Goal: Task Accomplishment & Management: Manage account settings

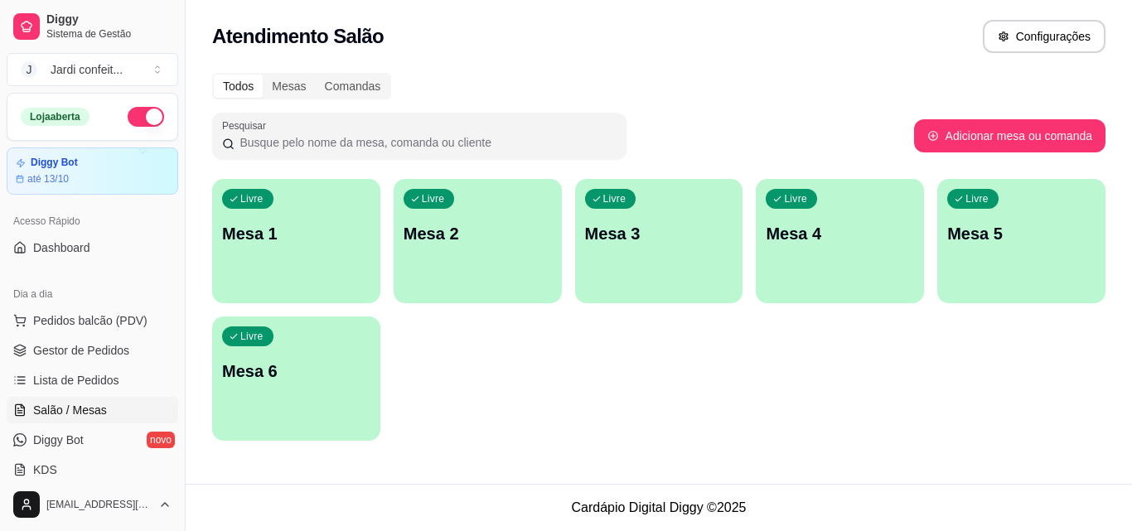
scroll to position [83, 0]
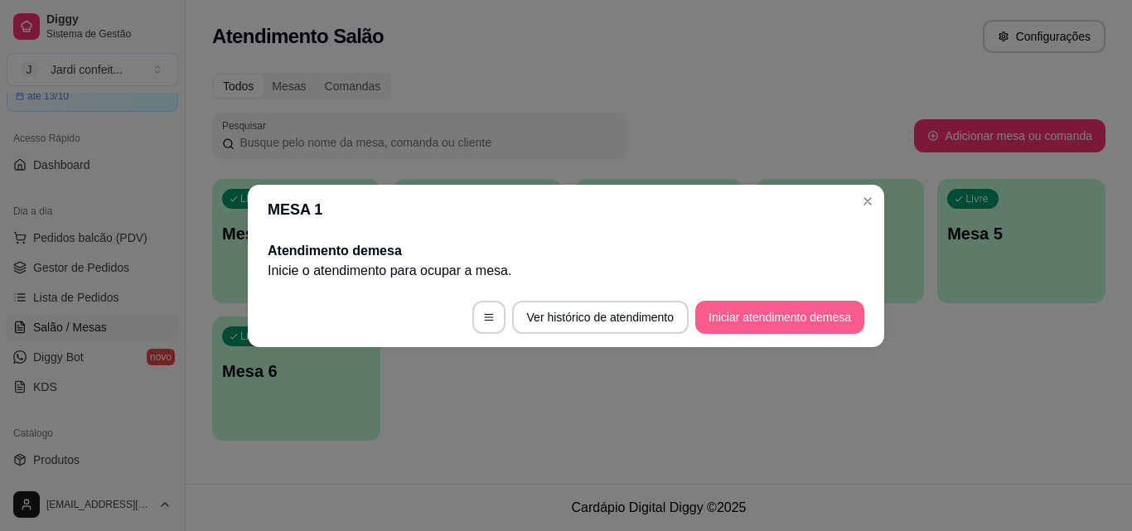
click at [805, 316] on button "Iniciar atendimento de mesa" at bounding box center [779, 317] width 169 height 33
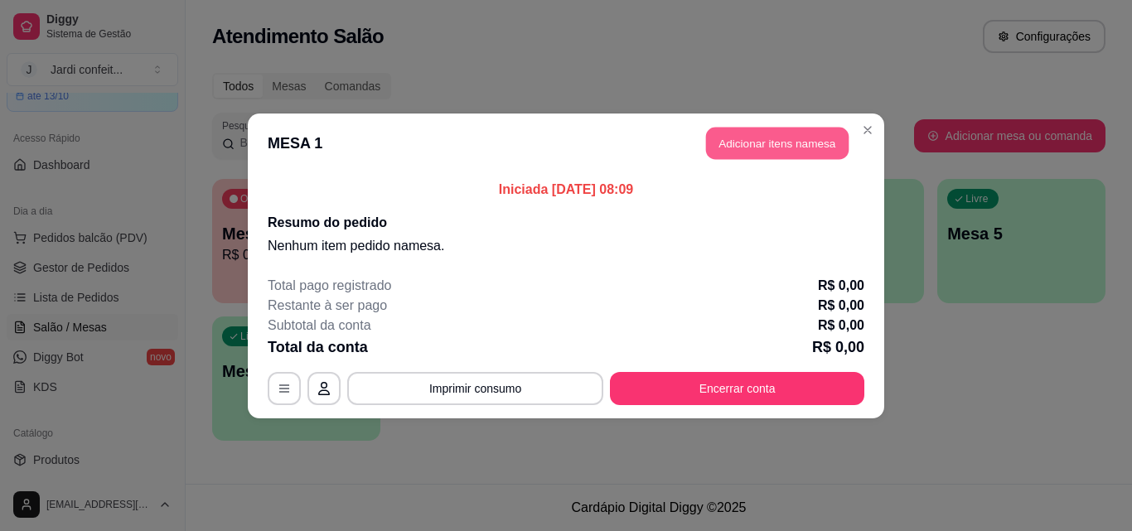
click at [742, 142] on button "Adicionar itens na mesa" at bounding box center [777, 143] width 143 height 32
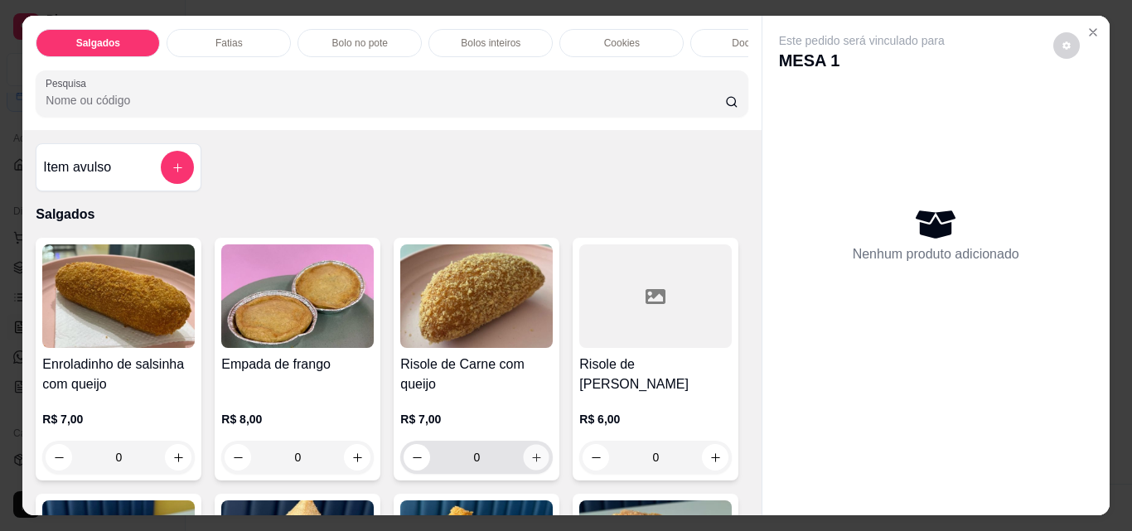
click at [530, 456] on button "increase-product-quantity" at bounding box center [537, 458] width 26 height 26
type input "1"
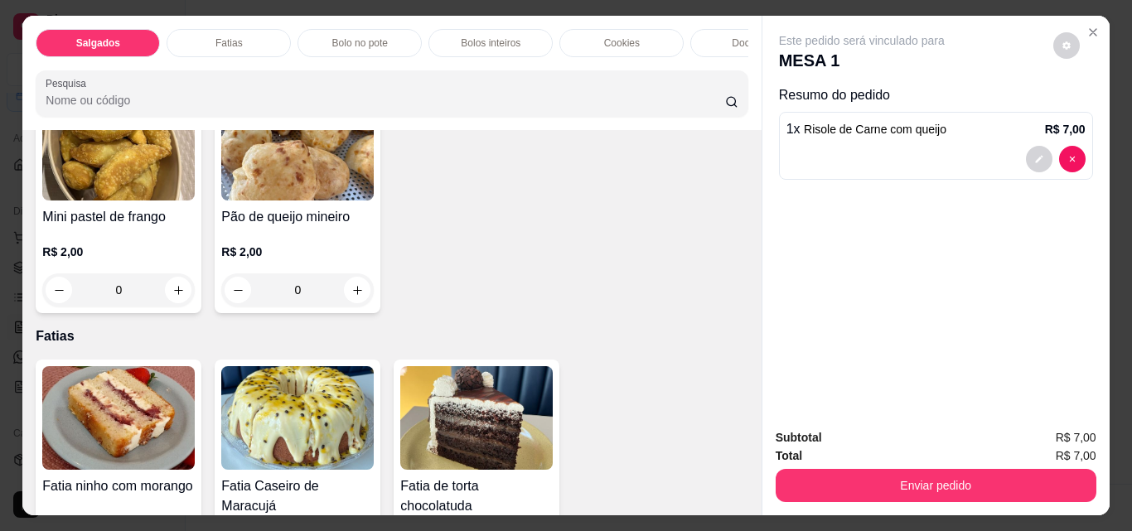
scroll to position [663, 0]
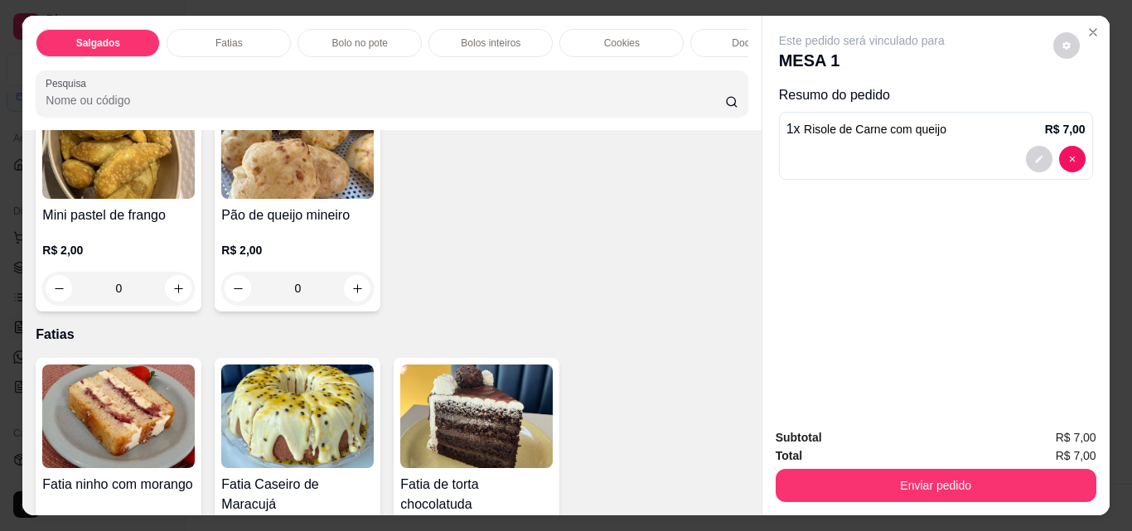
click at [523, 65] on button "increase-product-quantity" at bounding box center [536, 52] width 27 height 27
type input "1"
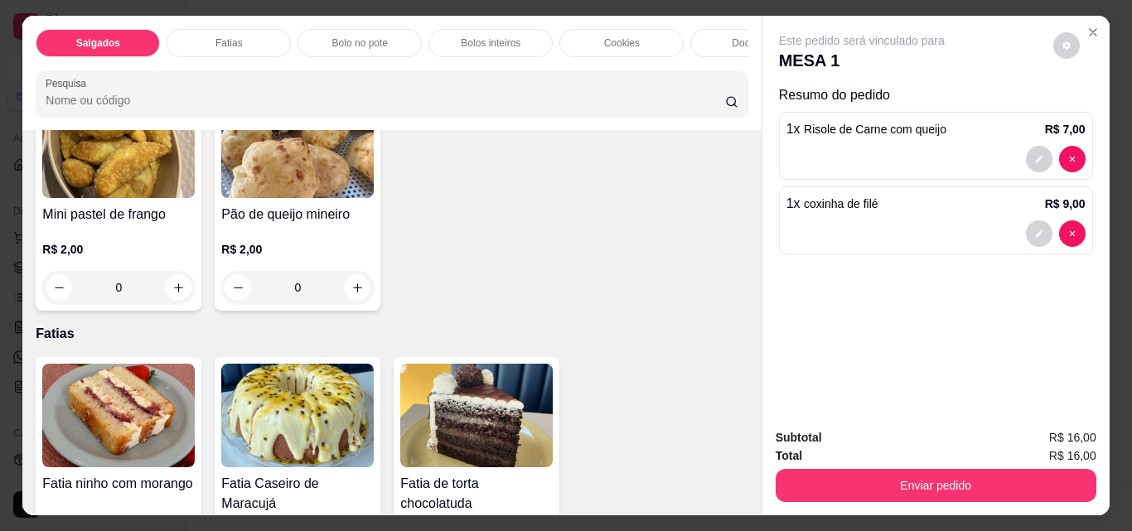
scroll to position [830, 0]
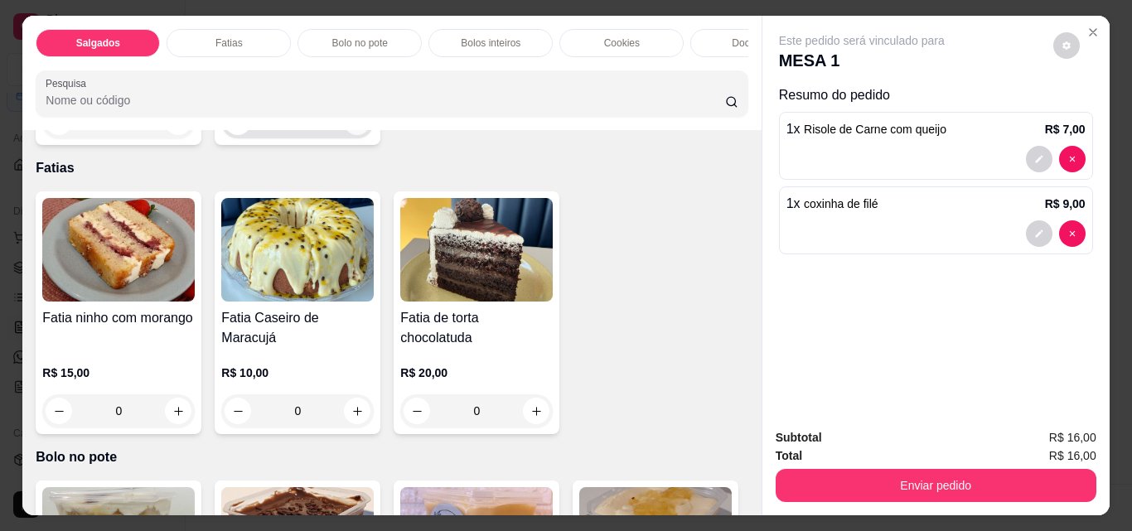
click at [351, 128] on icon "increase-product-quantity" at bounding box center [357, 122] width 12 height 12
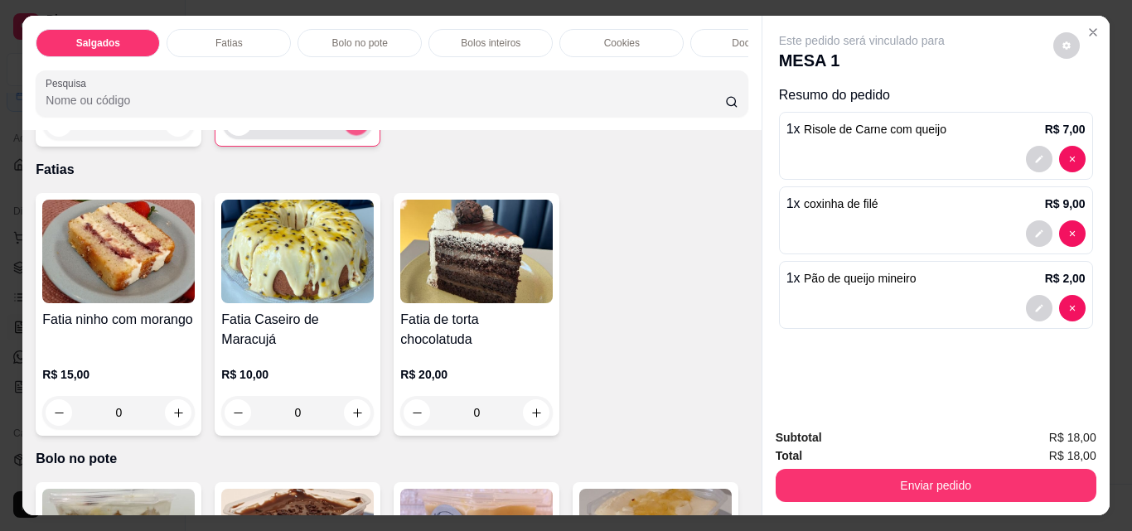
click at [344, 136] on button "increase-product-quantity" at bounding box center [357, 123] width 26 height 26
type input "2"
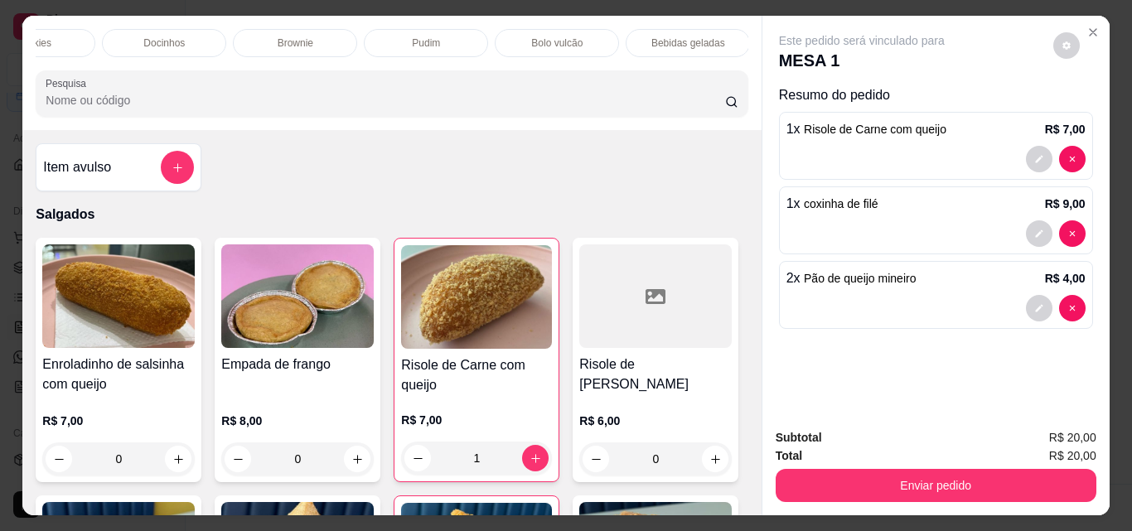
scroll to position [0, 853]
click at [448, 44] on div "Bebidas geladas" at bounding box center [423, 43] width 124 height 28
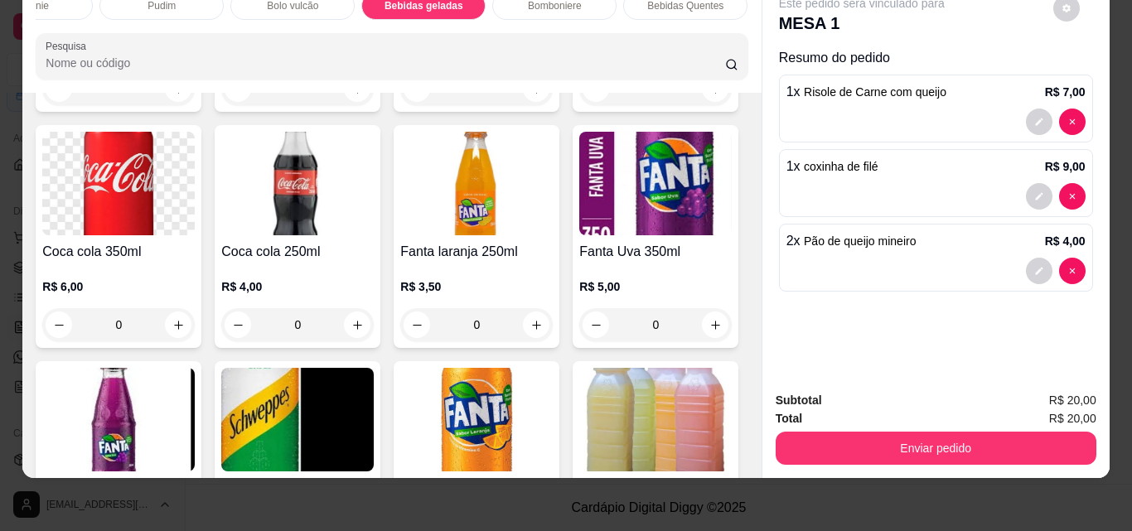
scroll to position [4216, 0]
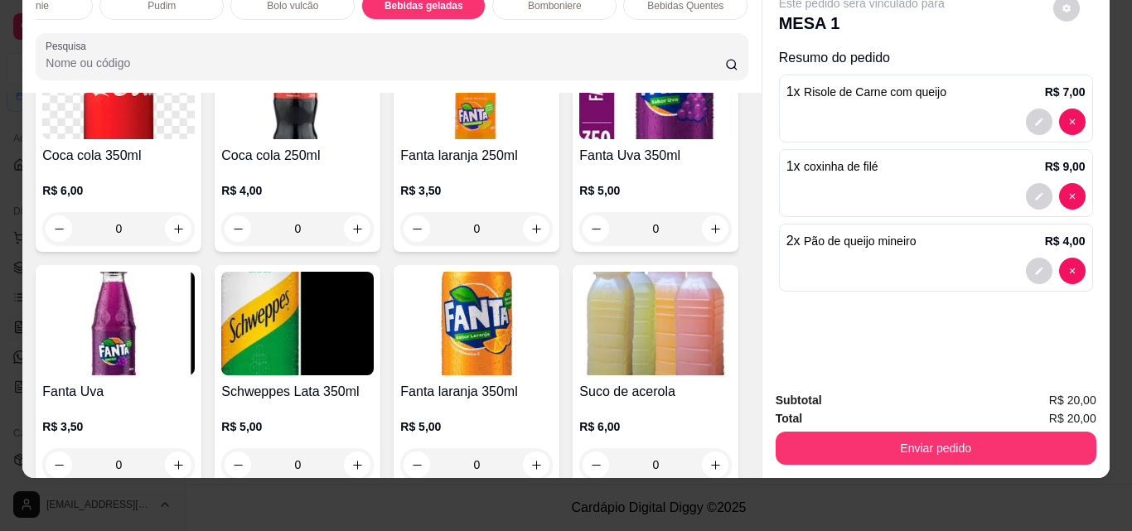
type input "1"
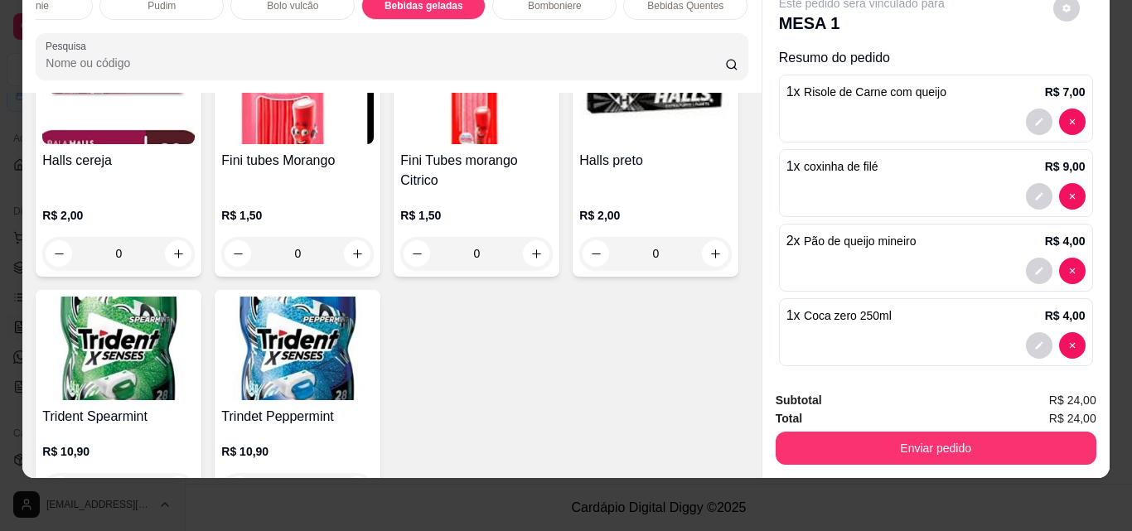
scroll to position [5210, 0]
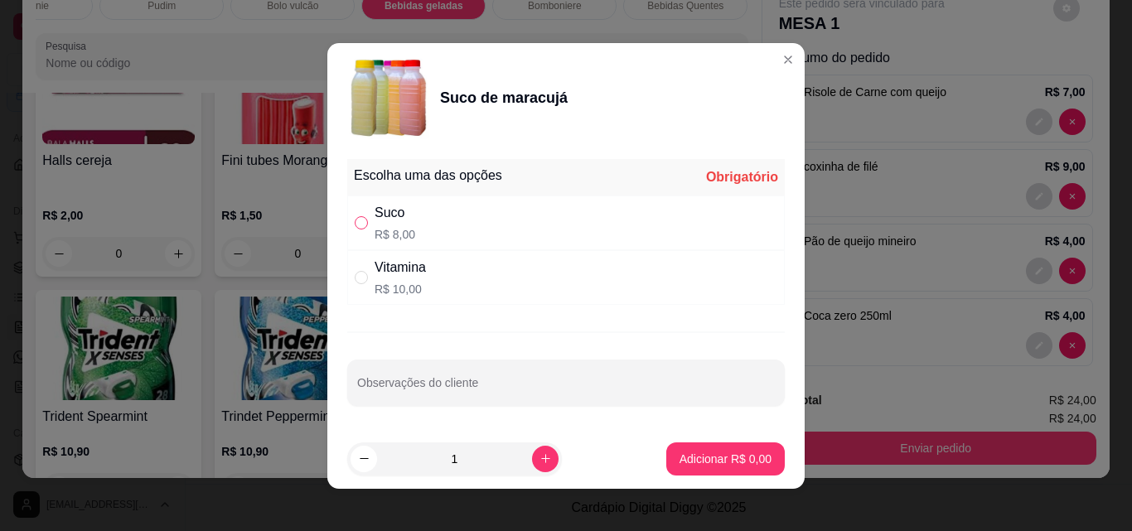
click at [356, 216] on input "" at bounding box center [361, 222] width 13 height 13
radio input "true"
click at [734, 449] on button "Adicionar R$ 8,00" at bounding box center [725, 459] width 119 height 33
type input "1"
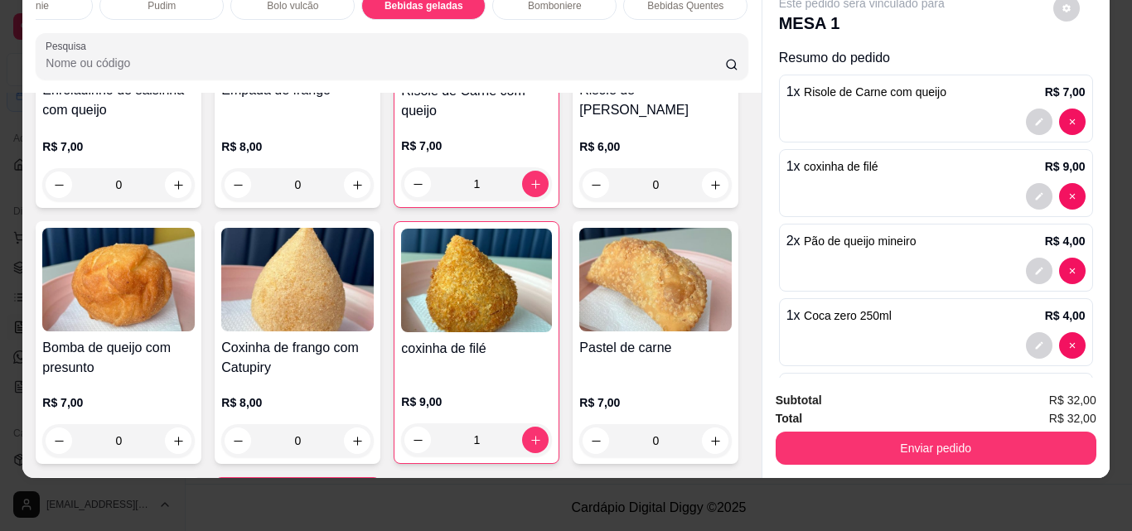
scroll to position [0, 0]
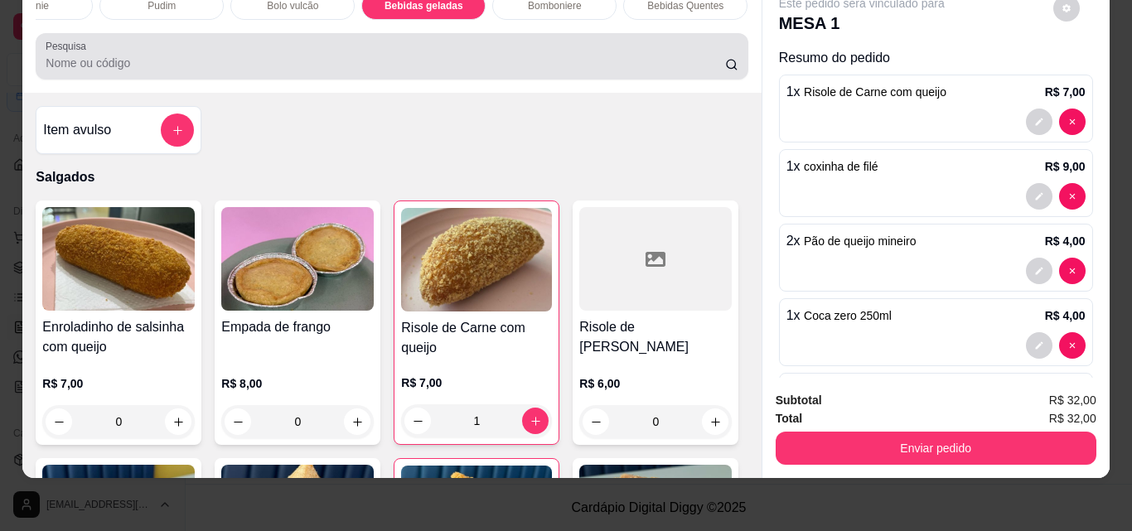
click at [506, 57] on input "Pesquisa" at bounding box center [386, 63] width 680 height 17
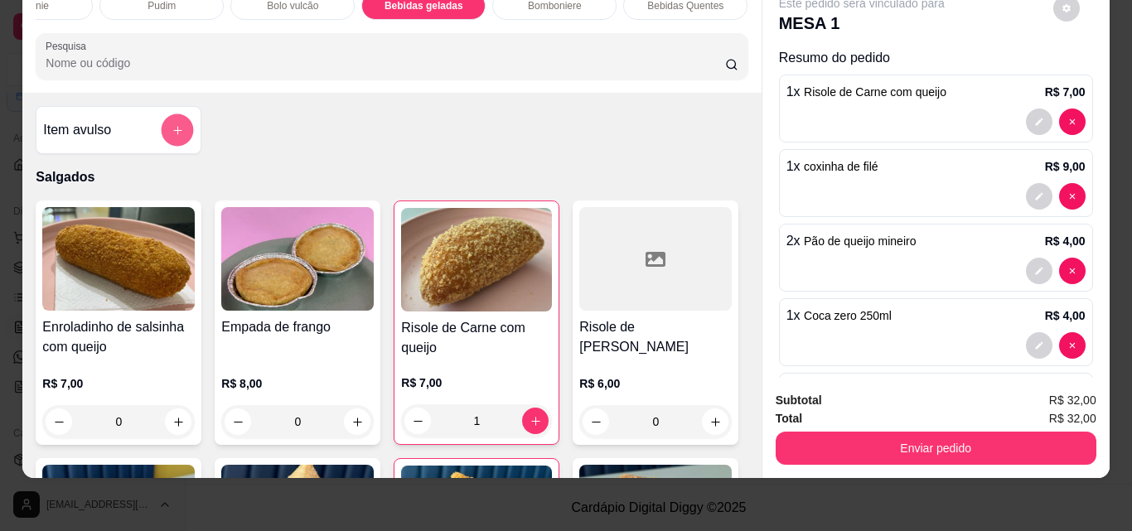
click at [172, 132] on icon "add-separate-item" at bounding box center [178, 130] width 12 height 12
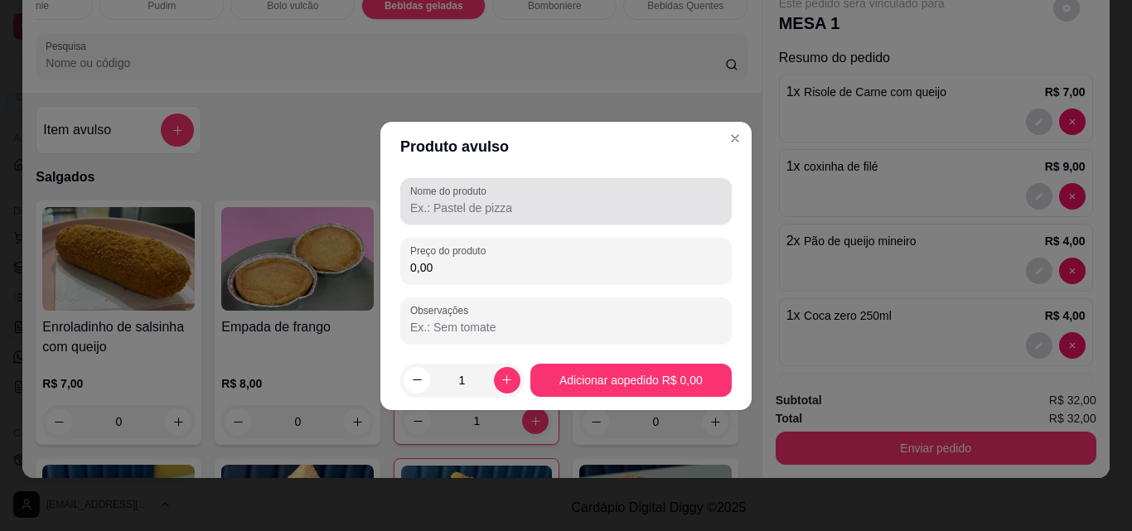
click at [472, 216] on div at bounding box center [566, 201] width 312 height 33
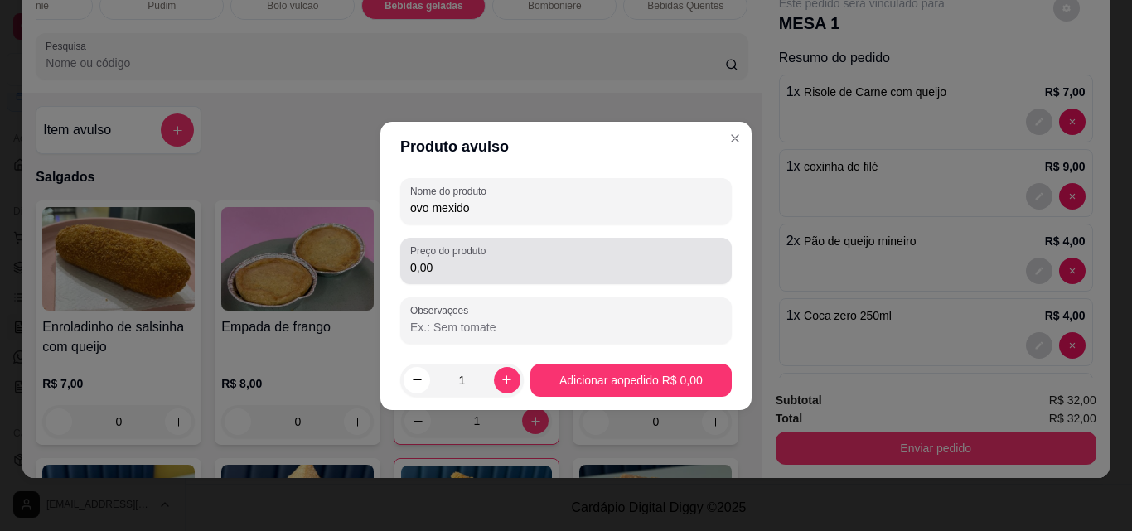
type input "ovo mexido"
click at [453, 269] on input "0,00" at bounding box center [566, 267] width 312 height 17
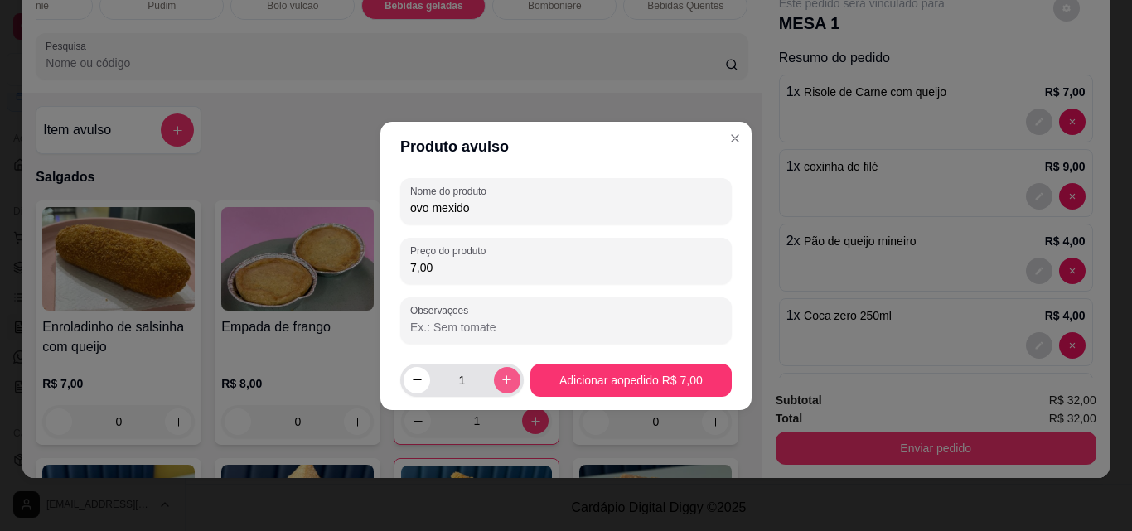
type input "7,00"
click at [501, 379] on icon "increase-product-quantity" at bounding box center [507, 380] width 12 height 12
type input "2"
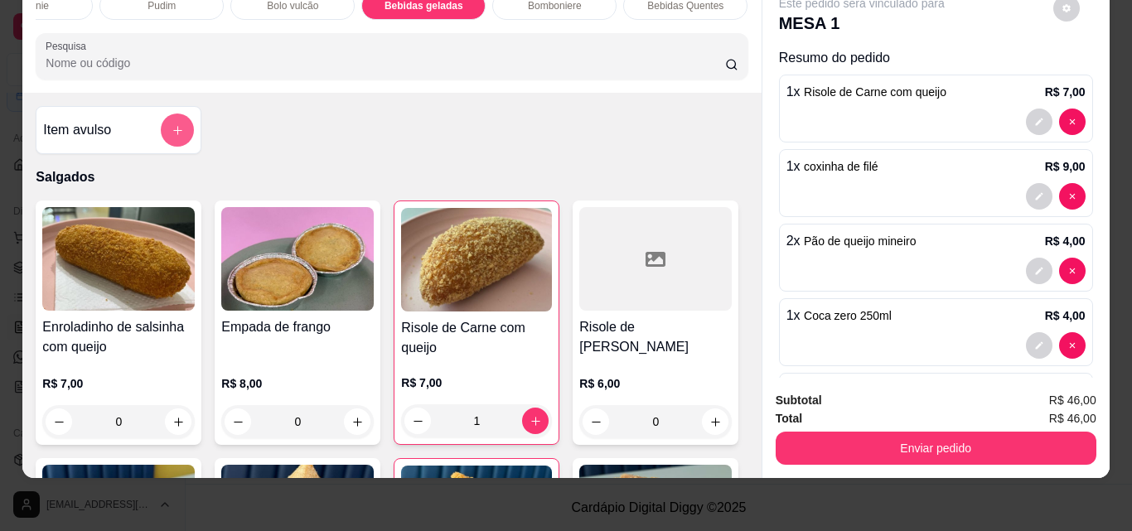
click at [168, 125] on button "add-separate-item" at bounding box center [177, 130] width 33 height 33
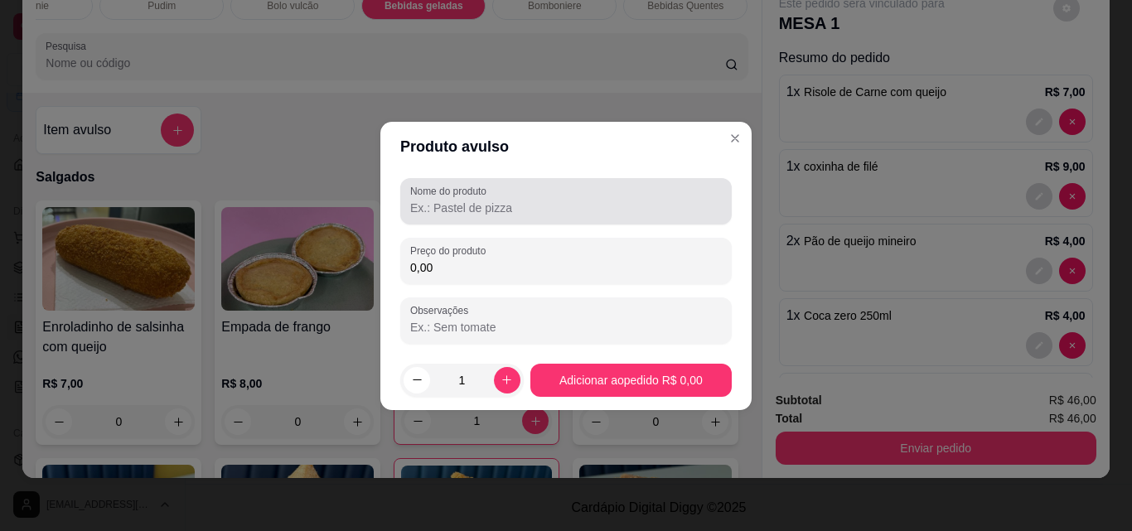
click at [531, 205] on input "Nome do produto" at bounding box center [566, 208] width 312 height 17
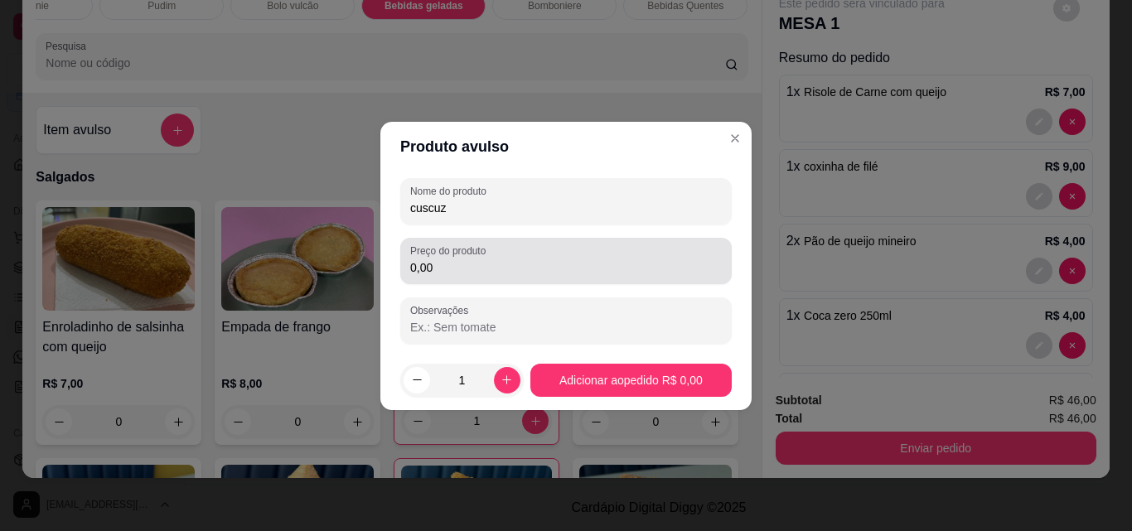
type input "cuscuz"
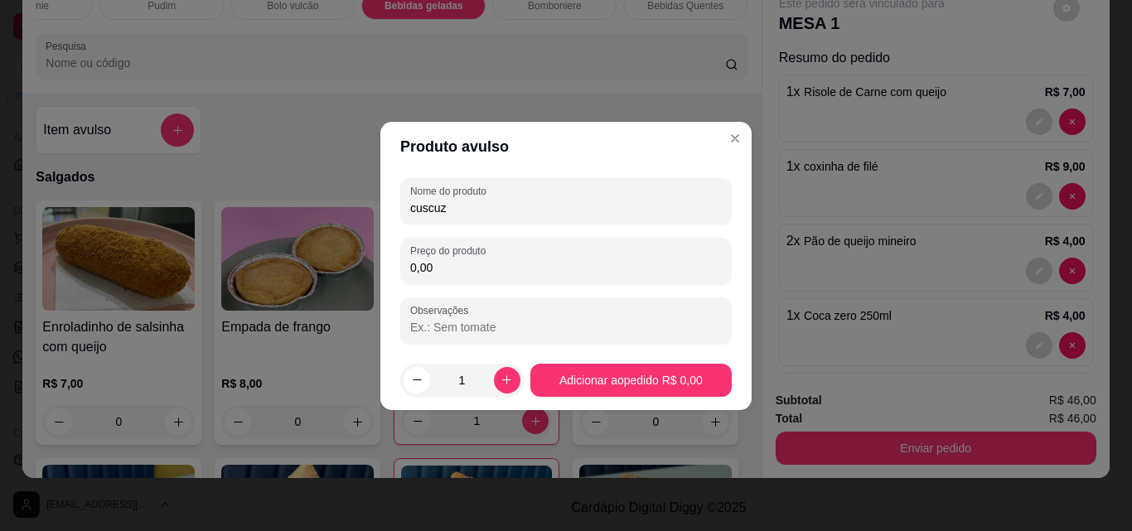
click at [610, 260] on input "0,00" at bounding box center [566, 267] width 312 height 17
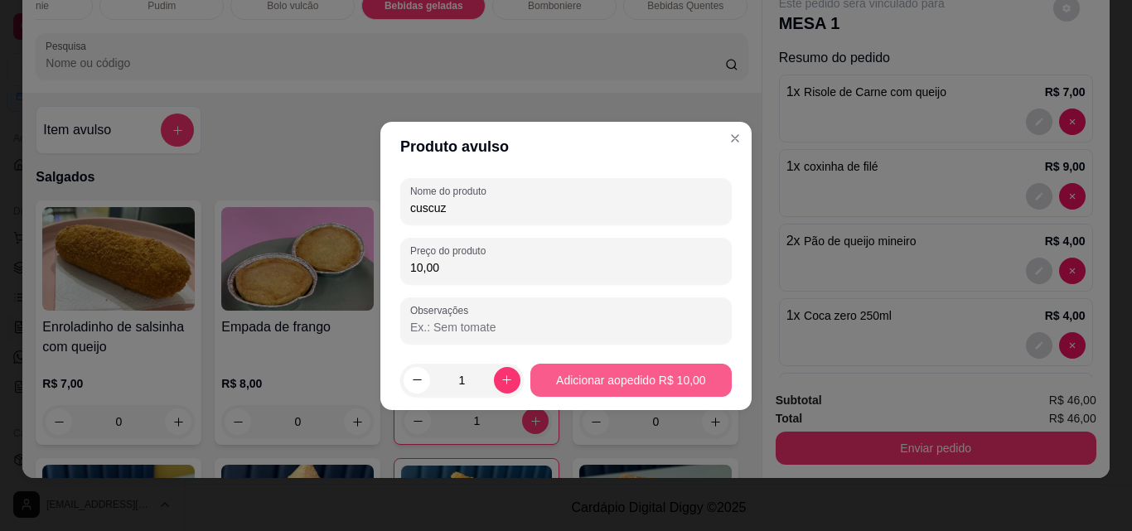
type input "10,00"
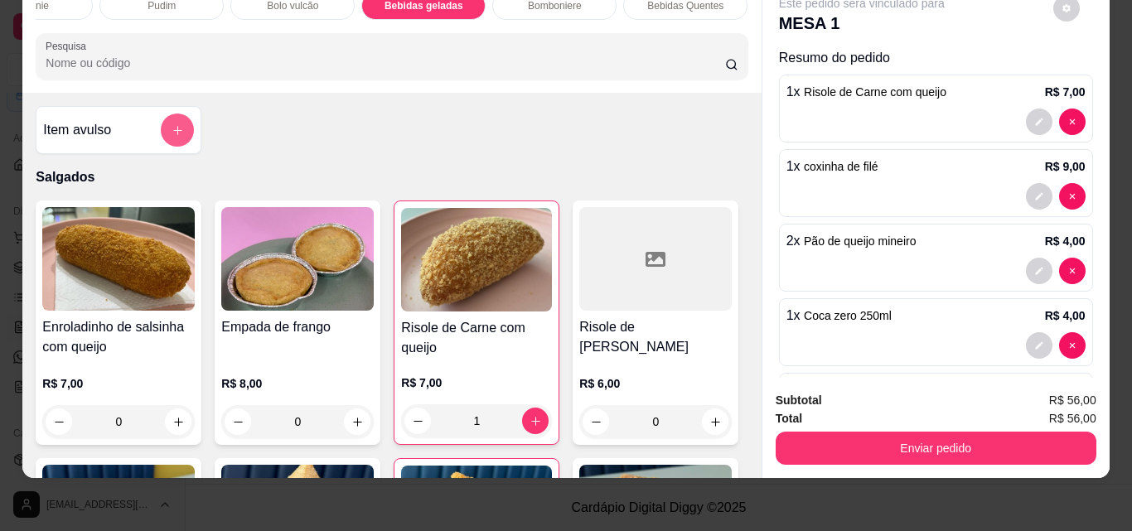
click at [161, 120] on button "add-separate-item" at bounding box center [177, 130] width 33 height 33
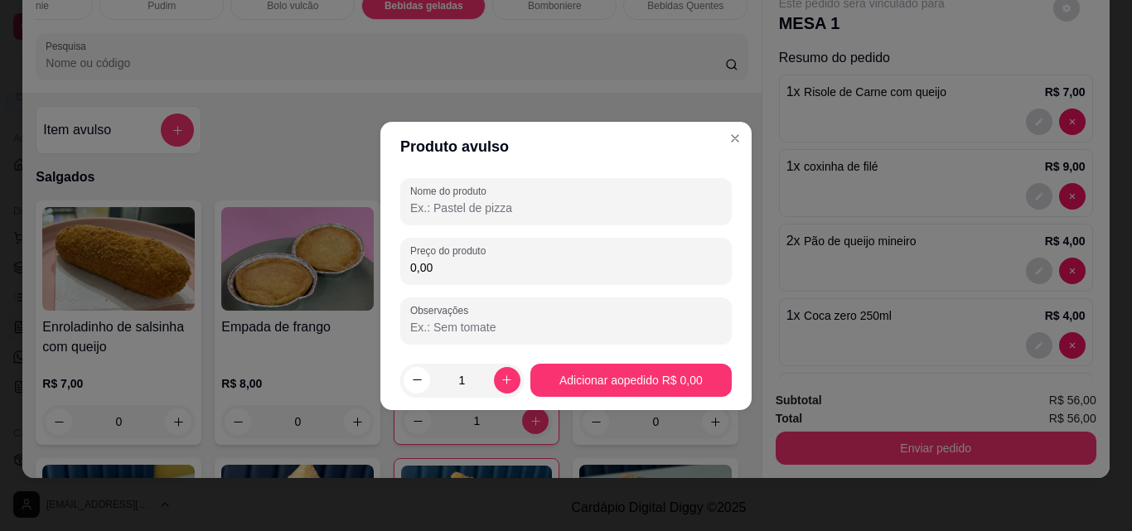
click at [513, 212] on input "Nome do produto" at bounding box center [566, 208] width 312 height 17
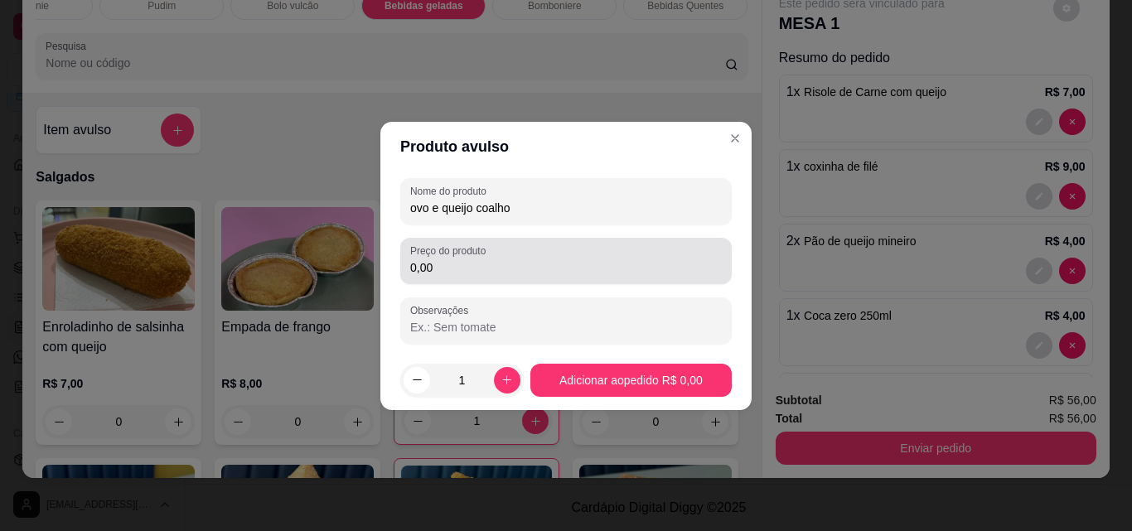
type input "ovo e queijo coalho"
click at [485, 256] on label "Preço do produto" at bounding box center [450, 251] width 81 height 14
click at [485, 259] on input "0,00" at bounding box center [566, 267] width 312 height 17
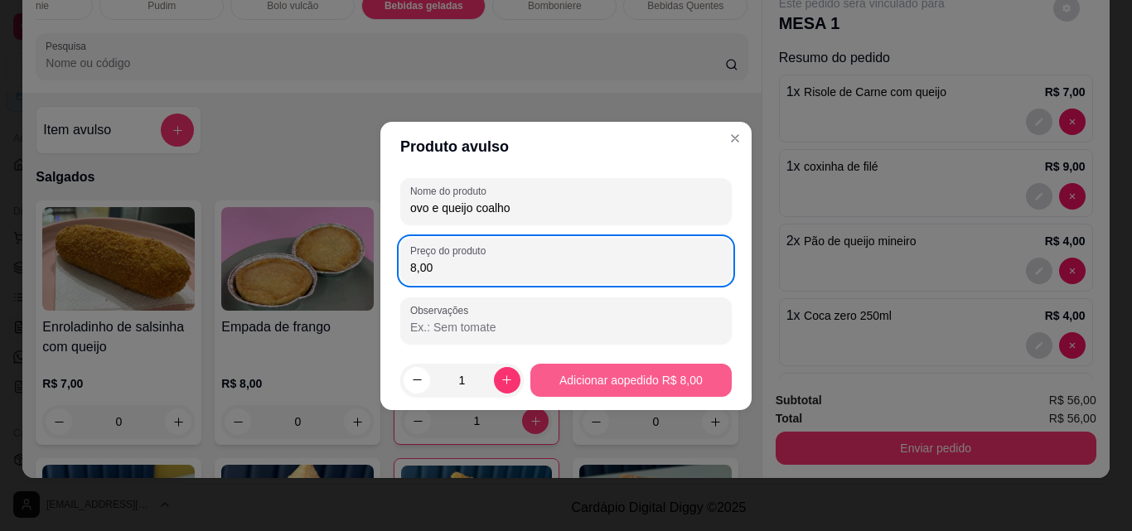
type input "8,00"
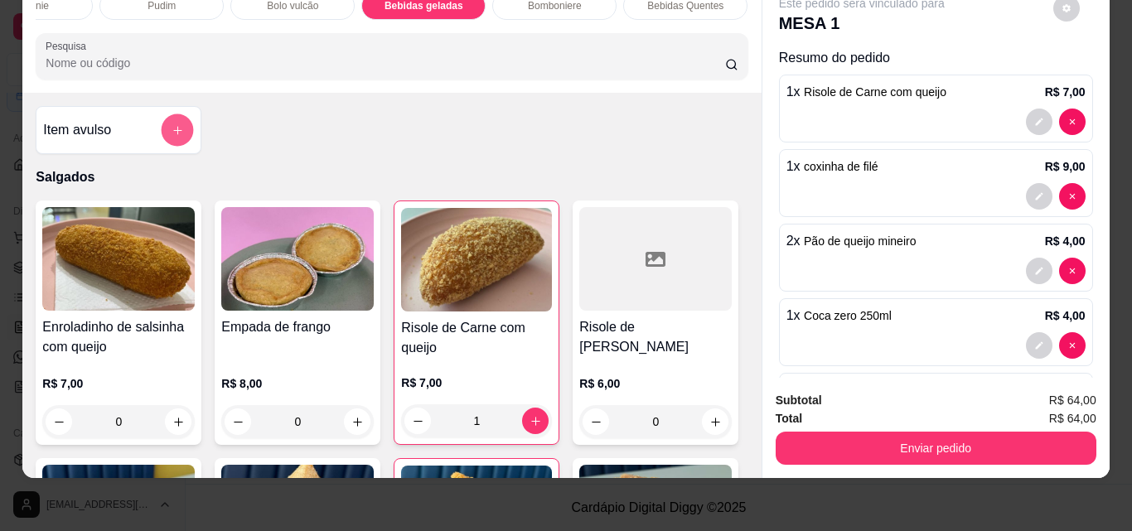
click at [180, 137] on button "add-separate-item" at bounding box center [178, 130] width 32 height 32
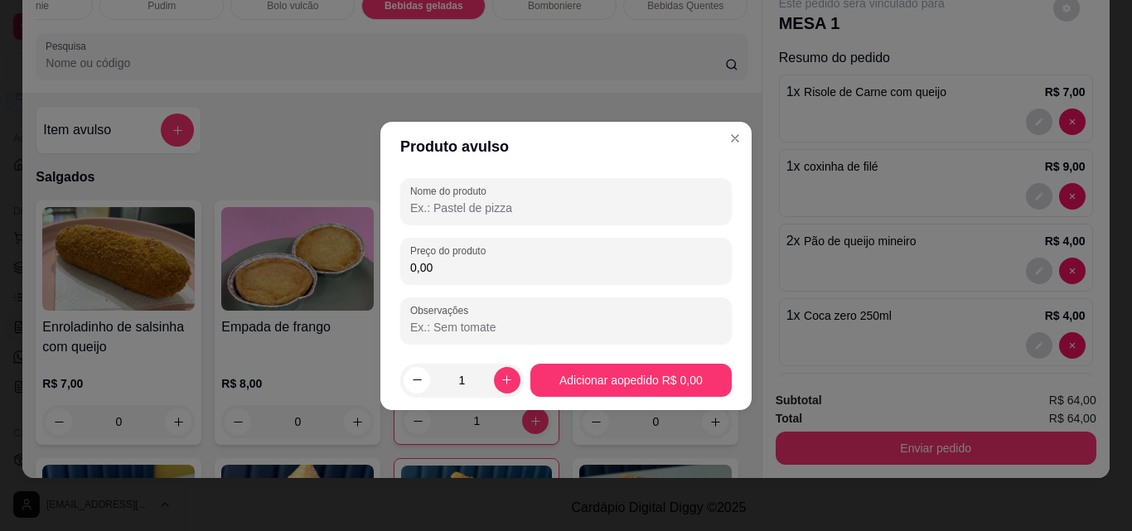
click at [487, 211] on input "Nome do produto" at bounding box center [566, 208] width 312 height 17
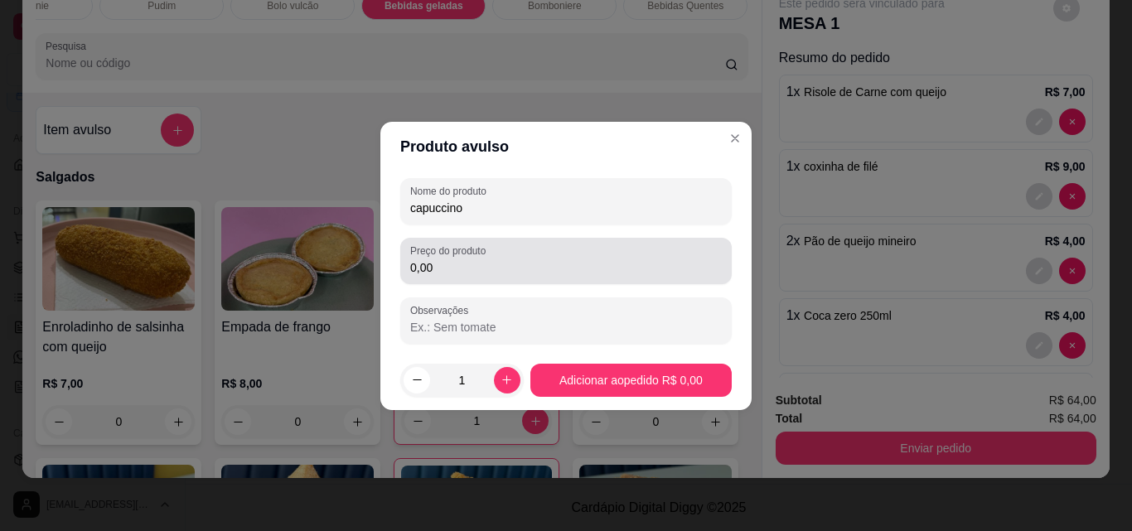
type input "capuccino"
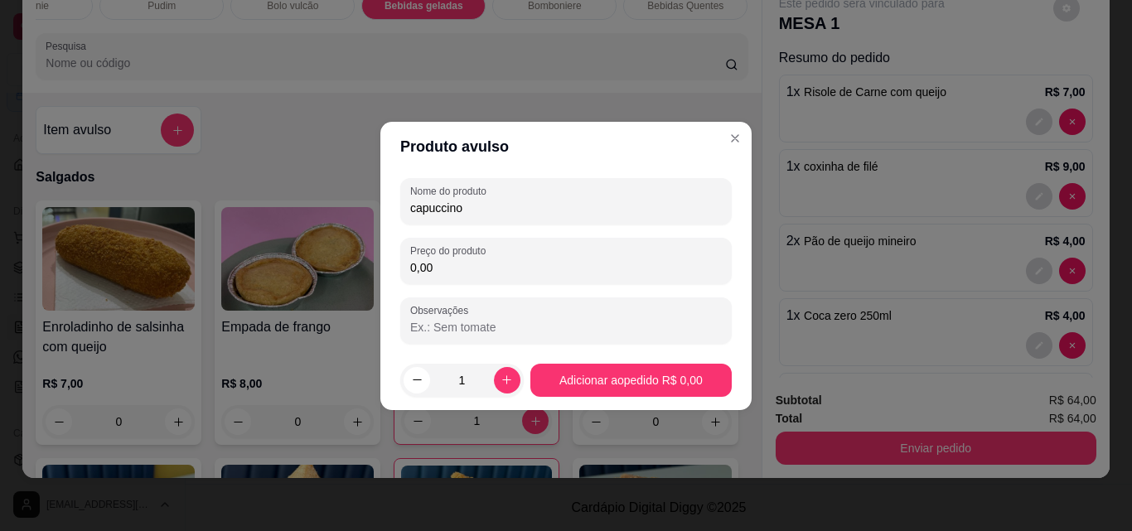
click at [597, 266] on input "0,00" at bounding box center [566, 267] width 312 height 17
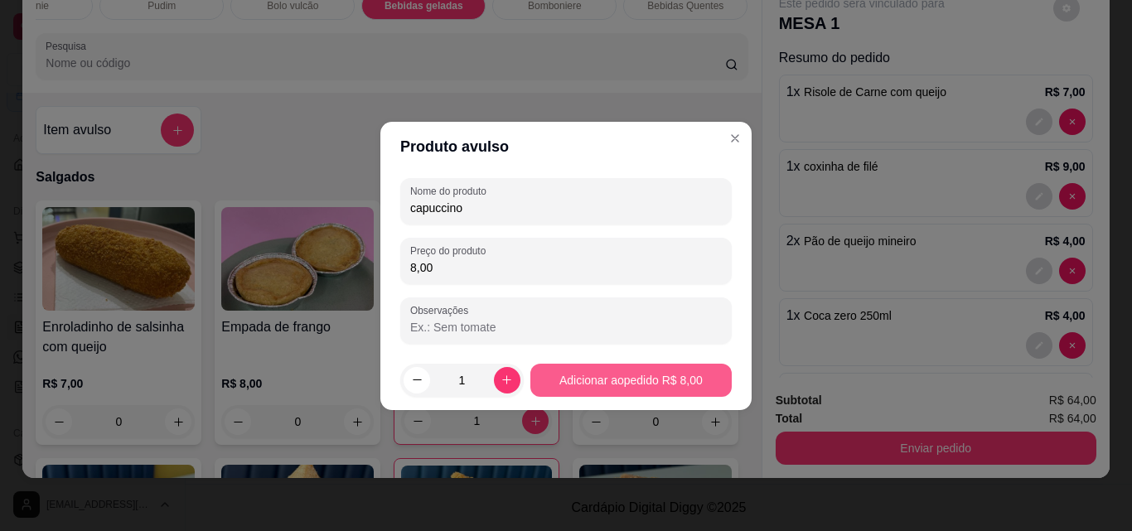
type input "8,00"
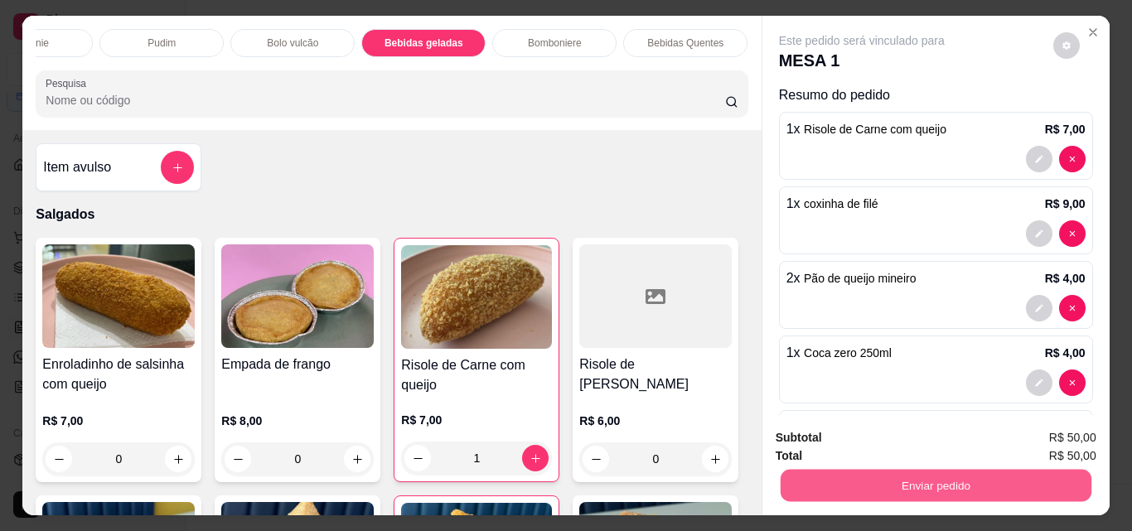
click at [923, 483] on button "Enviar pedido" at bounding box center [935, 485] width 311 height 32
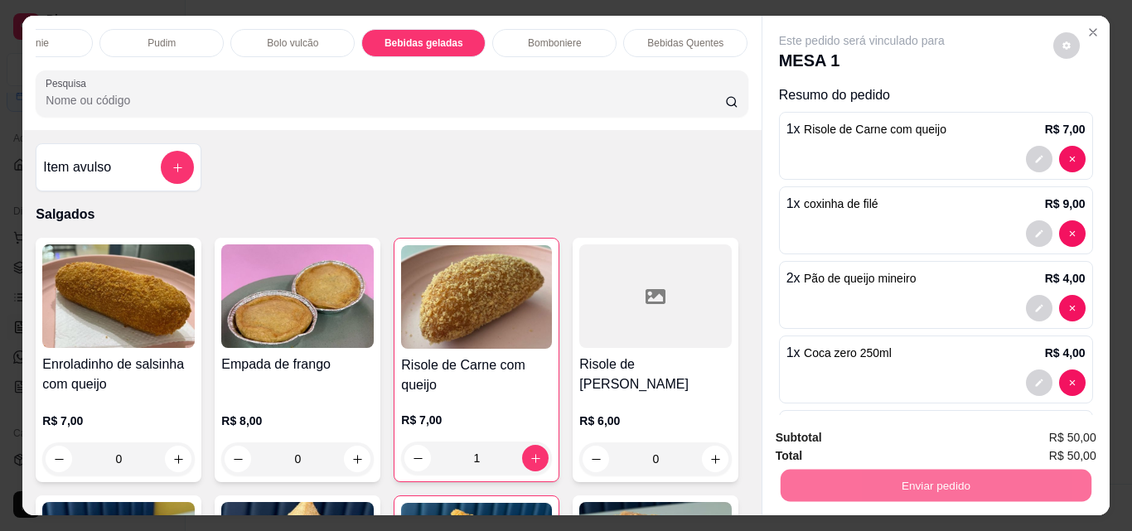
click at [1030, 434] on button "Enviar pedido" at bounding box center [1053, 438] width 91 height 31
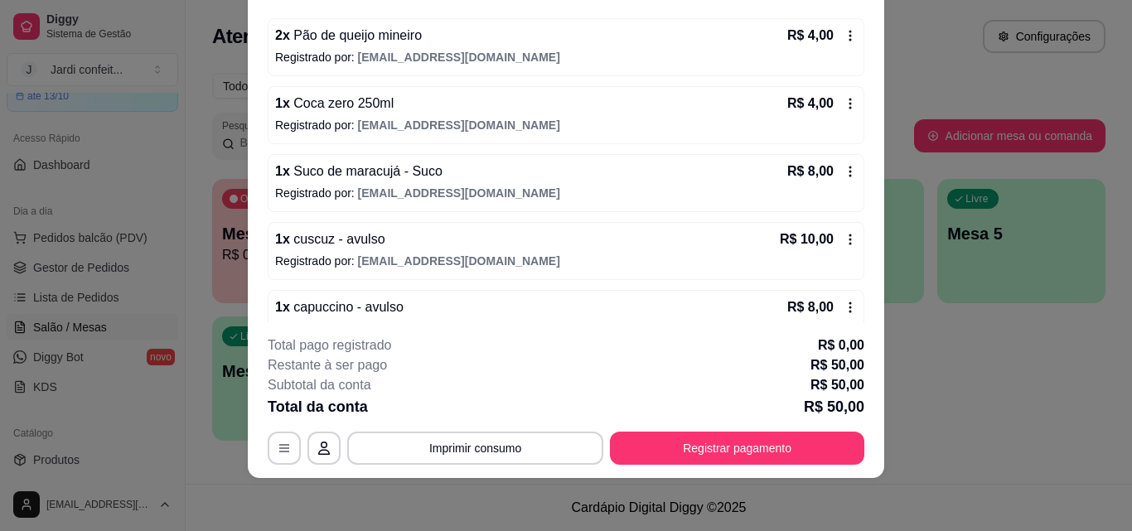
scroll to position [318, 0]
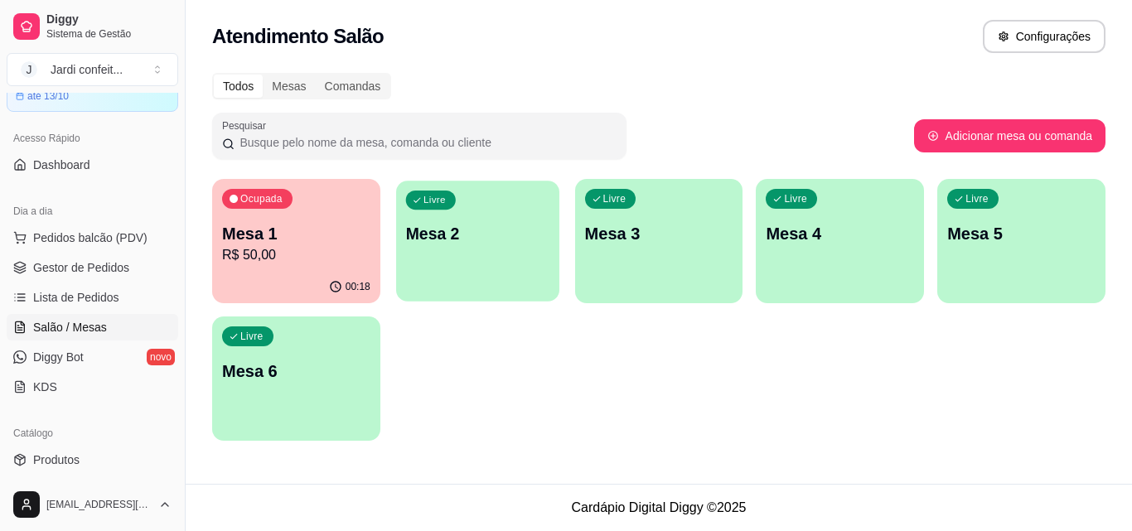
click at [533, 215] on div "Livre Mesa 2" at bounding box center [477, 231] width 163 height 101
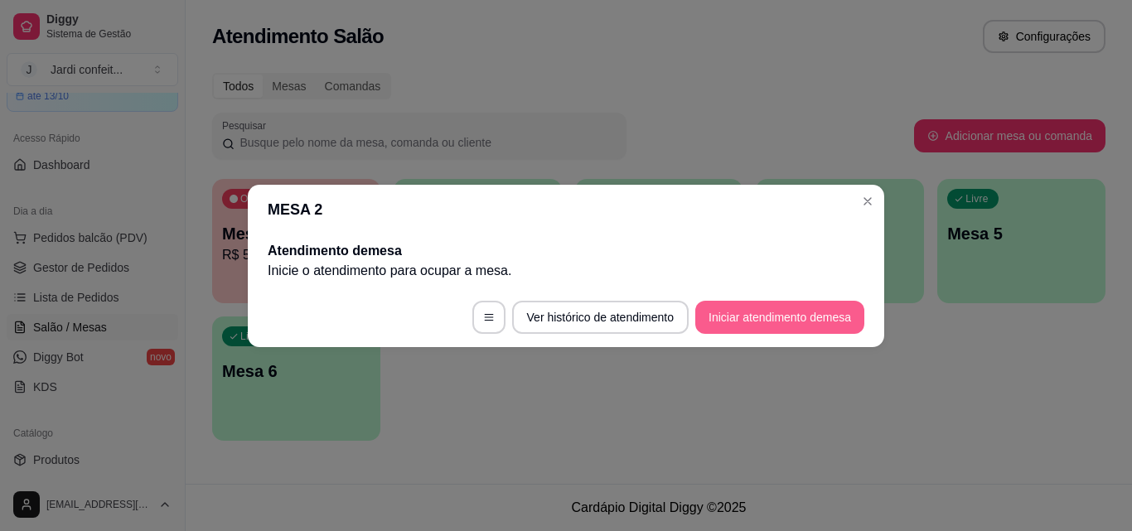
click at [773, 314] on button "Iniciar atendimento de mesa" at bounding box center [779, 317] width 169 height 33
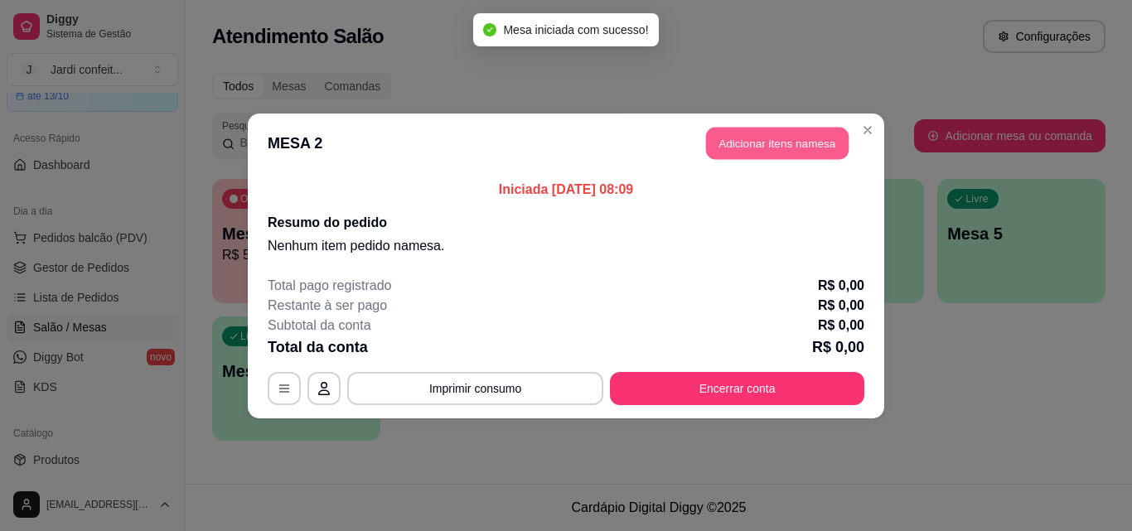
click at [754, 154] on button "Adicionar itens na mesa" at bounding box center [777, 143] width 143 height 32
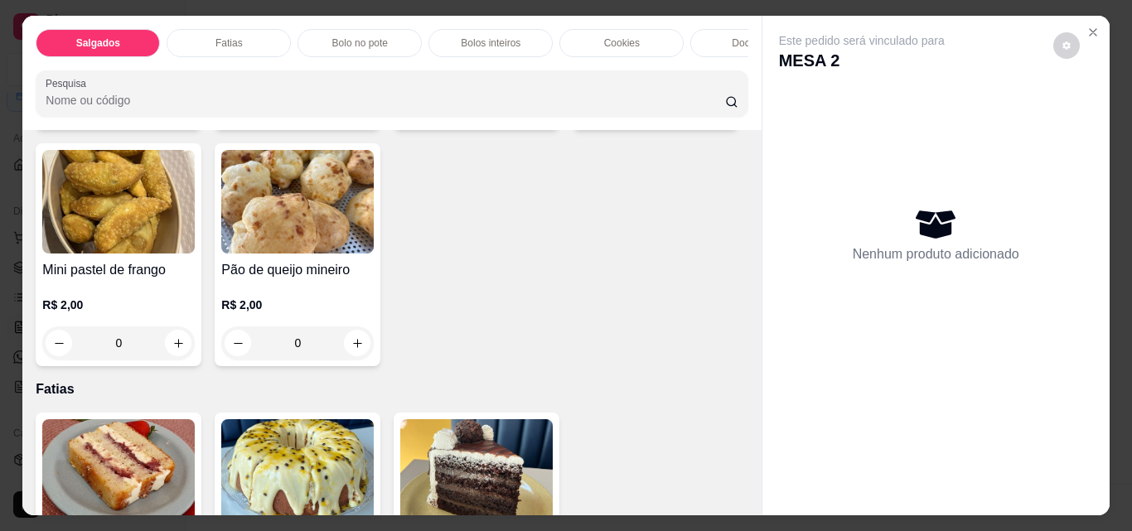
scroll to position [663, 0]
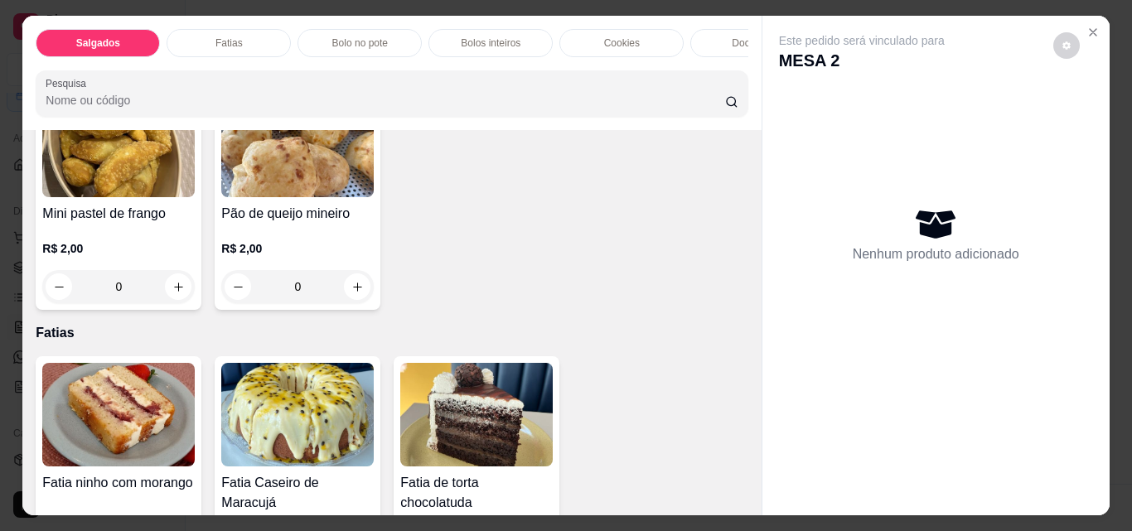
click at [524, 64] on button "increase-product-quantity" at bounding box center [537, 51] width 26 height 26
type input "1"
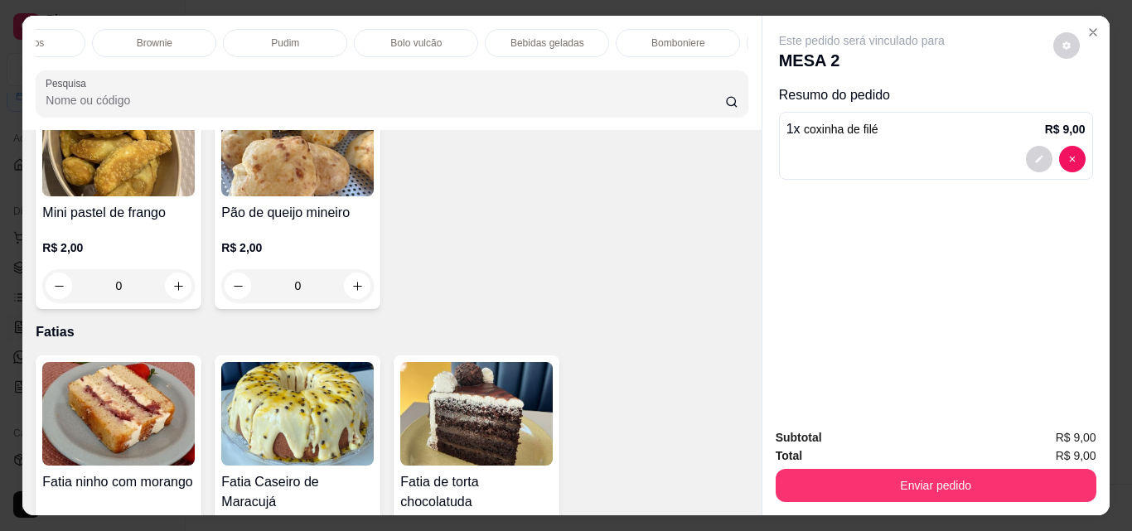
scroll to position [0, 853]
click at [448, 36] on p "Bebidas geladas" at bounding box center [424, 42] width 74 height 13
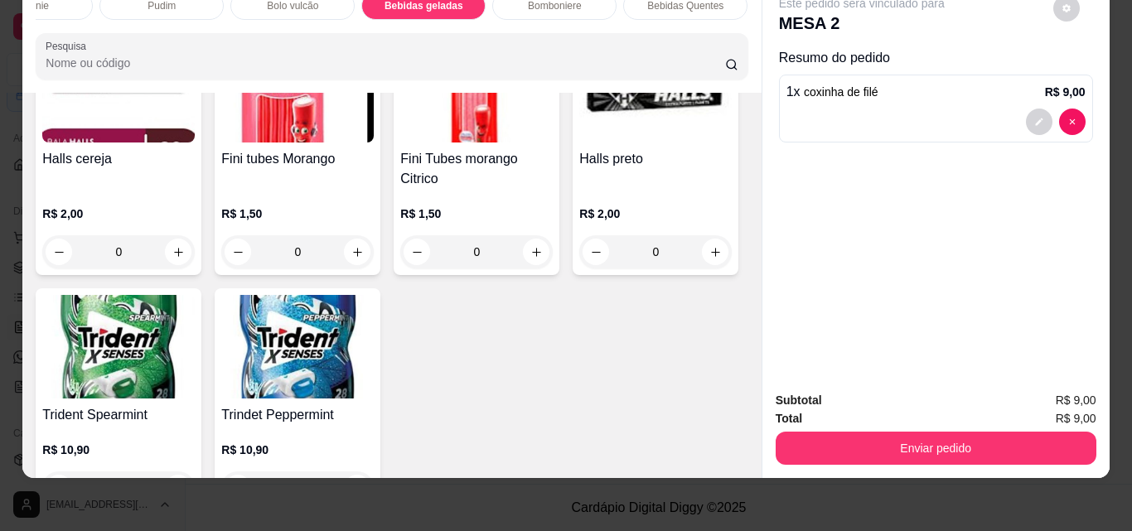
scroll to position [5373, 0]
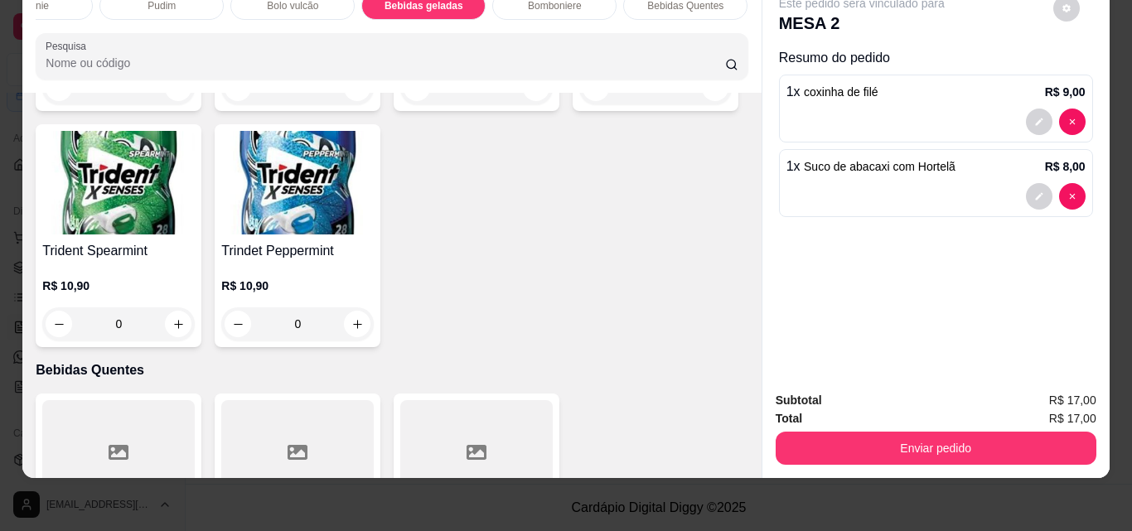
type input "1"
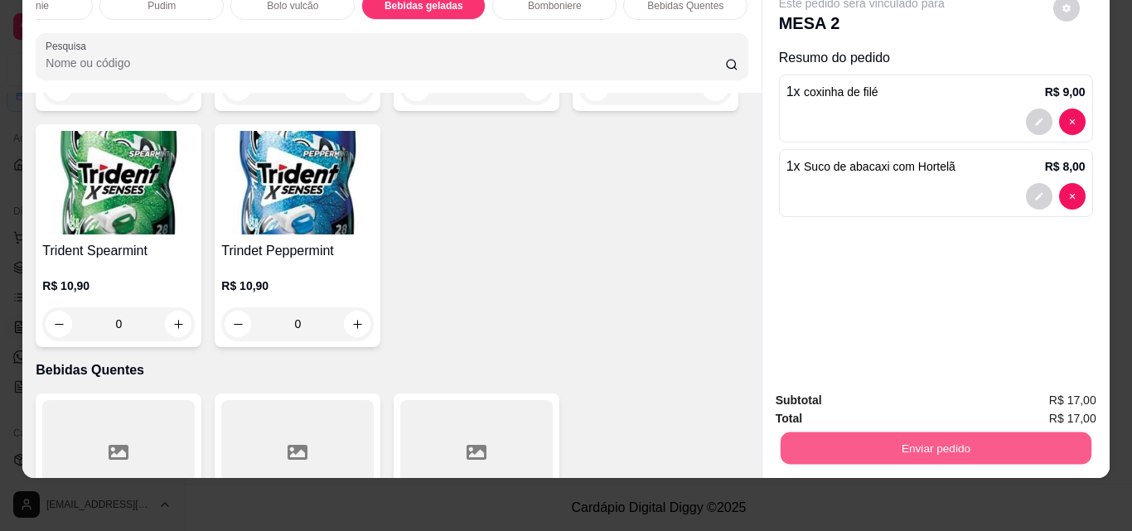
click at [902, 432] on button "Enviar pedido" at bounding box center [935, 448] width 311 height 32
click at [1065, 395] on button "Enviar pedido" at bounding box center [1053, 395] width 94 height 31
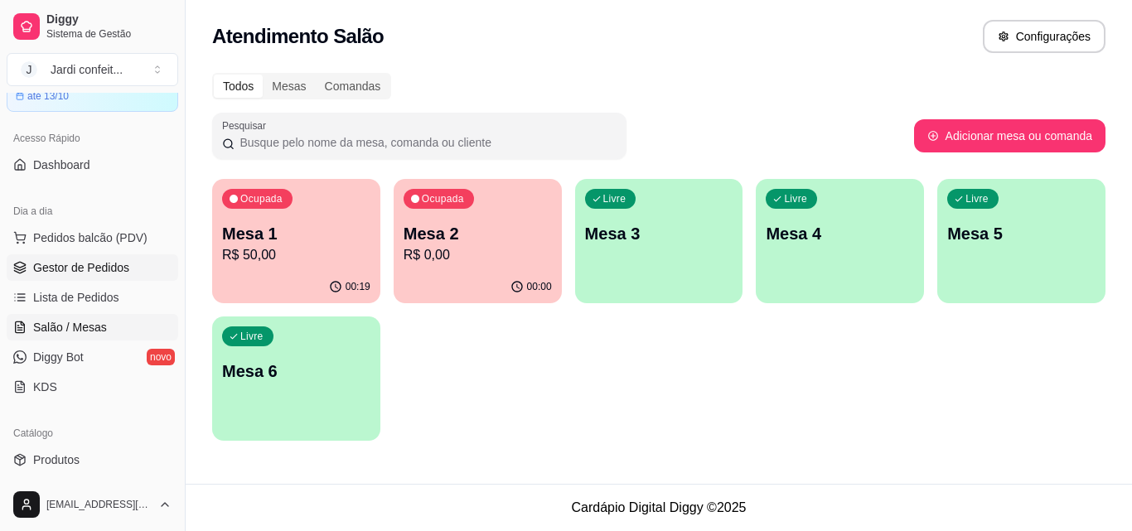
click at [96, 258] on link "Gestor de Pedidos" at bounding box center [93, 267] width 172 height 27
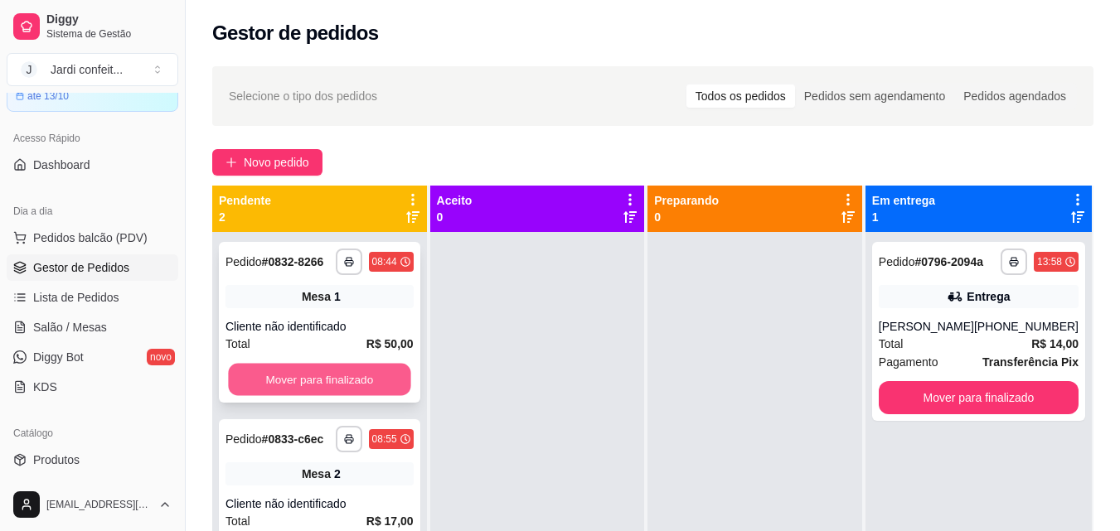
click at [343, 372] on button "Mover para finalizado" at bounding box center [319, 380] width 182 height 32
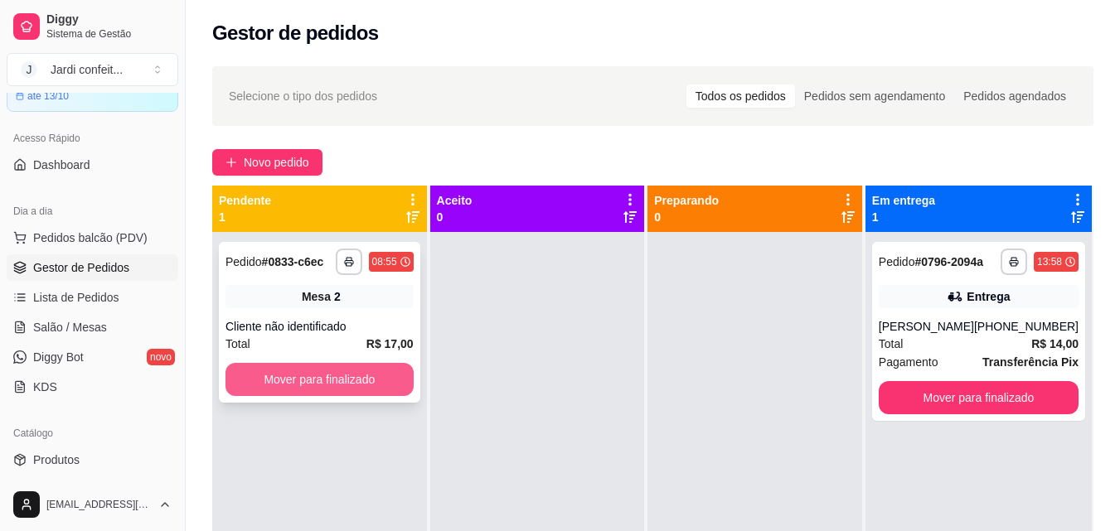
click at [349, 385] on button "Mover para finalizado" at bounding box center [319, 379] width 188 height 33
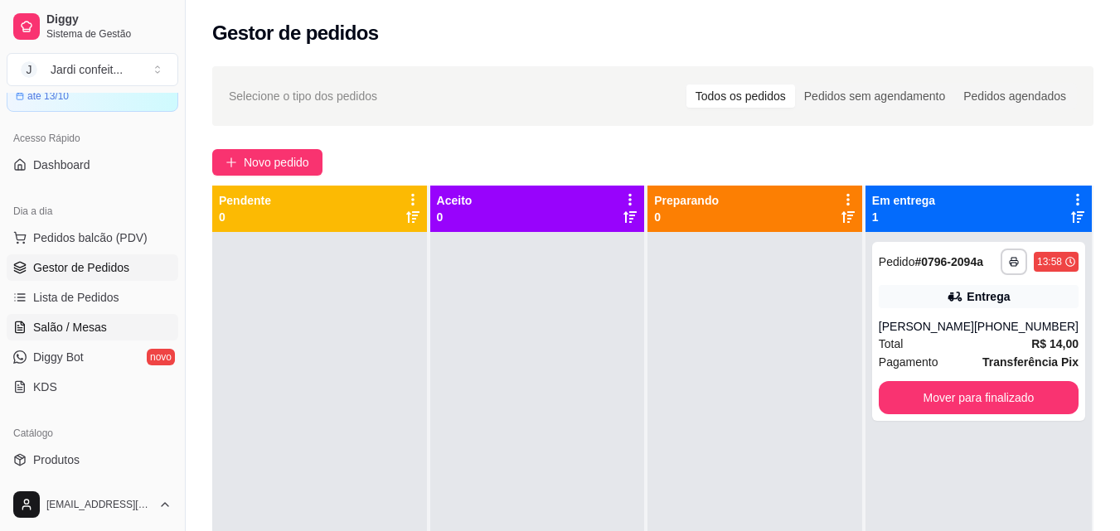
click at [60, 333] on span "Salão / Mesas" at bounding box center [70, 327] width 74 height 17
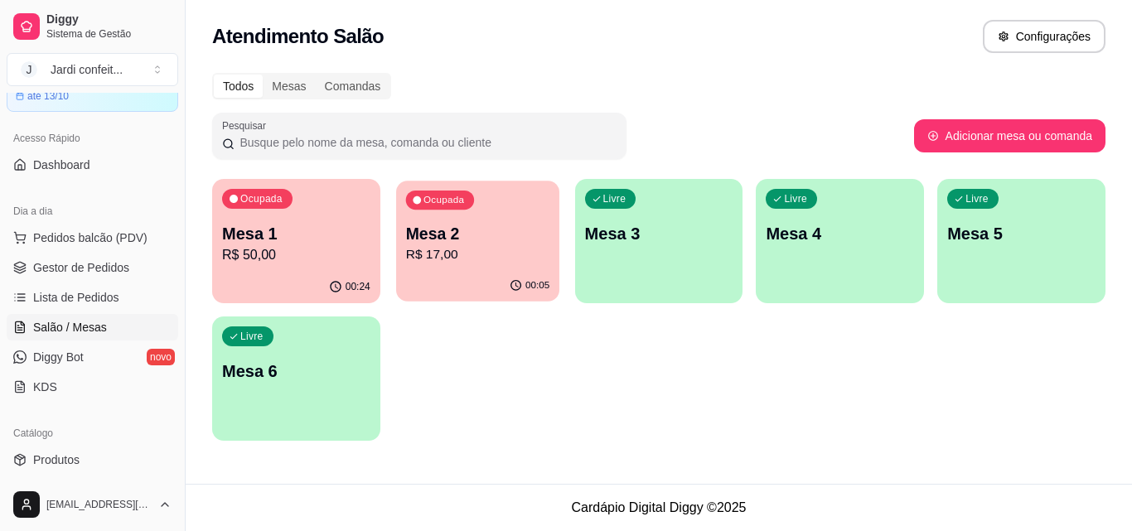
click at [457, 264] on p "R$ 17,00" at bounding box center [476, 254] width 143 height 19
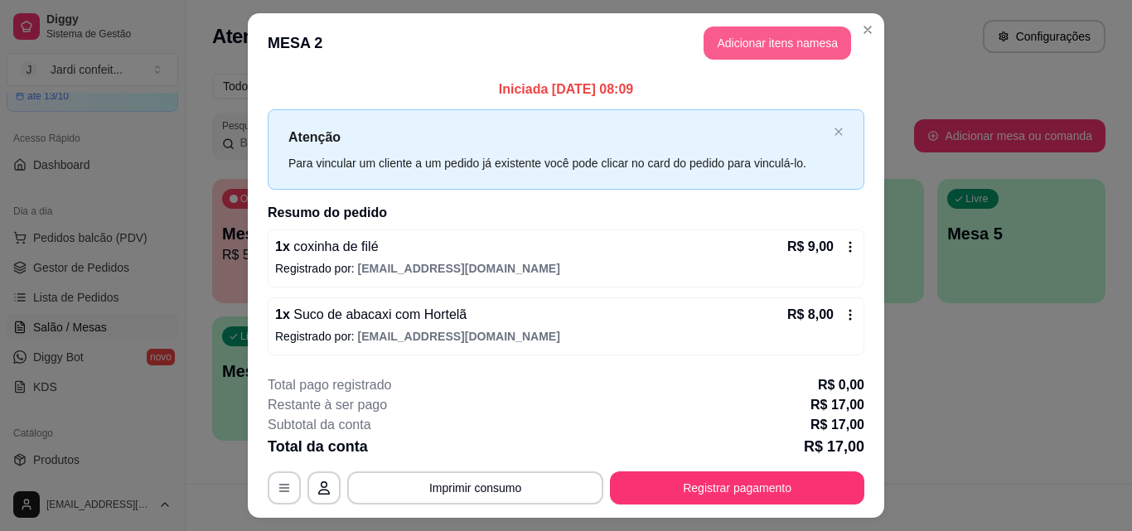
click at [755, 45] on button "Adicionar itens na mesa" at bounding box center [778, 43] width 148 height 33
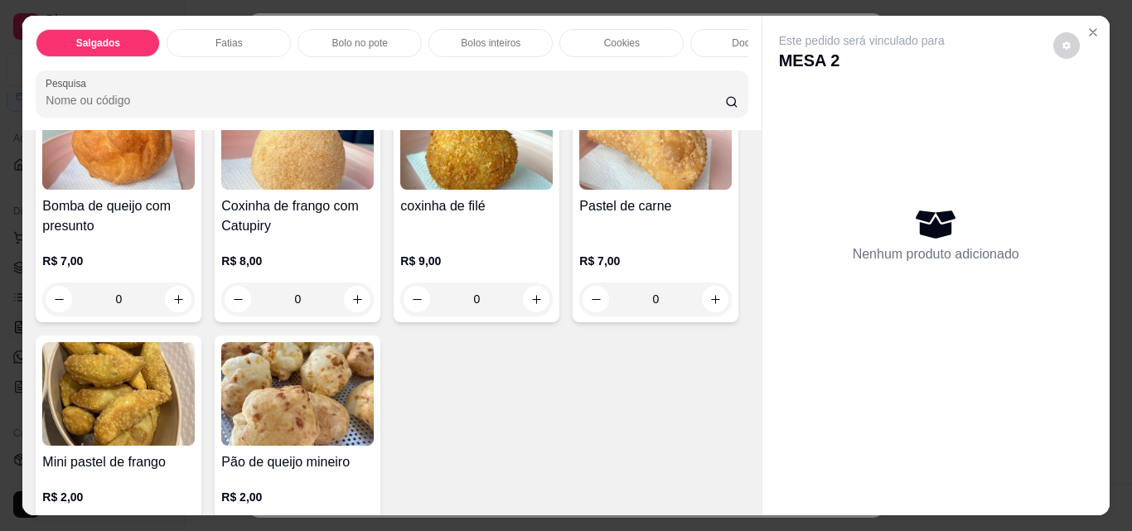
scroll to position [497, 0]
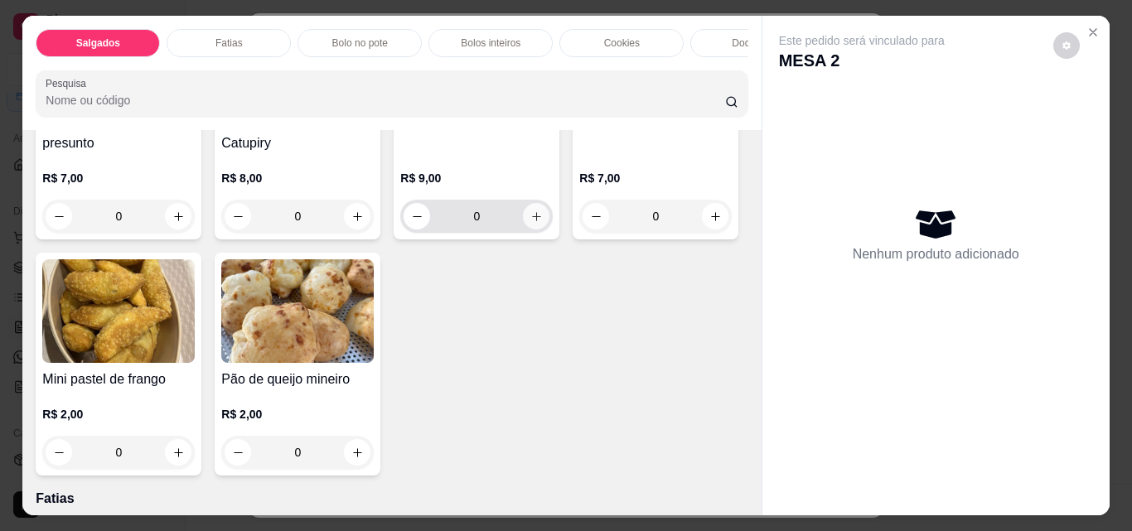
click at [523, 230] on button "increase-product-quantity" at bounding box center [536, 216] width 27 height 27
type input "1"
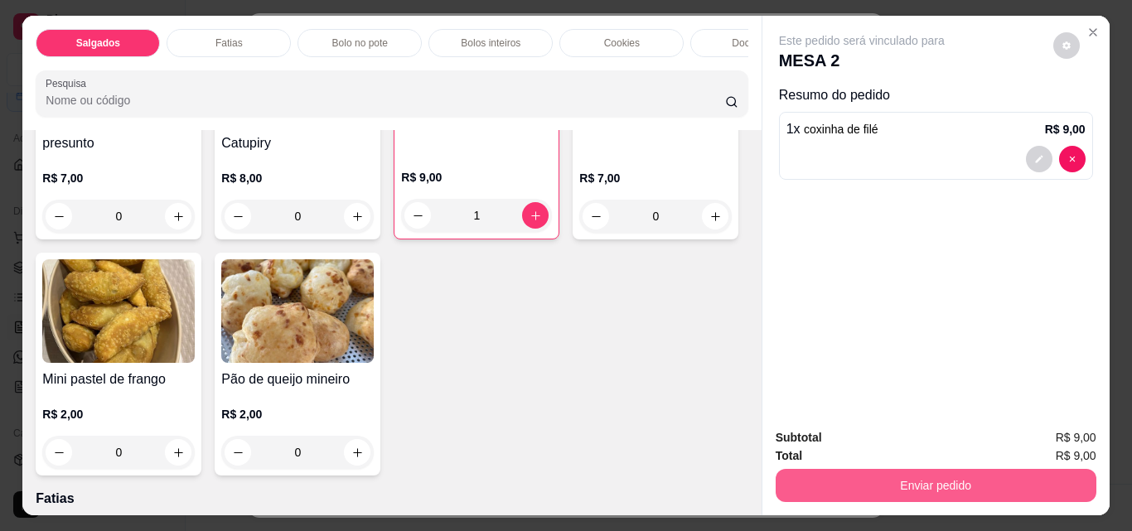
click at [947, 473] on button "Enviar pedido" at bounding box center [936, 485] width 321 height 33
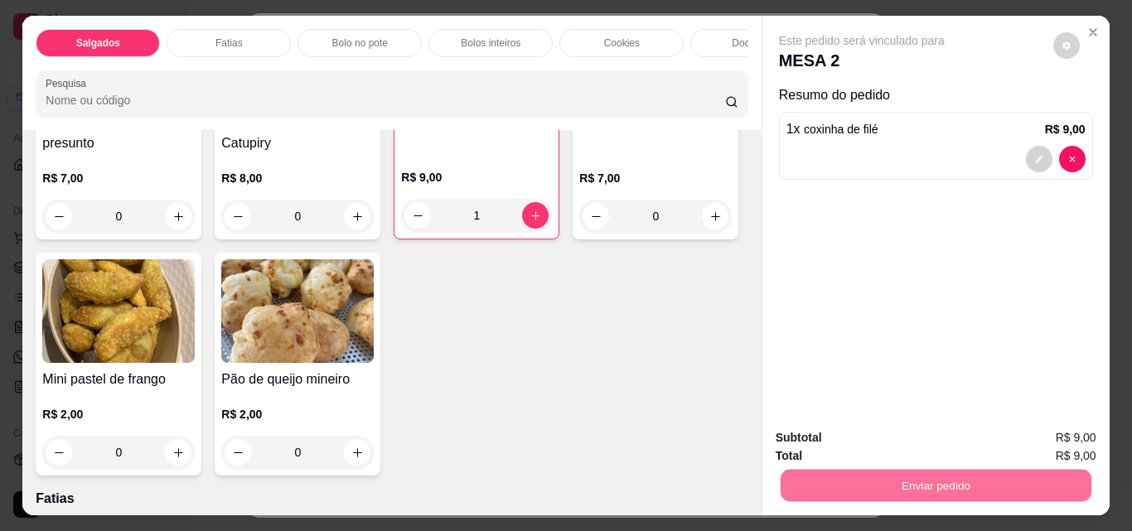
click at [1057, 429] on button "Enviar pedido" at bounding box center [1053, 438] width 94 height 31
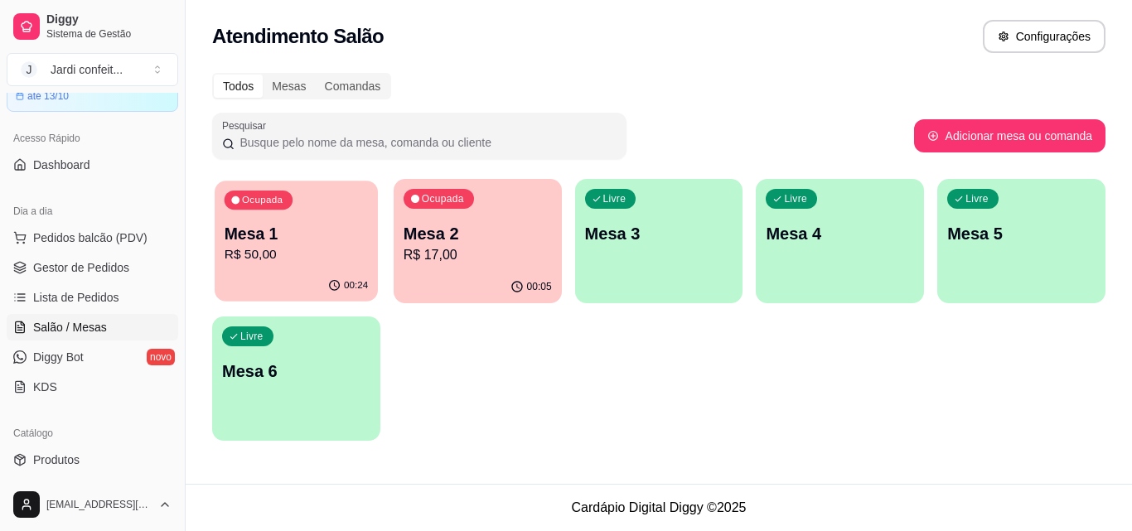
click at [293, 241] on p "Mesa 1" at bounding box center [296, 234] width 143 height 22
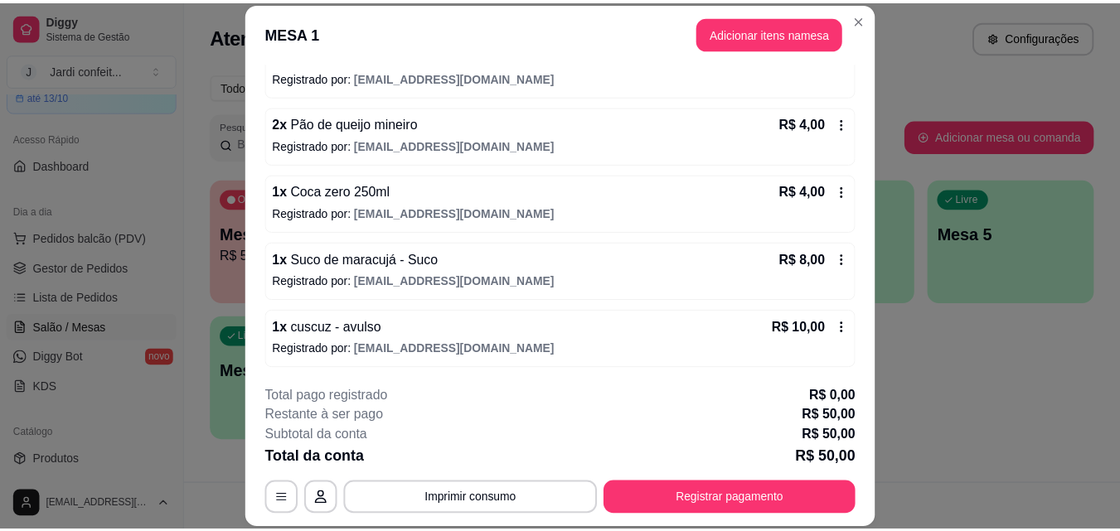
scroll to position [318, 0]
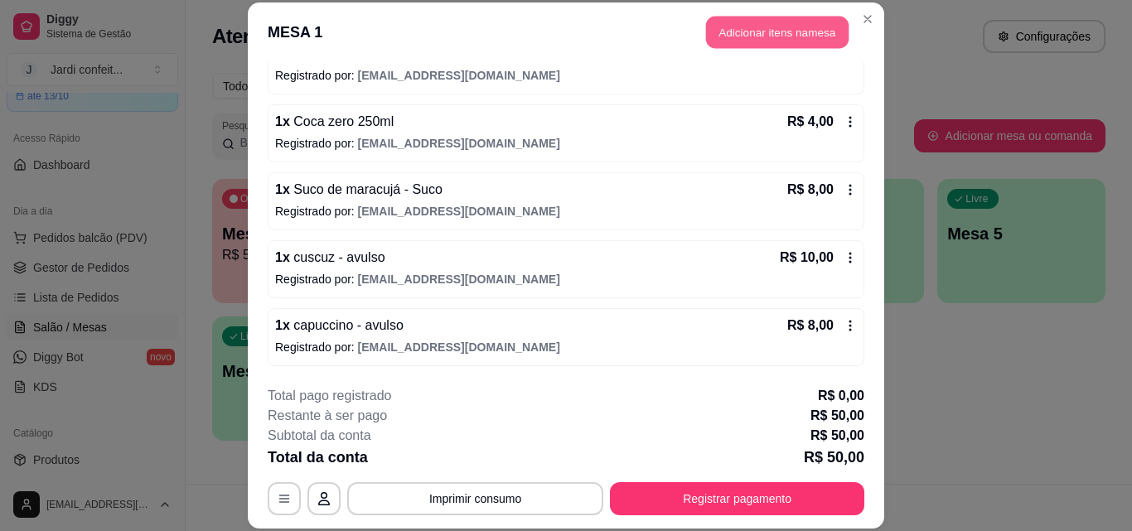
click at [782, 35] on button "Adicionar itens na mesa" at bounding box center [777, 33] width 143 height 32
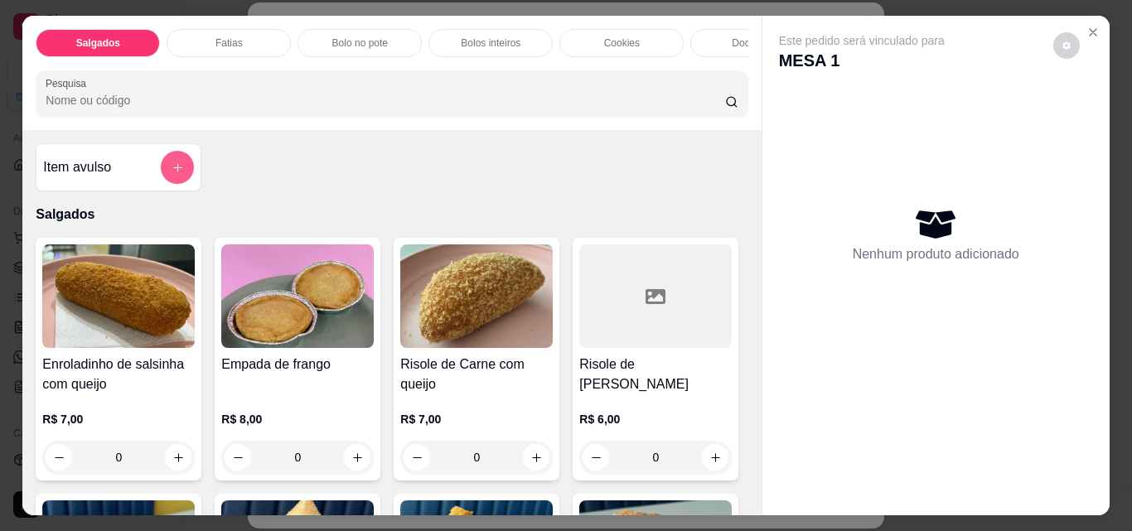
click at [176, 174] on icon "add-separate-item" at bounding box center [178, 168] width 12 height 12
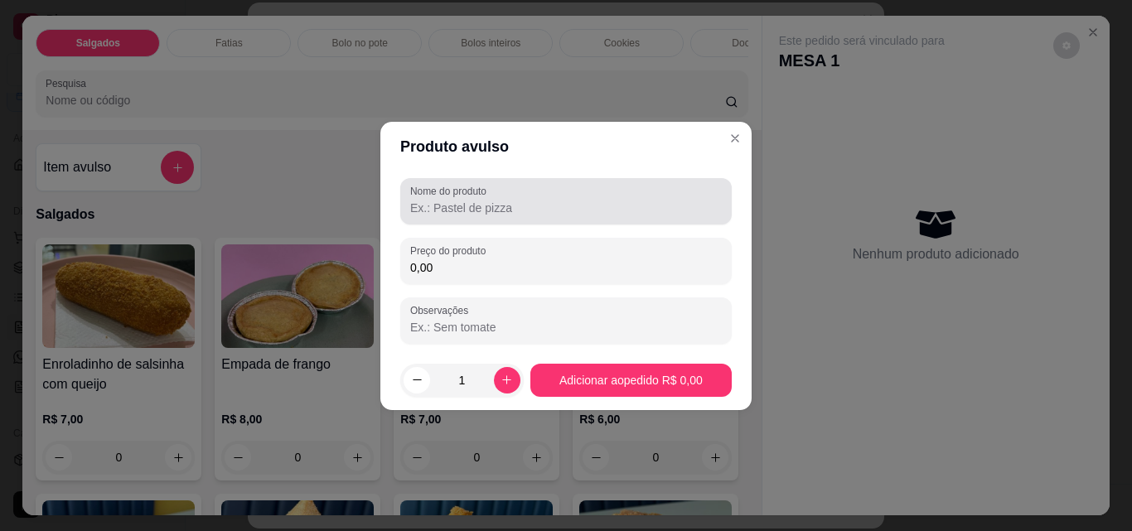
click at [505, 214] on input "Nome do produto" at bounding box center [566, 208] width 312 height 17
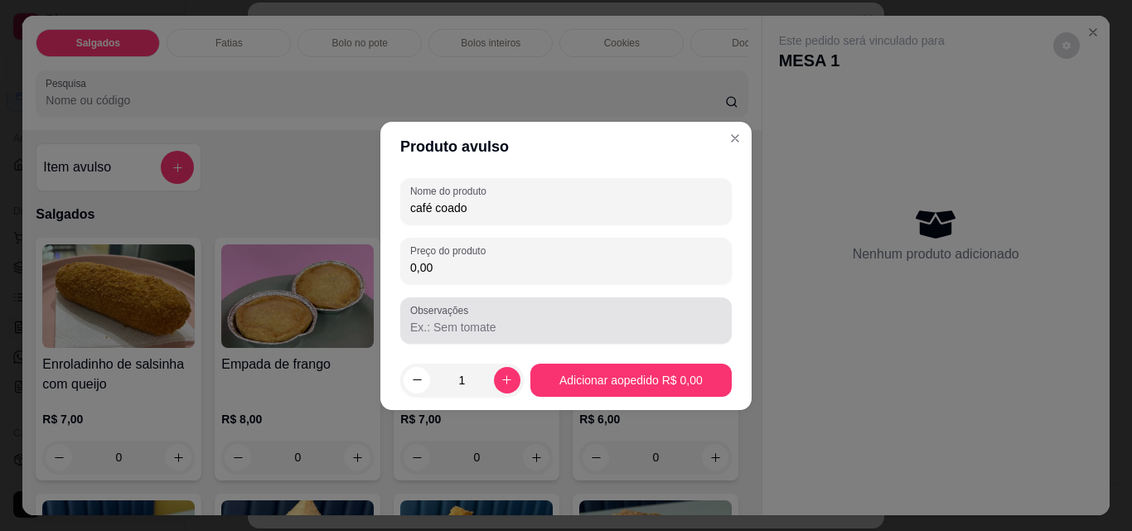
type input "café coado"
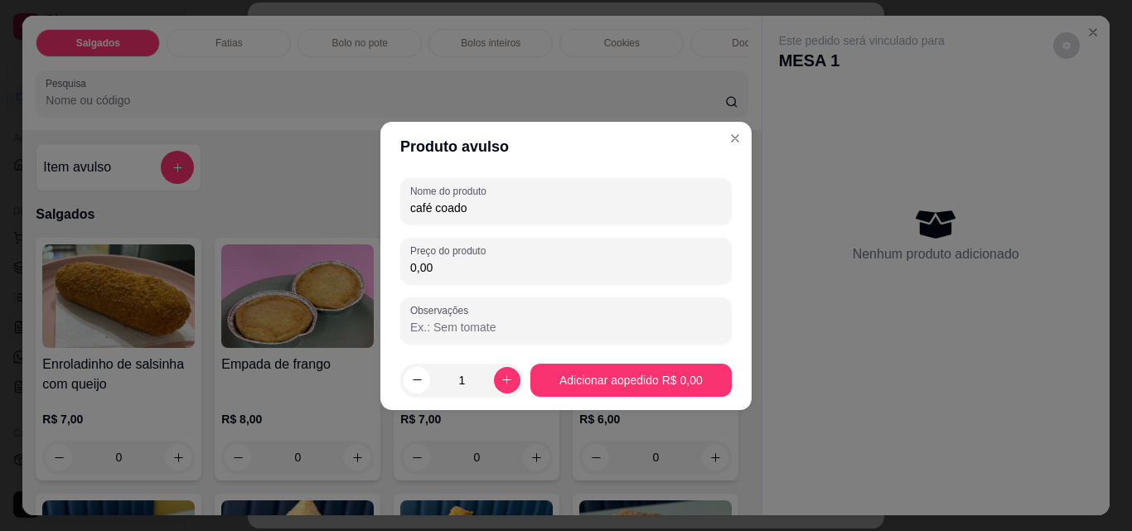
click at [569, 275] on input "0,00" at bounding box center [566, 267] width 312 height 17
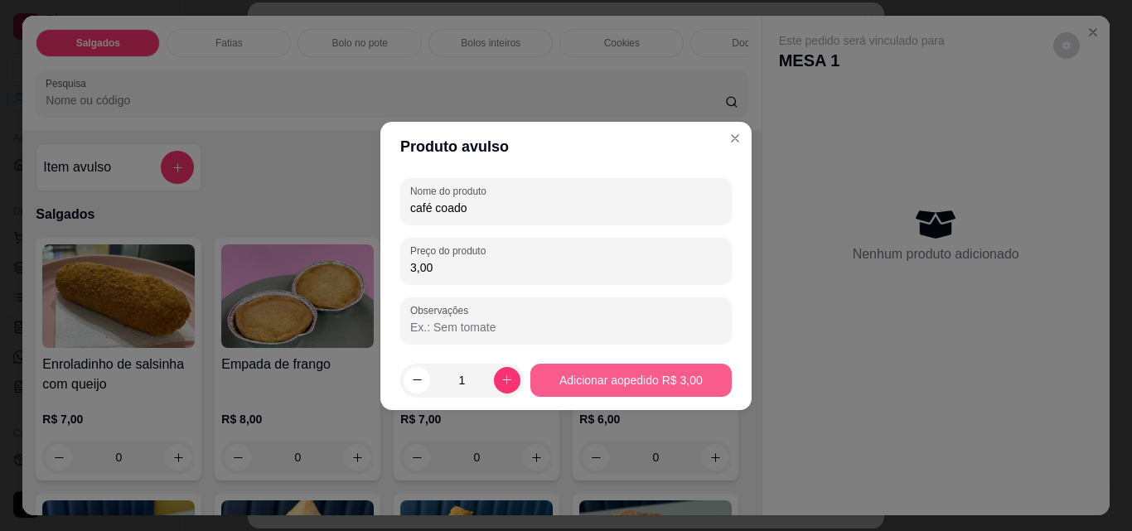
type input "3,00"
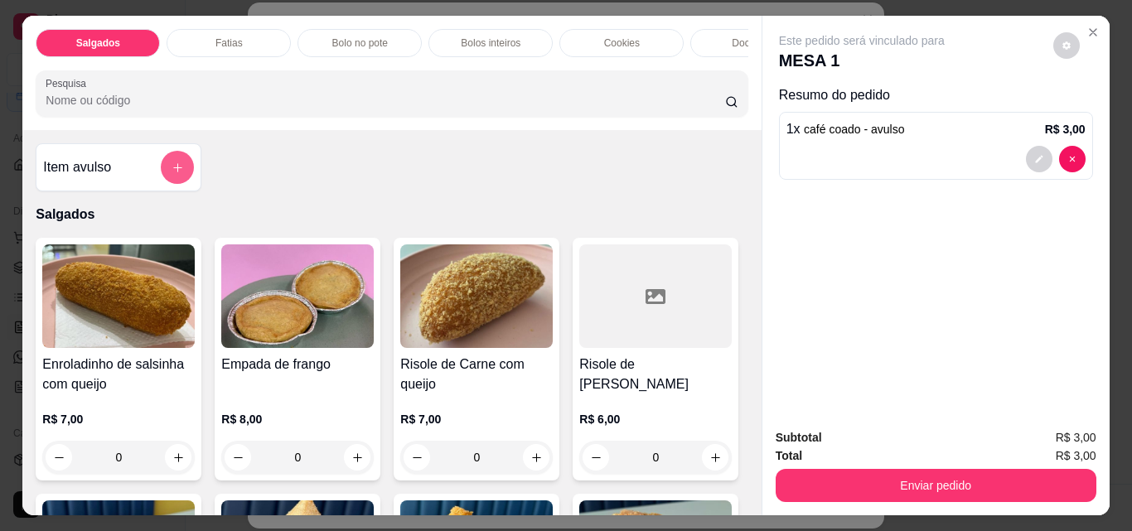
click at [172, 174] on icon "add-separate-item" at bounding box center [178, 168] width 12 height 12
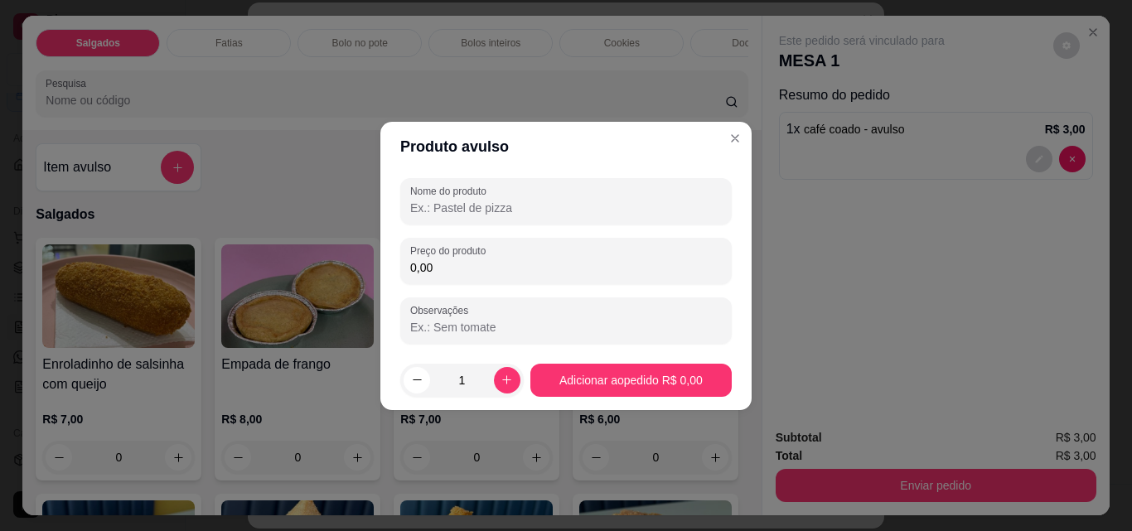
click at [480, 210] on input "Nome do produto" at bounding box center [566, 208] width 312 height 17
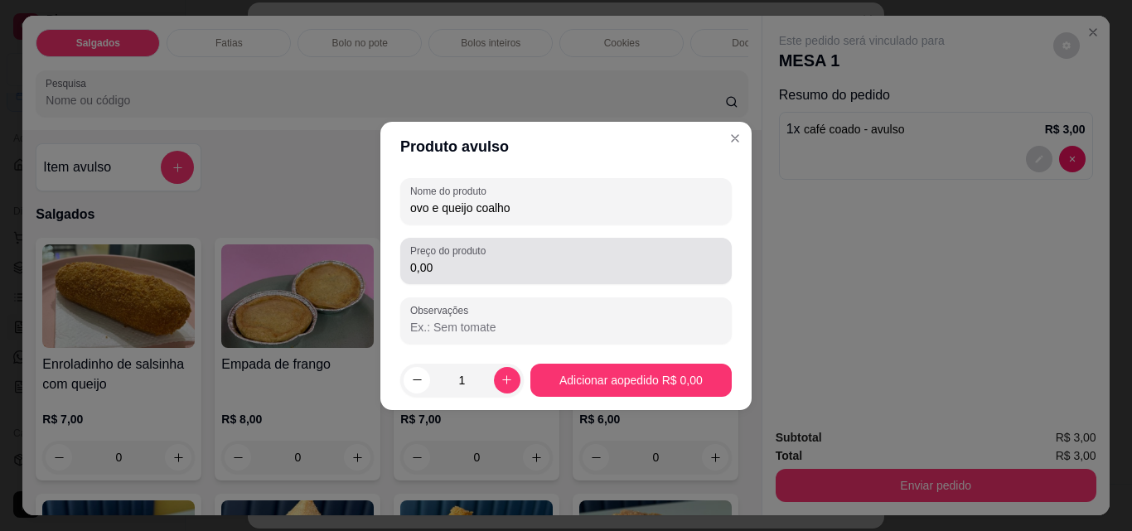
type input "ovo e queijo coalho"
click at [470, 258] on div "0,00" at bounding box center [566, 261] width 312 height 33
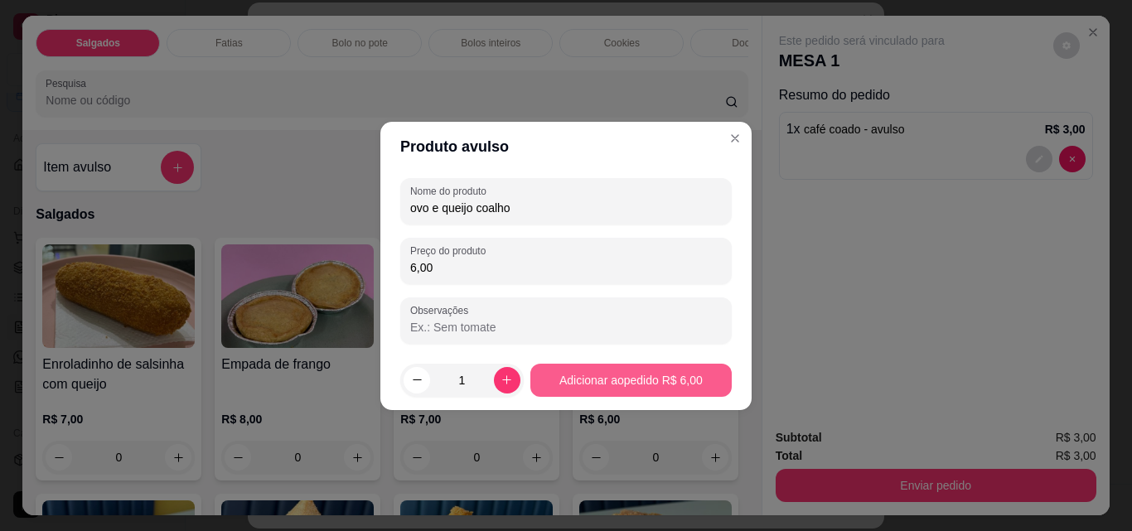
type input "6,00"
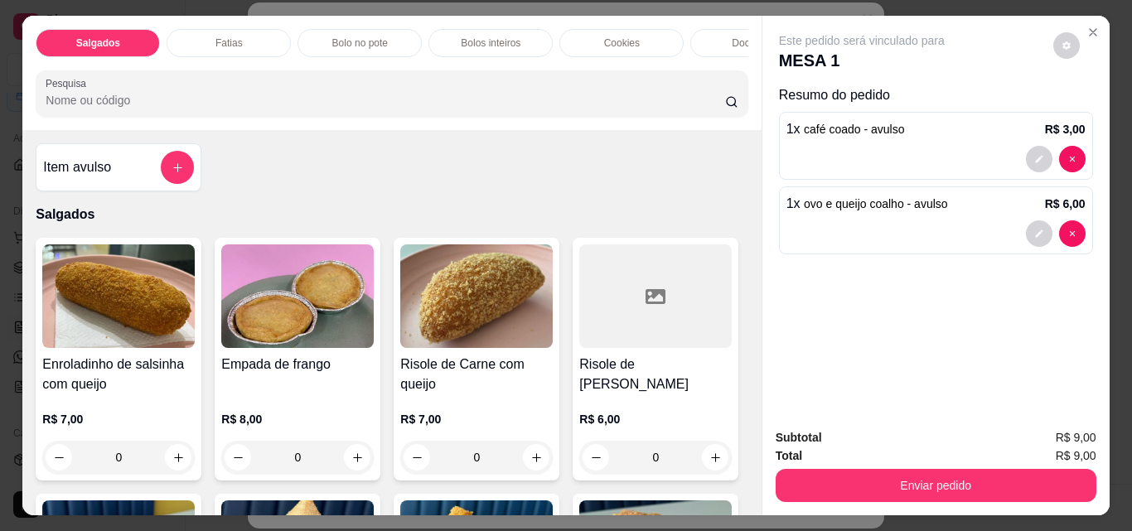
click at [186, 159] on div at bounding box center [177, 167] width 33 height 33
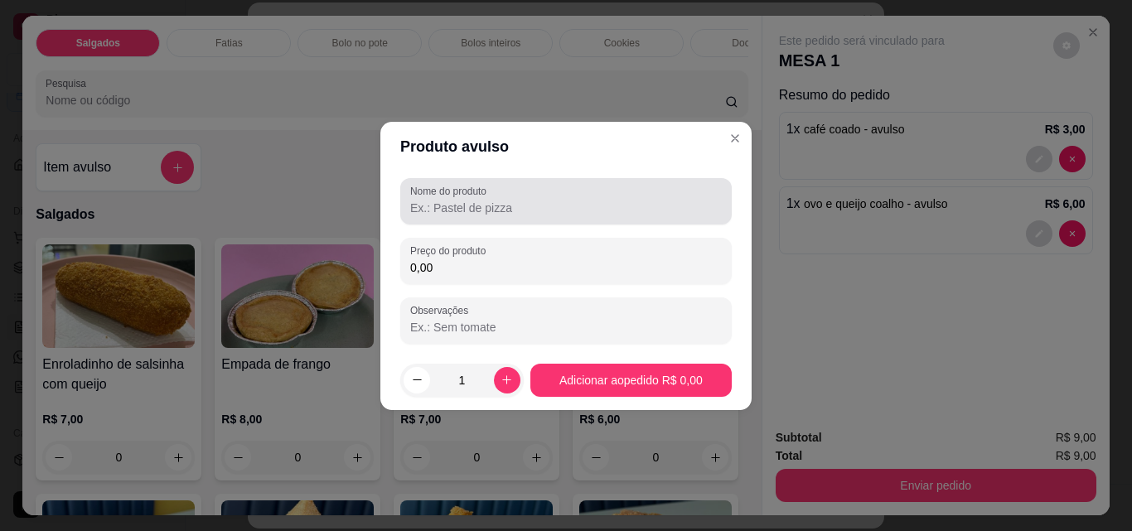
click at [478, 205] on input "Nome do produto" at bounding box center [566, 208] width 312 height 17
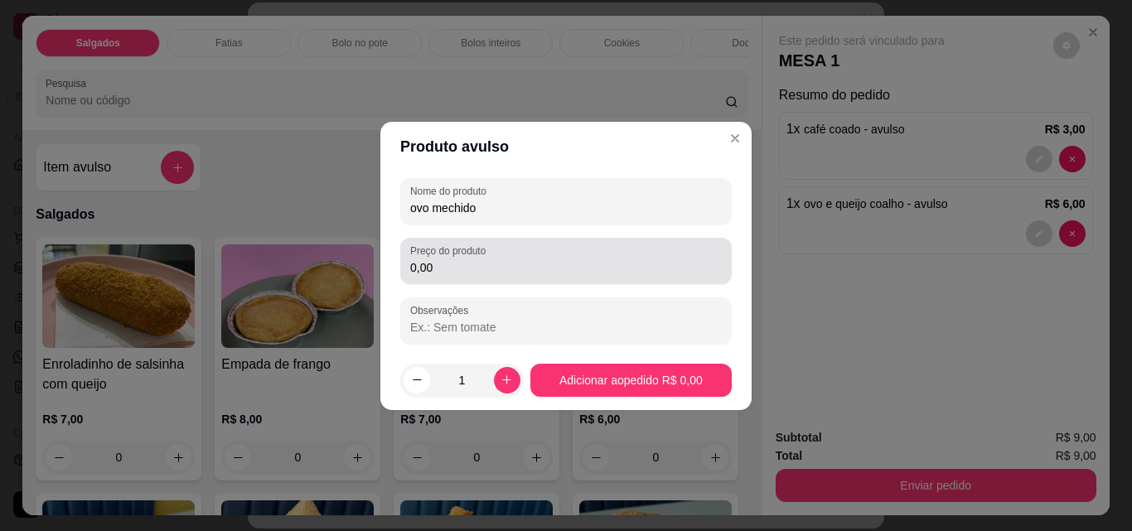
type input "ovo mechido"
click at [470, 272] on input "0,00" at bounding box center [566, 267] width 312 height 17
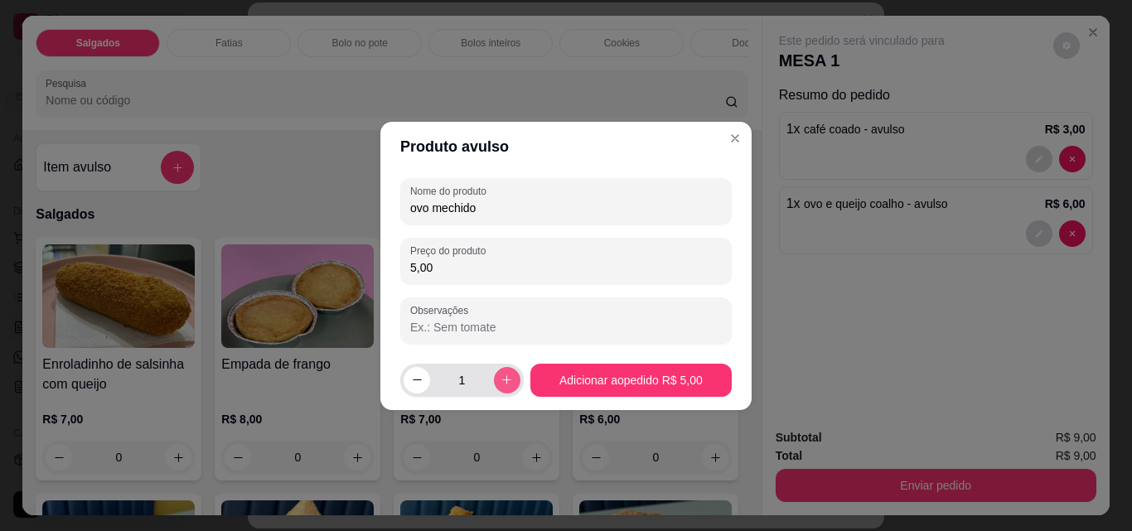
type input "5,00"
click at [502, 375] on icon "increase-product-quantity" at bounding box center [507, 380] width 12 height 12
type input "2"
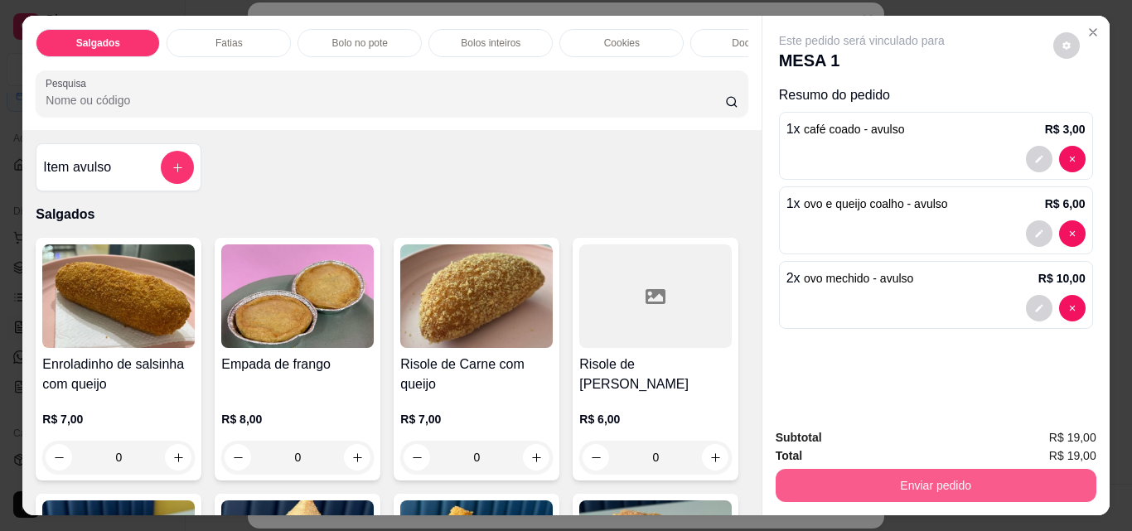
click at [917, 484] on button "Enviar pedido" at bounding box center [936, 485] width 321 height 33
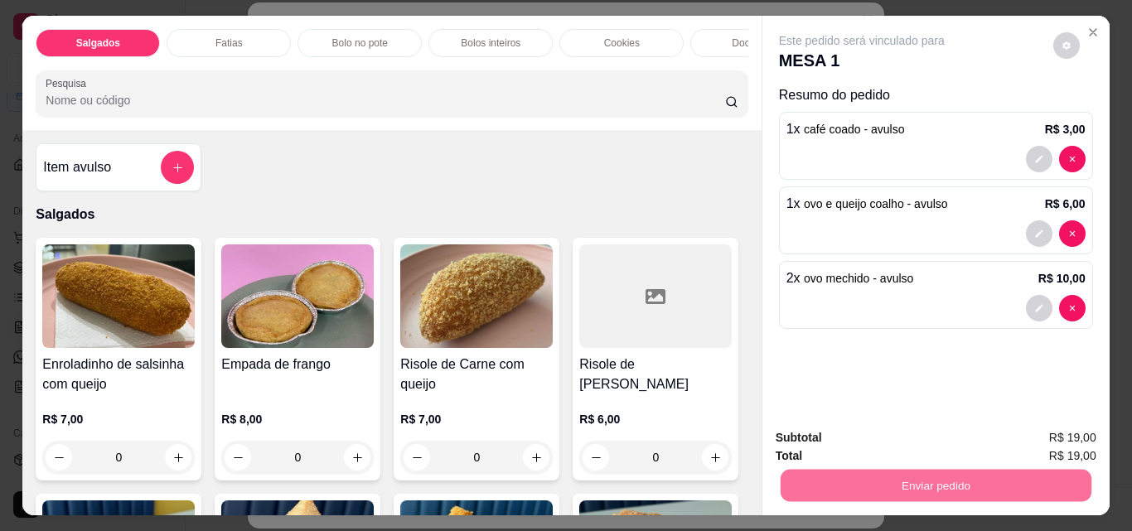
click at [1030, 428] on button "Enviar pedido" at bounding box center [1053, 438] width 94 height 31
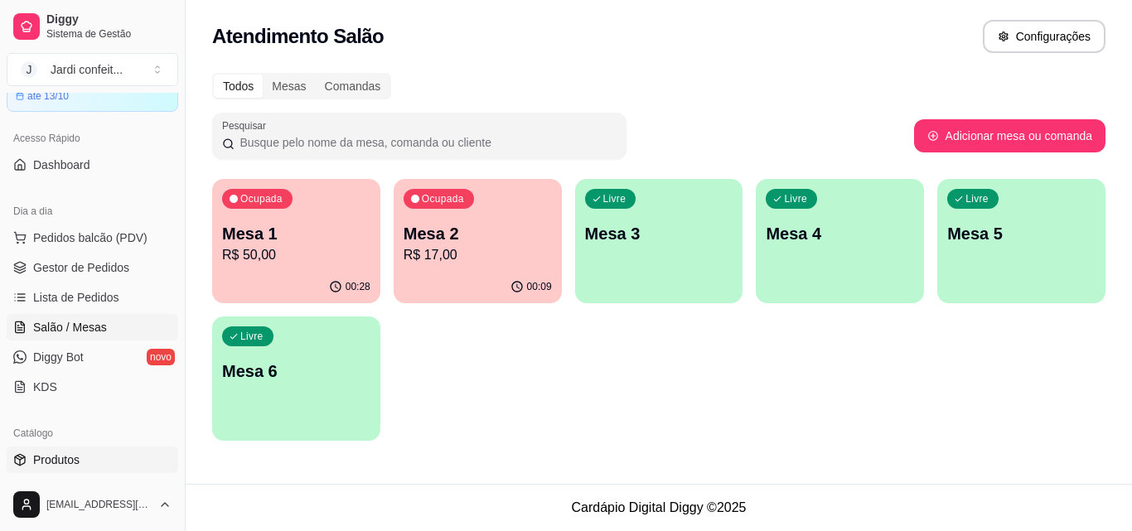
click at [95, 450] on link "Produtos" at bounding box center [93, 460] width 172 height 27
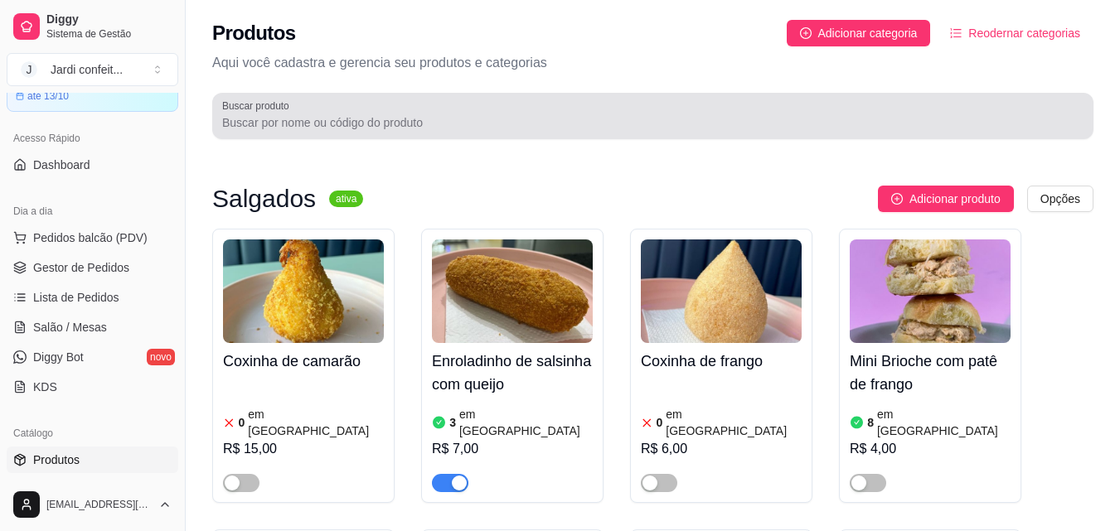
click at [467, 104] on div at bounding box center [652, 115] width 861 height 33
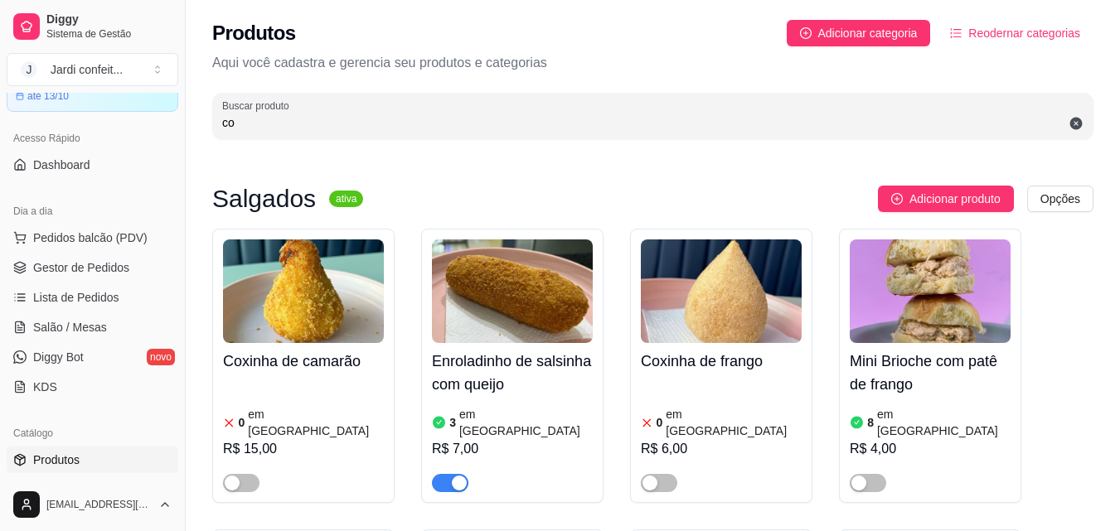
click at [447, 127] on input "co" at bounding box center [652, 122] width 861 height 17
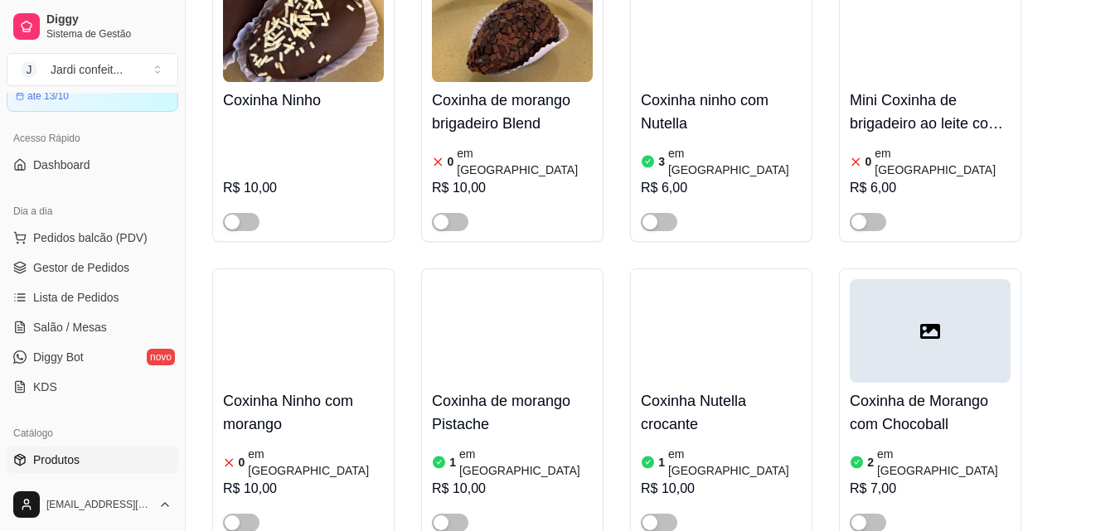
scroll to position [892, 0]
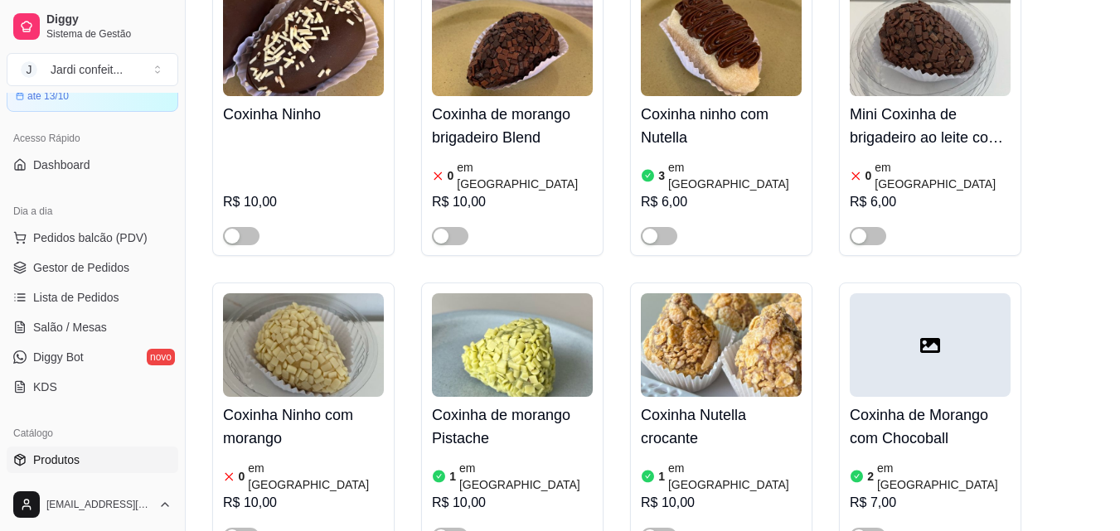
type input "coxi"
click at [501, 159] on article "em [GEOGRAPHIC_DATA]" at bounding box center [525, 175] width 136 height 33
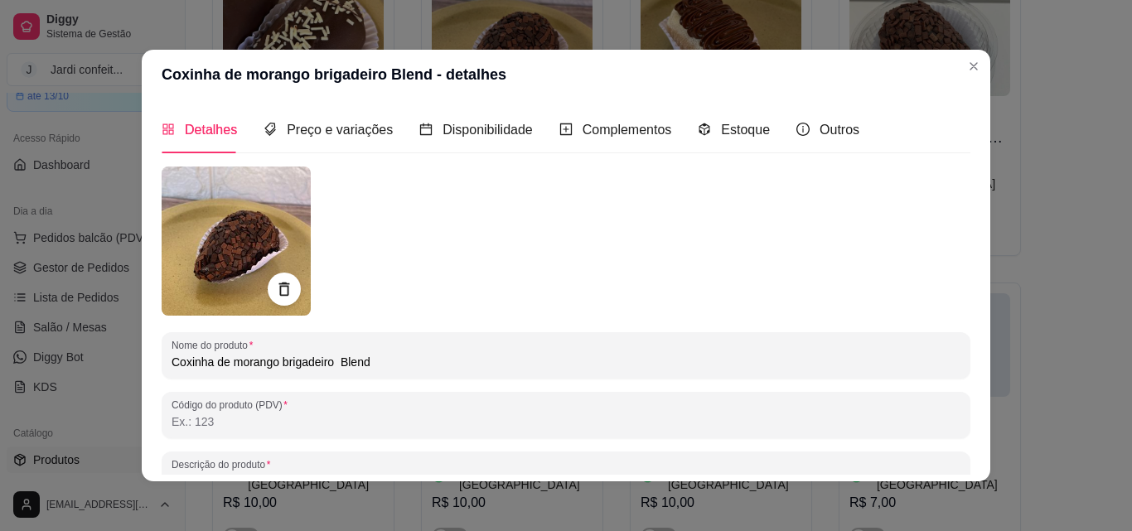
drag, startPoint x: 694, startPoint y: 117, endPoint x: 705, endPoint y: 125, distance: 14.3
click at [698, 120] on div "Estoque" at bounding box center [734, 129] width 72 height 47
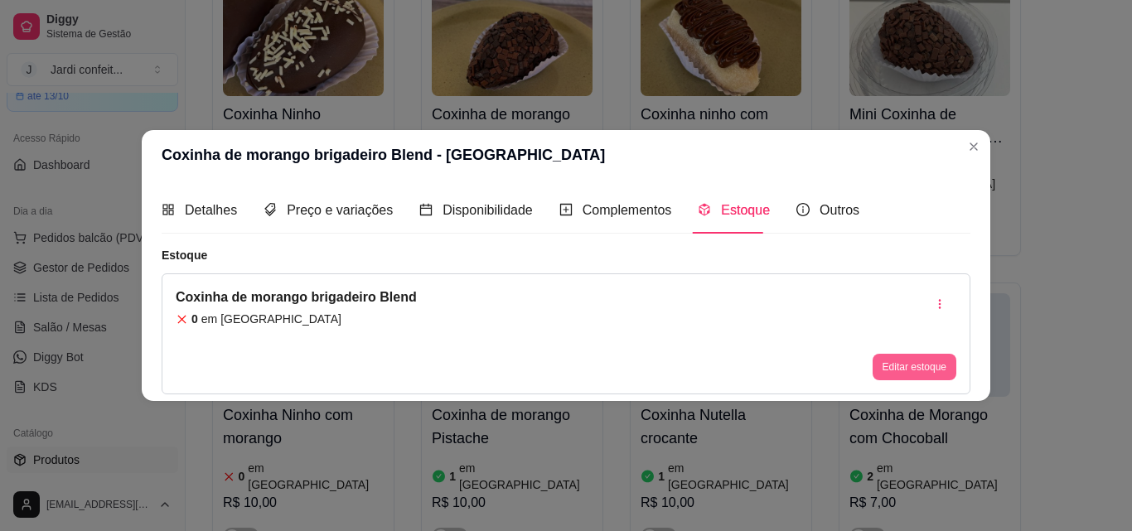
click at [920, 356] on button "Editar estoque" at bounding box center [915, 367] width 84 height 27
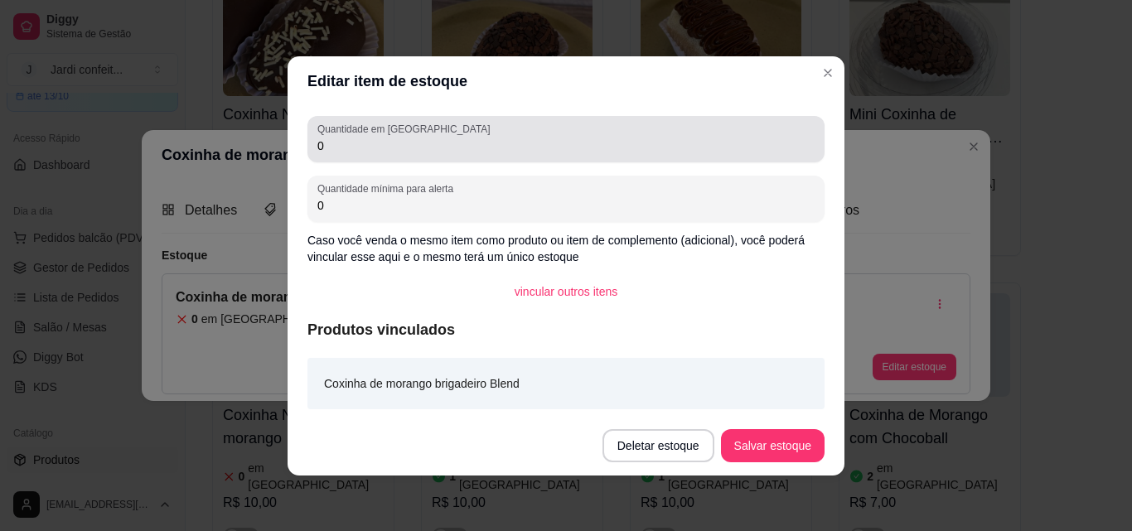
click at [617, 156] on div "Quantidade em estoque 0" at bounding box center [566, 139] width 517 height 46
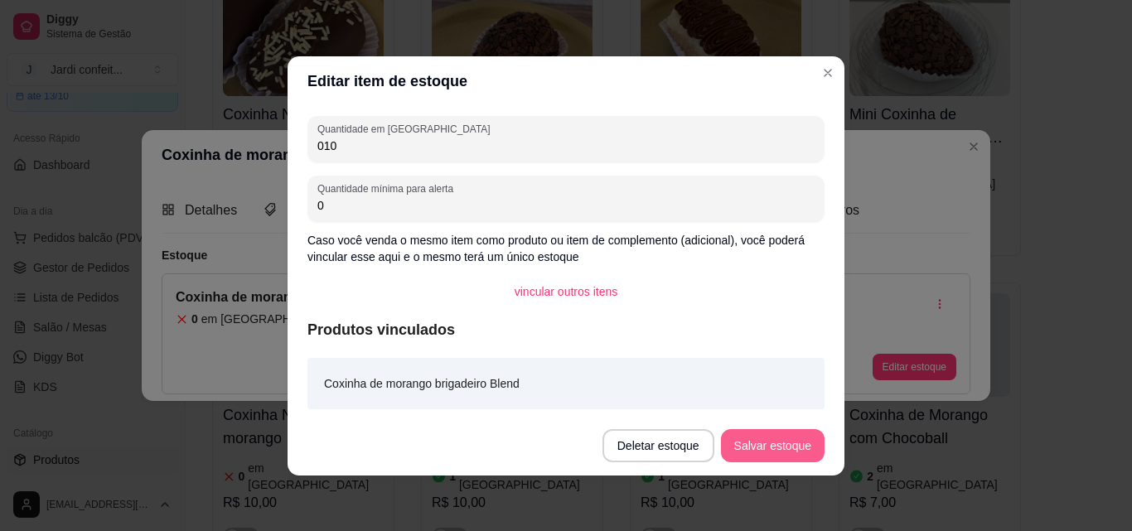
type input "010"
click at [763, 450] on button "Salvar estoque" at bounding box center [772, 445] width 101 height 32
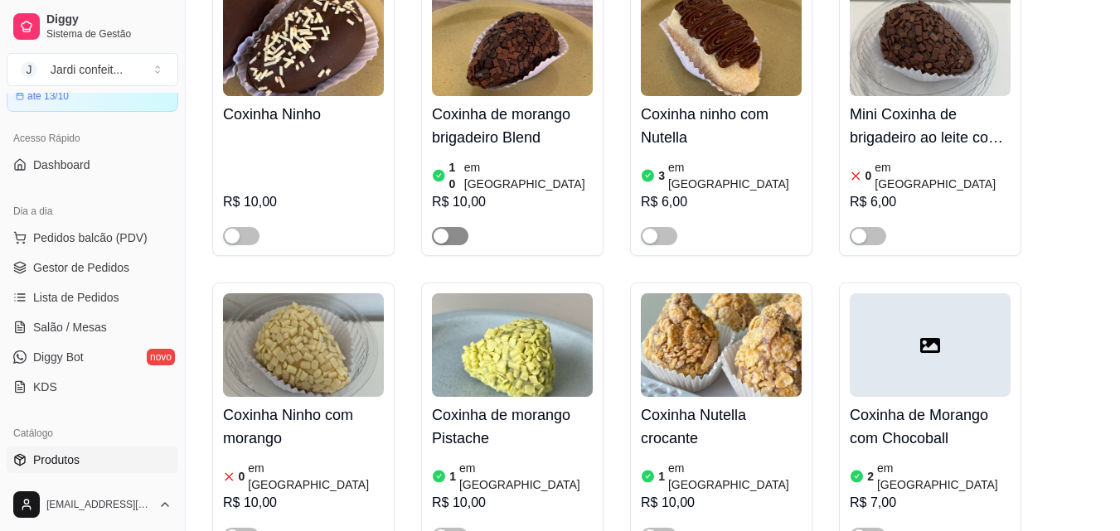
click at [453, 227] on span "button" at bounding box center [450, 236] width 36 height 18
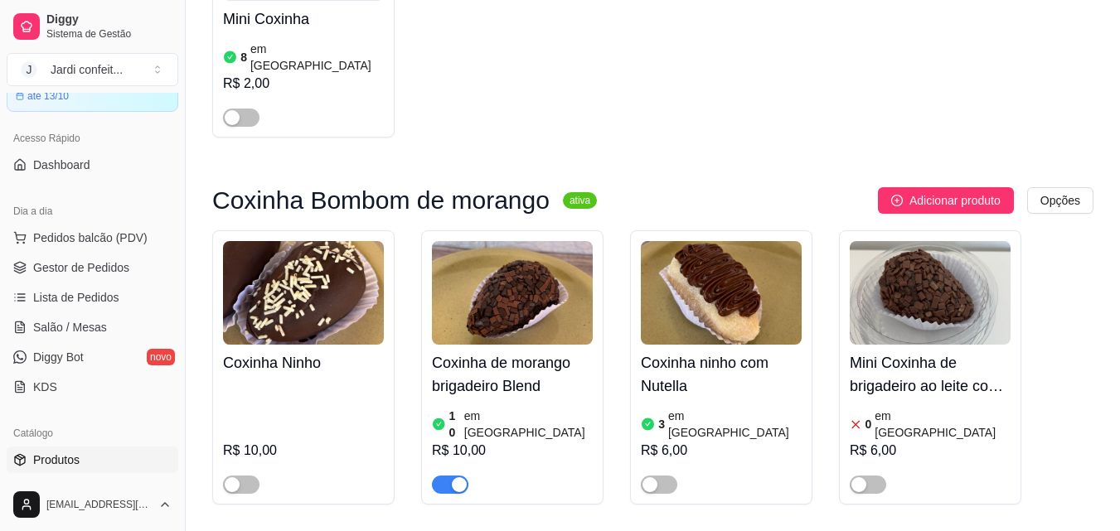
scroll to position [0, 0]
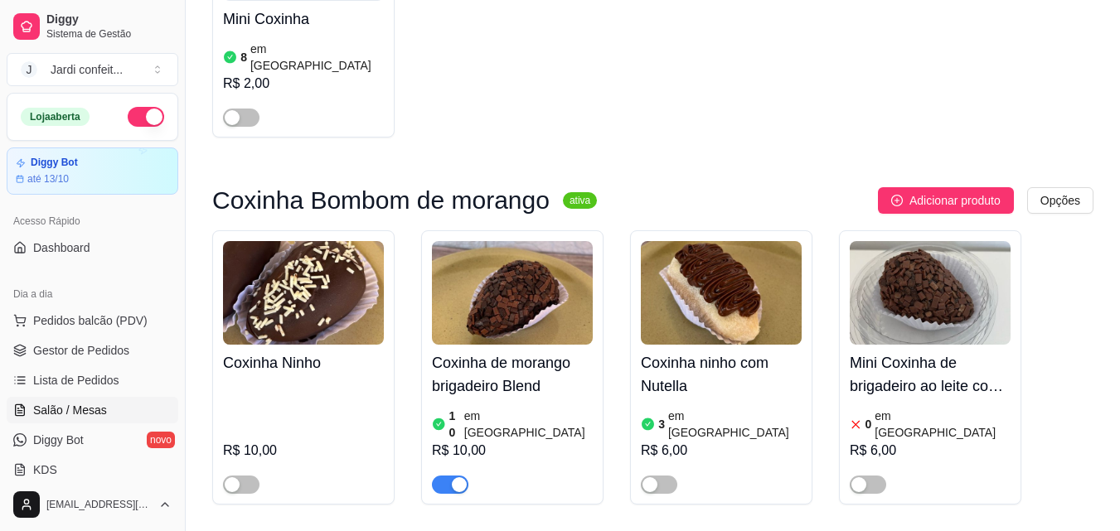
click at [124, 404] on link "Salão / Mesas" at bounding box center [93, 410] width 172 height 27
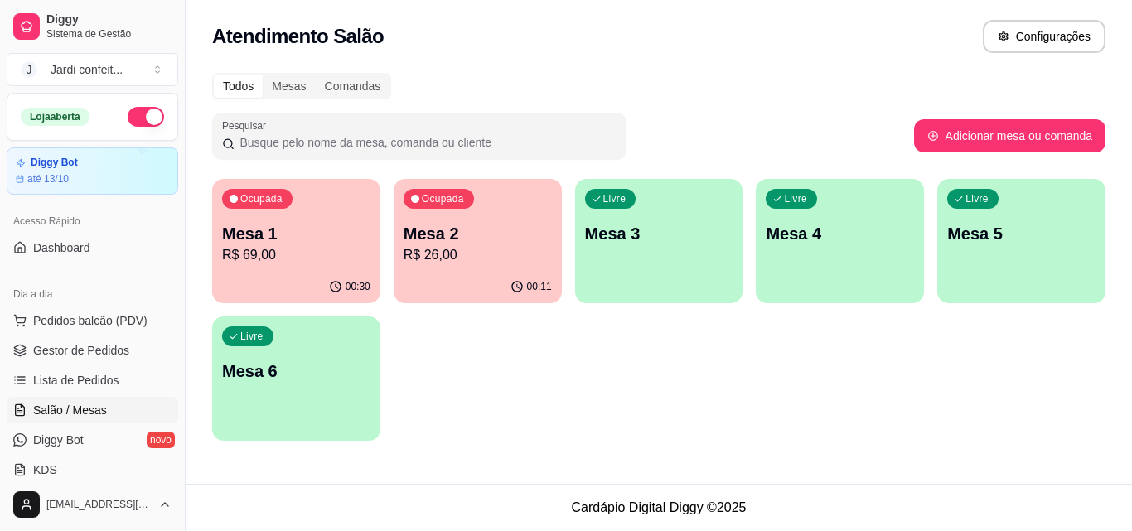
click at [458, 273] on button "Ocupada Mesa 2 R$ 26,00 00:11" at bounding box center [478, 241] width 168 height 124
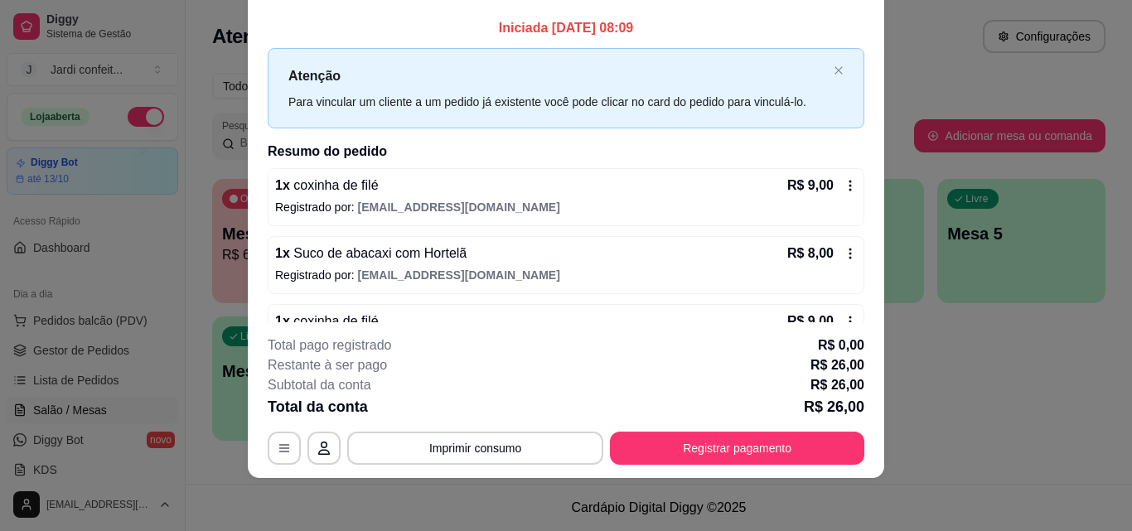
scroll to position [46, 0]
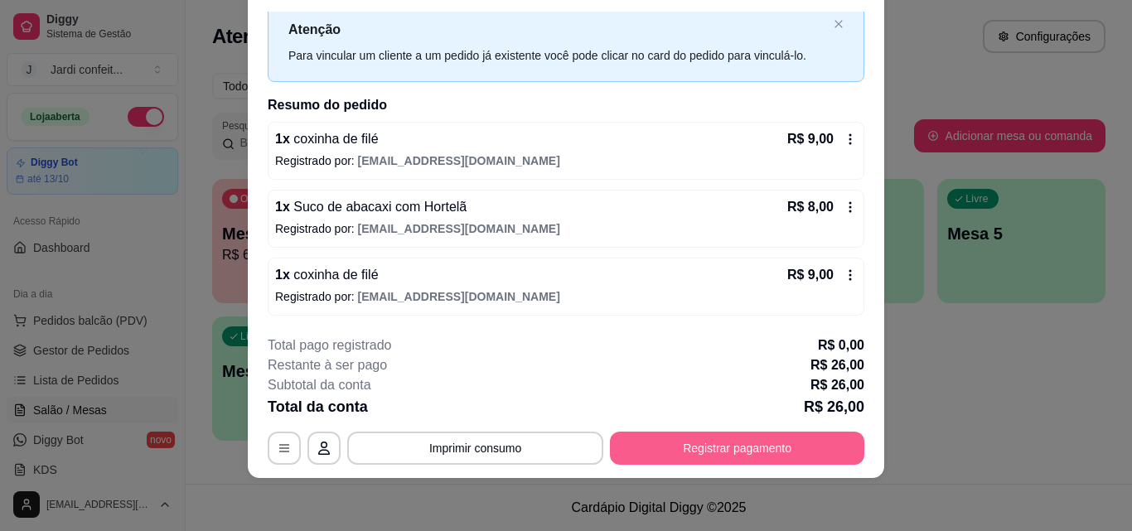
click at [818, 436] on button "Registrar pagamento" at bounding box center [737, 448] width 254 height 33
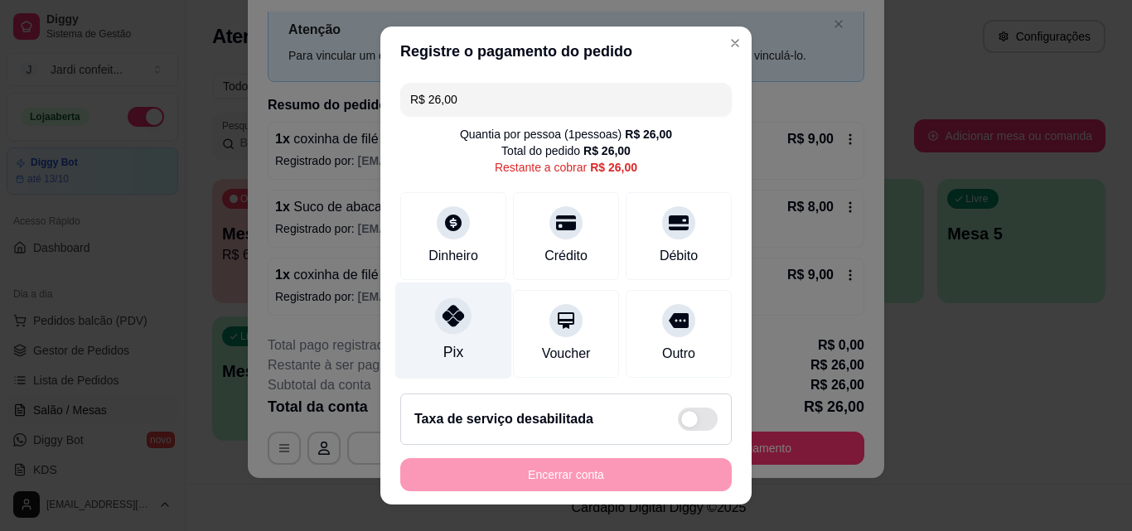
click at [435, 317] on div at bounding box center [453, 316] width 36 height 36
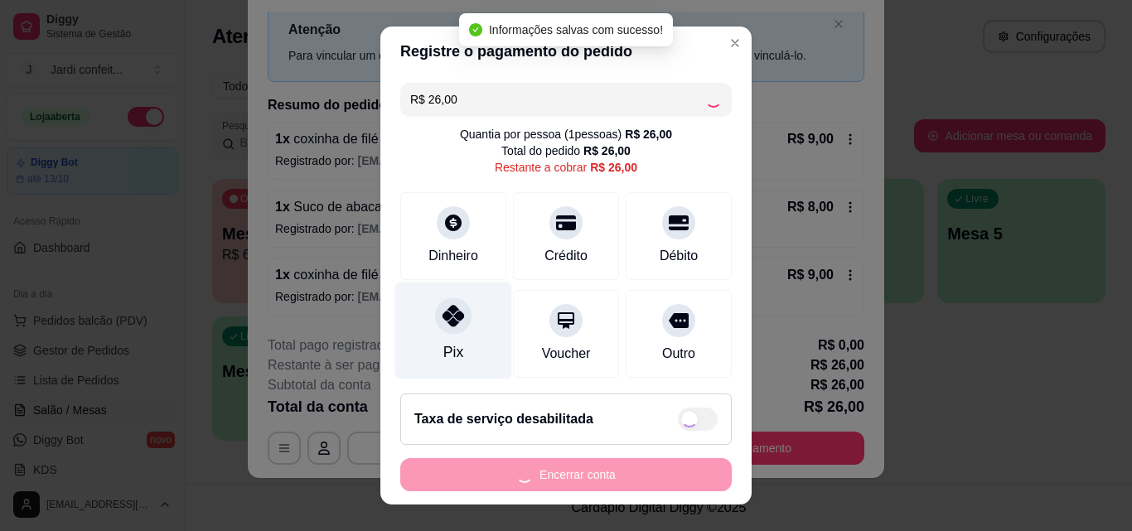
type input "R$ 0,00"
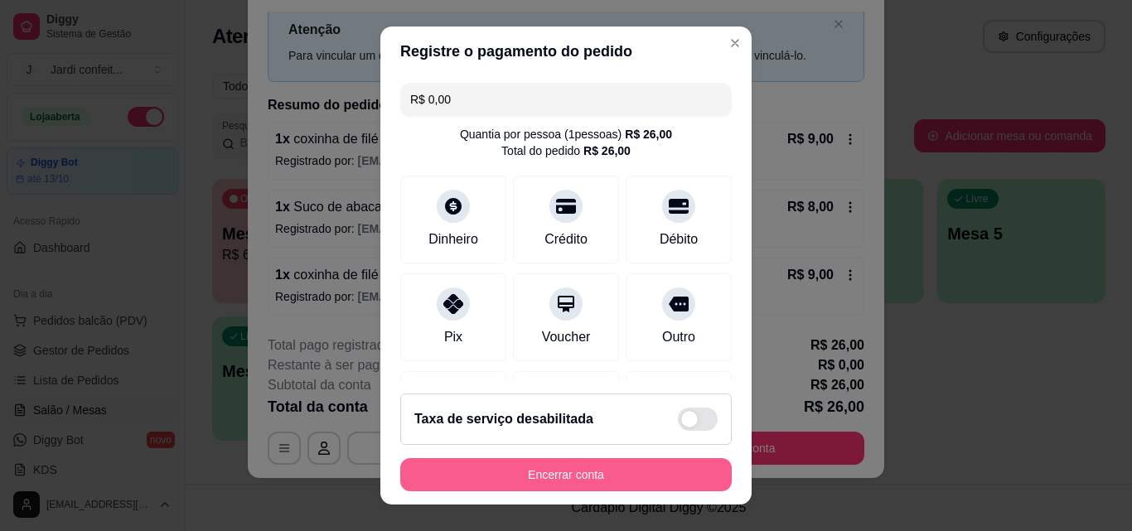
click at [667, 481] on button "Encerrar conta" at bounding box center [566, 474] width 332 height 33
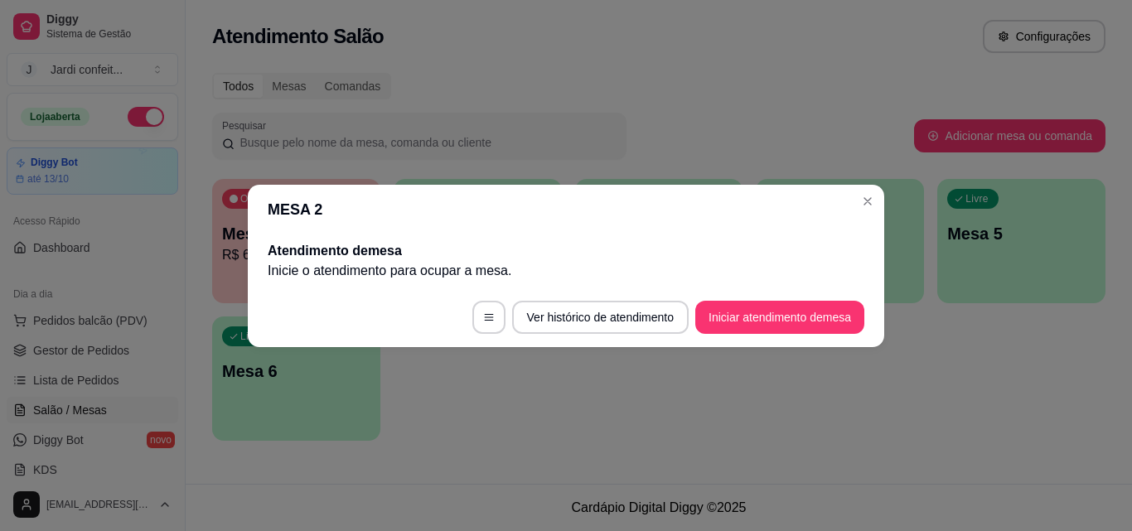
scroll to position [0, 0]
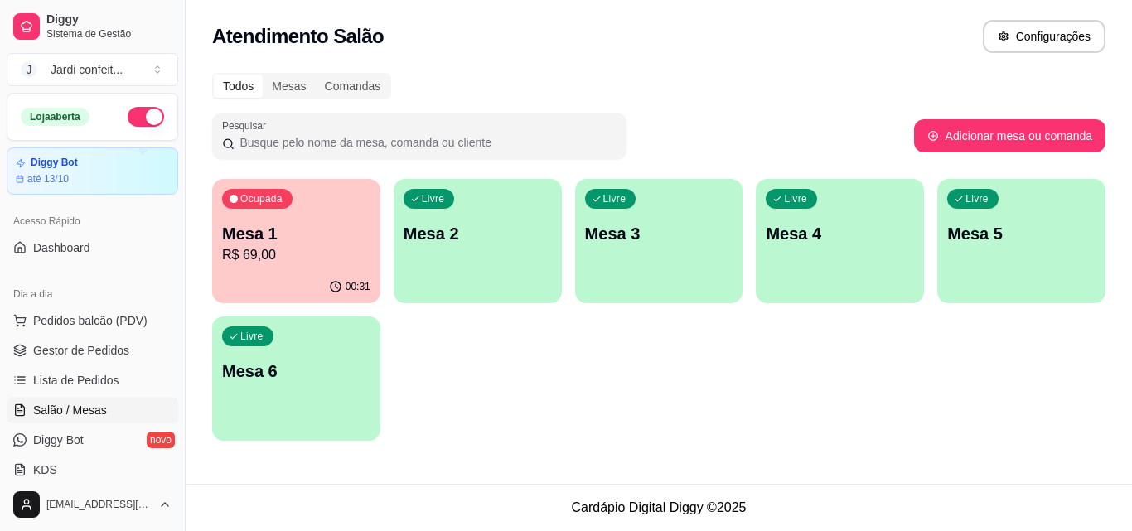
click at [263, 257] on p "R$ 69,00" at bounding box center [296, 255] width 148 height 20
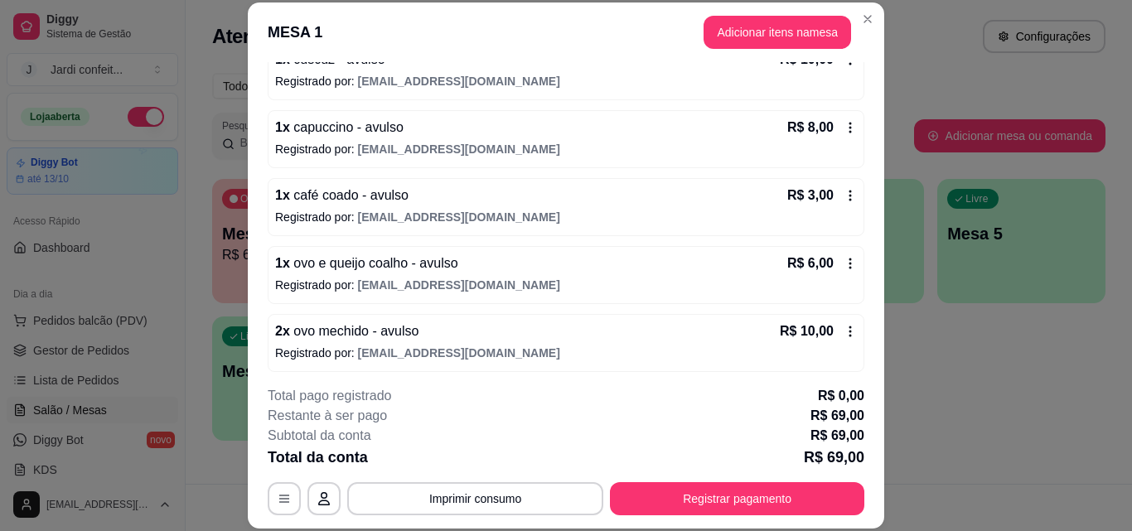
scroll to position [522, 0]
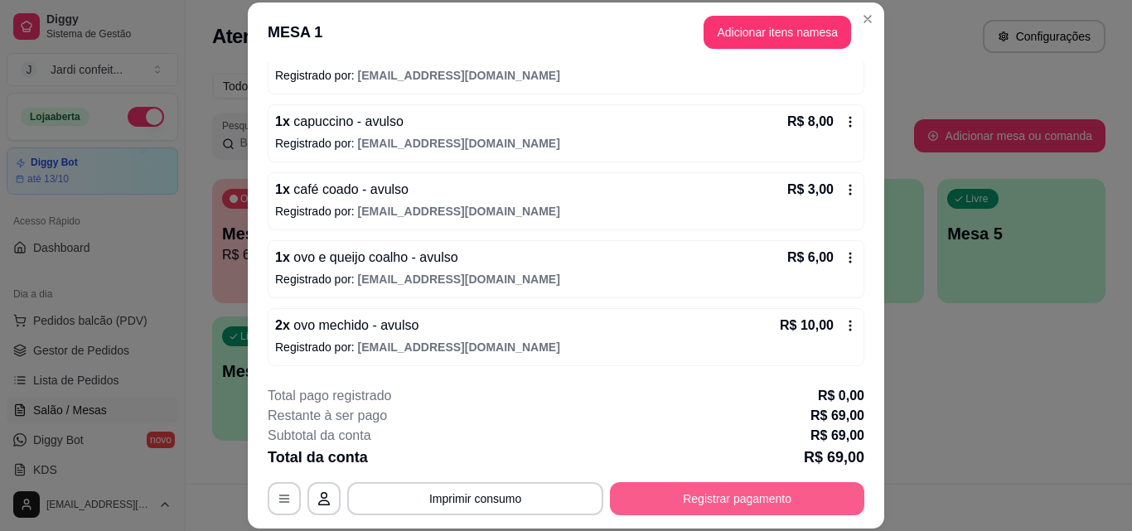
click at [767, 502] on button "Registrar pagamento" at bounding box center [737, 498] width 254 height 33
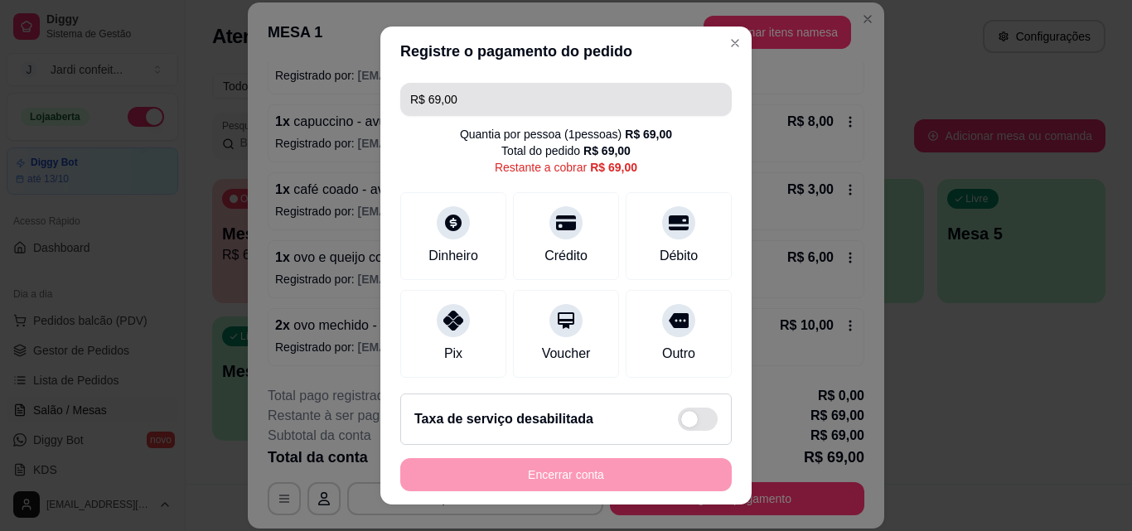
click at [466, 102] on input "R$ 69,00" at bounding box center [566, 99] width 312 height 33
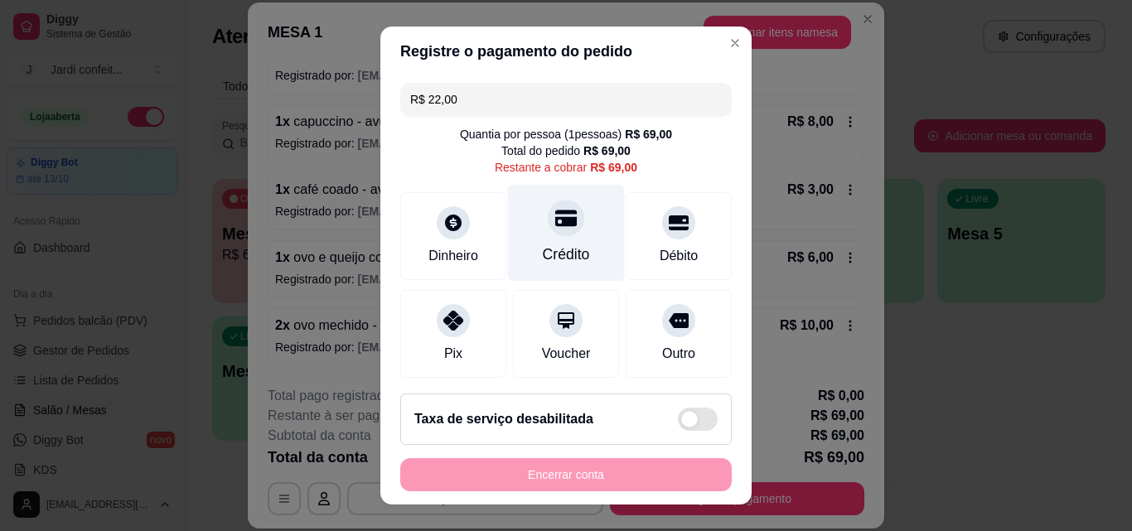
click at [569, 249] on div "Crédito" at bounding box center [566, 255] width 47 height 22
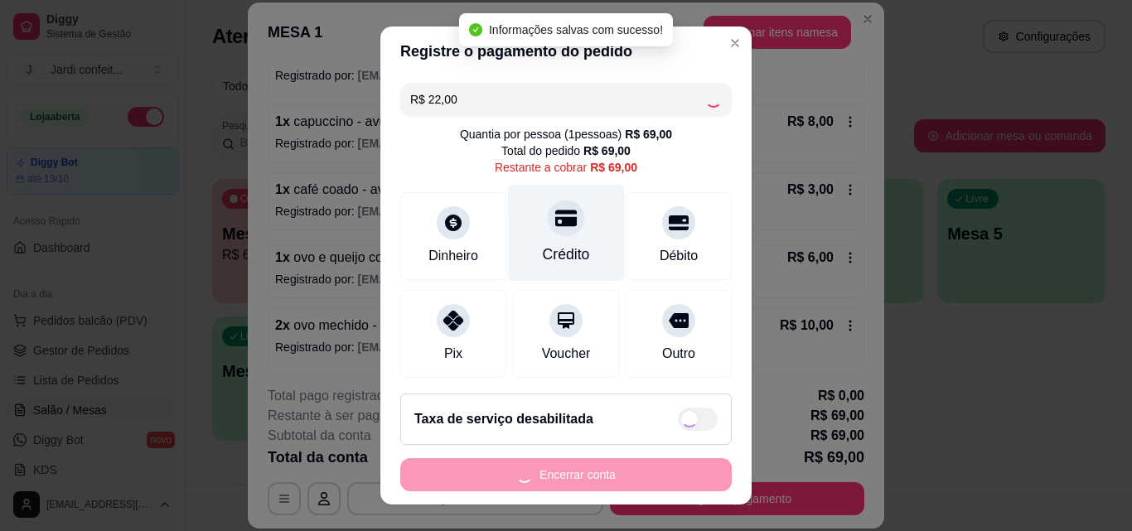
type input "R$ 47,00"
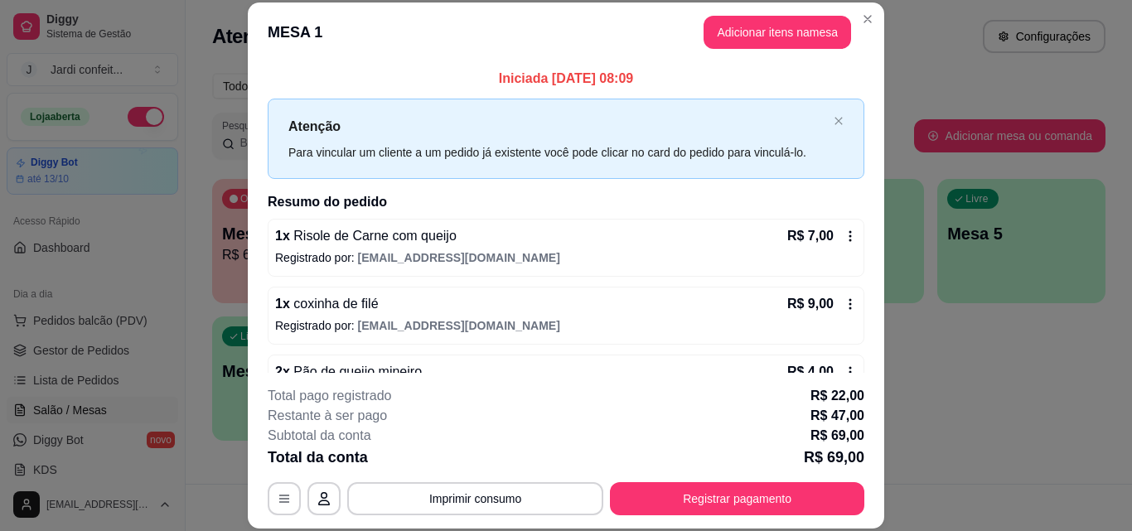
scroll to position [83, 0]
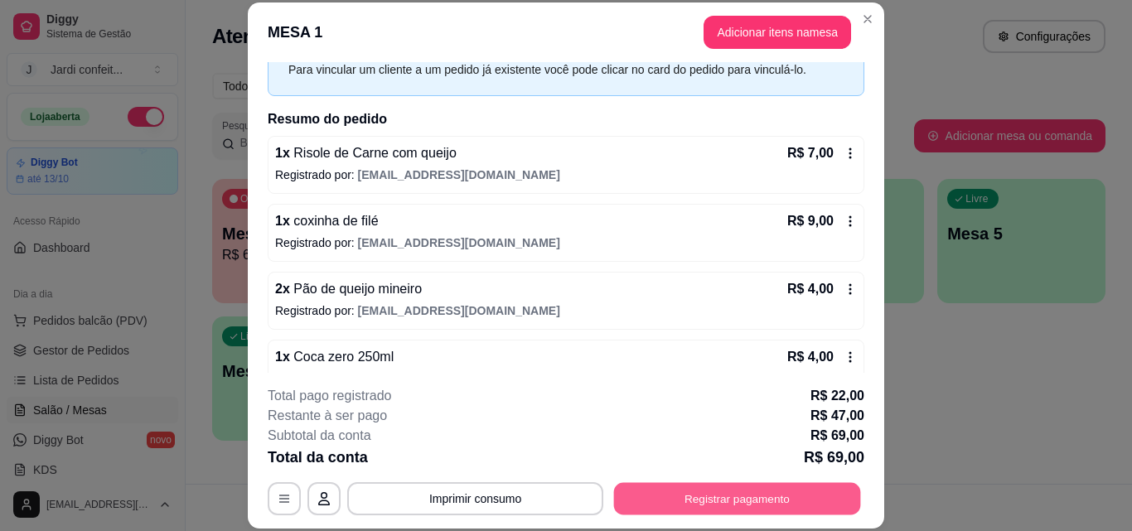
click at [853, 506] on button "Registrar pagamento" at bounding box center [737, 498] width 247 height 32
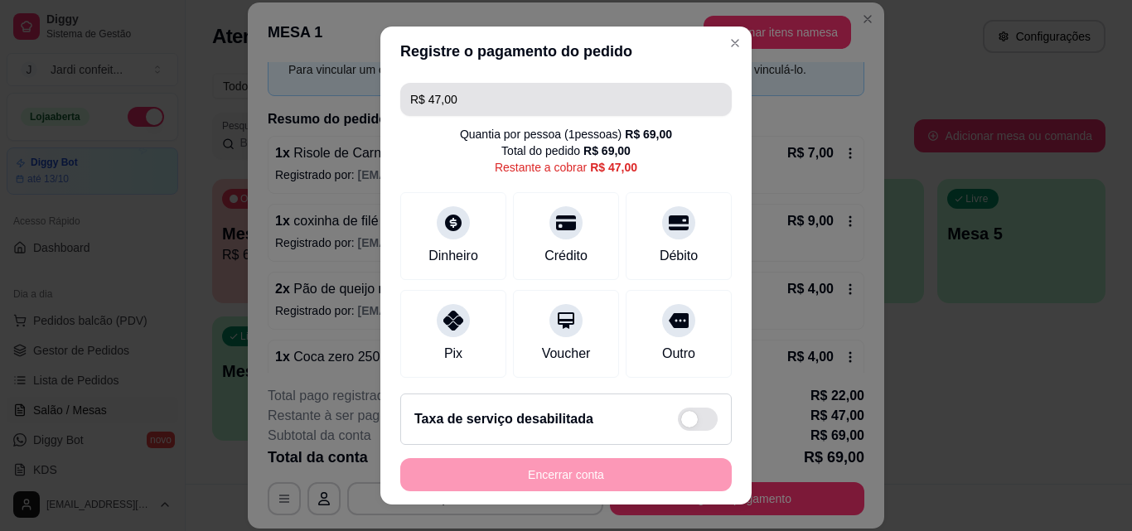
click at [552, 101] on input "R$ 47,00" at bounding box center [566, 99] width 312 height 33
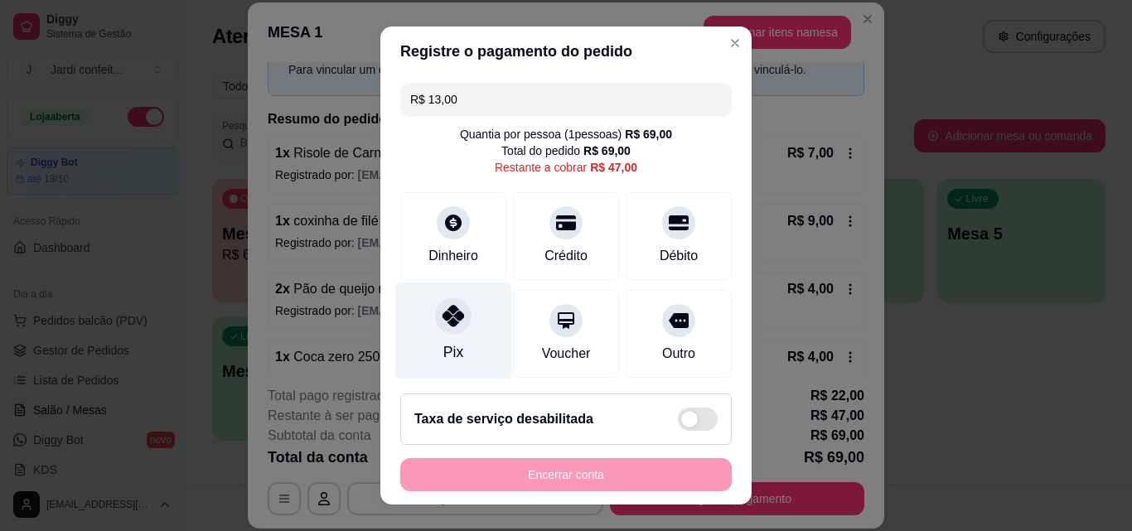
click at [458, 339] on div "Pix" at bounding box center [453, 331] width 117 height 97
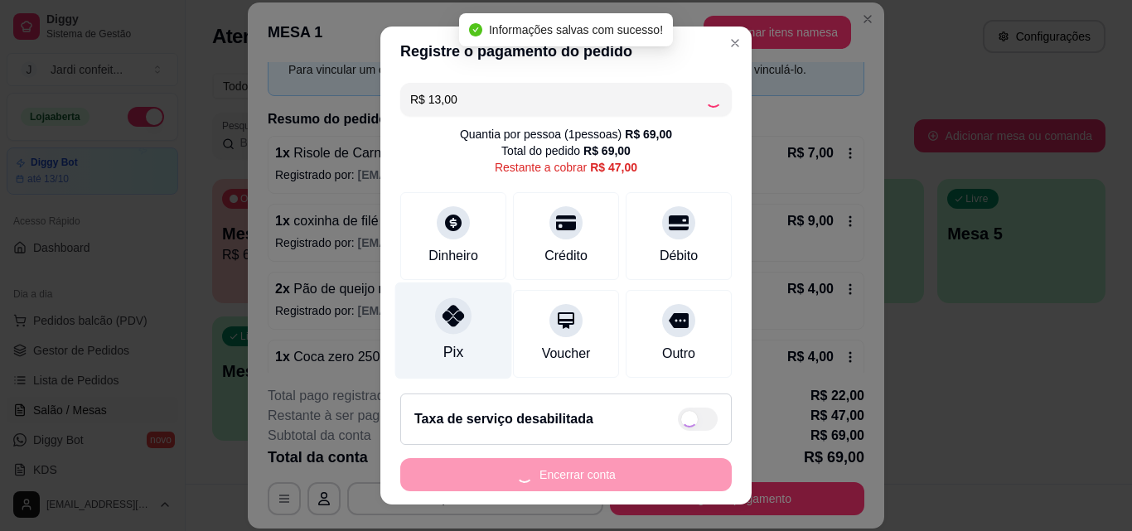
type input "R$ 34,00"
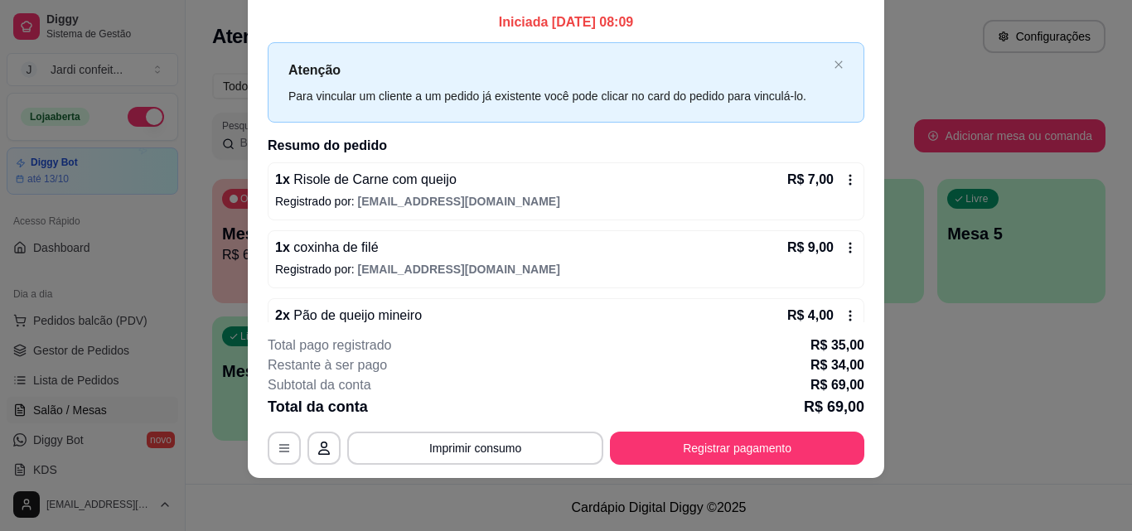
scroll to position [0, 0]
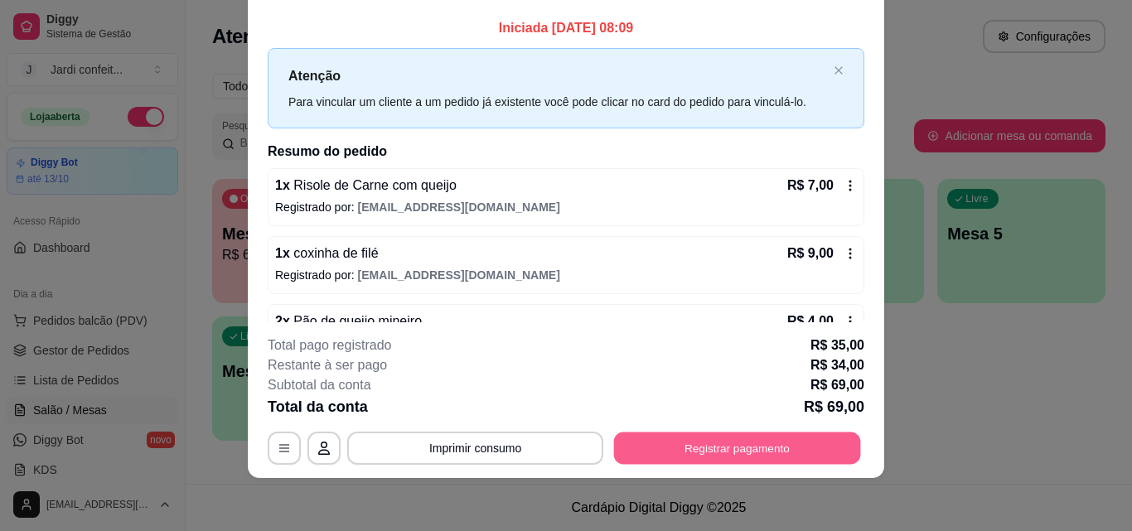
click at [674, 446] on button "Registrar pagamento" at bounding box center [737, 448] width 247 height 32
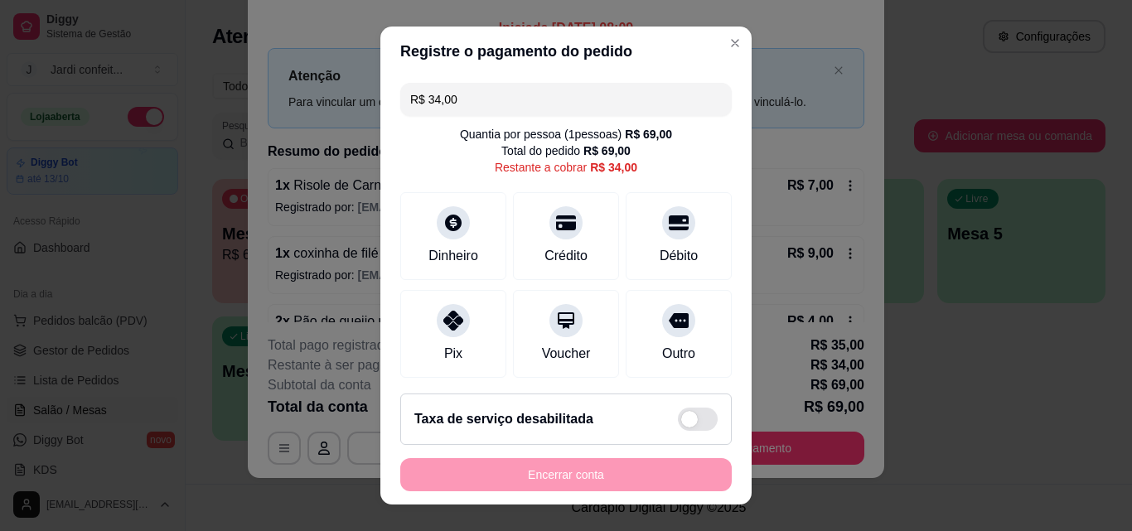
click at [526, 109] on input "R$ 34,00" at bounding box center [566, 99] width 312 height 33
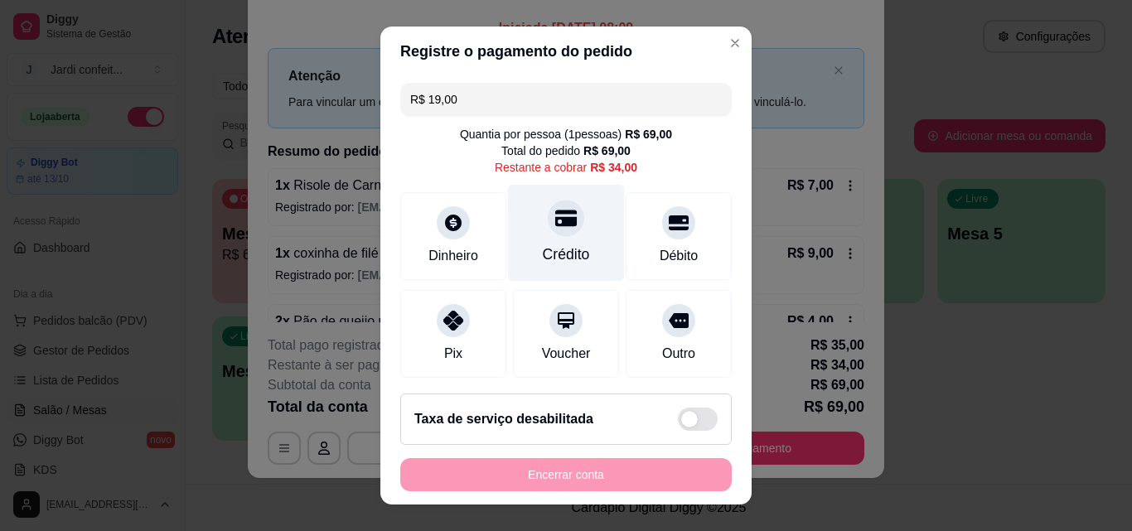
click at [555, 259] on div "Crédito" at bounding box center [566, 255] width 47 height 22
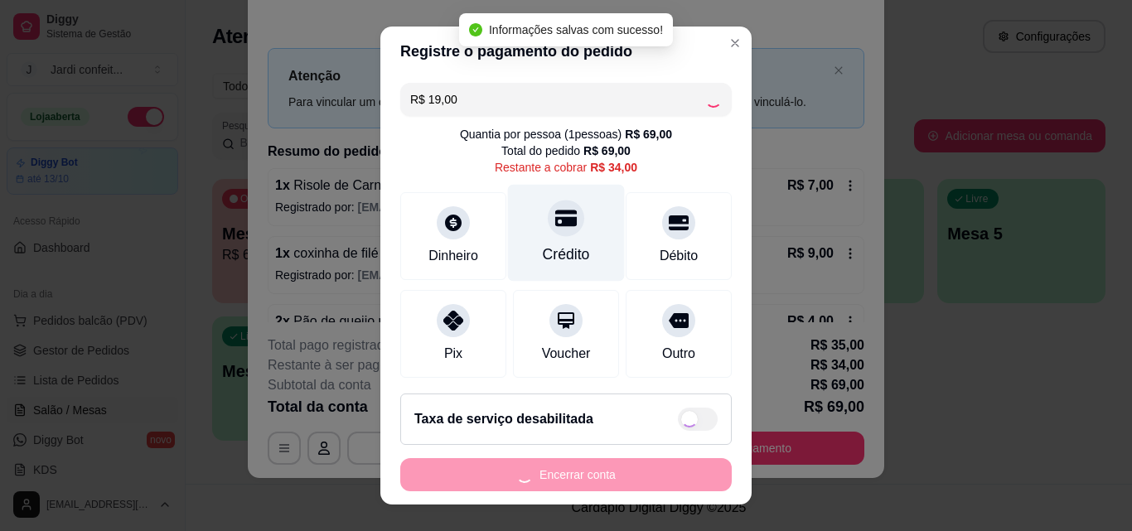
type input "R$ 15,00"
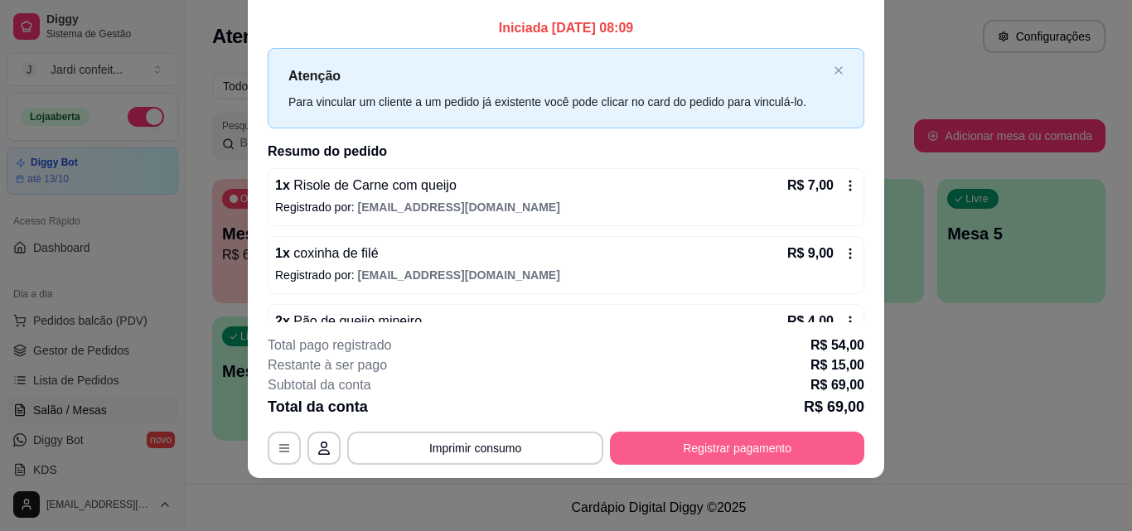
click at [749, 453] on button "Registrar pagamento" at bounding box center [737, 448] width 254 height 33
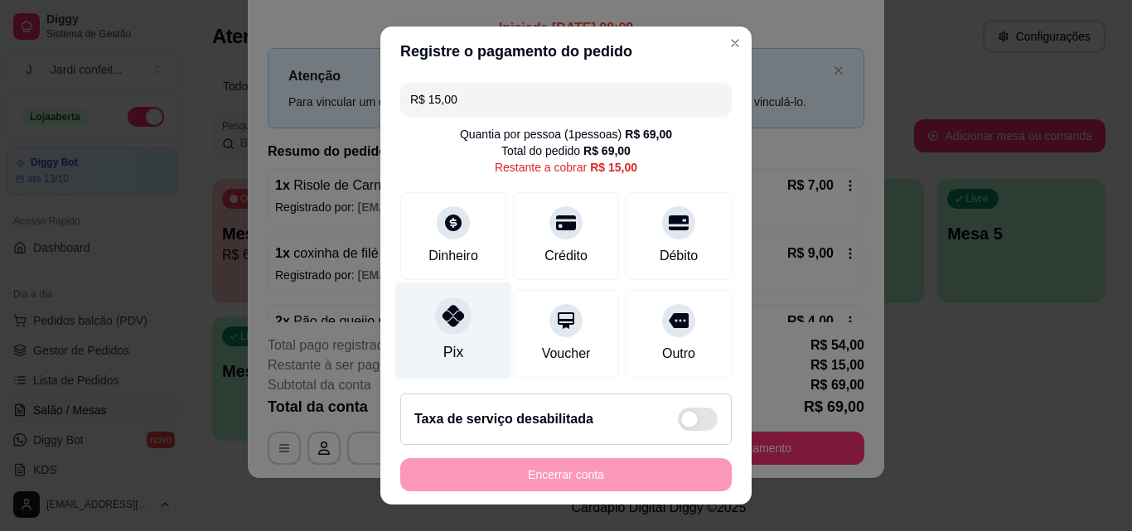
click at [443, 332] on div at bounding box center [453, 316] width 36 height 36
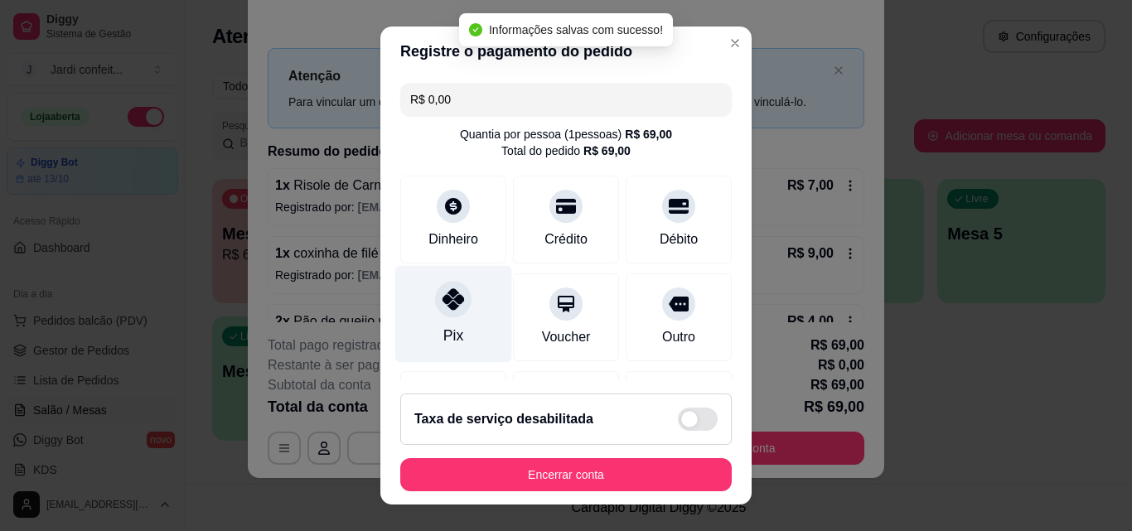
type input "R$ 0,00"
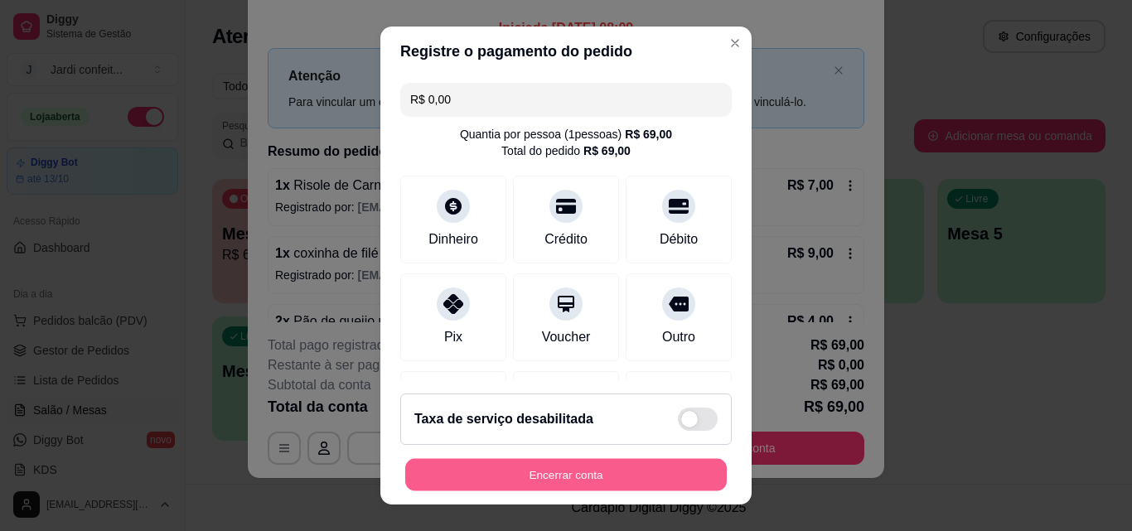
click at [551, 473] on button "Encerrar conta" at bounding box center [566, 475] width 322 height 32
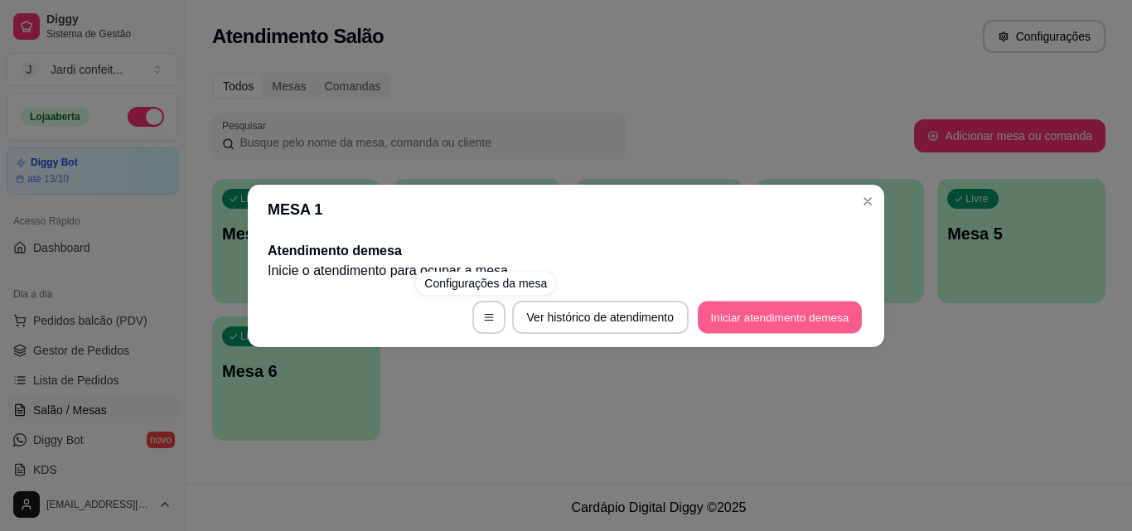
click at [805, 306] on button "Iniciar atendimento de mesa" at bounding box center [780, 317] width 164 height 32
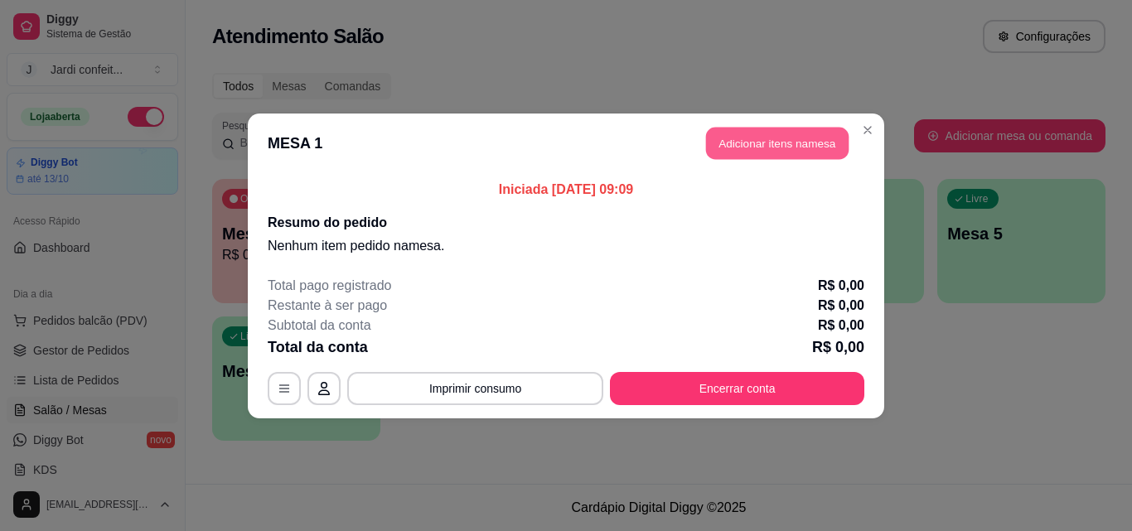
click at [774, 137] on button "Adicionar itens na mesa" at bounding box center [777, 143] width 143 height 32
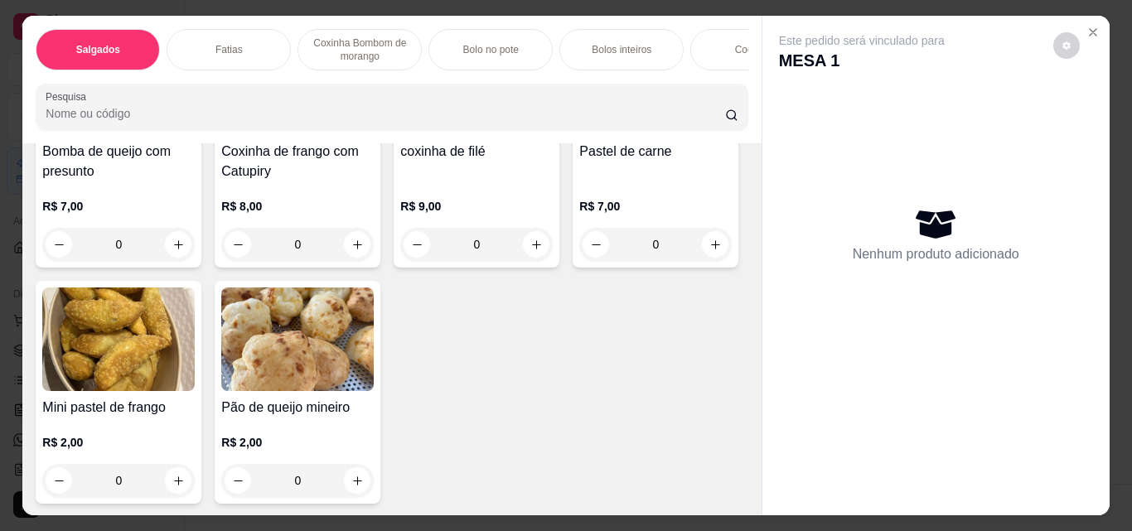
scroll to position [497, 0]
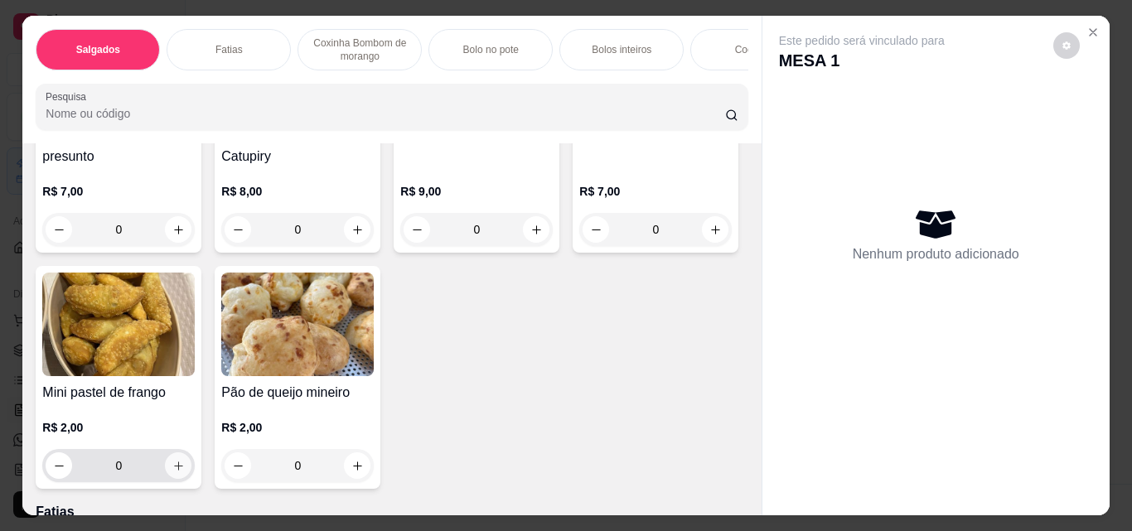
click at [185, 472] on icon "increase-product-quantity" at bounding box center [178, 466] width 12 height 12
click at [191, 472] on button "increase-product-quantity" at bounding box center [178, 466] width 27 height 27
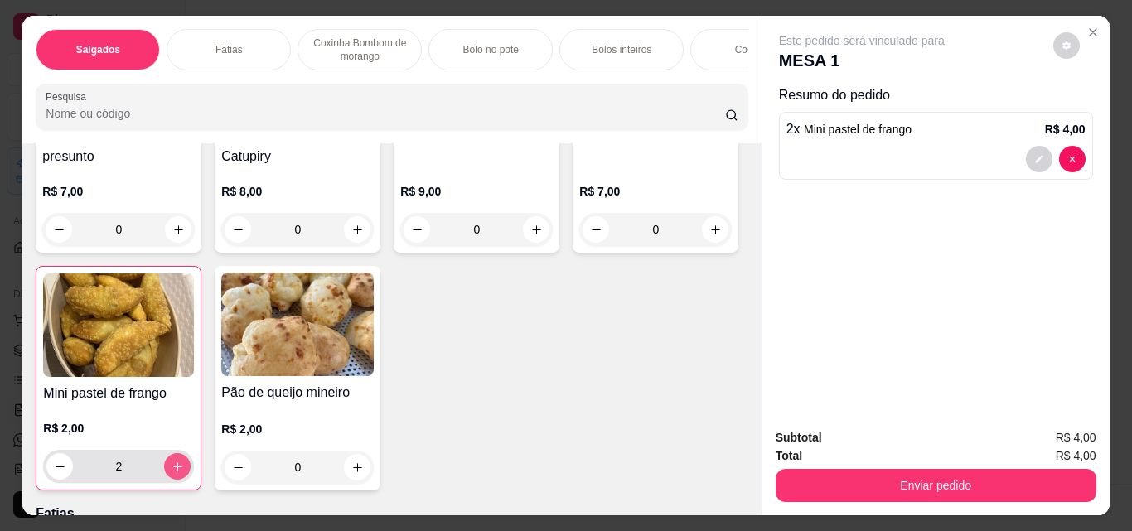
type input "2"
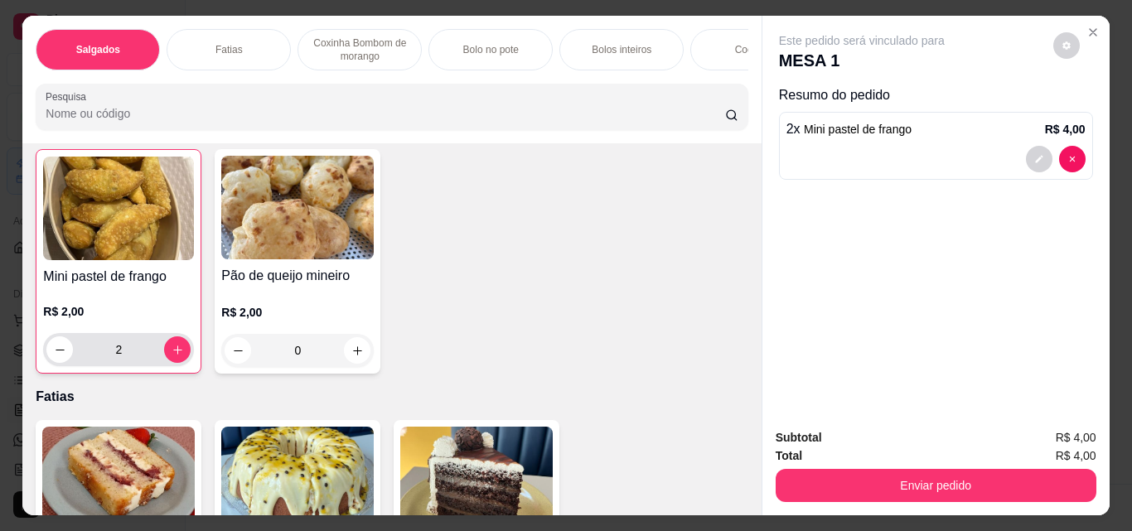
scroll to position [746, 0]
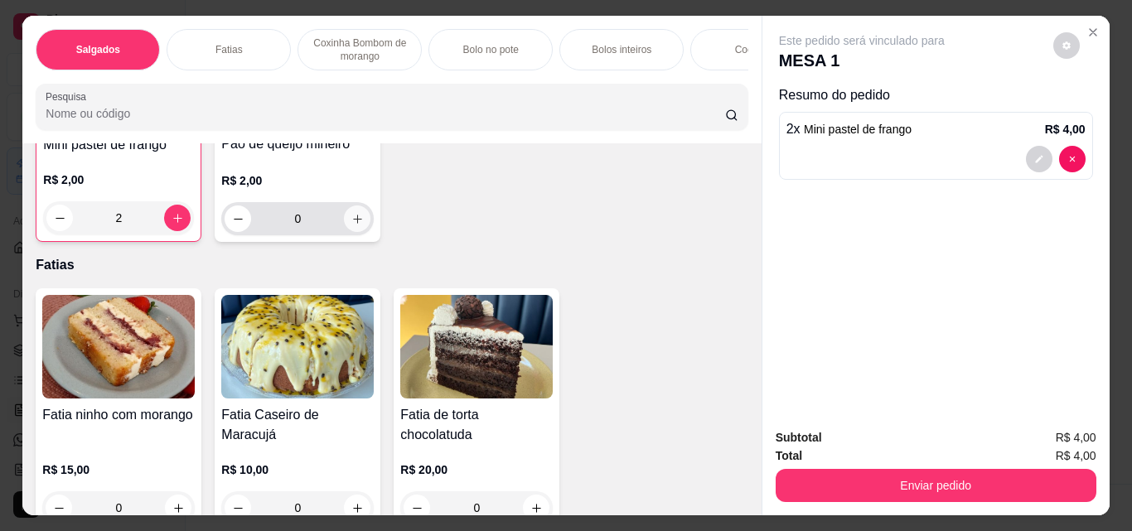
click at [351, 225] on icon "increase-product-quantity" at bounding box center [357, 219] width 12 height 12
click at [344, 232] on button "increase-product-quantity" at bounding box center [357, 219] width 27 height 27
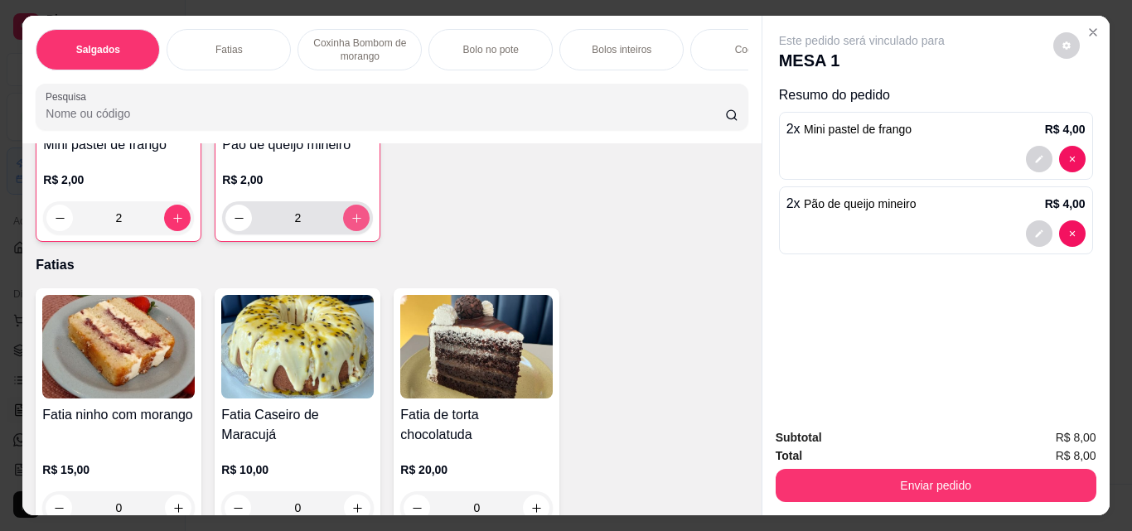
type input "2"
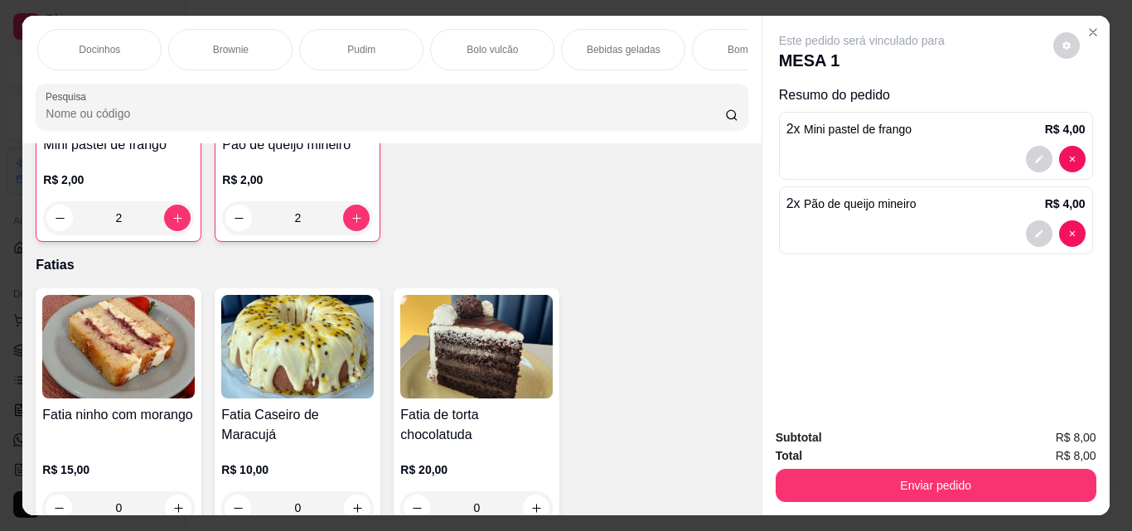
scroll to position [0, 796]
click at [615, 51] on div "Bebidas geladas" at bounding box center [612, 49] width 124 height 41
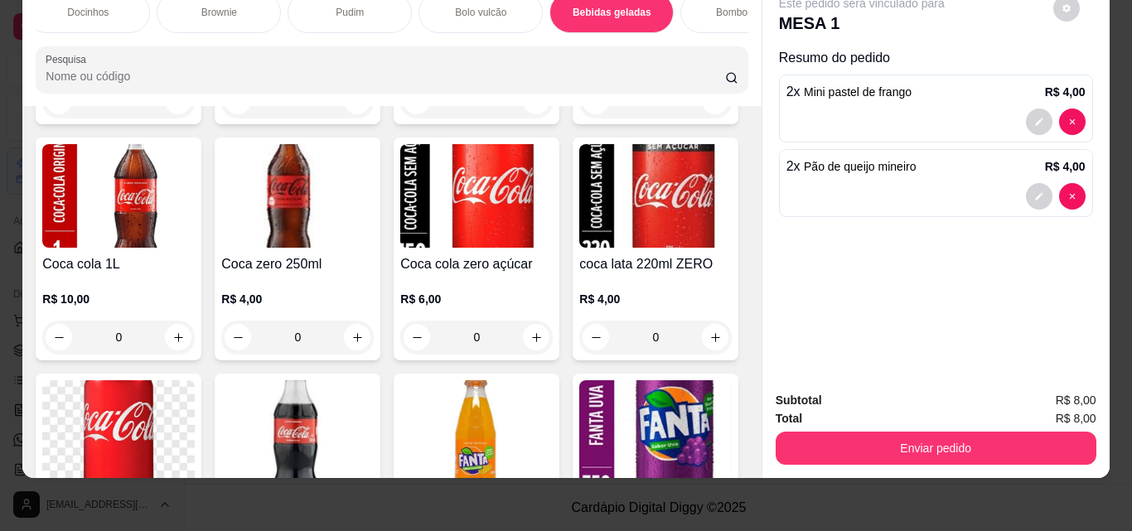
scroll to position [4338, 0]
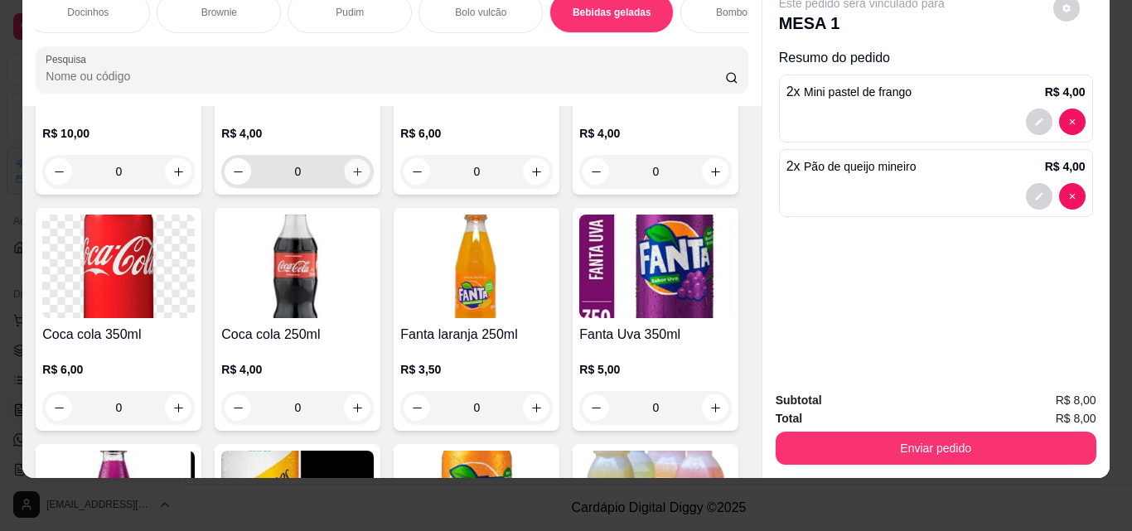
click at [371, 185] on button "increase-product-quantity" at bounding box center [358, 172] width 26 height 26
type input "1"
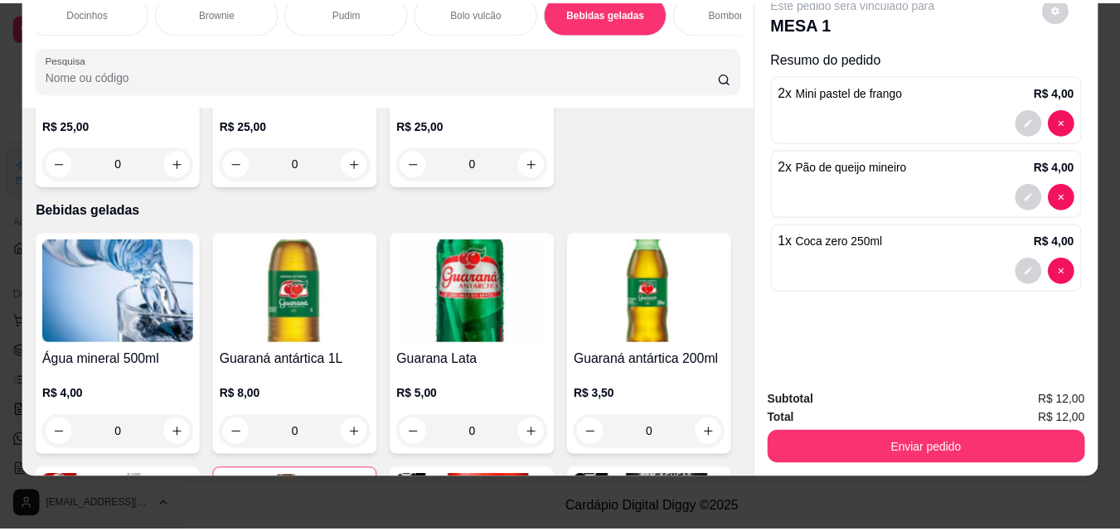
scroll to position [0, 0]
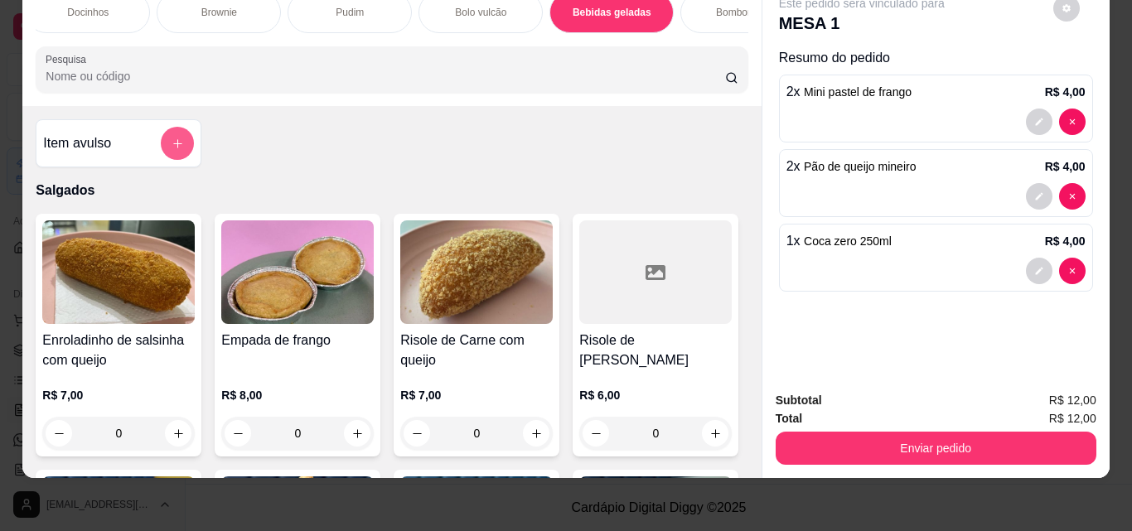
click at [180, 148] on button "add-separate-item" at bounding box center [177, 143] width 33 height 33
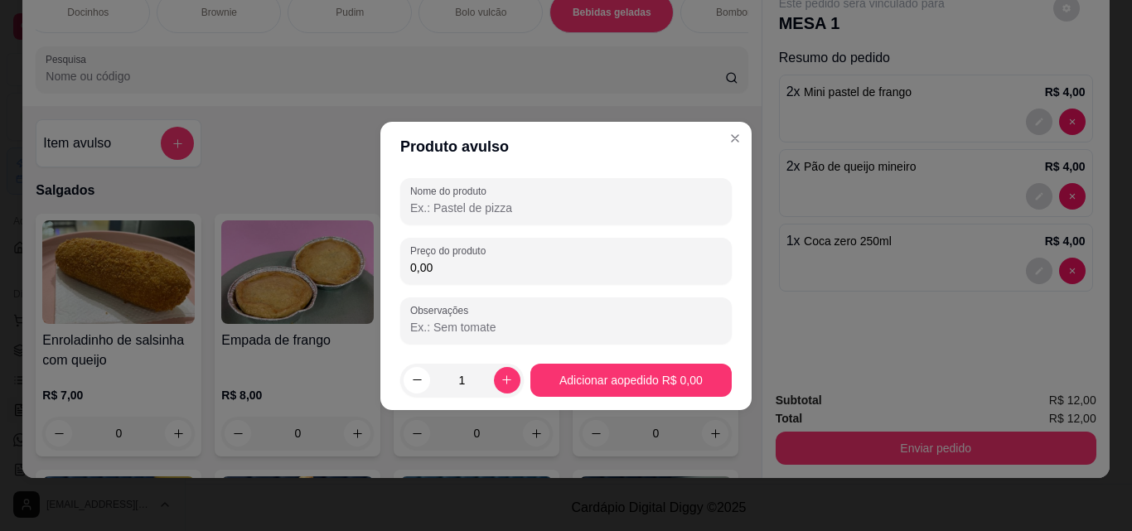
click at [471, 208] on input "Nome do produto" at bounding box center [566, 208] width 312 height 17
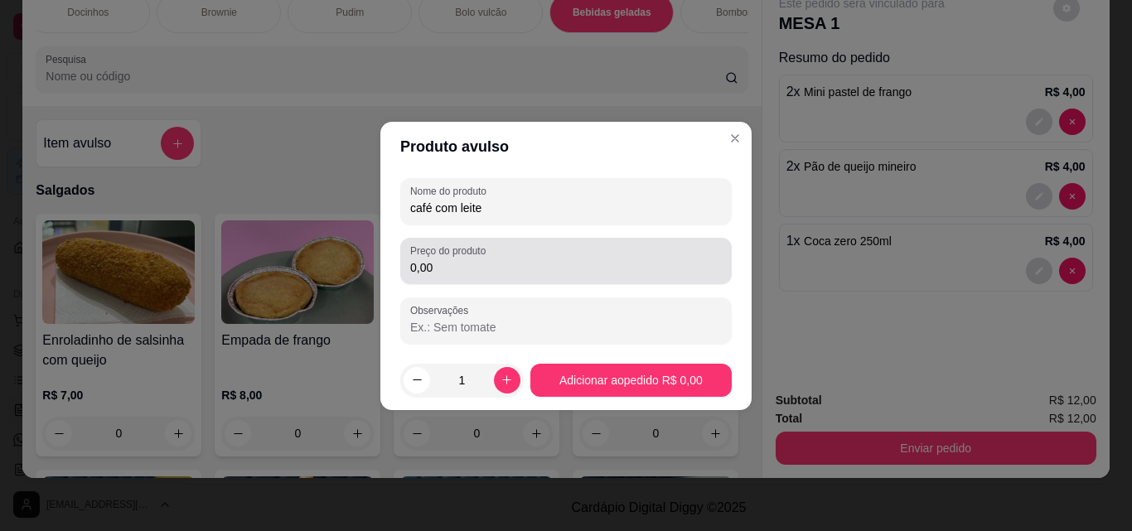
type input "café com leite"
click at [453, 269] on input "0,00" at bounding box center [566, 267] width 312 height 17
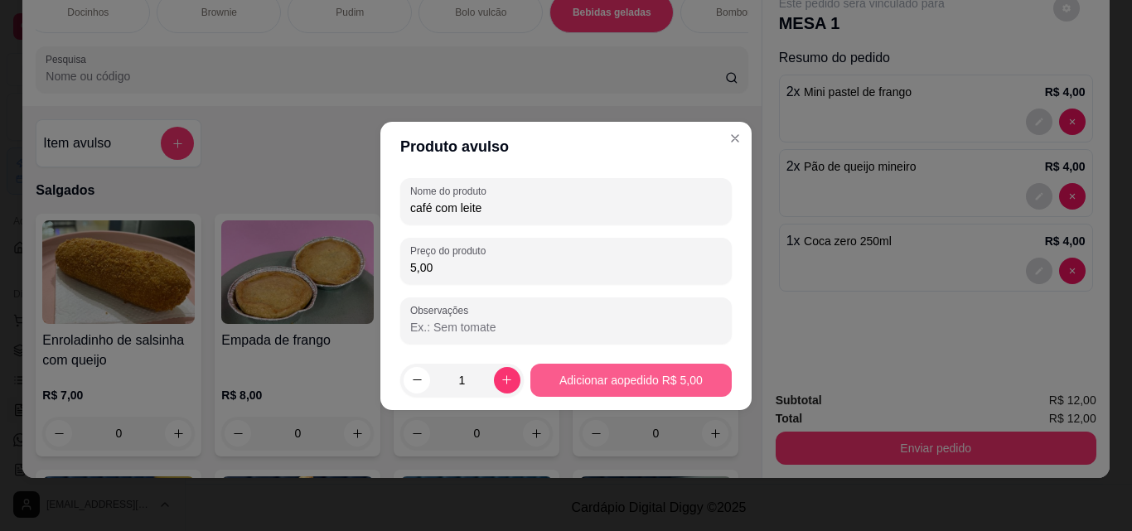
type input "5,00"
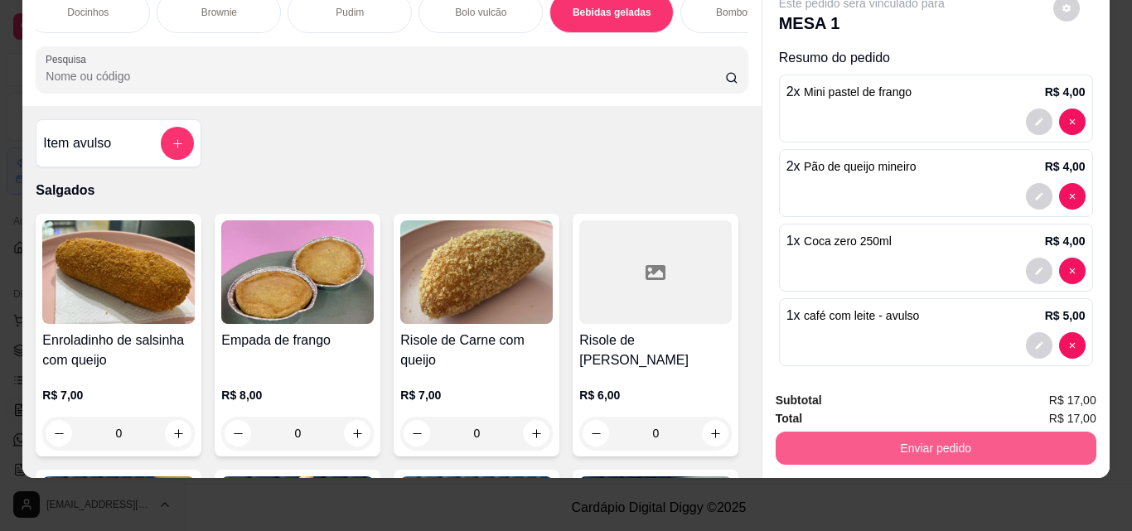
click at [933, 438] on button "Enviar pedido" at bounding box center [936, 448] width 321 height 33
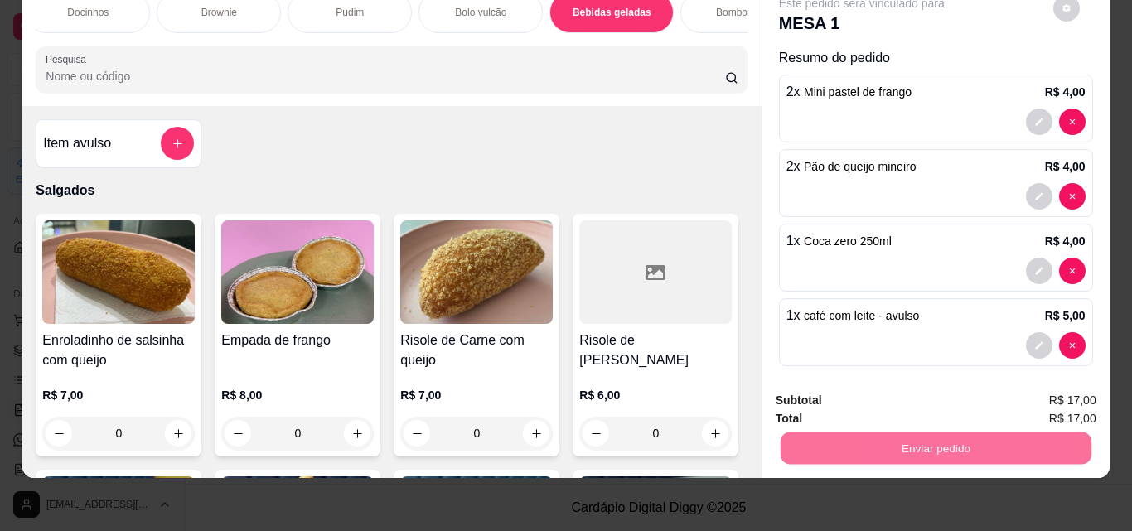
click at [1048, 394] on button "Enviar pedido" at bounding box center [1053, 395] width 91 height 31
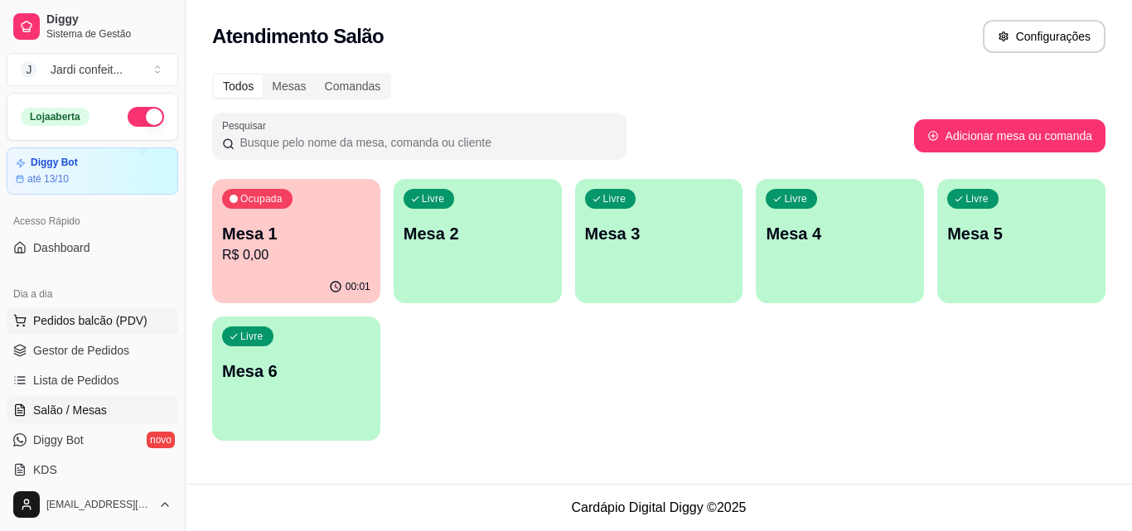
click at [116, 327] on span "Pedidos balcão (PDV)" at bounding box center [90, 320] width 114 height 17
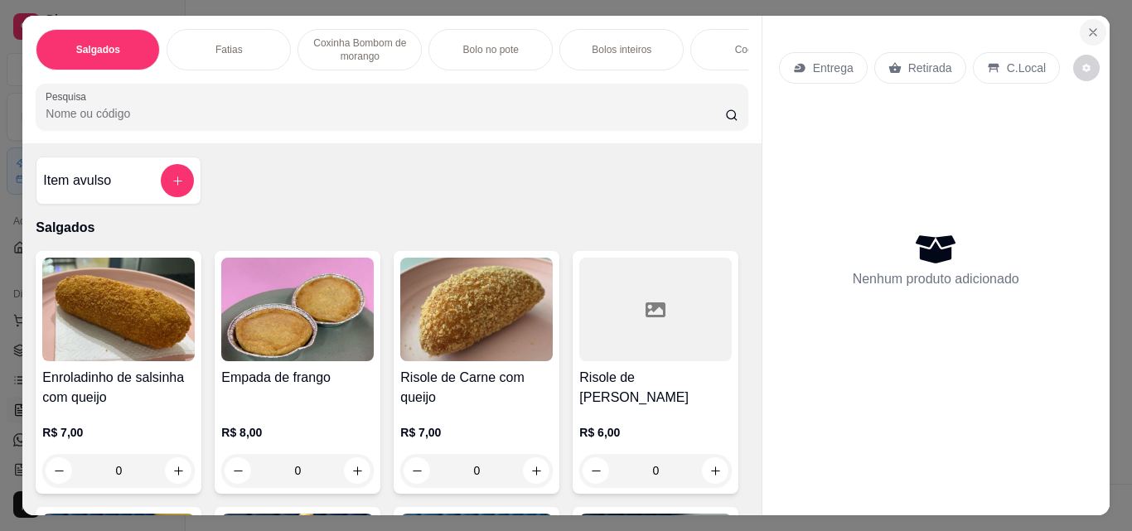
click at [1090, 29] on icon "Close" at bounding box center [1093, 32] width 7 height 7
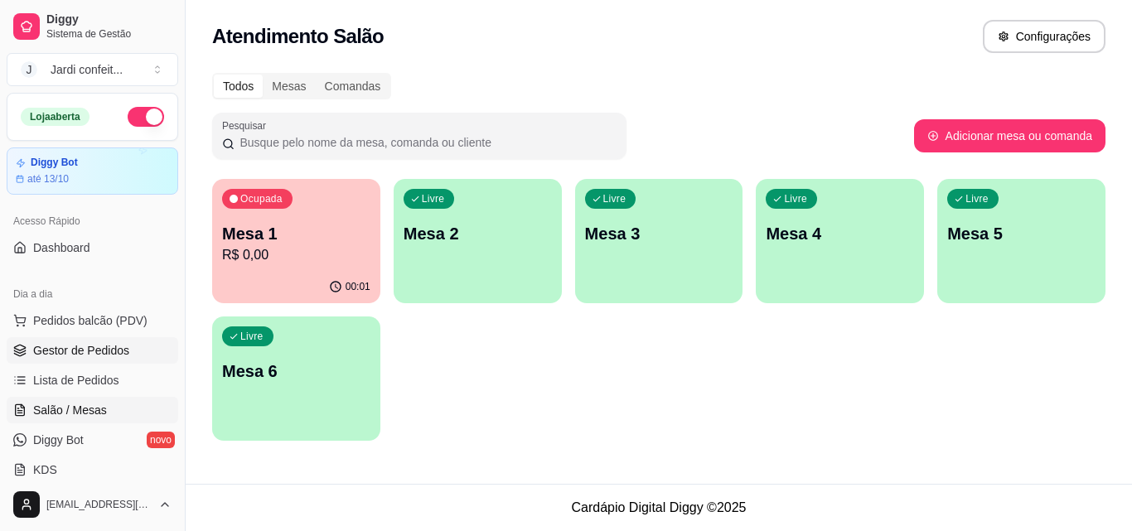
click at [123, 343] on span "Gestor de Pedidos" at bounding box center [81, 350] width 96 height 17
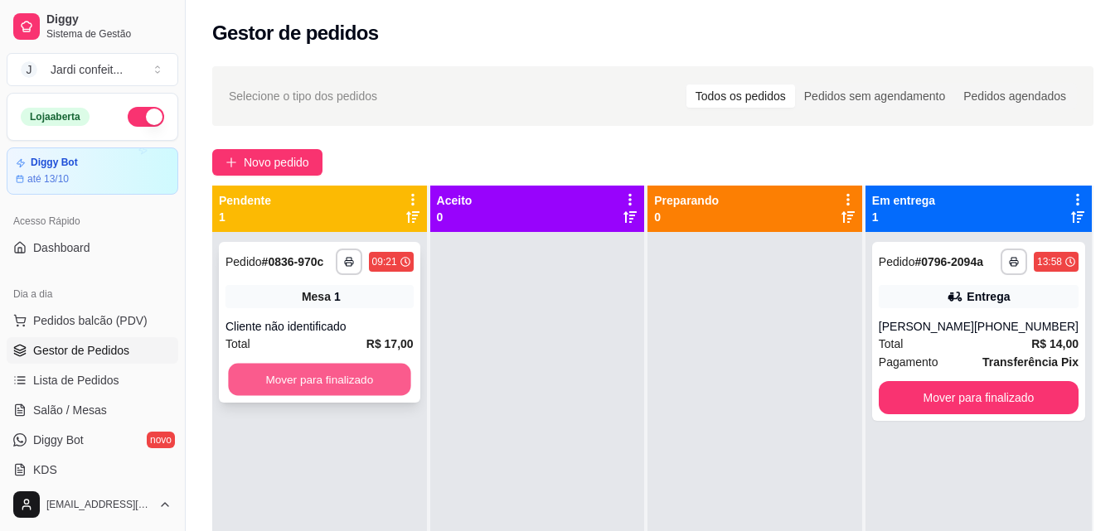
click at [375, 377] on button "Mover para finalizado" at bounding box center [319, 380] width 182 height 32
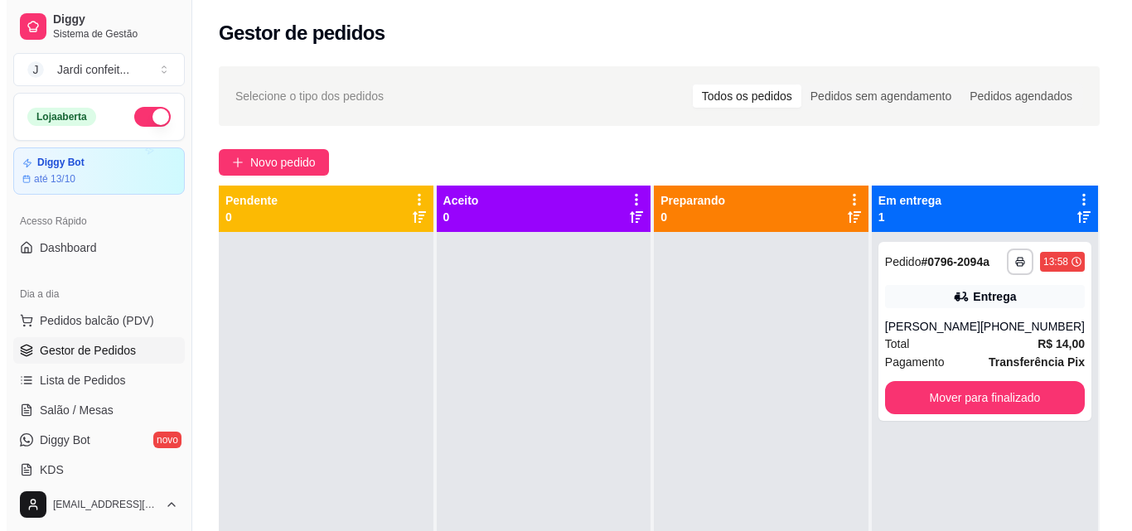
scroll to position [46, 0]
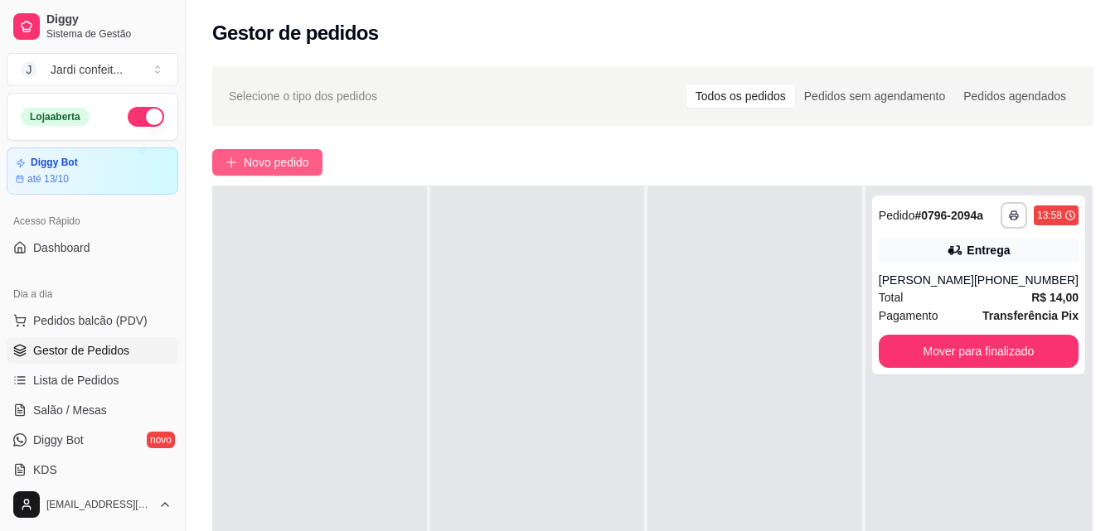
click at [273, 162] on span "Novo pedido" at bounding box center [276, 162] width 65 height 18
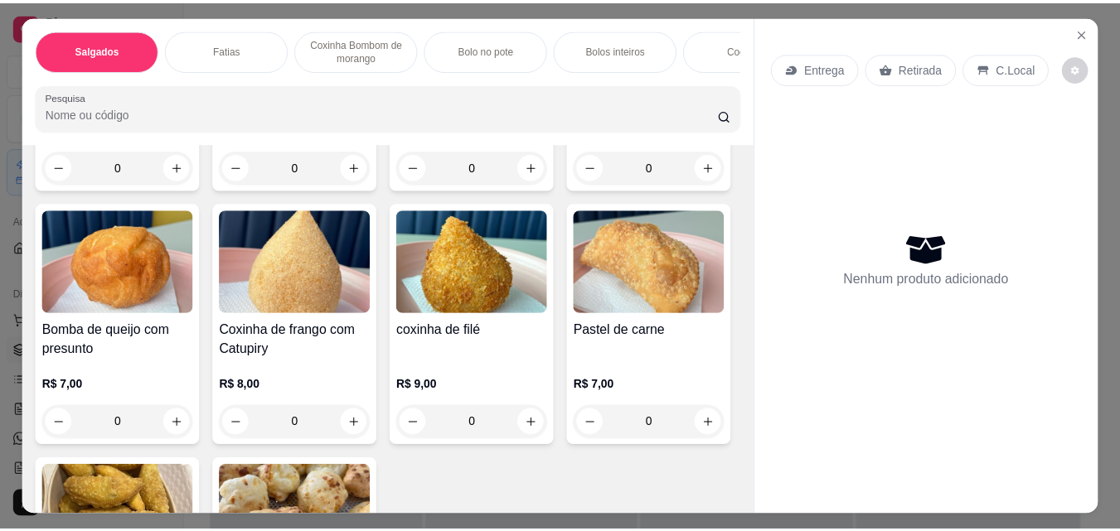
scroll to position [332, 0]
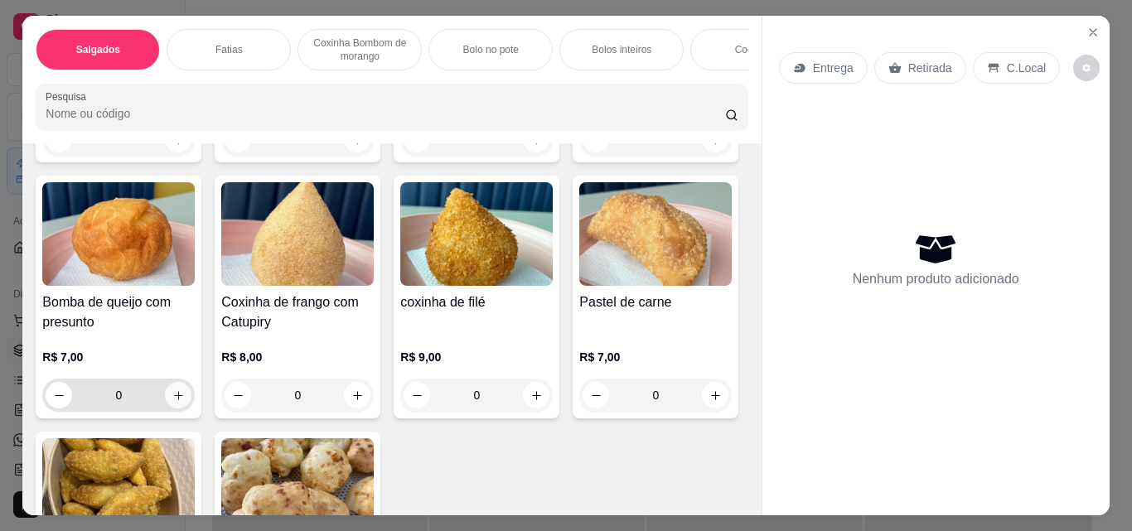
click at [185, 397] on icon "increase-product-quantity" at bounding box center [178, 396] width 12 height 12
type input "1"
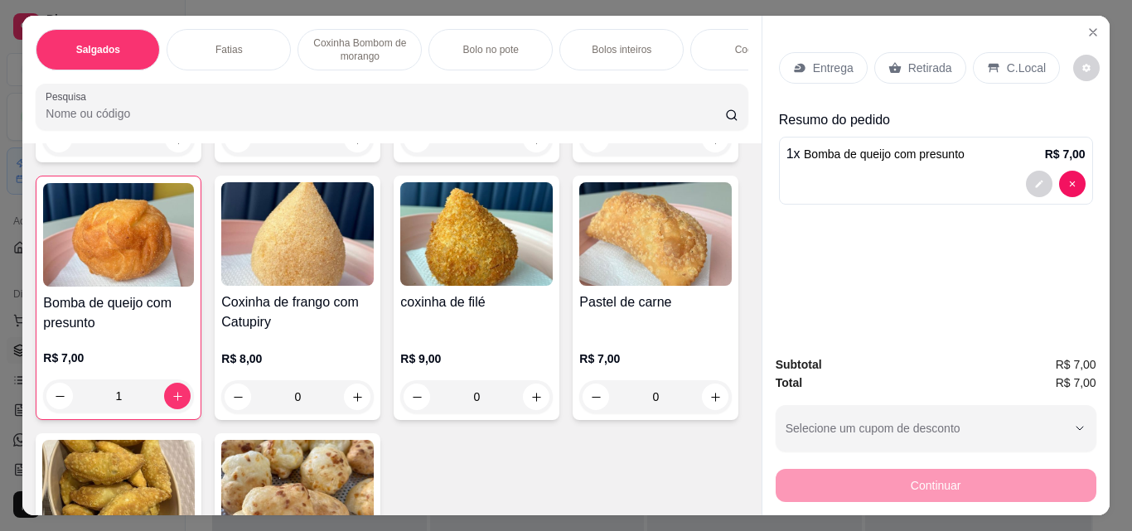
click at [908, 60] on p "Retirada" at bounding box center [930, 68] width 44 height 17
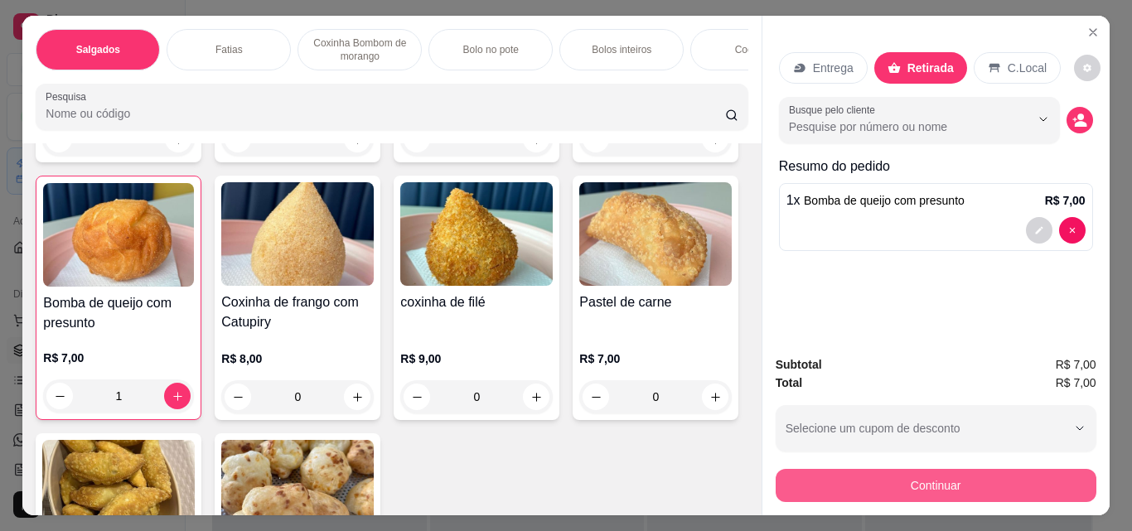
click at [920, 472] on button "Continuar" at bounding box center [936, 485] width 321 height 33
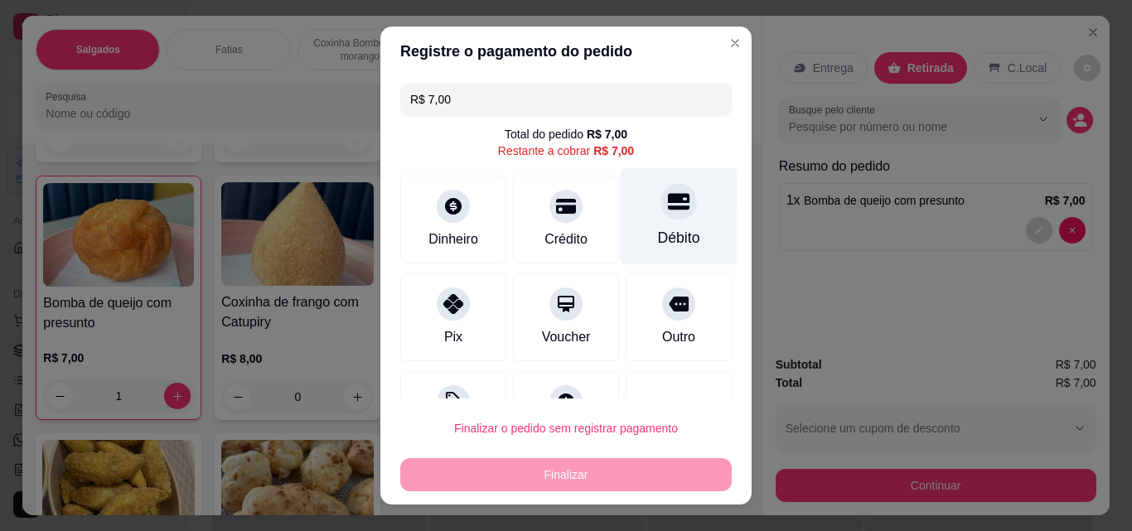
click at [668, 211] on icon at bounding box center [679, 202] width 22 height 22
type input "R$ 0,00"
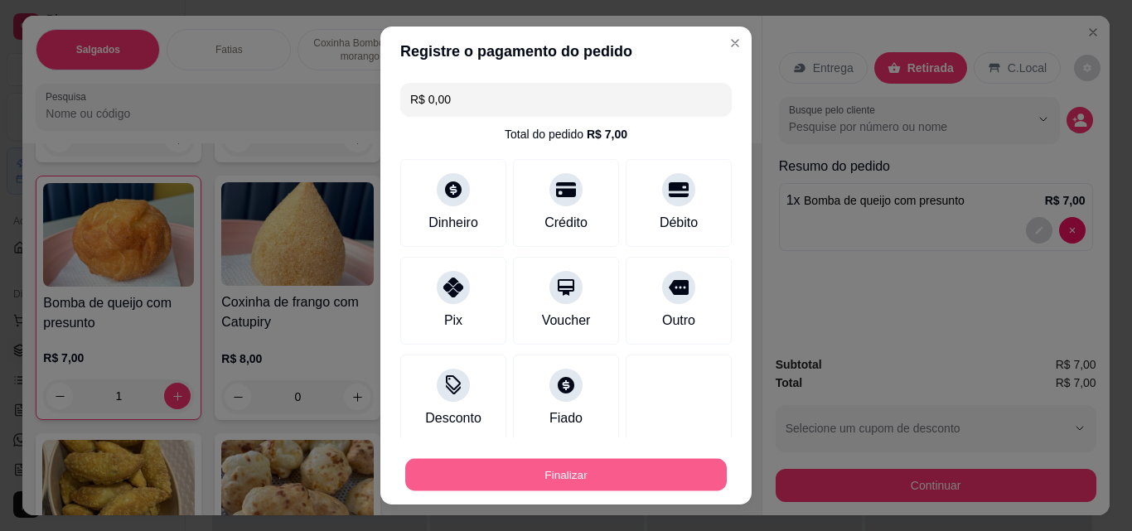
click at [598, 467] on button "Finalizar" at bounding box center [566, 475] width 322 height 32
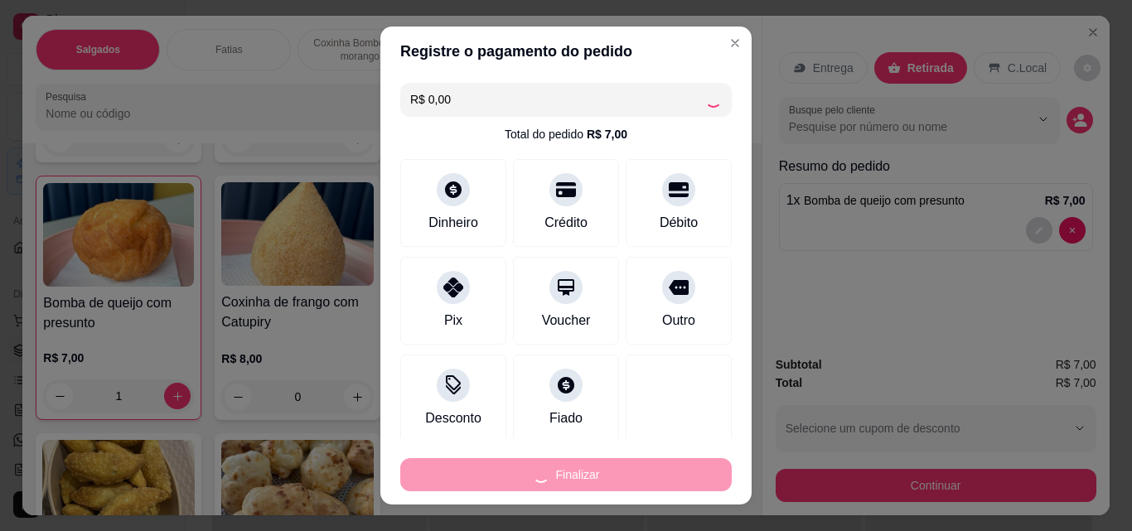
type input "0"
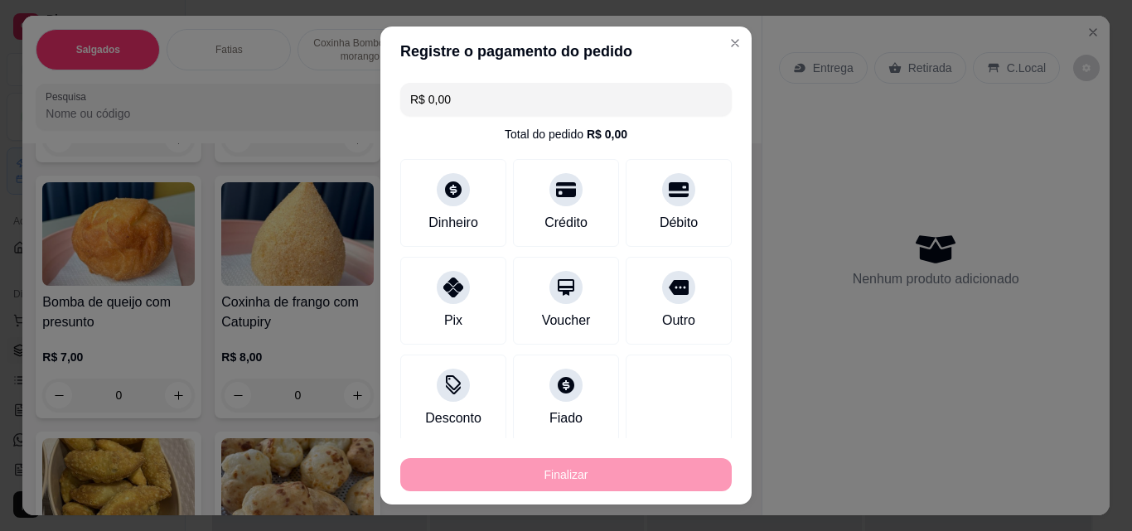
type input "-R$ 7,00"
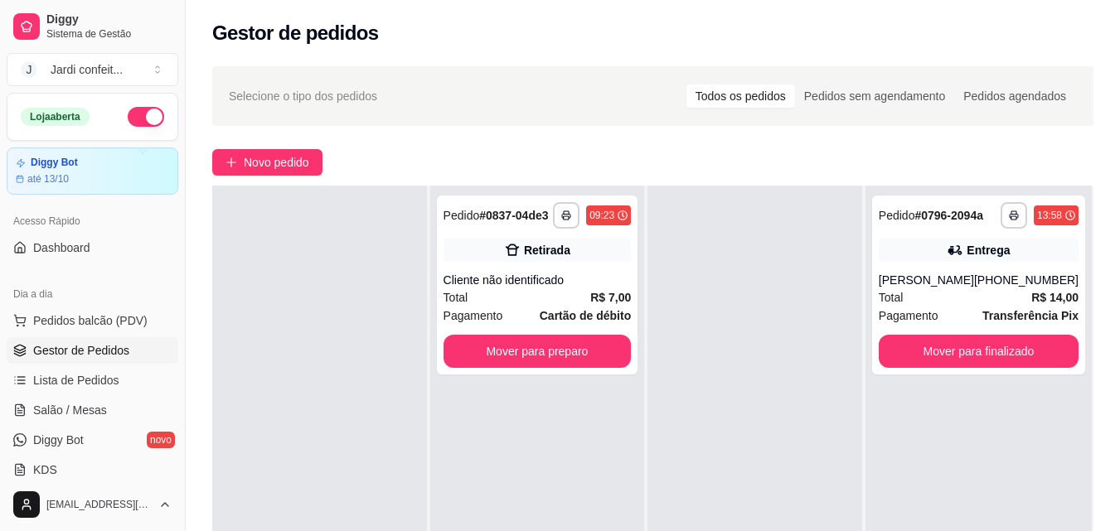
drag, startPoint x: 603, startPoint y: 402, endPoint x: 506, endPoint y: 453, distance: 109.8
click at [602, 403] on div "**********" at bounding box center [537, 451] width 215 height 531
click at [448, 351] on button "Mover para preparo" at bounding box center [537, 352] width 182 height 32
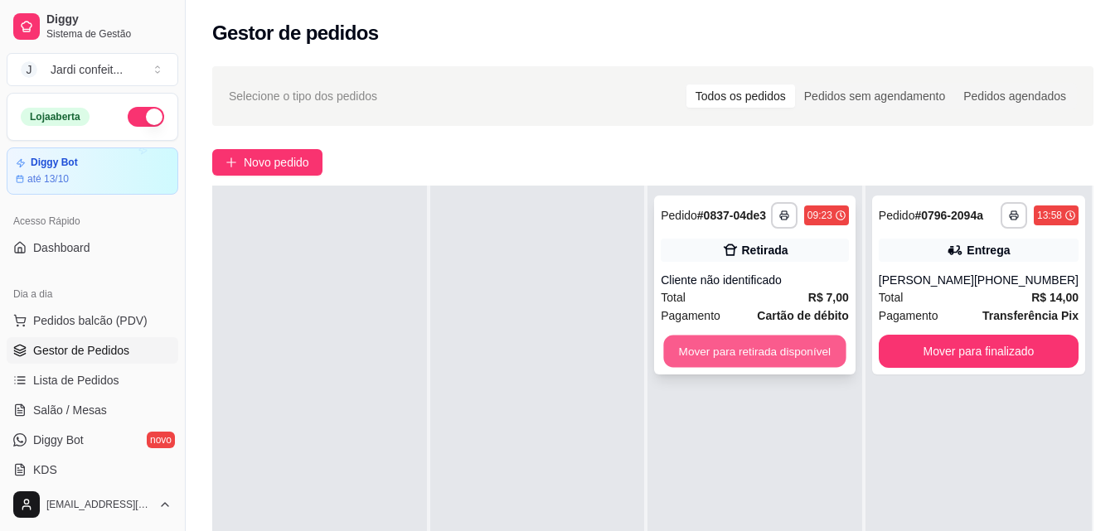
click at [734, 346] on button "Mover para retirada disponível" at bounding box center [755, 352] width 182 height 32
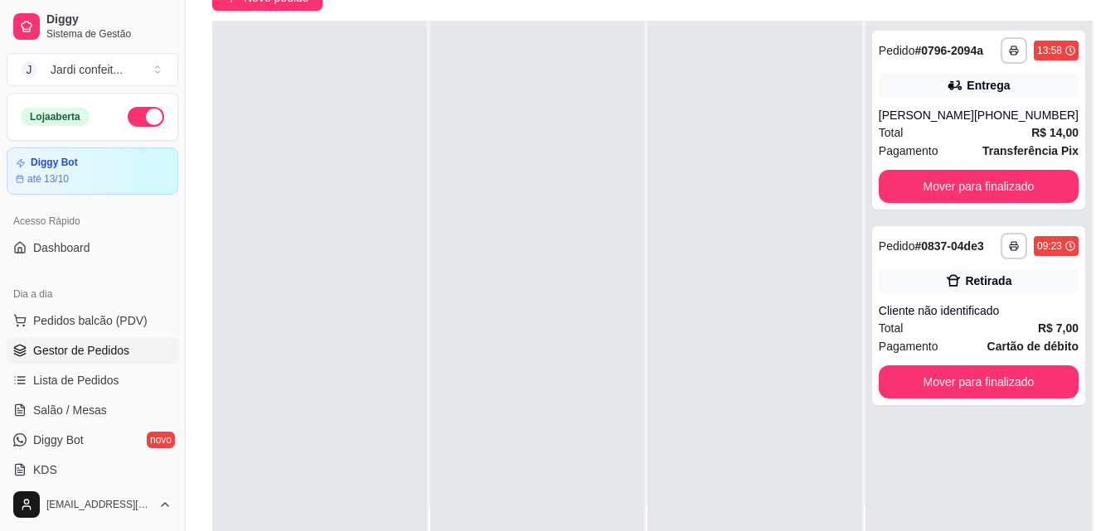
scroll to position [166, 0]
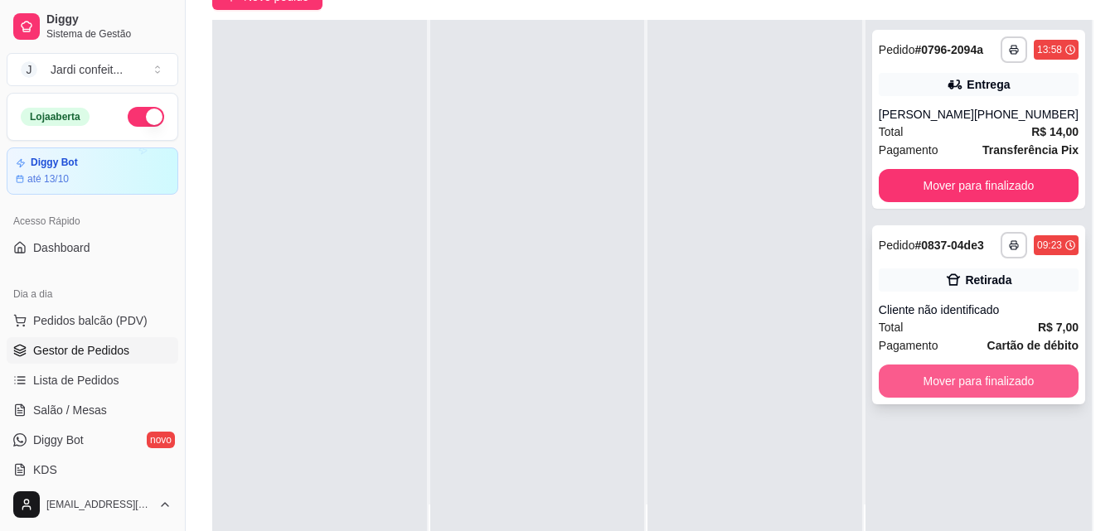
click at [975, 385] on button "Mover para finalizado" at bounding box center [979, 381] width 200 height 33
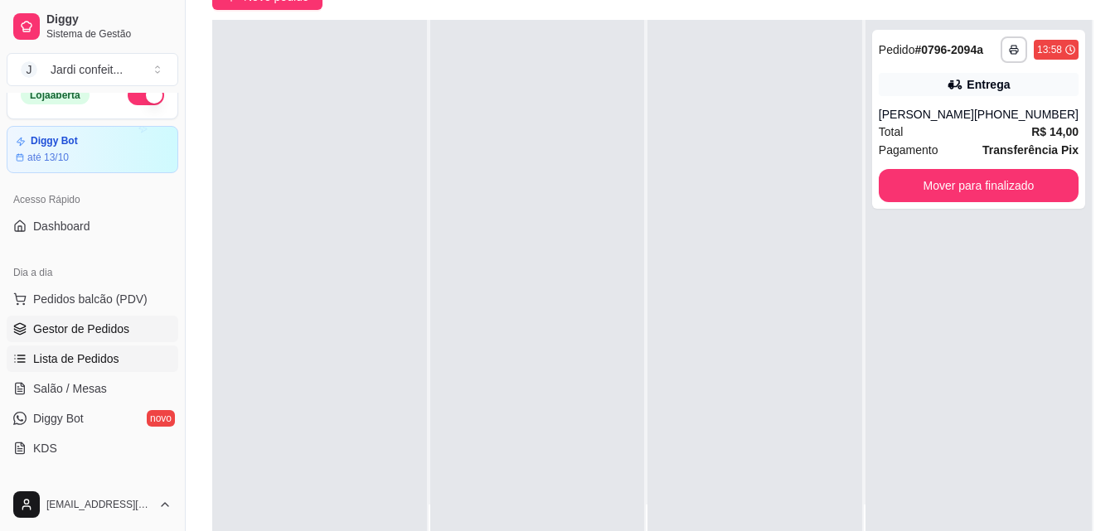
scroll to position [83, 0]
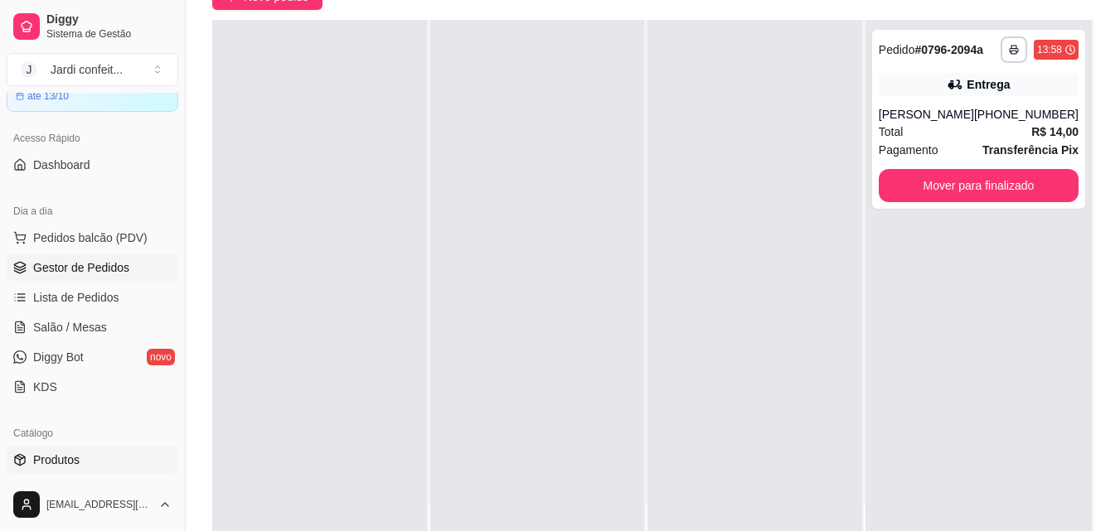
click at [93, 454] on link "Produtos" at bounding box center [93, 460] width 172 height 27
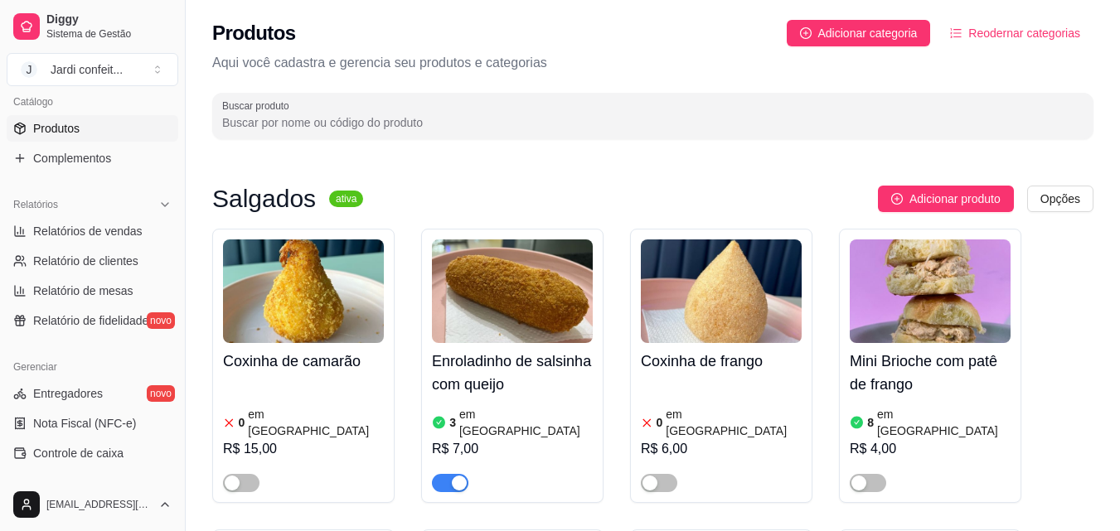
click at [454, 119] on input "Buscar produto" at bounding box center [652, 122] width 861 height 17
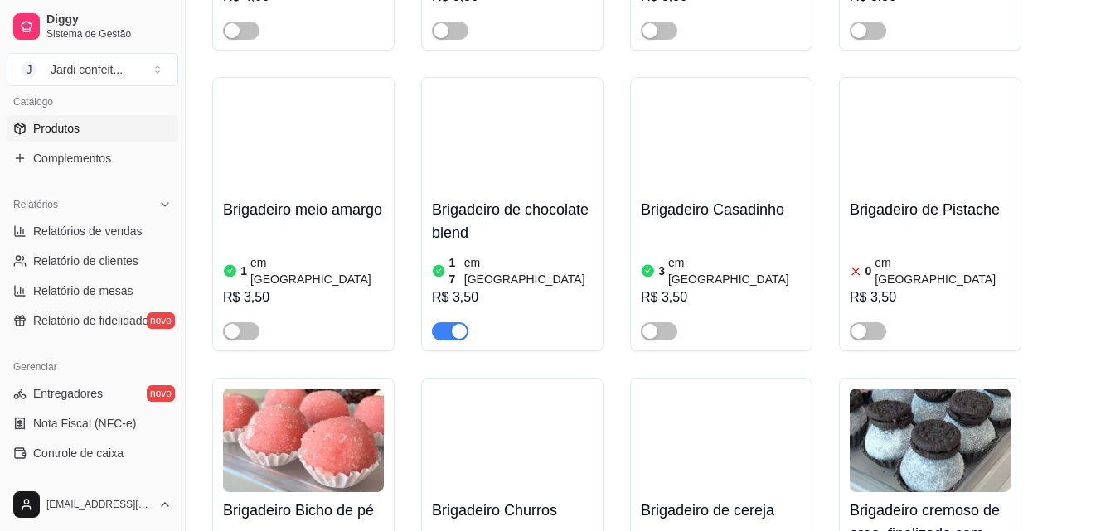
scroll to position [2735, 0]
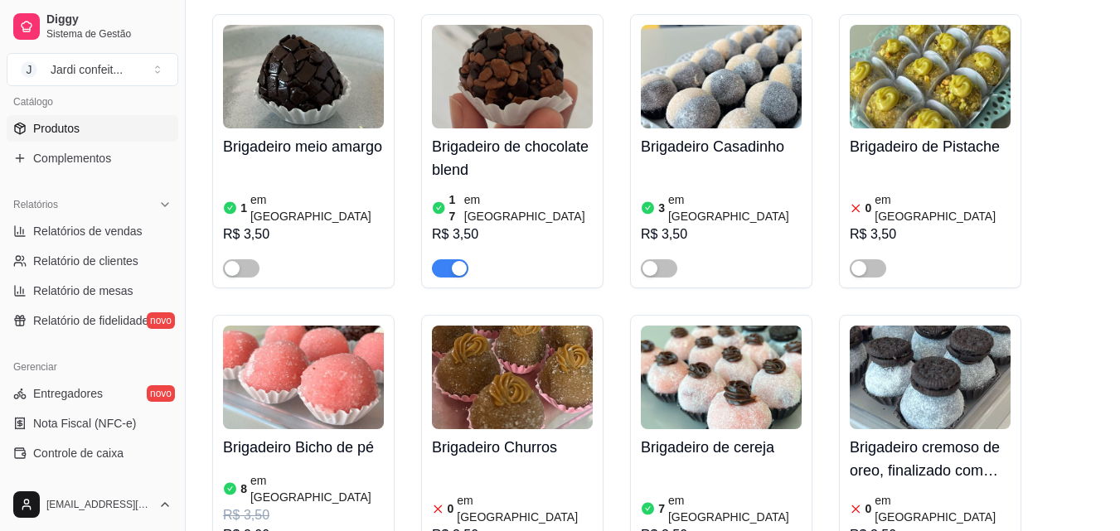
type input "brig"
click at [844, 366] on div "Brigadeiro cremoso de oreo, finalizado com leite em pó e mini oreo. - Brigadeir…" at bounding box center [930, 452] width 182 height 274
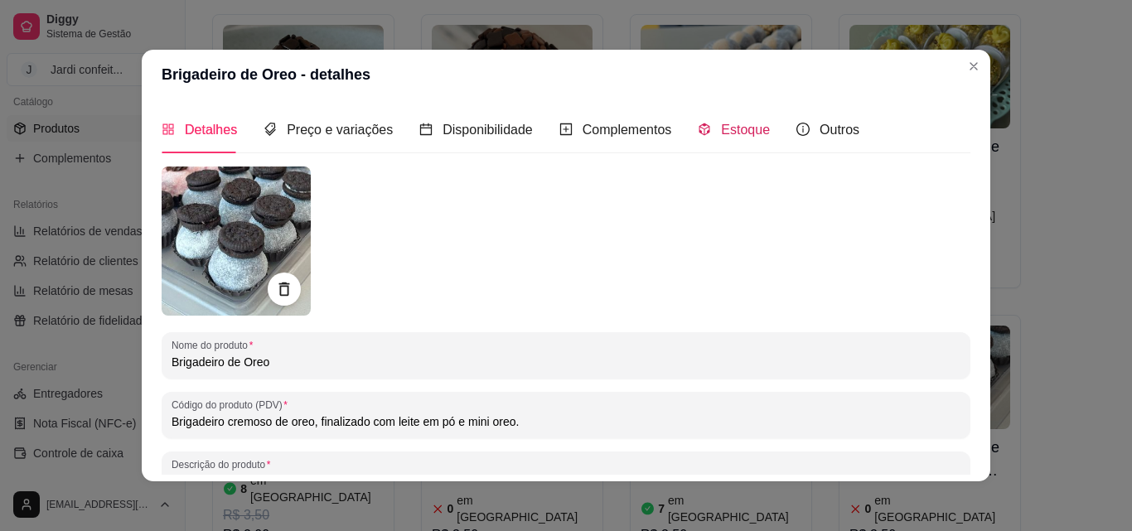
drag, startPoint x: 741, startPoint y: 134, endPoint x: 785, endPoint y: 177, distance: 61.5
click at [741, 136] on span "Estoque" at bounding box center [745, 130] width 49 height 14
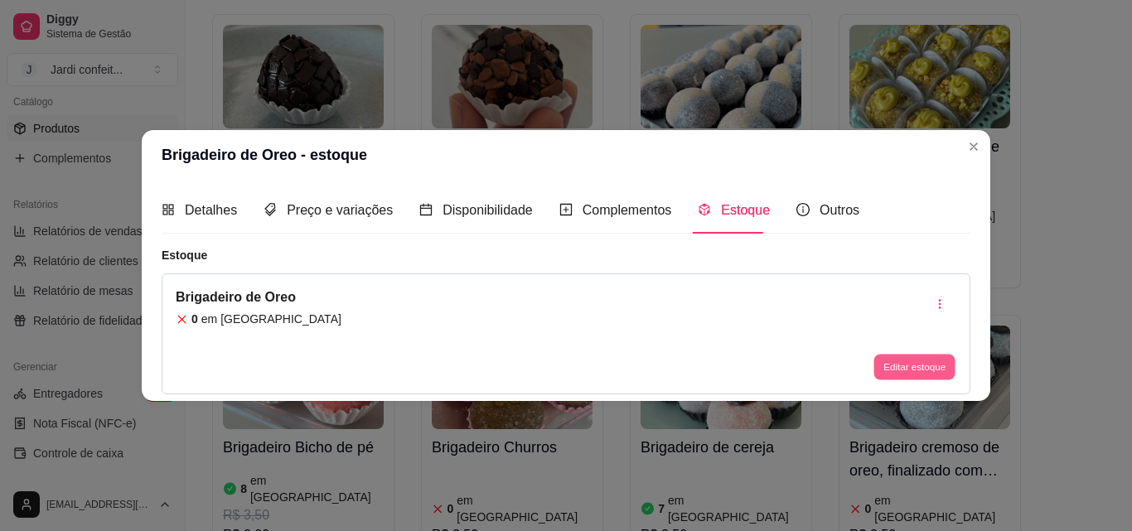
click at [921, 363] on button "Editar estoque" at bounding box center [914, 368] width 81 height 26
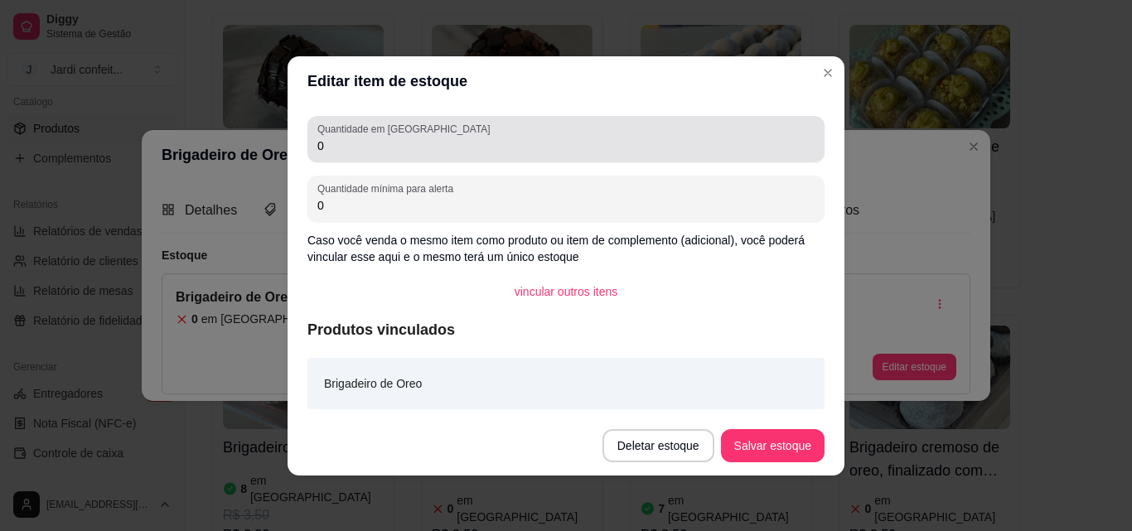
click at [516, 157] on div "Quantidade em estoque 0" at bounding box center [566, 139] width 517 height 46
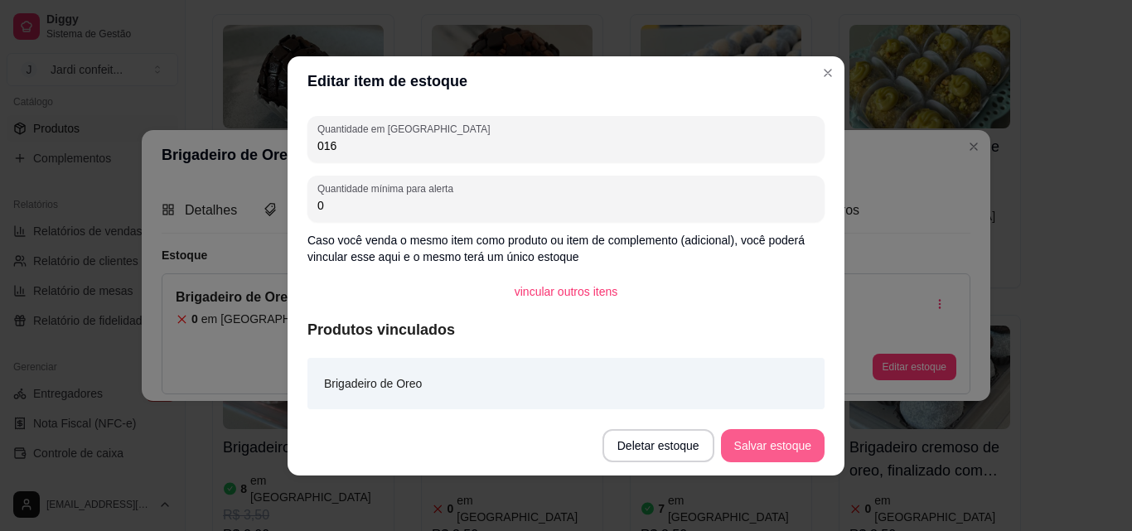
type input "016"
click at [806, 450] on button "Salvar estoque" at bounding box center [772, 445] width 101 height 32
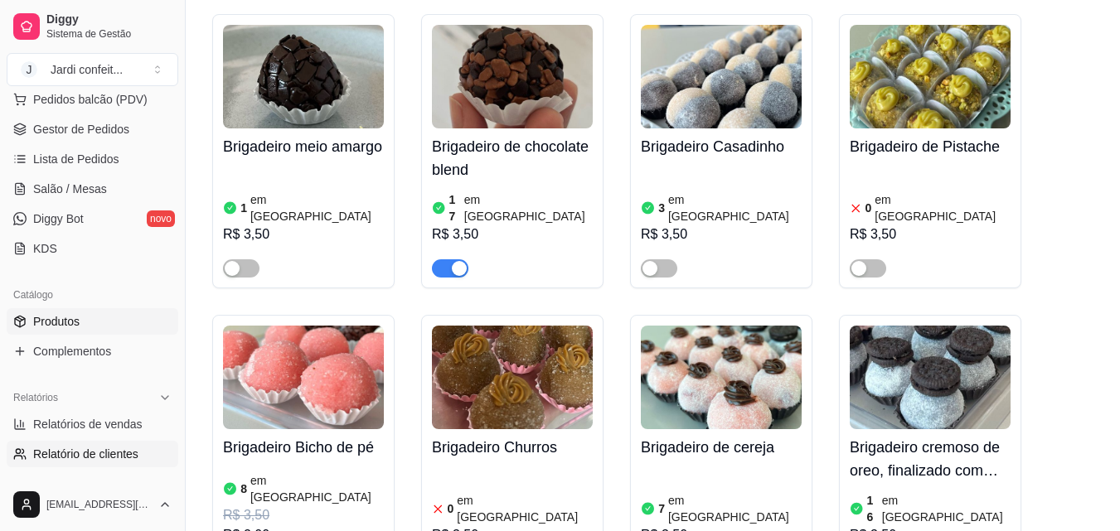
scroll to position [166, 0]
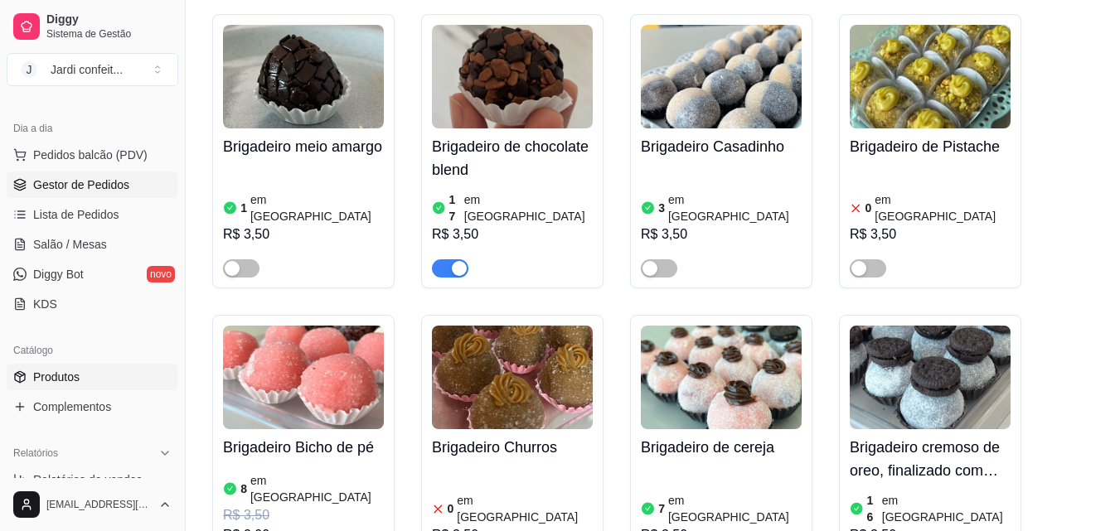
click at [118, 182] on span "Gestor de Pedidos" at bounding box center [81, 185] width 96 height 17
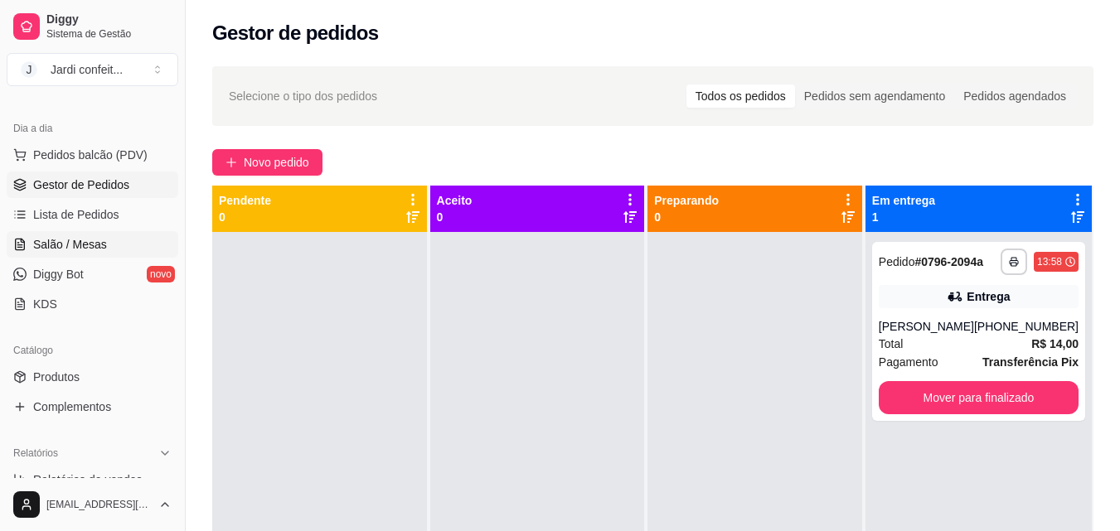
click at [77, 245] on span "Salão / Mesas" at bounding box center [70, 244] width 74 height 17
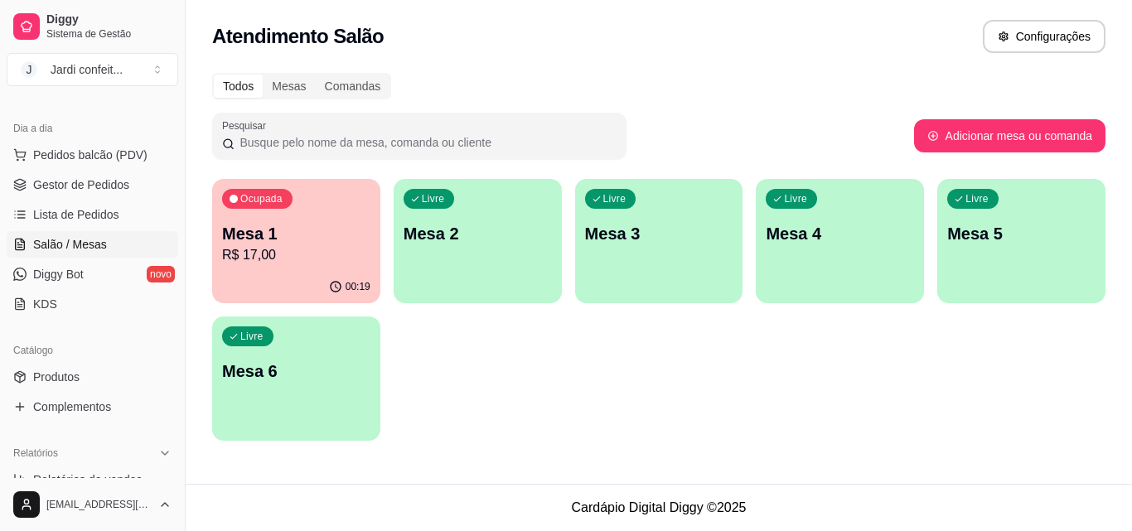
click at [274, 258] on p "R$ 17,00" at bounding box center [296, 255] width 148 height 20
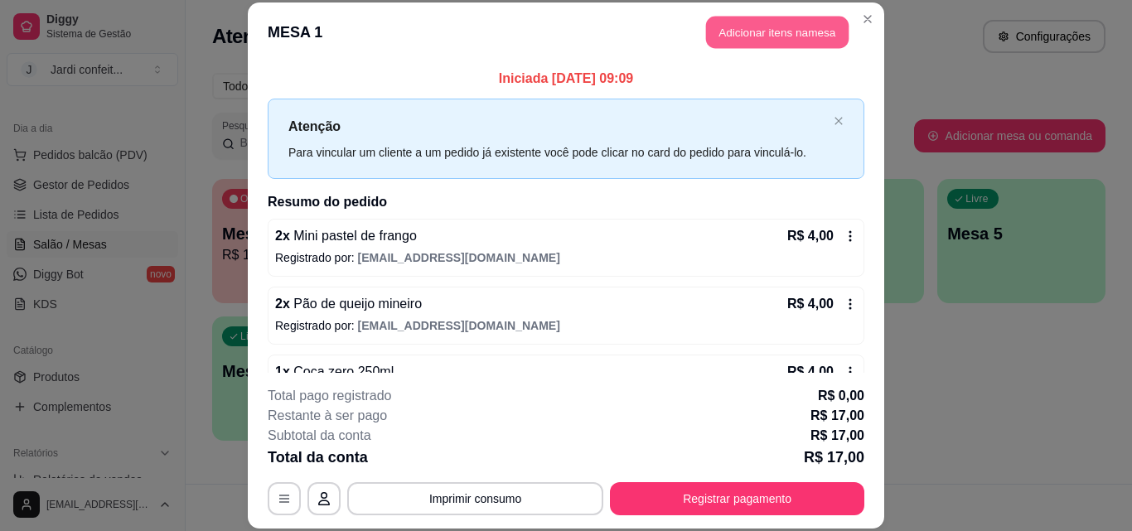
click at [748, 40] on button "Adicionar itens na mesa" at bounding box center [777, 33] width 143 height 32
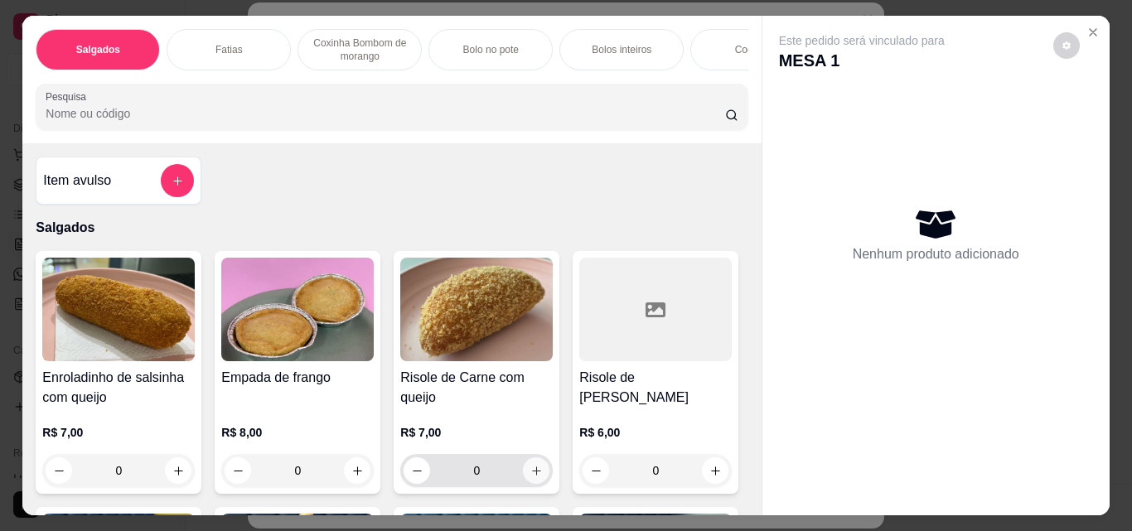
click at [532, 476] on icon "increase-product-quantity" at bounding box center [536, 471] width 9 height 9
type input "1"
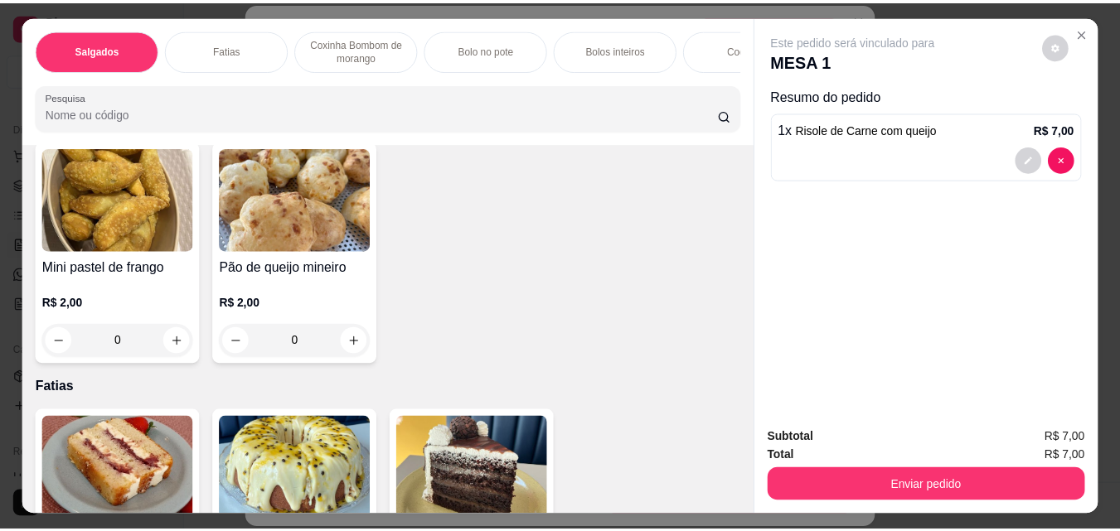
scroll to position [663, 0]
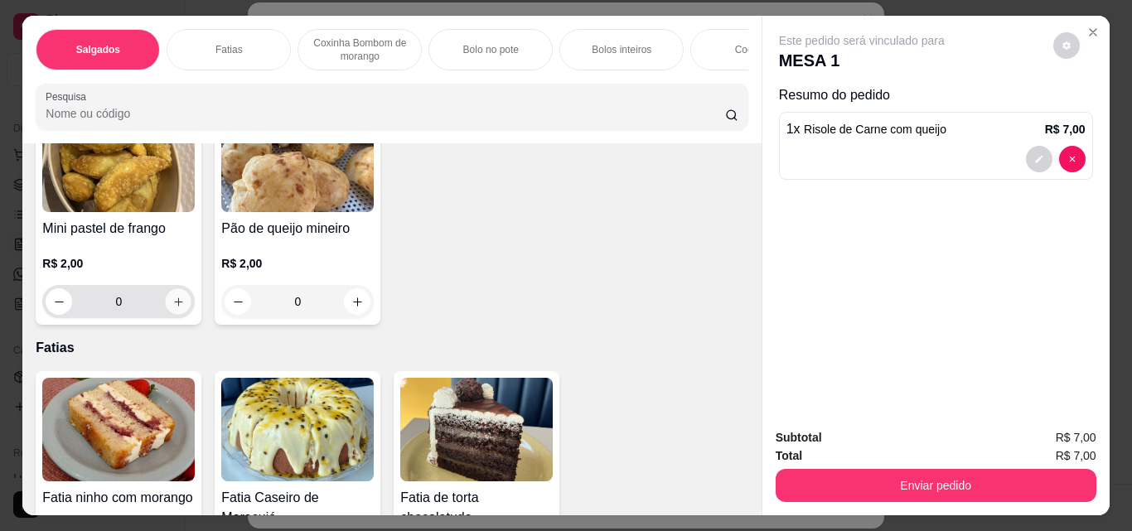
click at [185, 308] on icon "increase-product-quantity" at bounding box center [178, 302] width 12 height 12
type input "1"
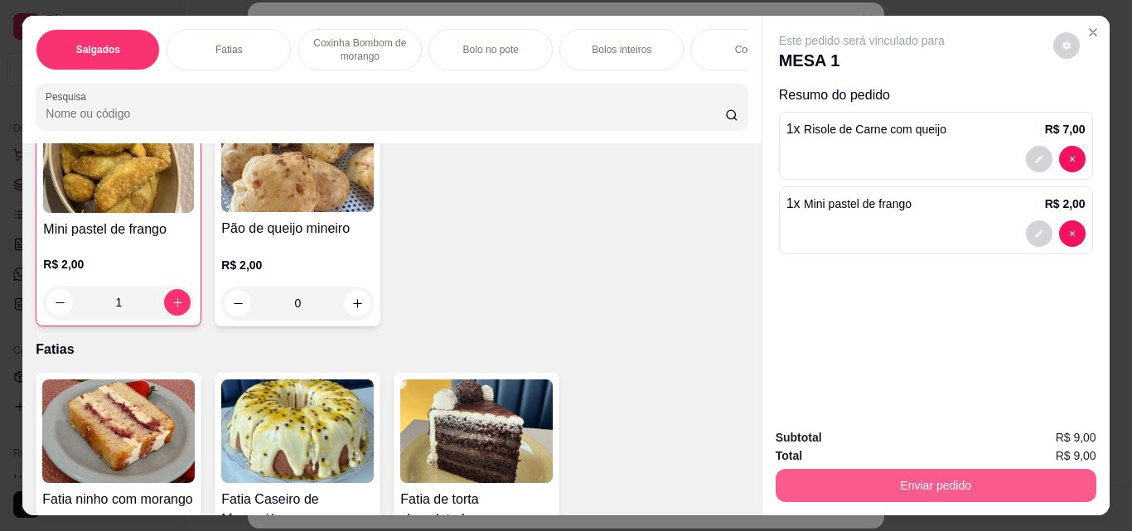
click at [912, 476] on button "Enviar pedido" at bounding box center [936, 485] width 321 height 33
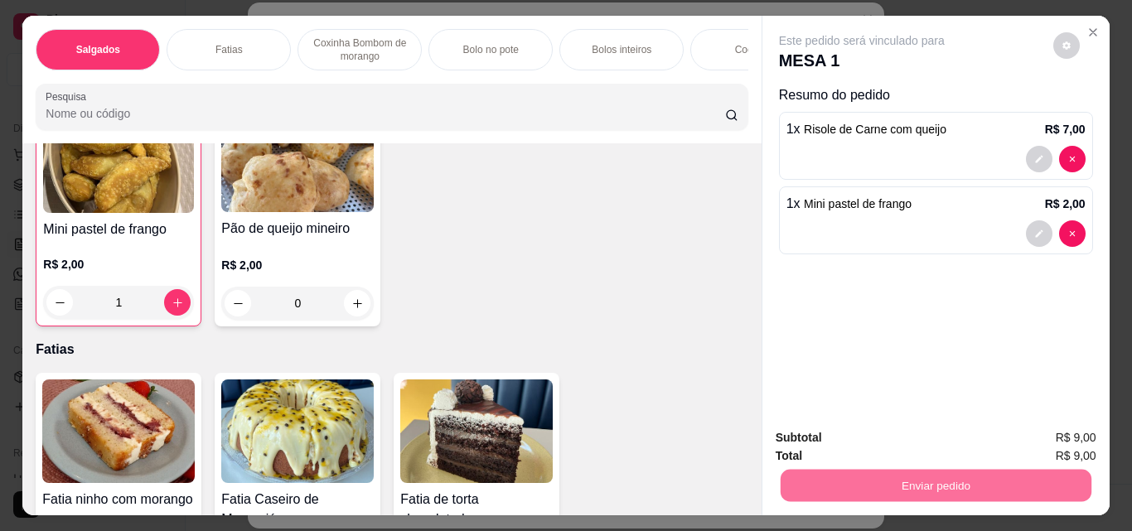
click at [1024, 434] on button "Enviar pedido" at bounding box center [1053, 438] width 91 height 31
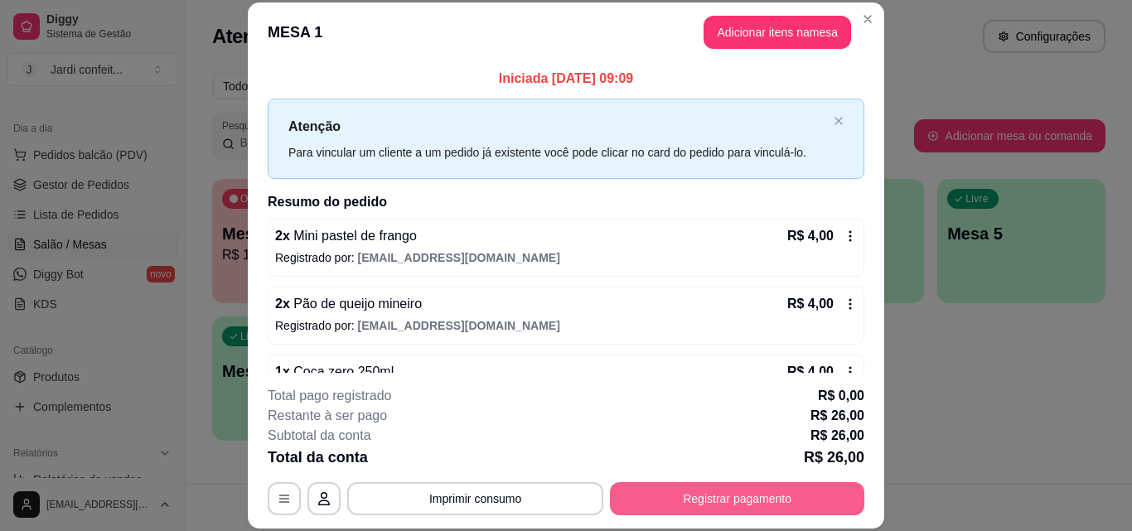
click at [788, 502] on button "Registrar pagamento" at bounding box center [737, 498] width 254 height 33
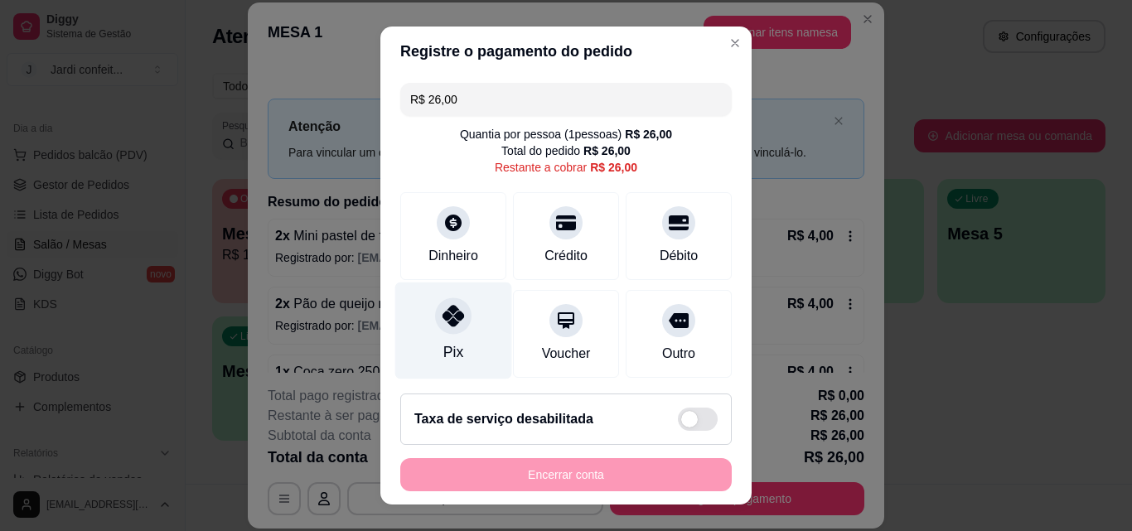
click at [458, 352] on div "Pix" at bounding box center [453, 331] width 117 height 97
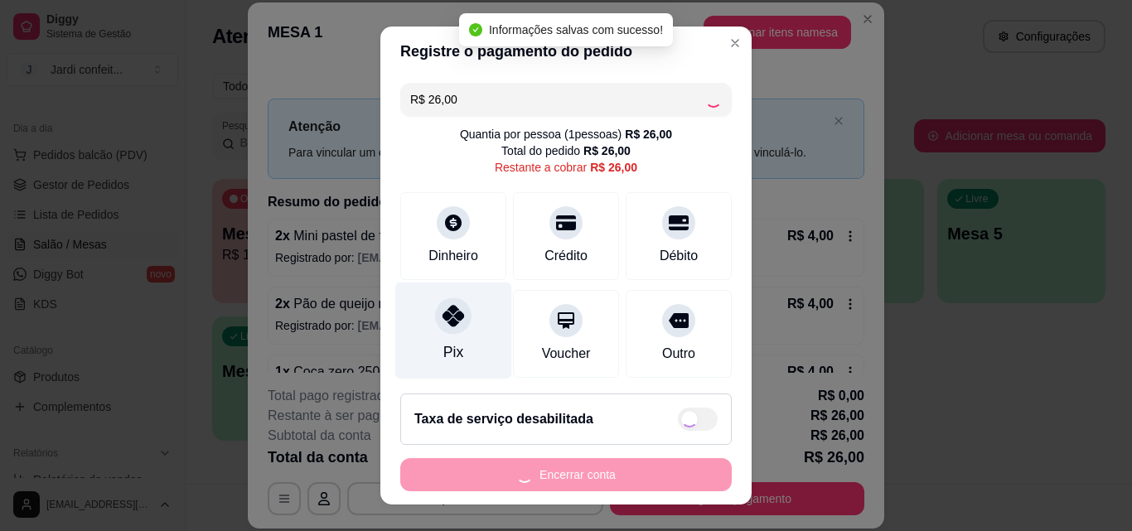
type input "R$ 0,00"
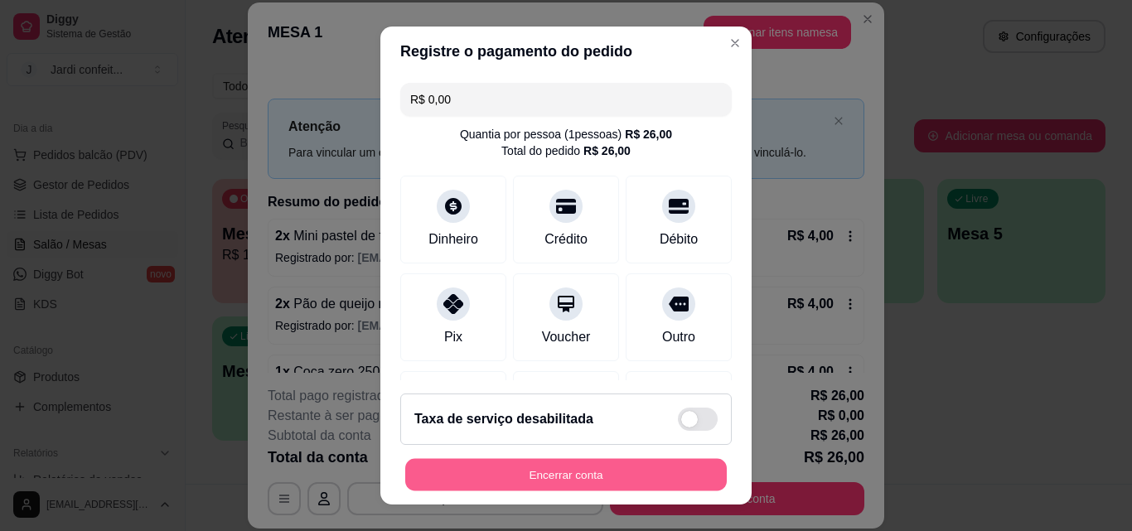
click at [589, 471] on button "Encerrar conta" at bounding box center [566, 475] width 322 height 32
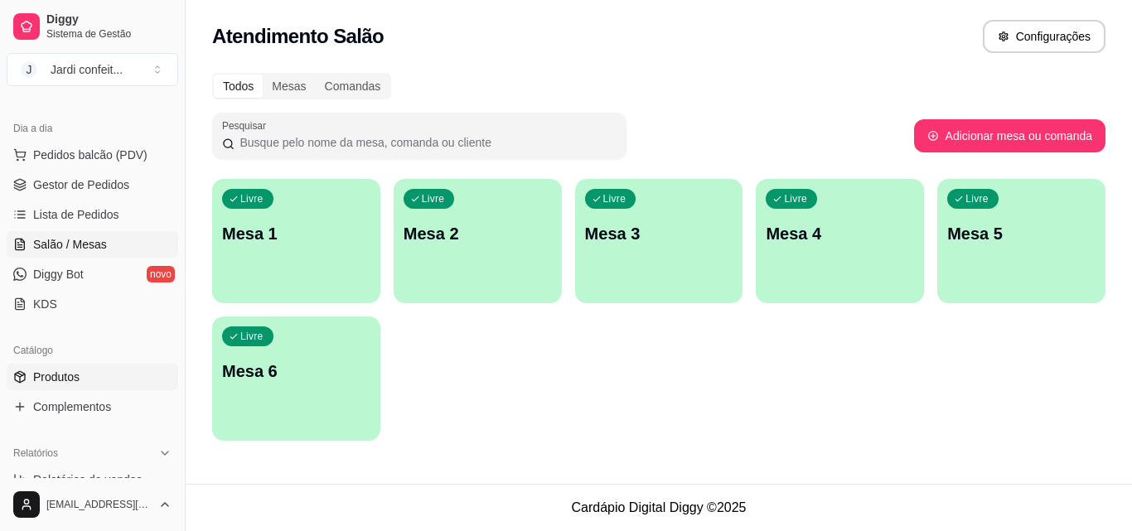
click at [94, 375] on link "Produtos" at bounding box center [93, 377] width 172 height 27
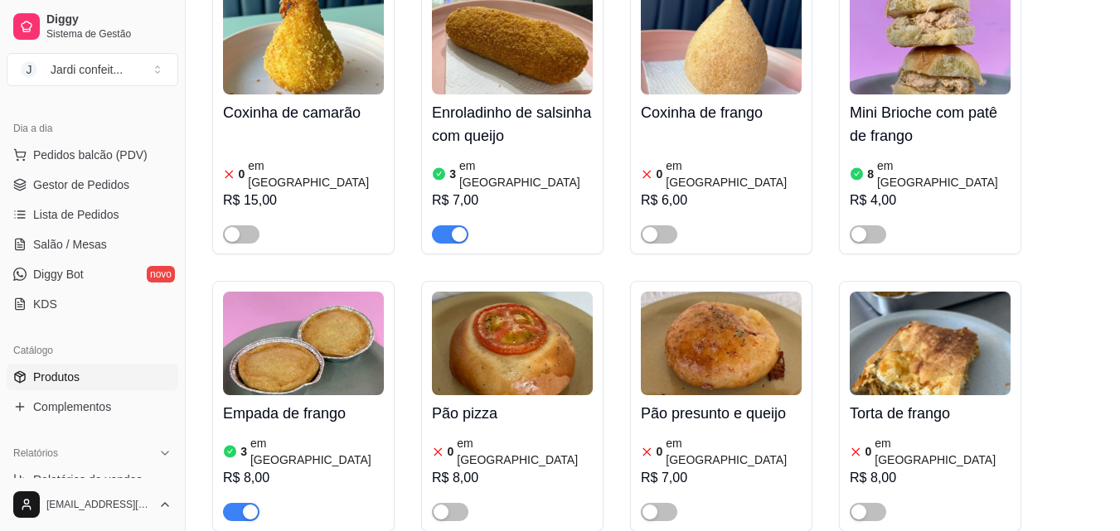
scroll to position [332, 0]
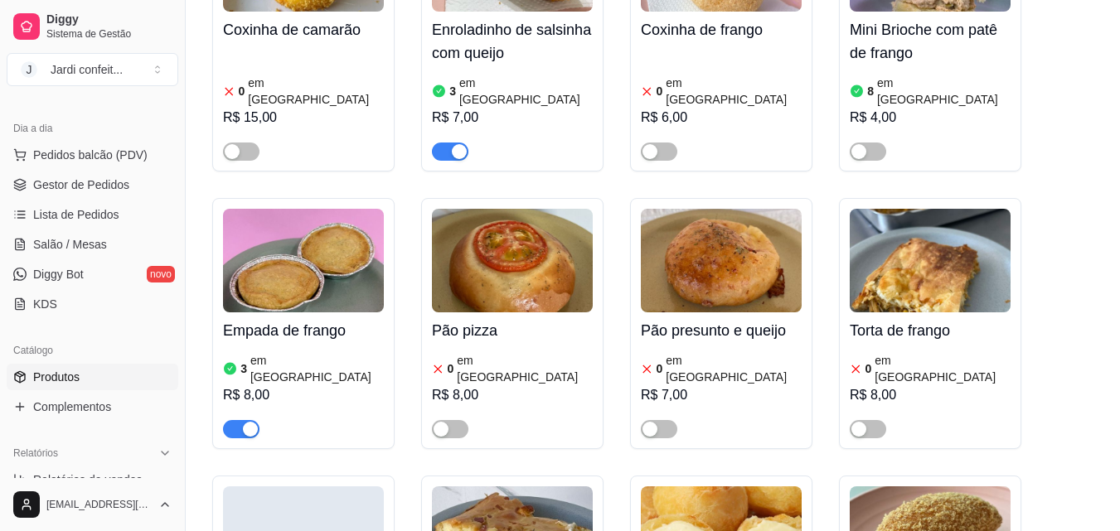
click at [739, 352] on div "0 em [GEOGRAPHIC_DATA]" at bounding box center [721, 368] width 161 height 33
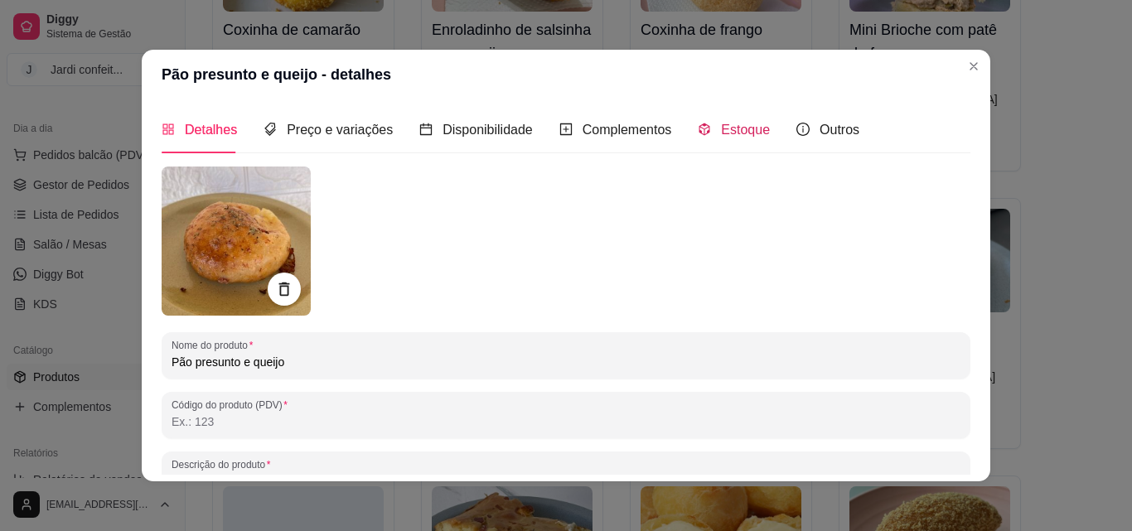
click at [729, 128] on span "Estoque" at bounding box center [745, 130] width 49 height 14
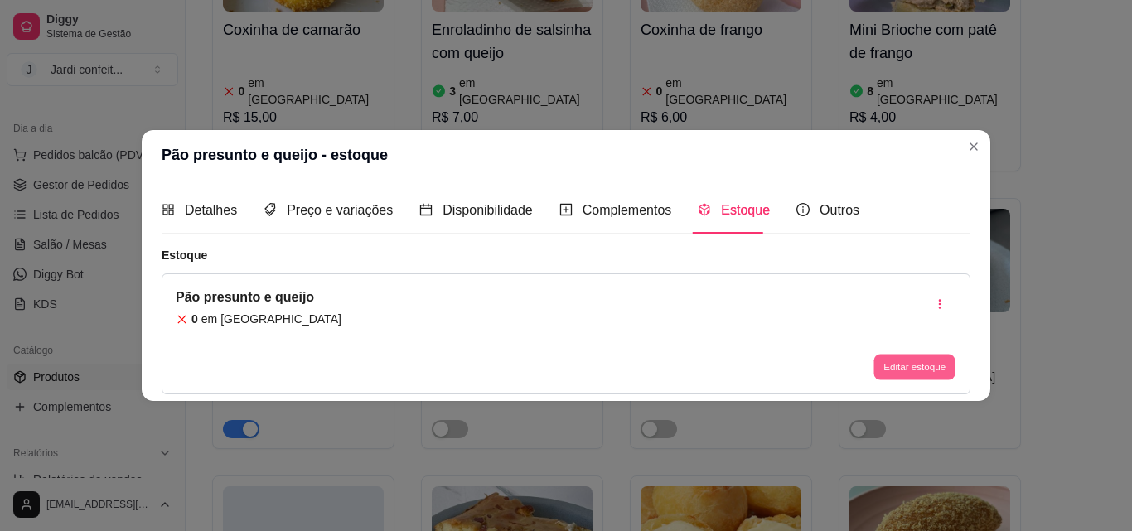
click at [919, 366] on button "Editar estoque" at bounding box center [914, 368] width 81 height 26
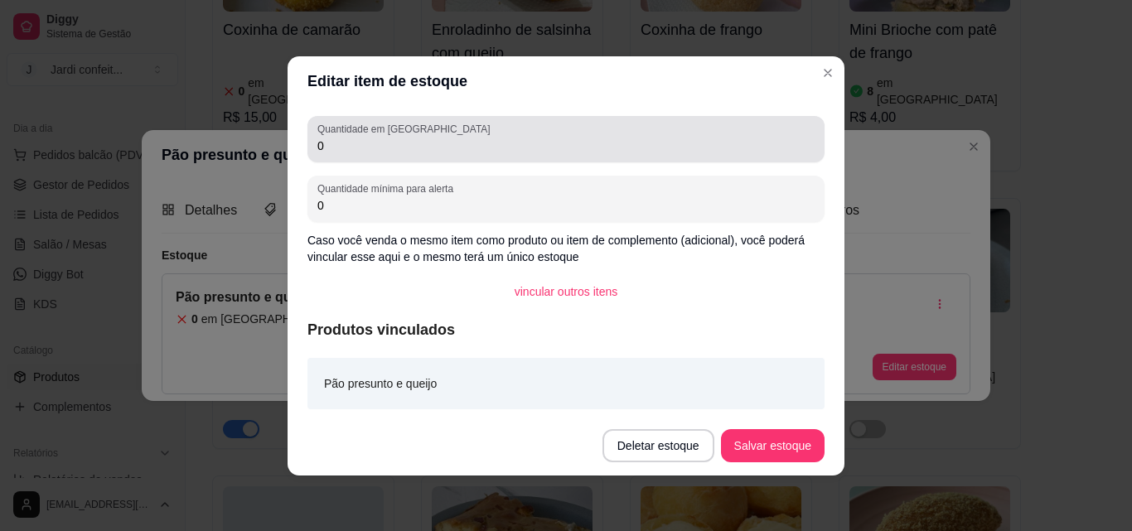
drag, startPoint x: 497, startPoint y: 119, endPoint x: 493, endPoint y: 133, distance: 15.3
click at [496, 122] on div "Quantidade em estoque 0" at bounding box center [566, 139] width 517 height 46
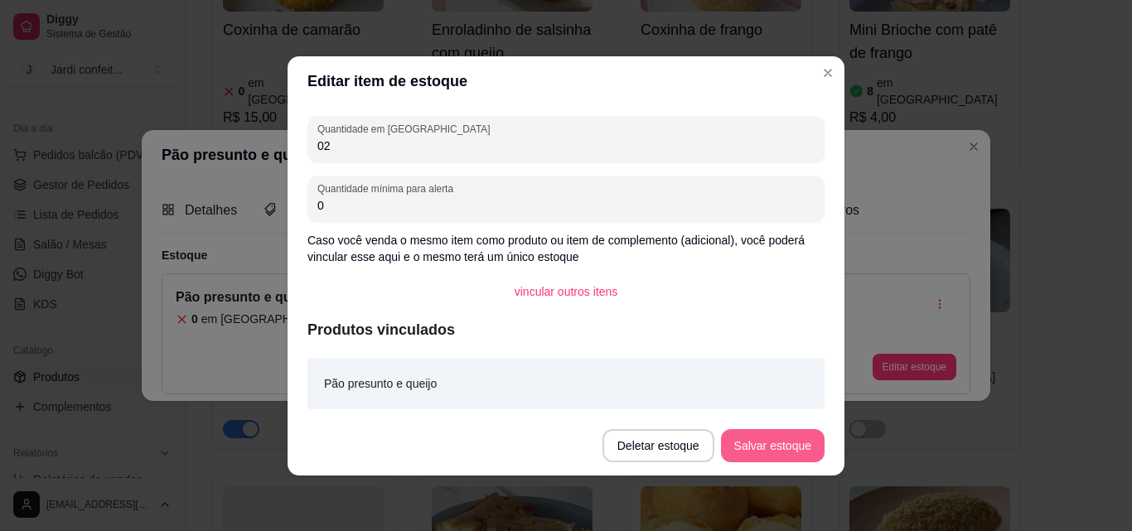
type input "02"
click at [801, 448] on button "Salvar estoque" at bounding box center [773, 445] width 104 height 33
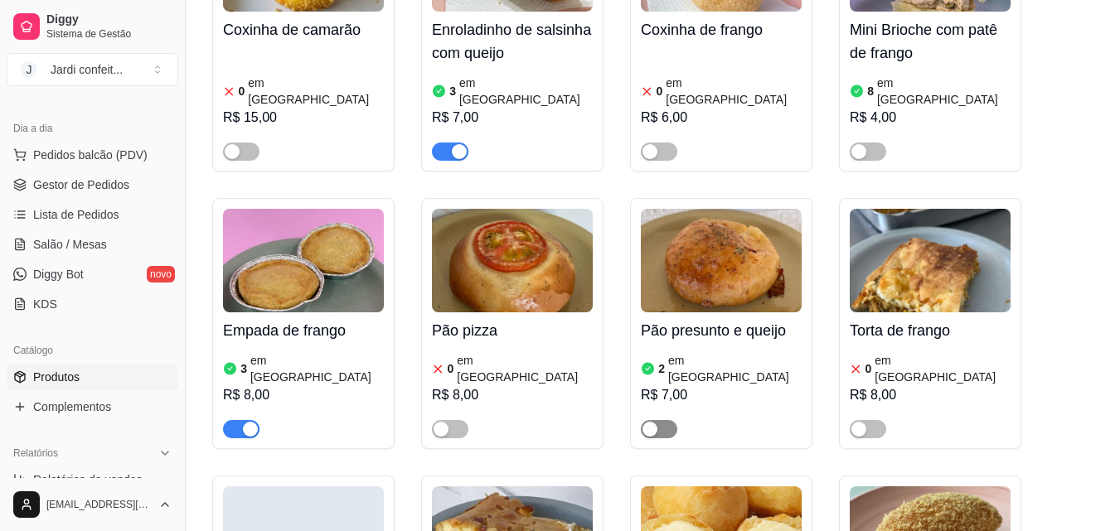
click at [676, 420] on span "button" at bounding box center [659, 429] width 36 height 18
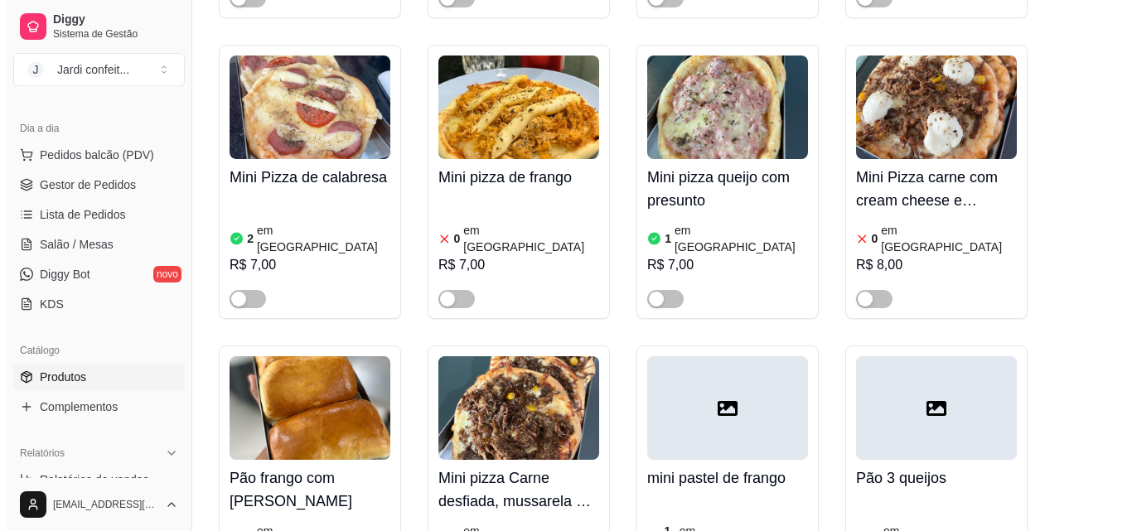
scroll to position [2570, 0]
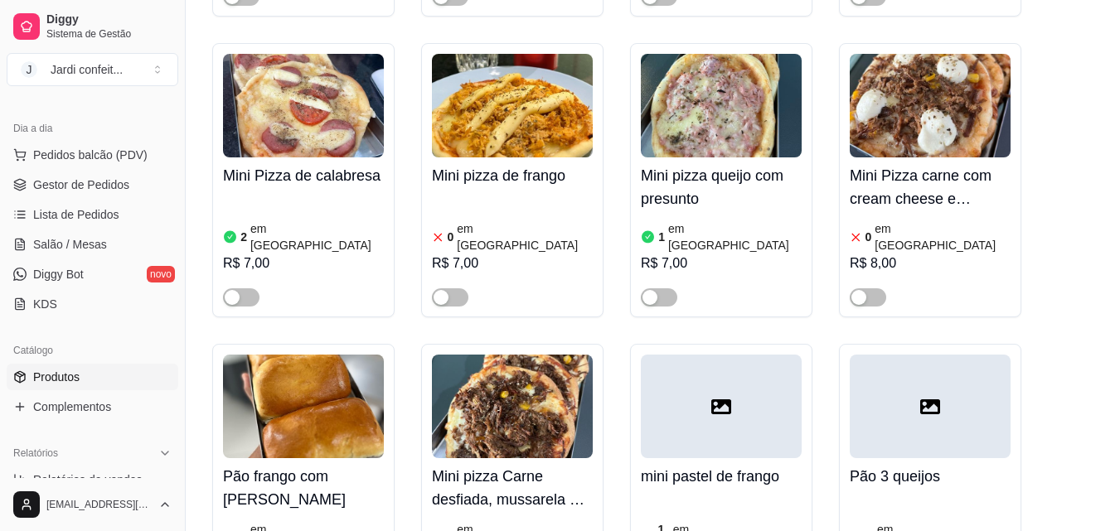
click at [291, 465] on h4 "Pão frango com [PERSON_NAME]" at bounding box center [303, 488] width 161 height 46
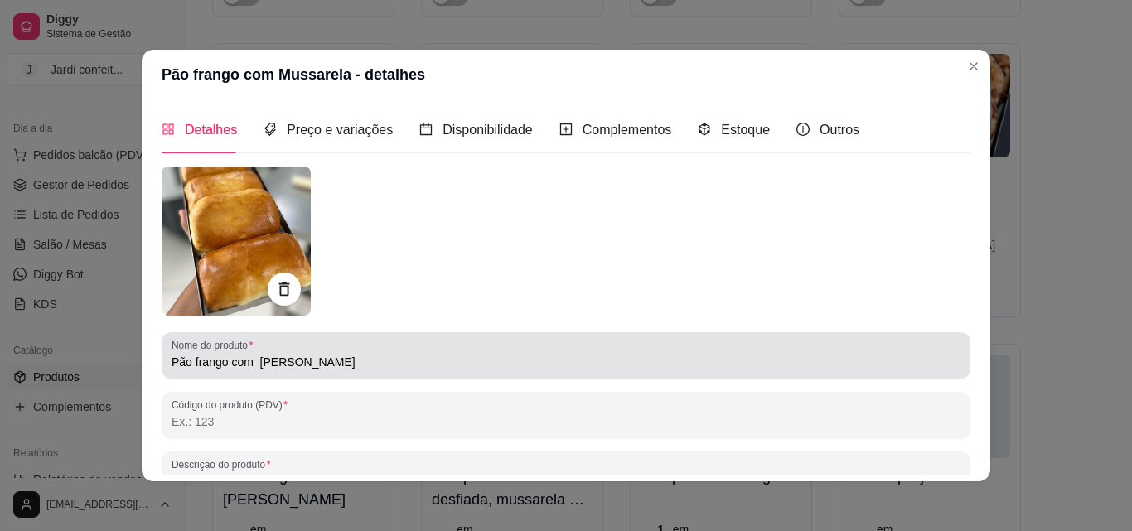
click at [347, 360] on input "Pão frango com [PERSON_NAME]" at bounding box center [566, 362] width 789 height 17
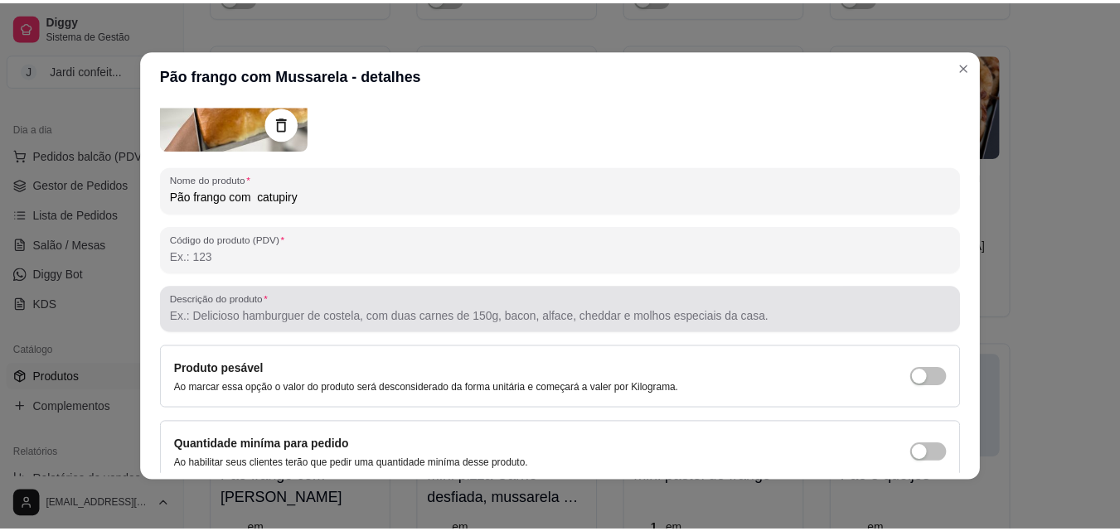
scroll to position [236, 0]
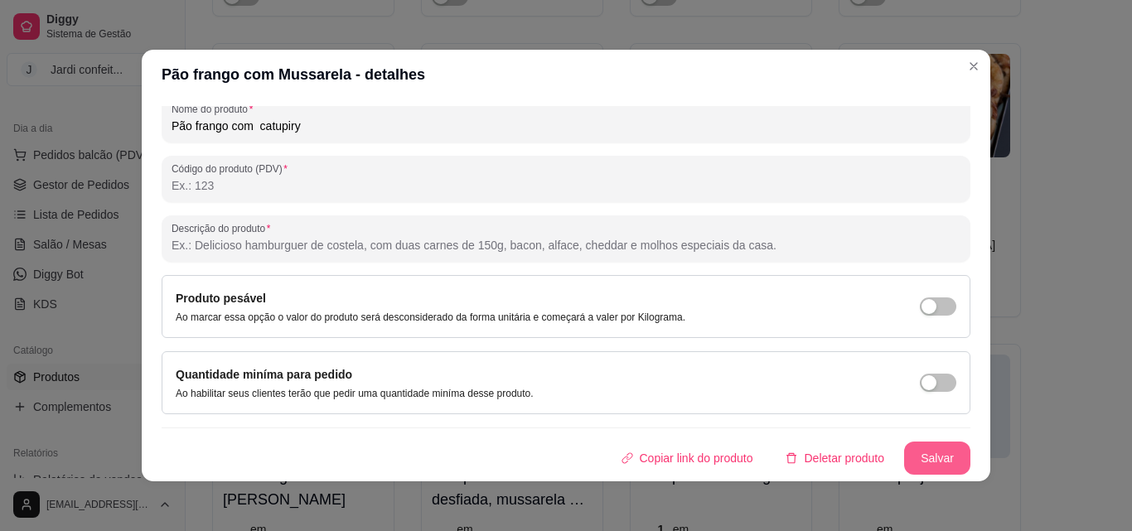
type input "Pão frango com catupiry"
click at [919, 462] on button "Salvar" at bounding box center [937, 458] width 66 height 33
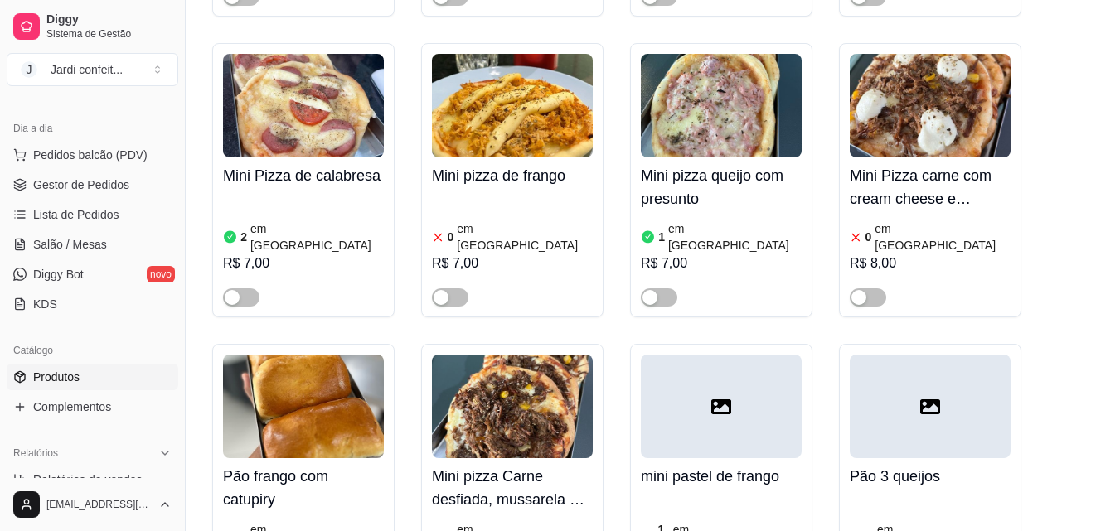
click at [290, 458] on div "Pão frango com catupiry 1 em estoque R$ 8,00" at bounding box center [303, 532] width 161 height 149
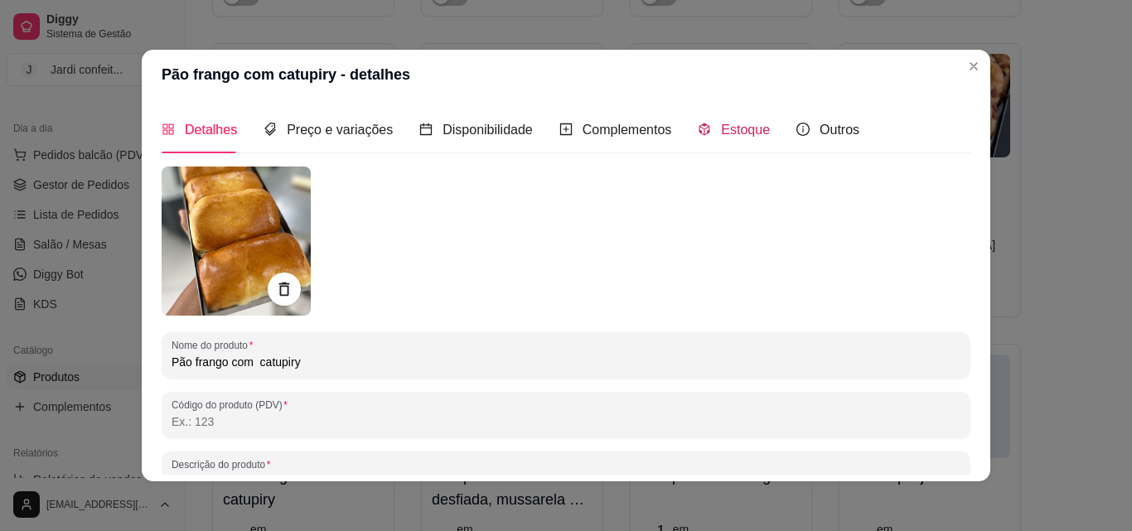
click at [703, 128] on div "Estoque" at bounding box center [734, 129] width 72 height 21
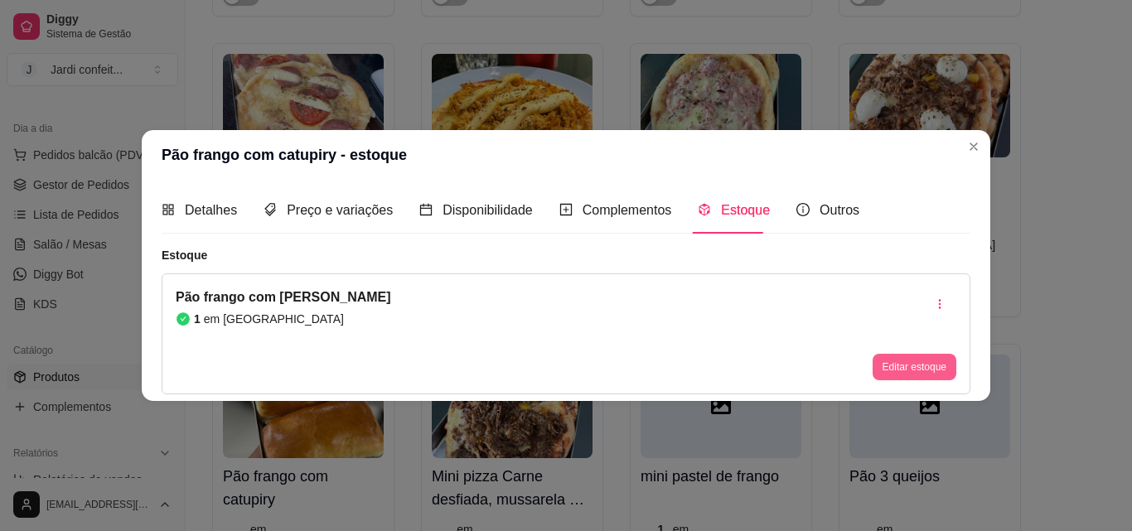
click at [920, 362] on button "Editar estoque" at bounding box center [915, 367] width 84 height 27
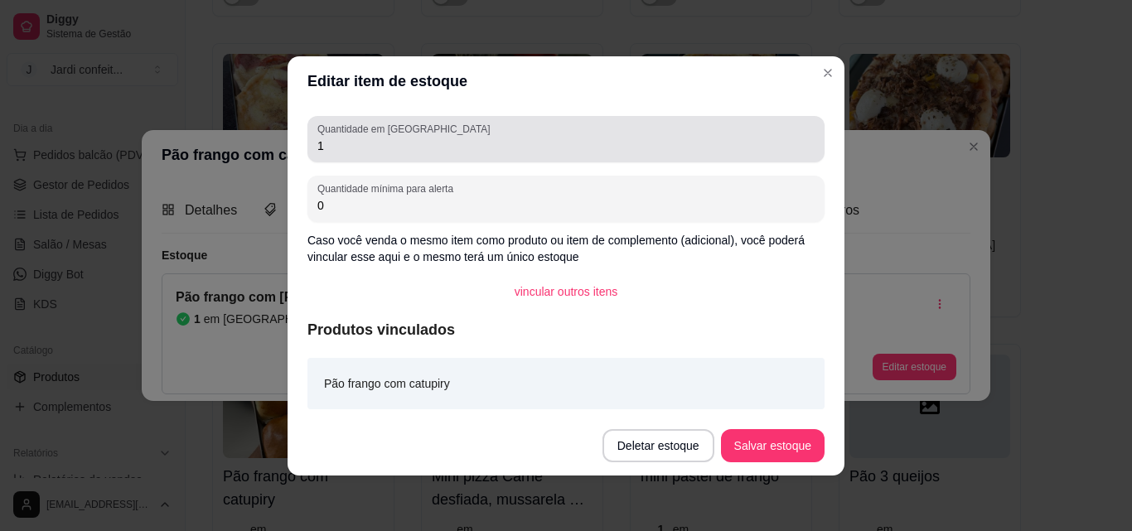
click at [475, 133] on div "1" at bounding box center [565, 139] width 497 height 33
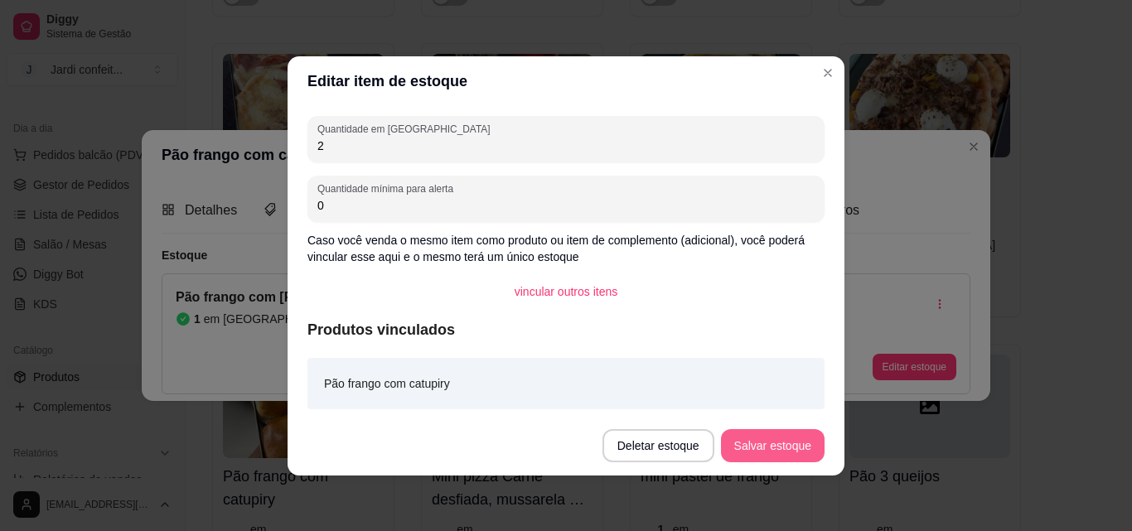
type input "2"
click at [786, 440] on button "Salvar estoque" at bounding box center [772, 445] width 101 height 32
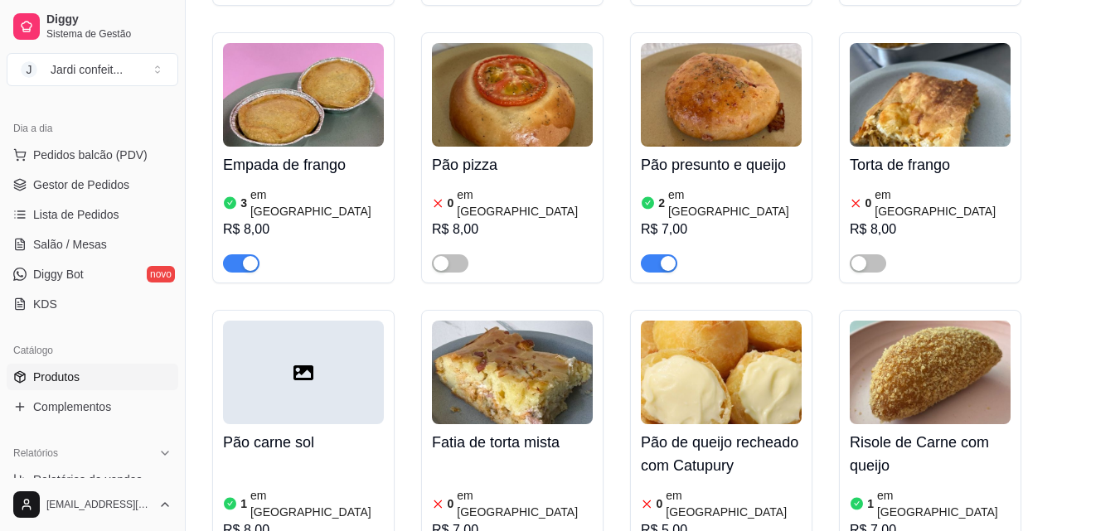
scroll to position [332, 0]
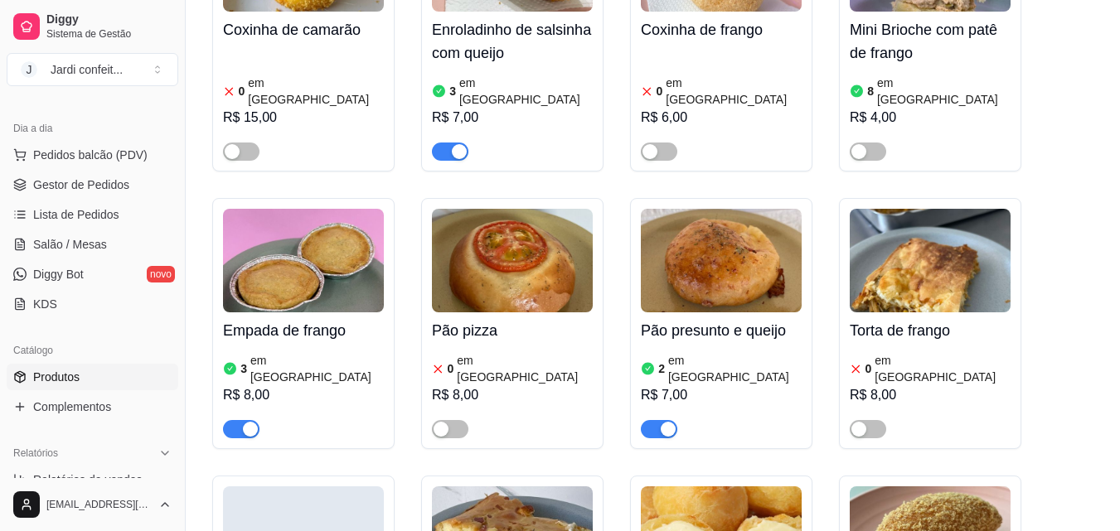
click at [681, 319] on h4 "Pão presunto e queijo" at bounding box center [721, 330] width 161 height 23
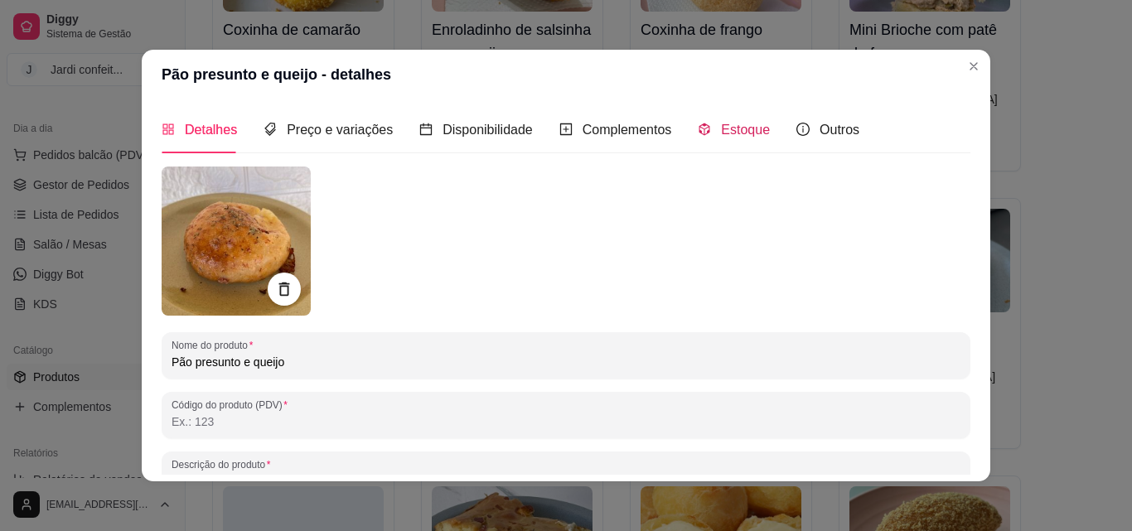
click at [721, 137] on span "Estoque" at bounding box center [745, 130] width 49 height 14
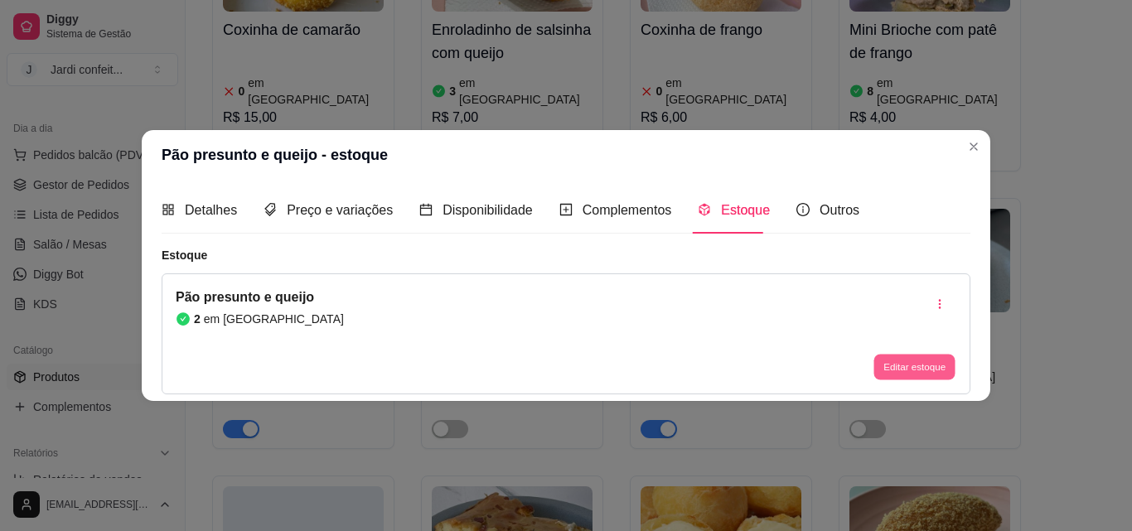
click at [888, 361] on button "Editar estoque" at bounding box center [914, 368] width 81 height 26
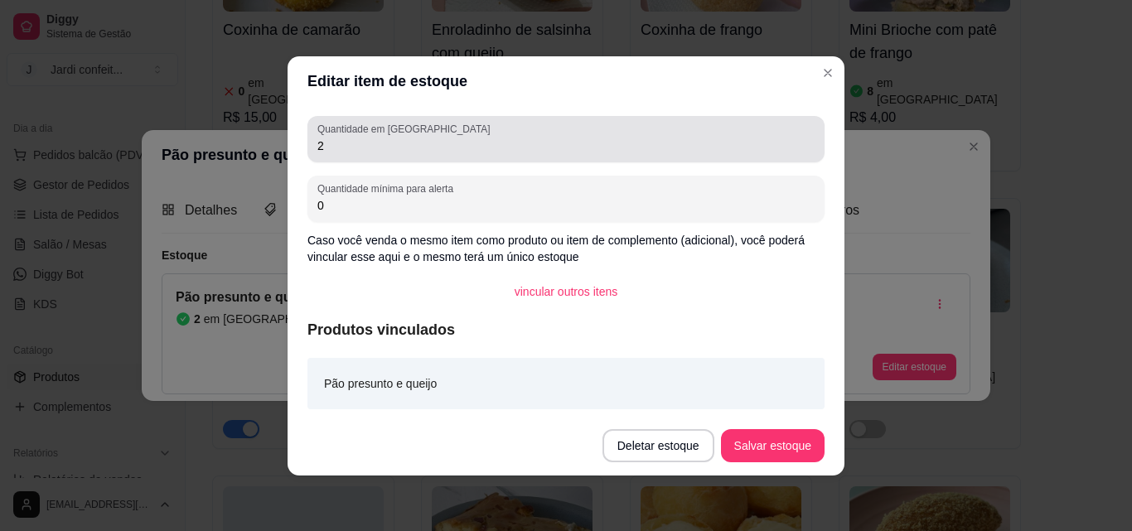
click at [460, 153] on div "Quantidade em estoque 2" at bounding box center [566, 139] width 517 height 46
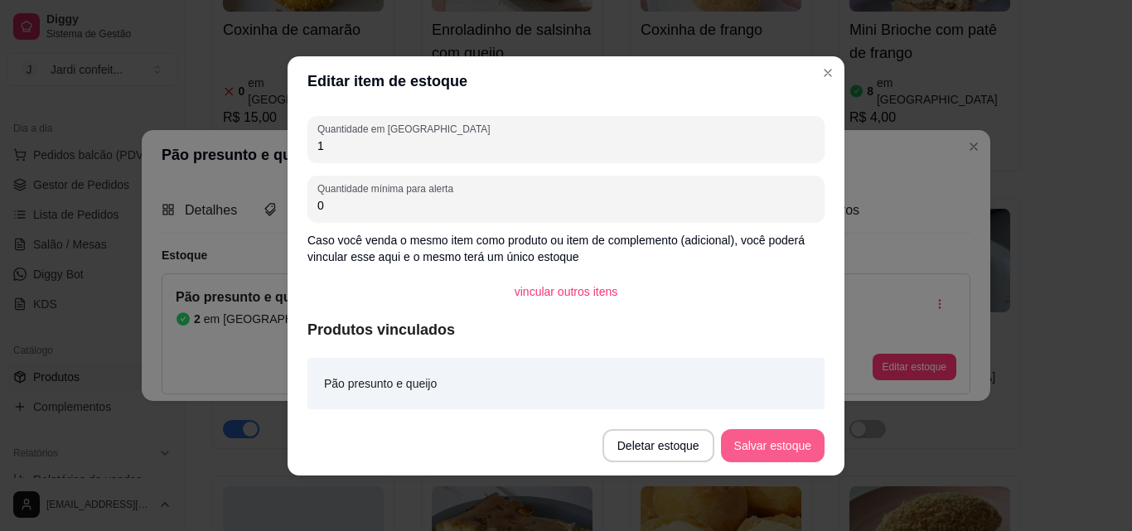
type input "1"
click at [796, 445] on button "Salvar estoque" at bounding box center [773, 445] width 104 height 33
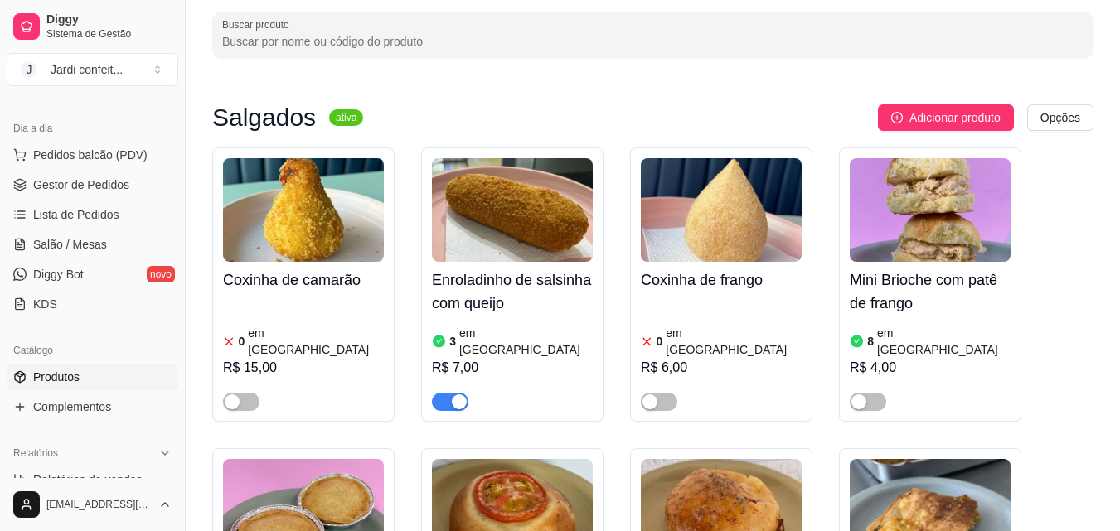
scroll to position [0, 0]
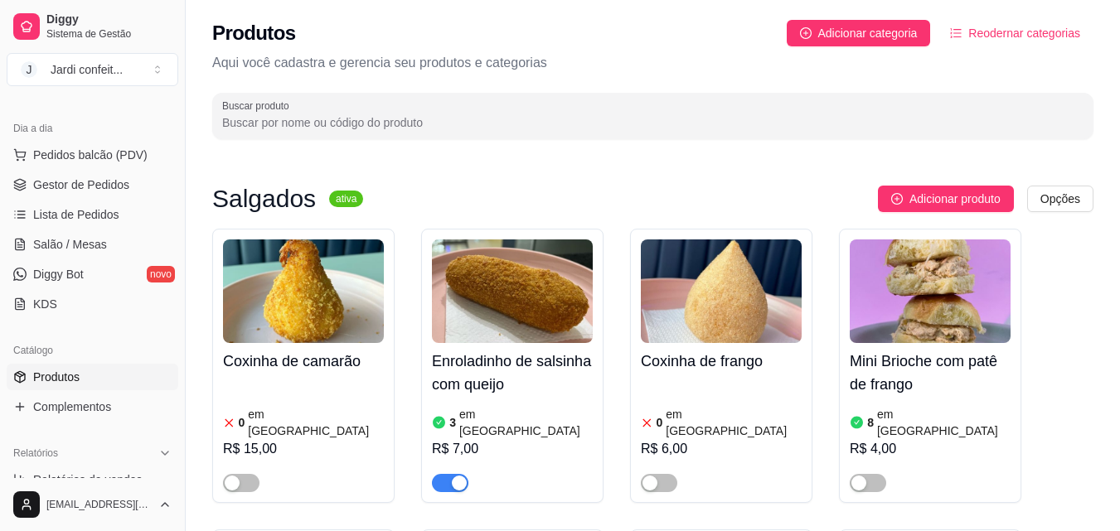
click at [347, 126] on input "Buscar produto" at bounding box center [652, 122] width 861 height 17
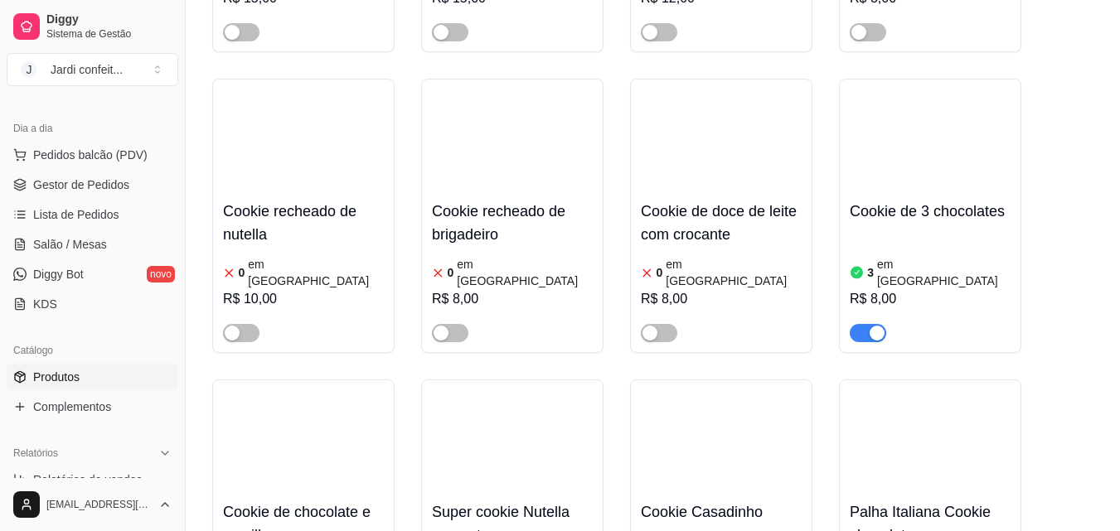
scroll to position [746, 0]
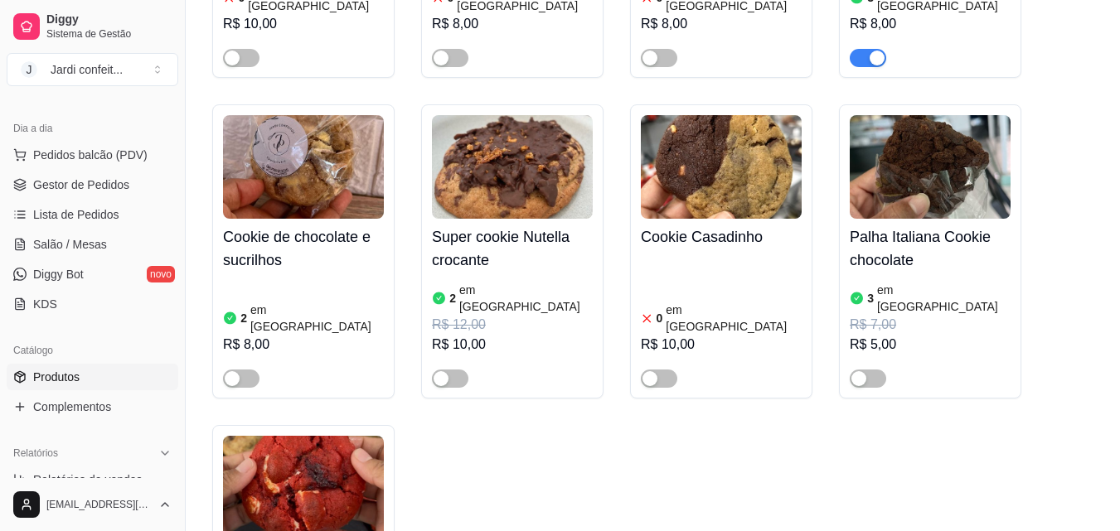
type input "coo"
click at [330, 453] on img at bounding box center [303, 488] width 161 height 104
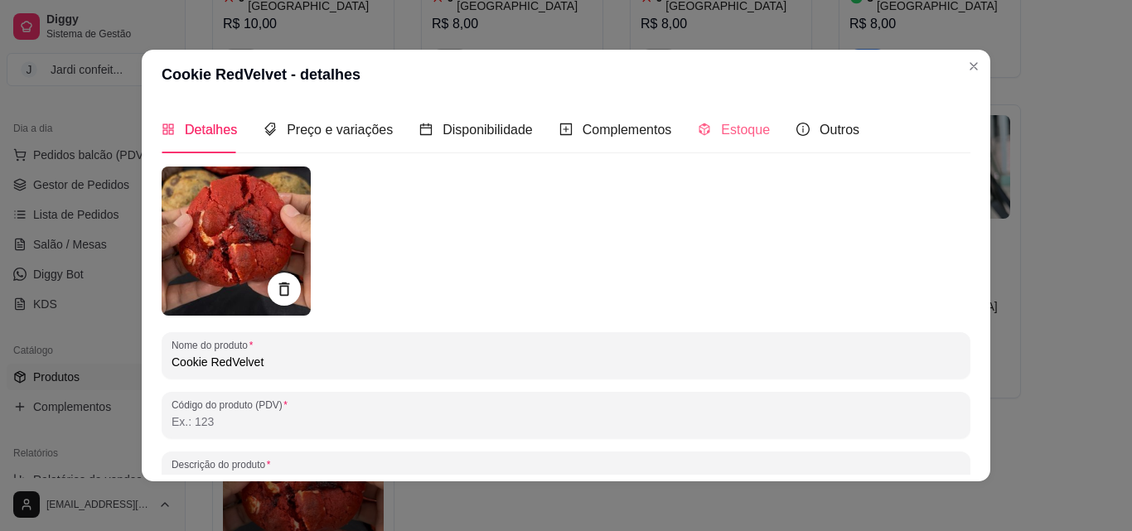
click at [731, 119] on div "Estoque" at bounding box center [734, 129] width 72 height 47
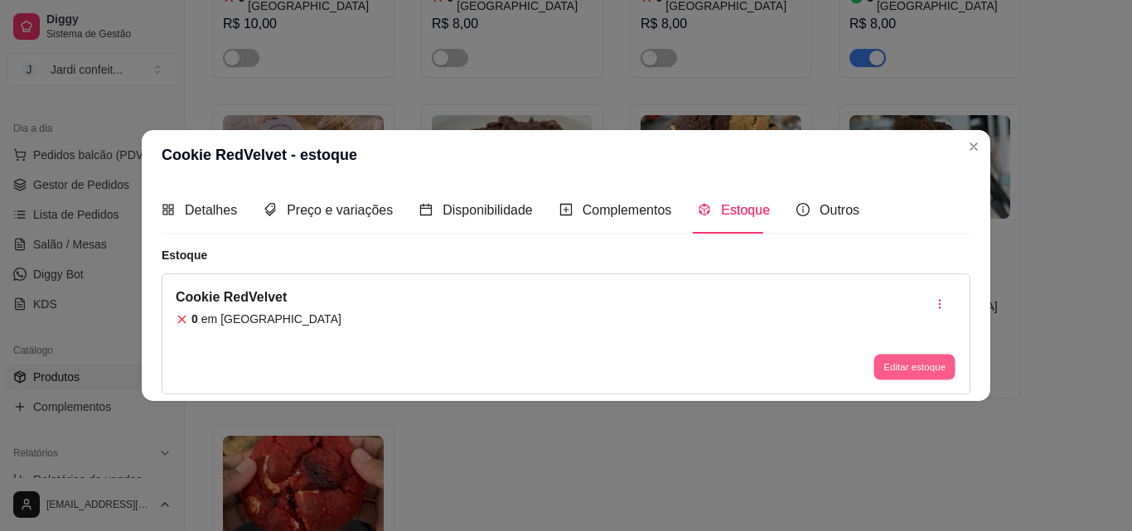
click at [918, 371] on button "Editar estoque" at bounding box center [914, 368] width 81 height 26
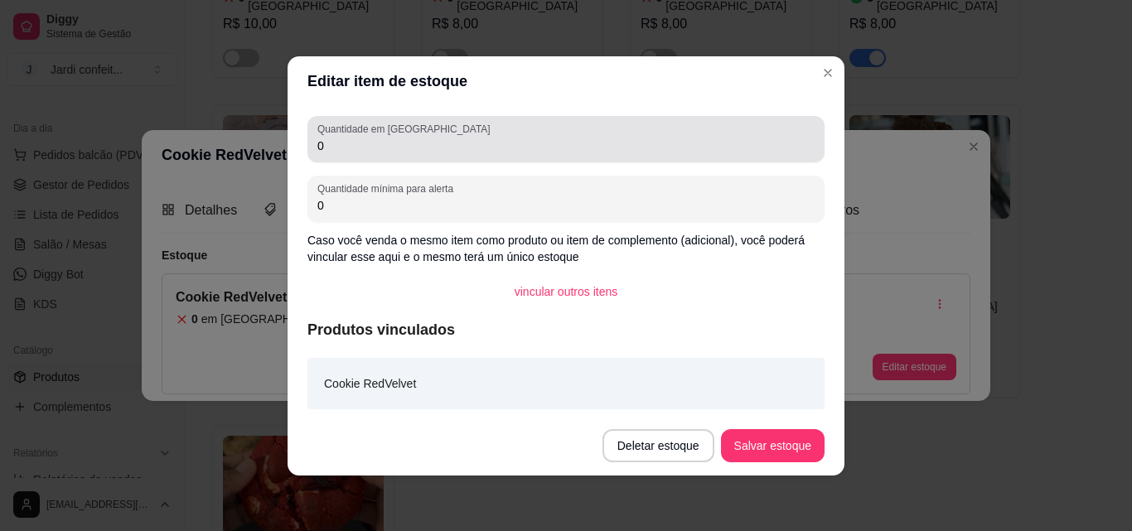
click at [502, 160] on div "Quantidade em estoque 0" at bounding box center [566, 139] width 517 height 46
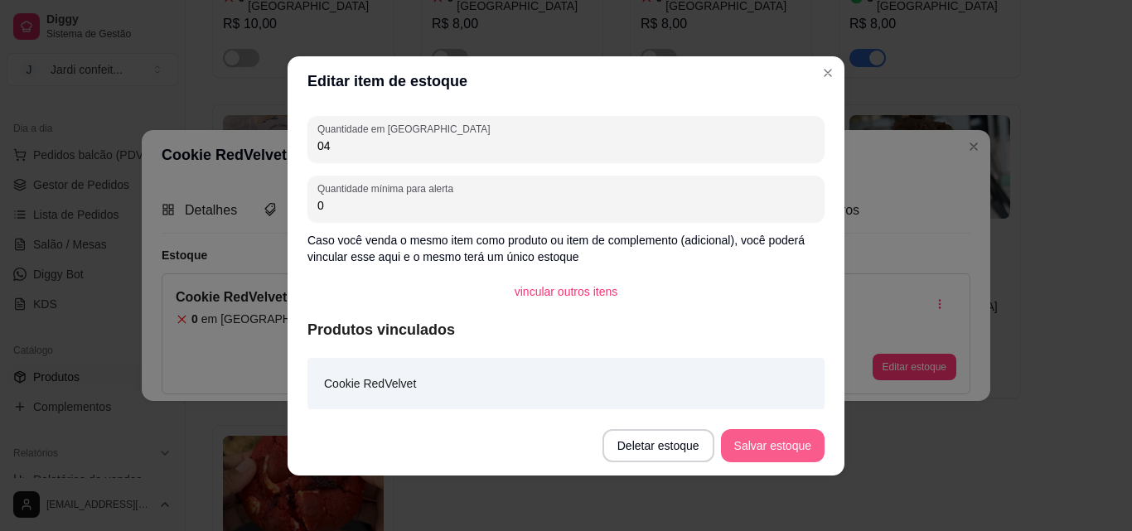
type input "04"
click at [791, 452] on button "Salvar estoque" at bounding box center [773, 445] width 104 height 33
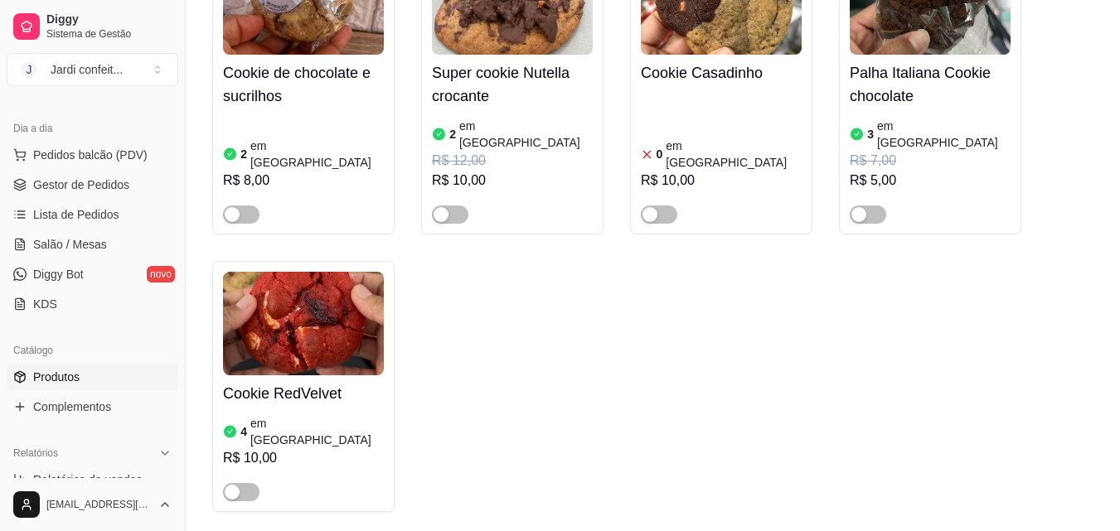
scroll to position [912, 0]
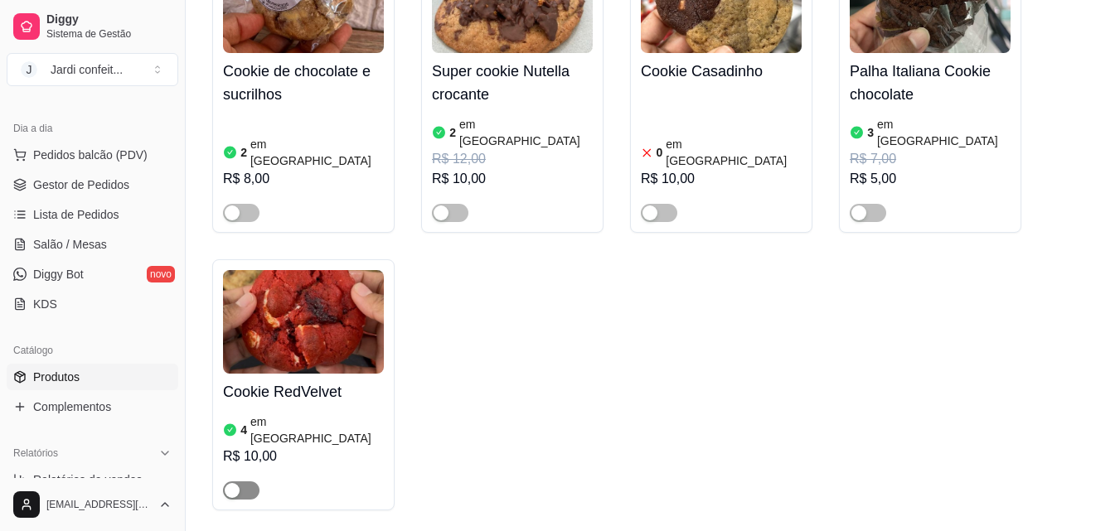
click at [254, 482] on span "button" at bounding box center [241, 491] width 36 height 18
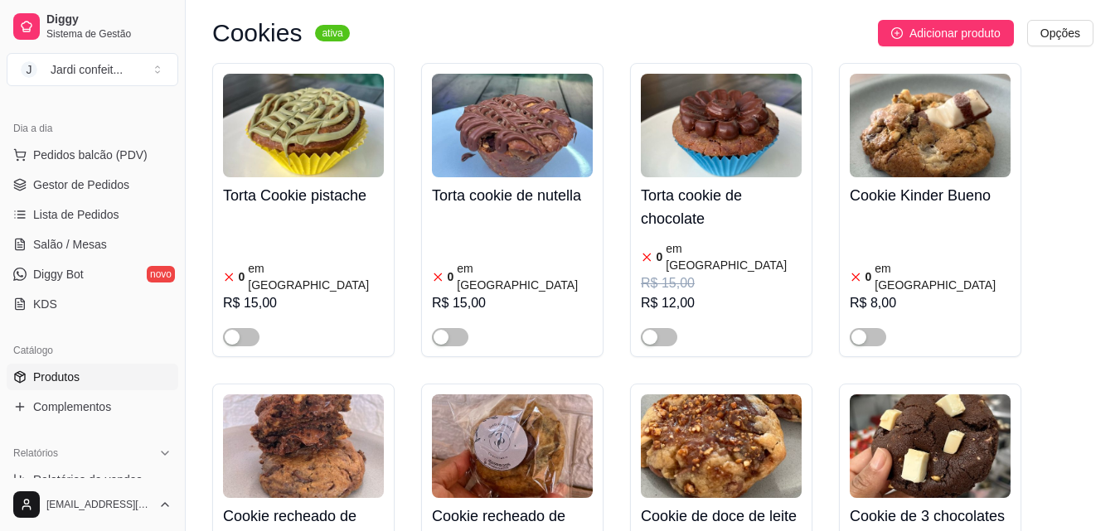
scroll to position [249, 0]
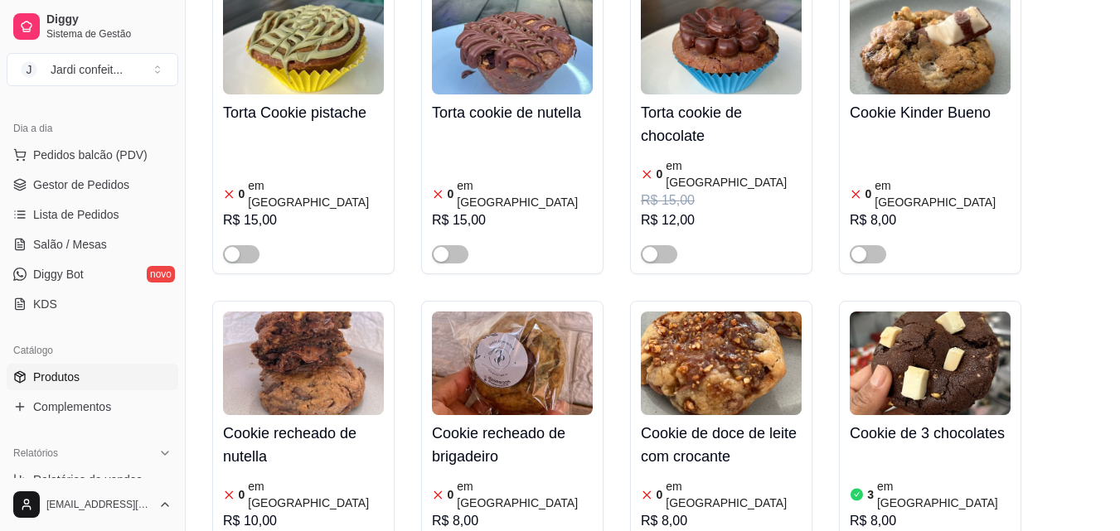
click at [300, 415] on div "Cookie recheado de nutella 0 em estoque R$ 10,00" at bounding box center [303, 489] width 161 height 149
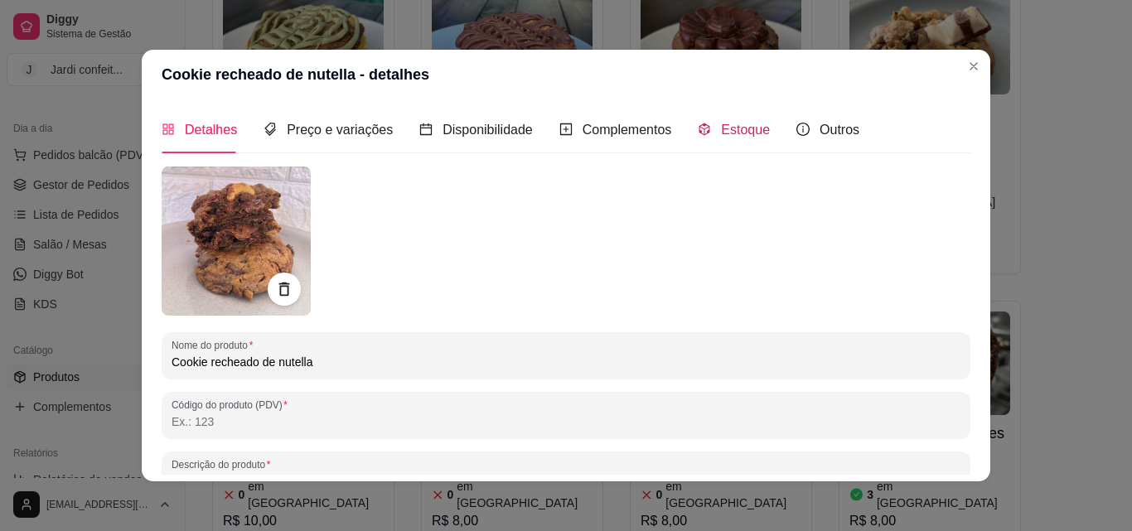
click at [700, 128] on icon "code-sandbox" at bounding box center [704, 129] width 13 height 13
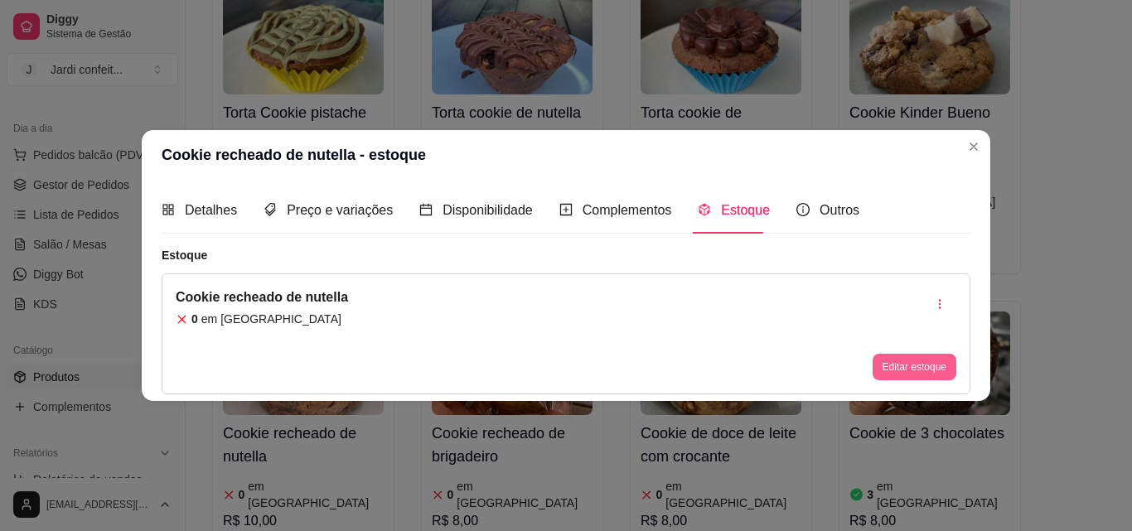
click at [933, 377] on button "Editar estoque" at bounding box center [915, 367] width 84 height 27
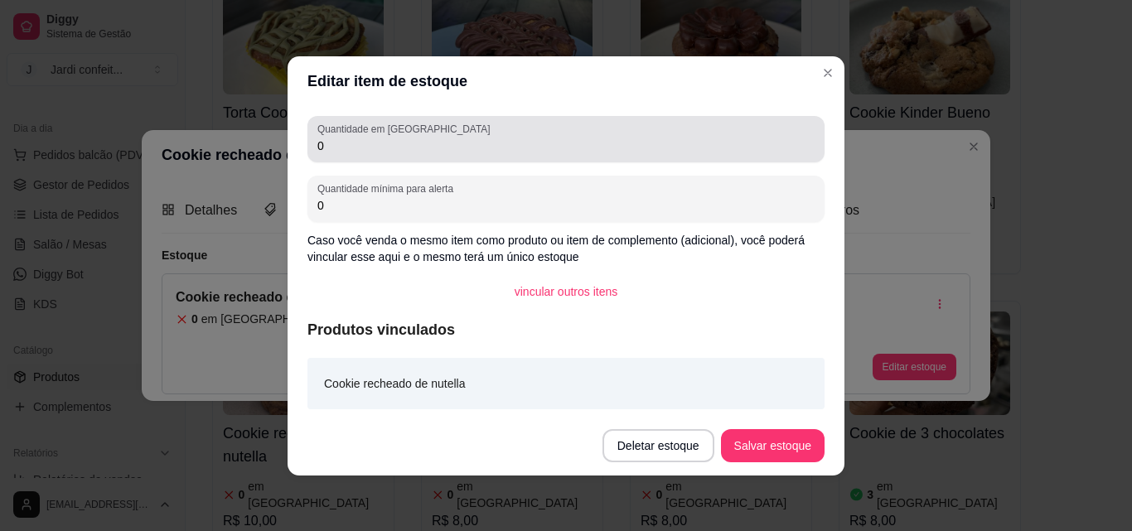
click at [446, 151] on input "0" at bounding box center [565, 146] width 497 height 17
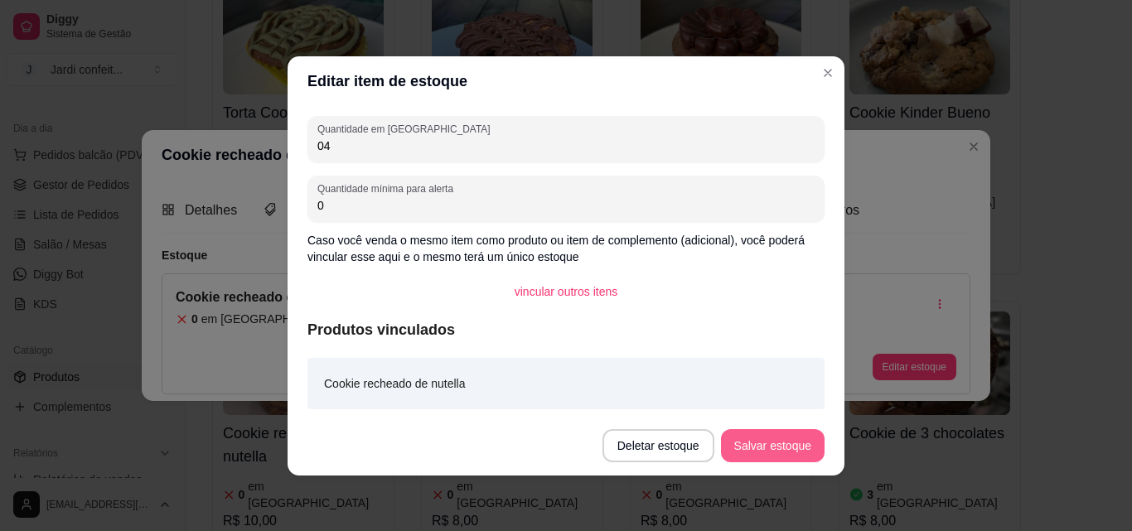
type input "04"
click at [798, 442] on button "Salvar estoque" at bounding box center [772, 445] width 101 height 32
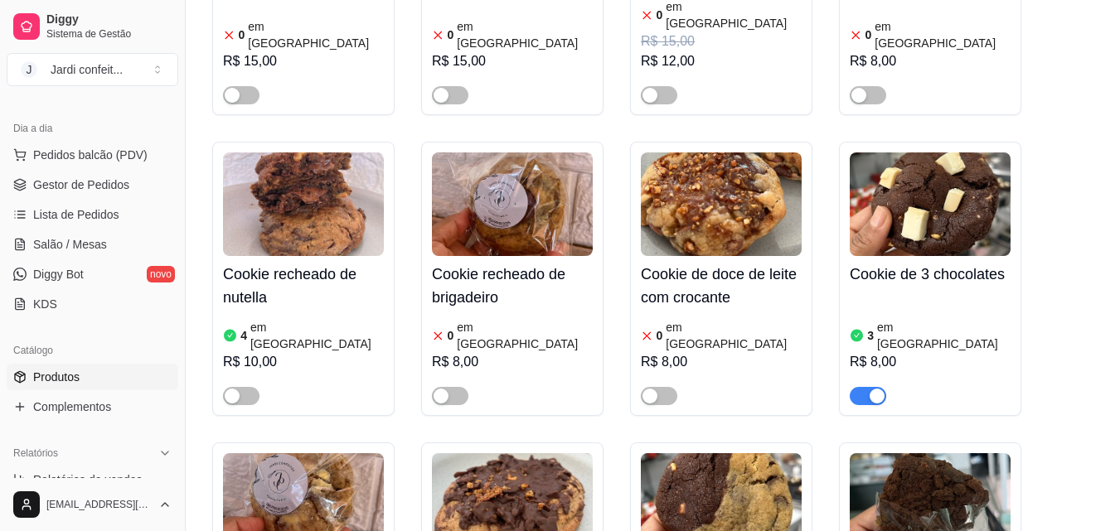
scroll to position [414, 0]
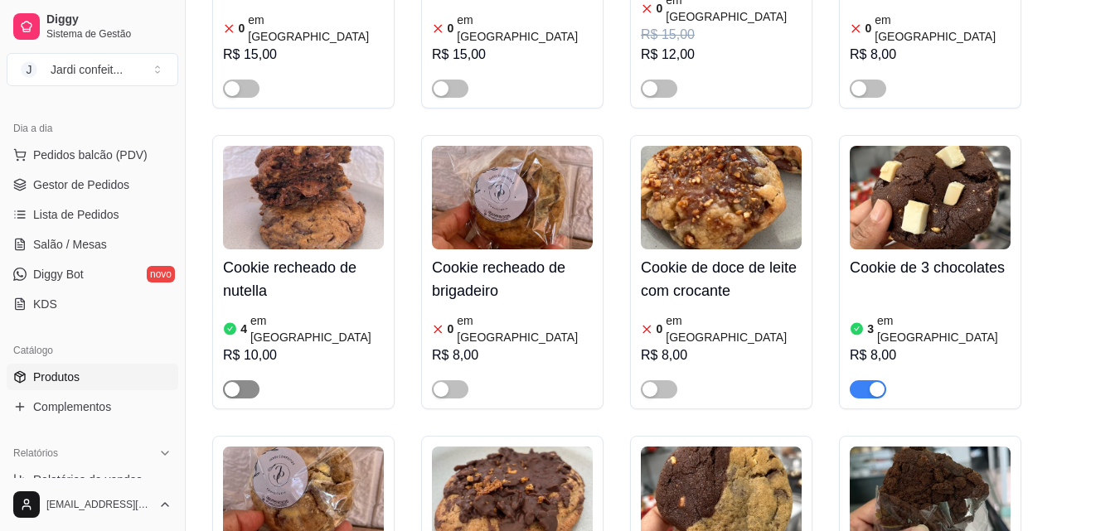
click at [246, 380] on span "button" at bounding box center [241, 389] width 36 height 18
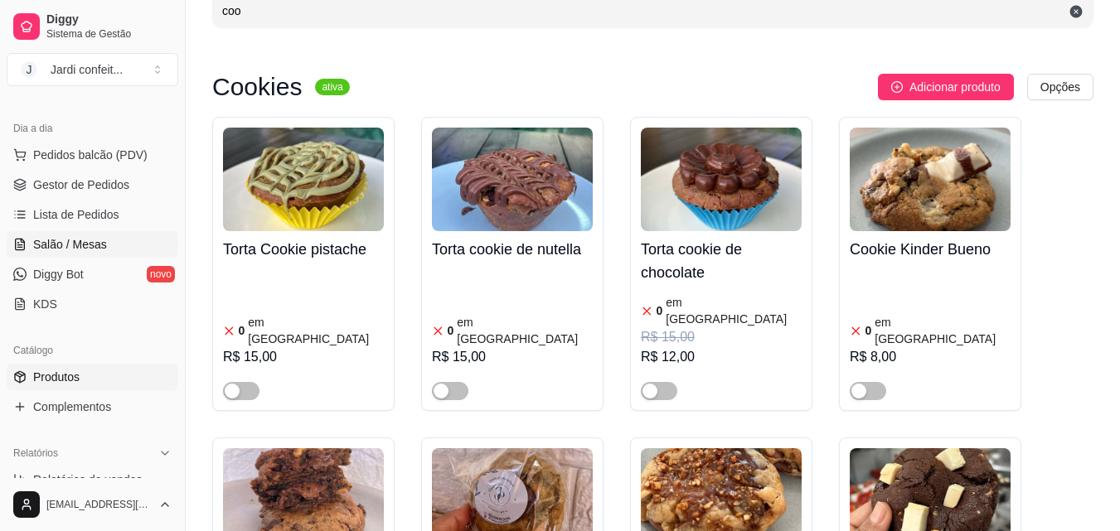
scroll to position [83, 0]
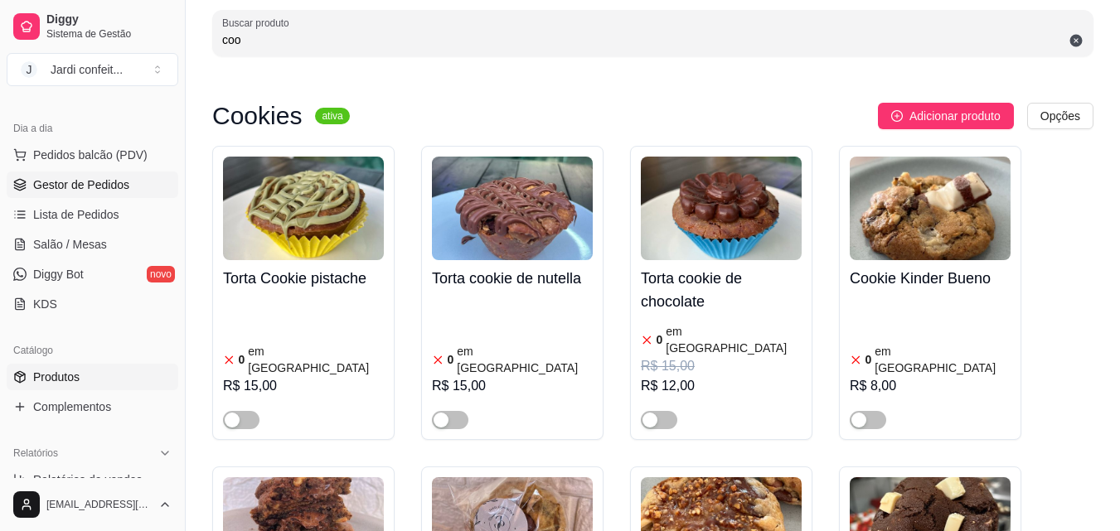
click at [88, 188] on span "Gestor de Pedidos" at bounding box center [81, 185] width 96 height 17
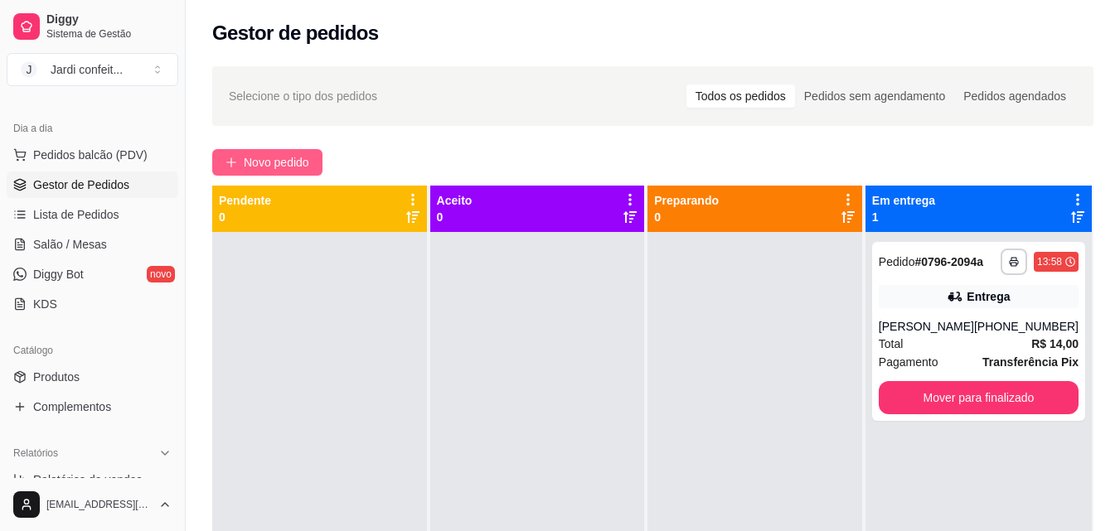
click at [235, 157] on icon "plus" at bounding box center [231, 163] width 12 height 12
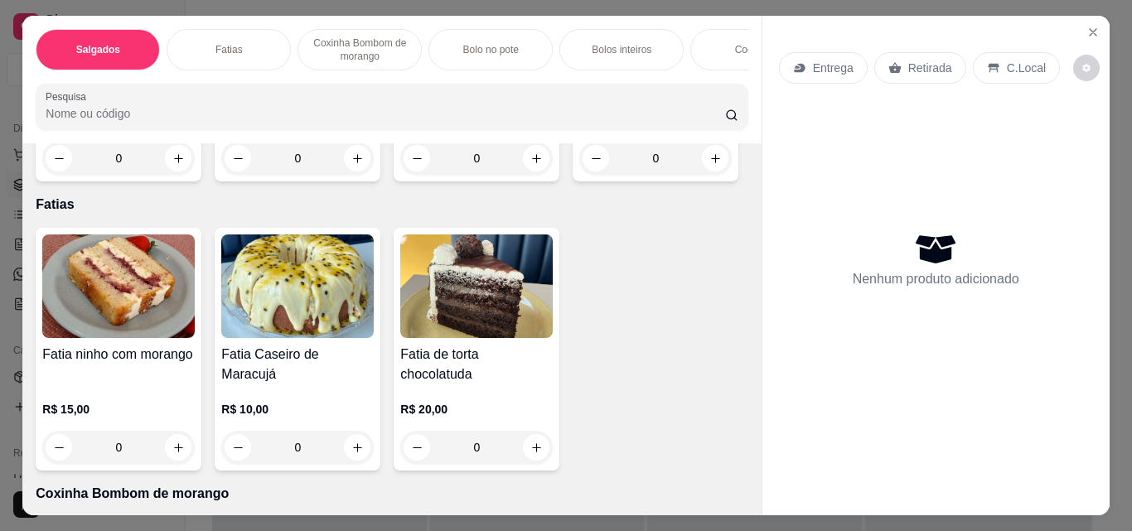
scroll to position [829, 0]
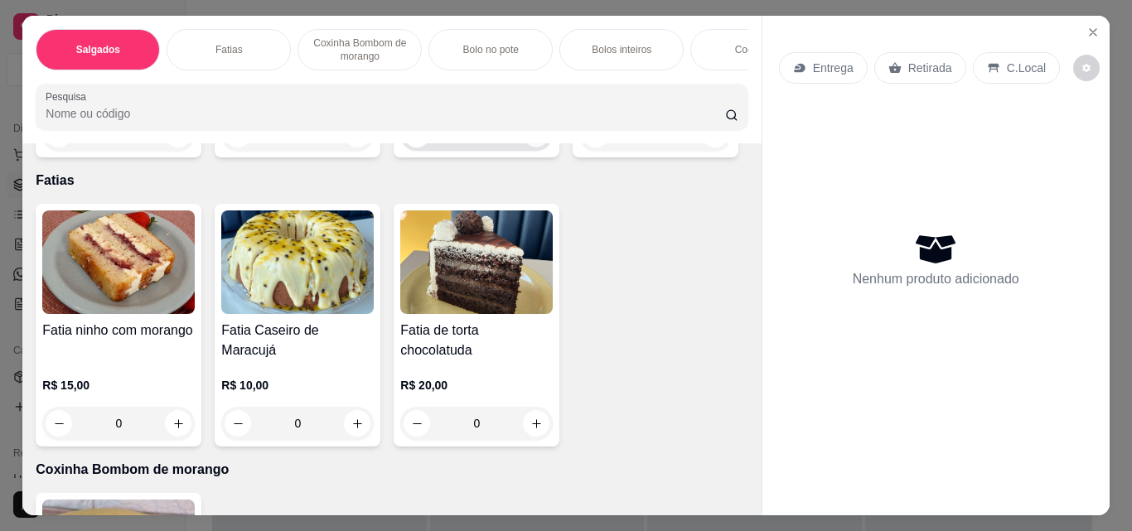
click at [530, 141] on icon "increase-product-quantity" at bounding box center [536, 134] width 12 height 12
type input "1"
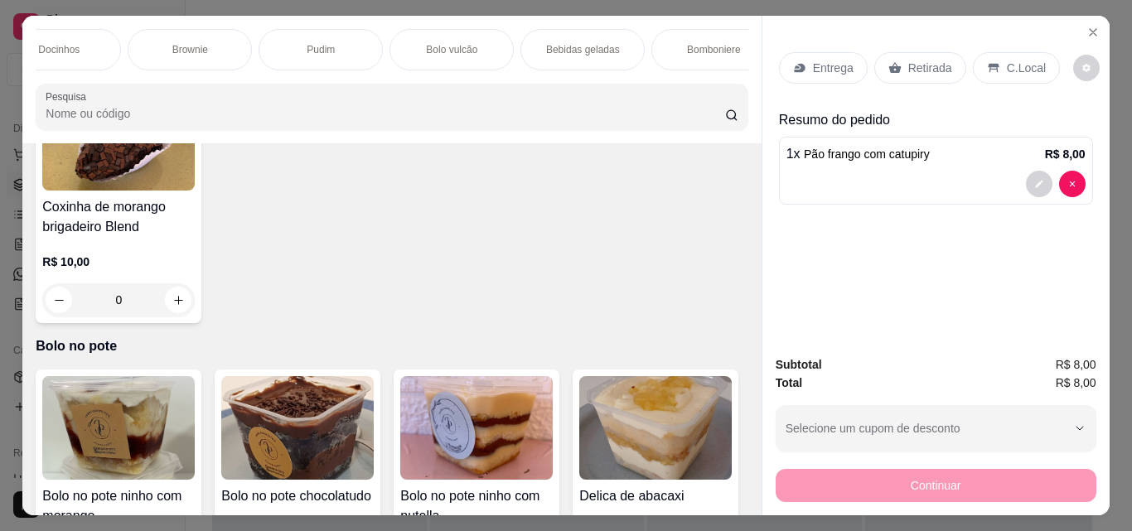
scroll to position [0, 829]
click at [593, 54] on div "Bebidas geladas" at bounding box center [578, 49] width 124 height 41
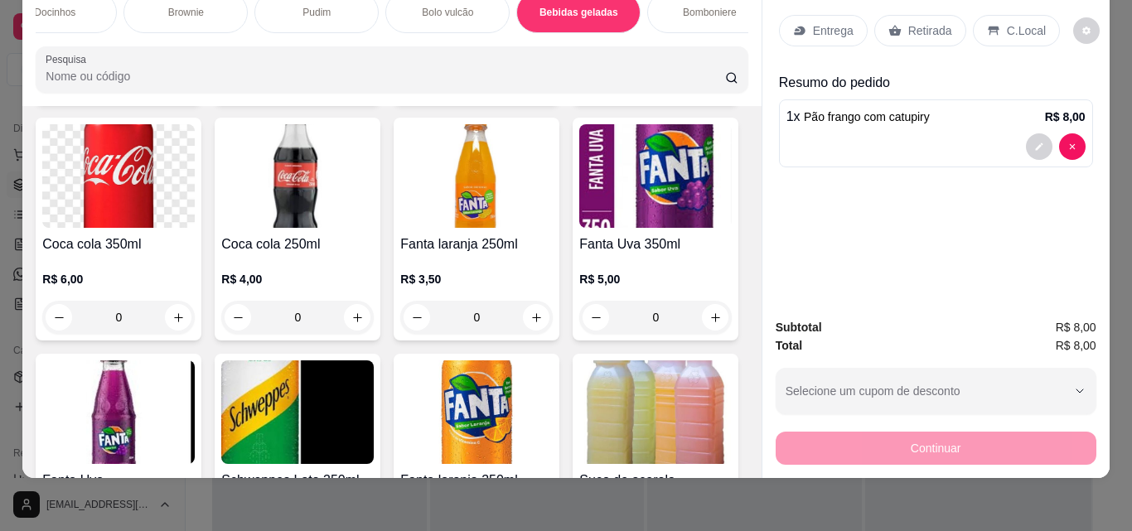
scroll to position [4459, 0]
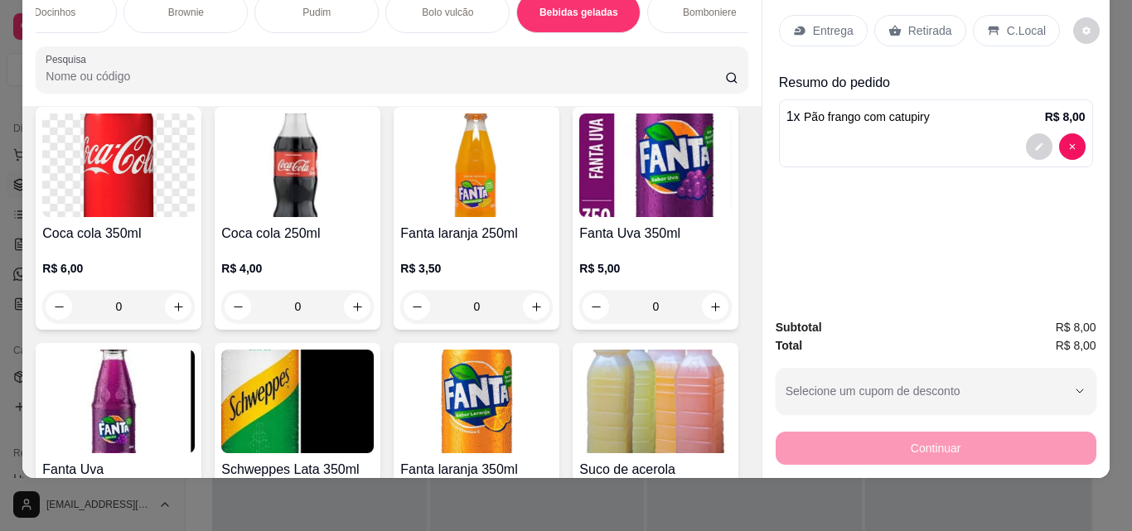
click at [364, 77] on icon "increase-product-quantity" at bounding box center [357, 71] width 12 height 12
type input "1"
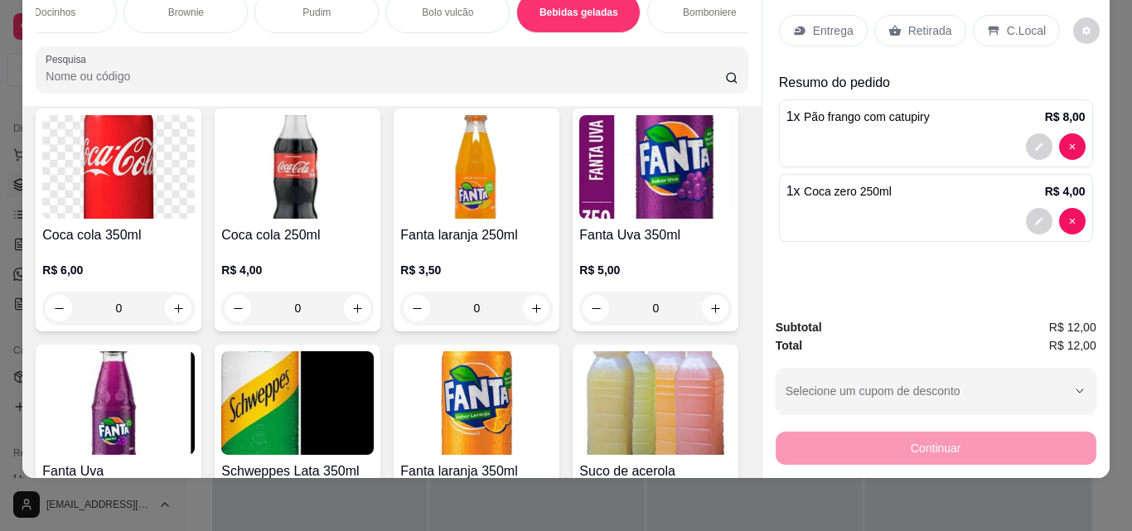
click at [908, 22] on p "Retirada" at bounding box center [930, 30] width 44 height 17
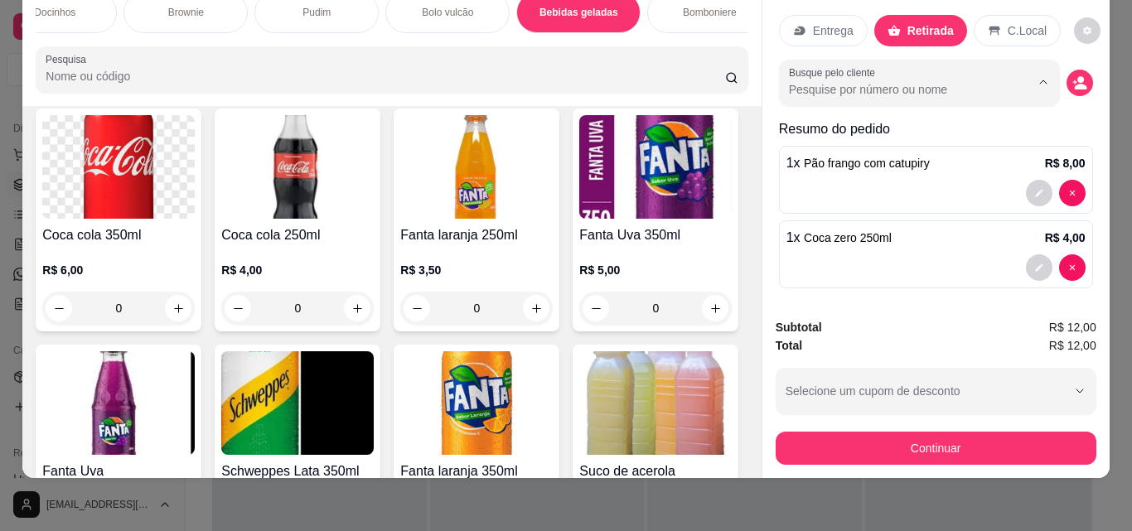
click at [916, 81] on input "Busque pelo cliente" at bounding box center [896, 89] width 215 height 17
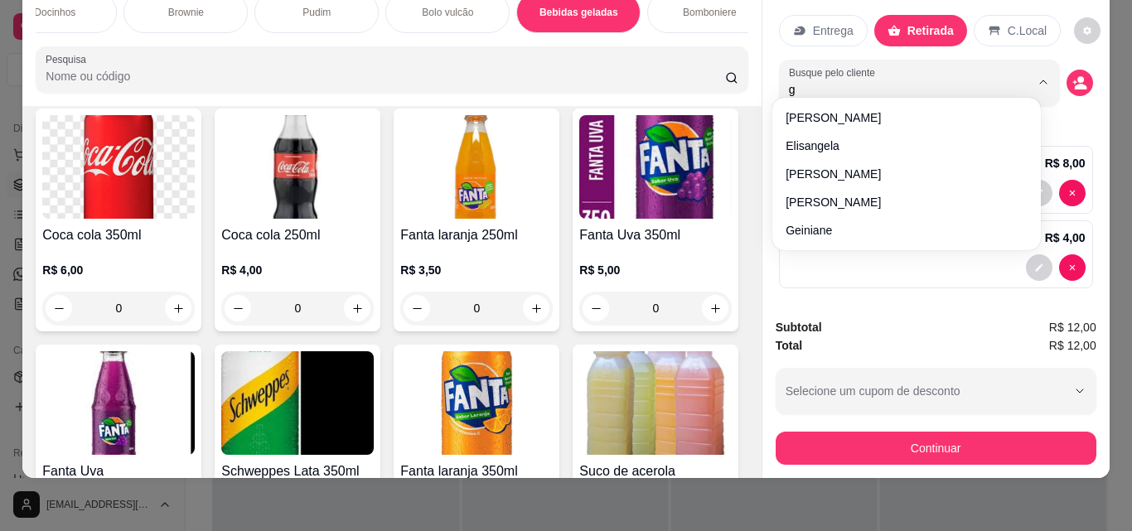
type input "g"
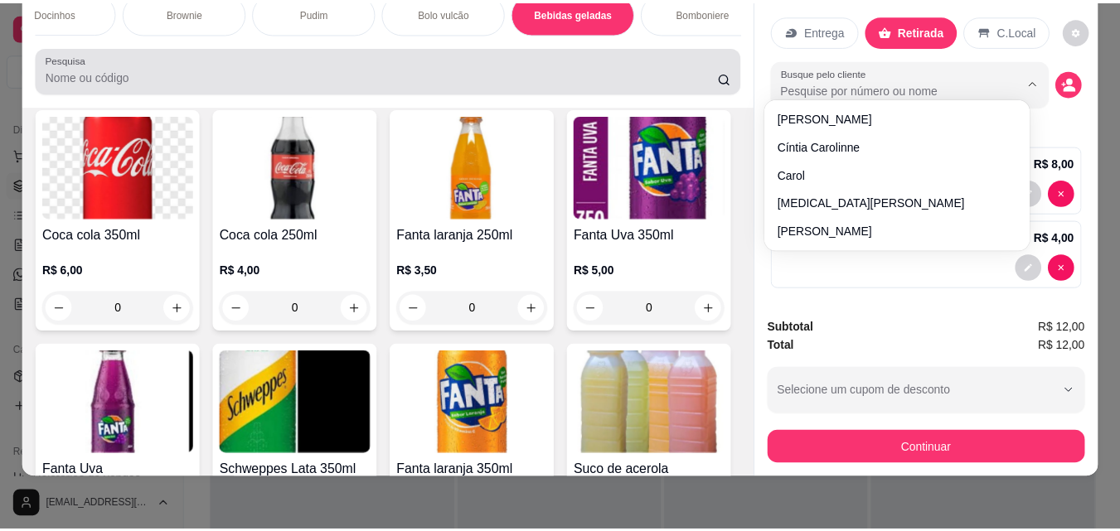
scroll to position [0, 0]
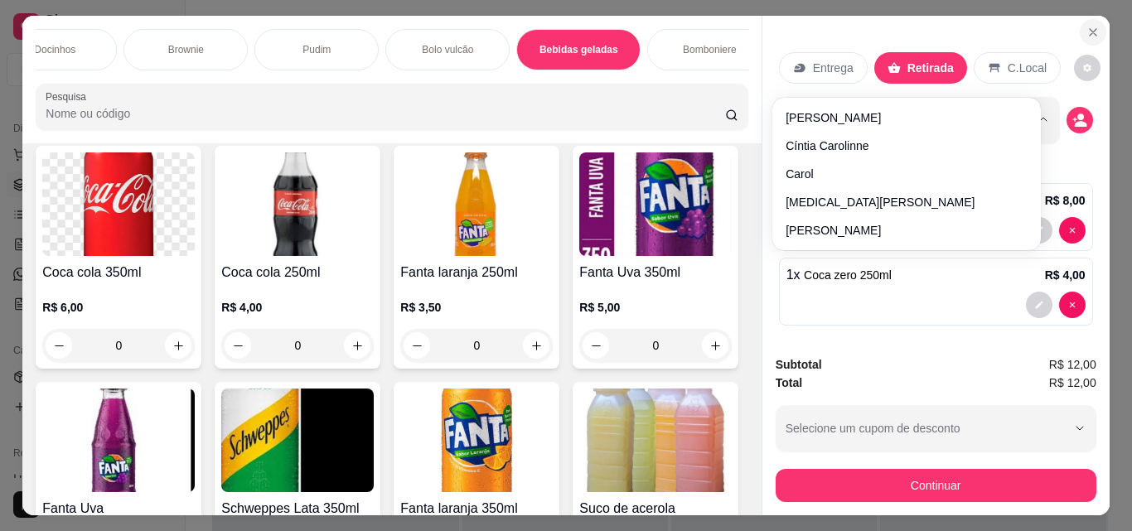
click at [1080, 31] on button "Close" at bounding box center [1093, 32] width 27 height 27
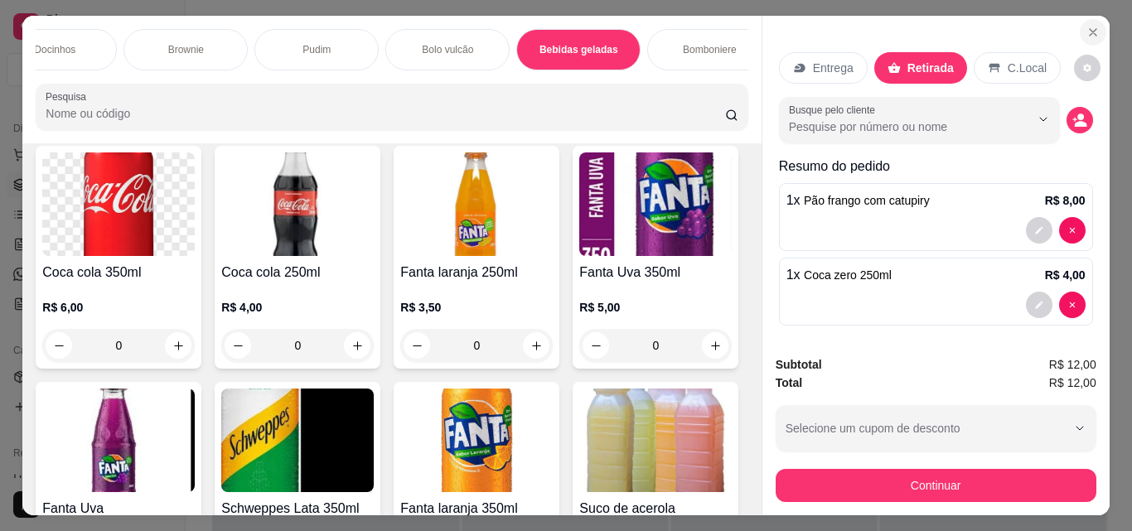
click at [1088, 26] on icon "Close" at bounding box center [1093, 32] width 13 height 13
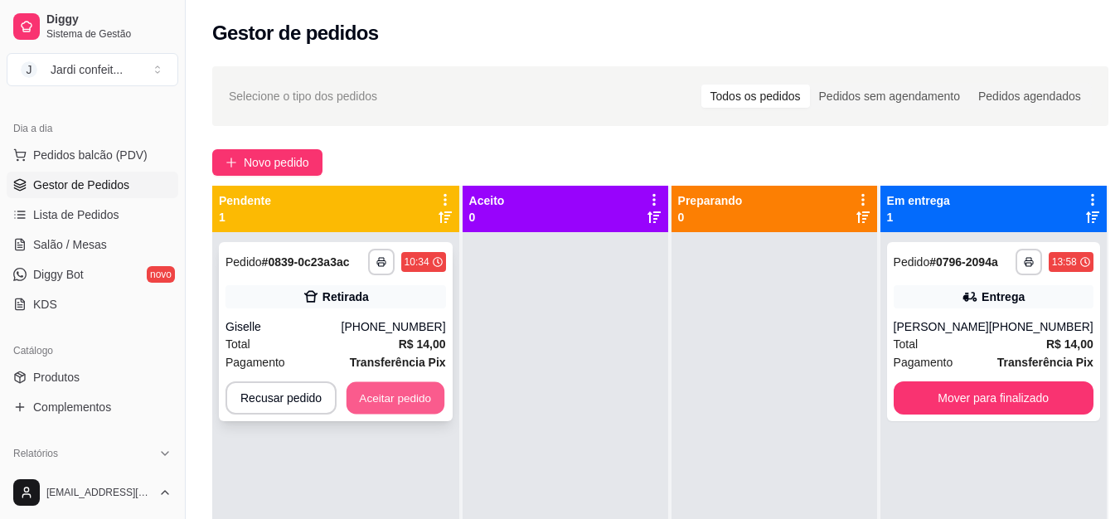
click at [401, 382] on button "Aceitar pedido" at bounding box center [395, 398] width 98 height 32
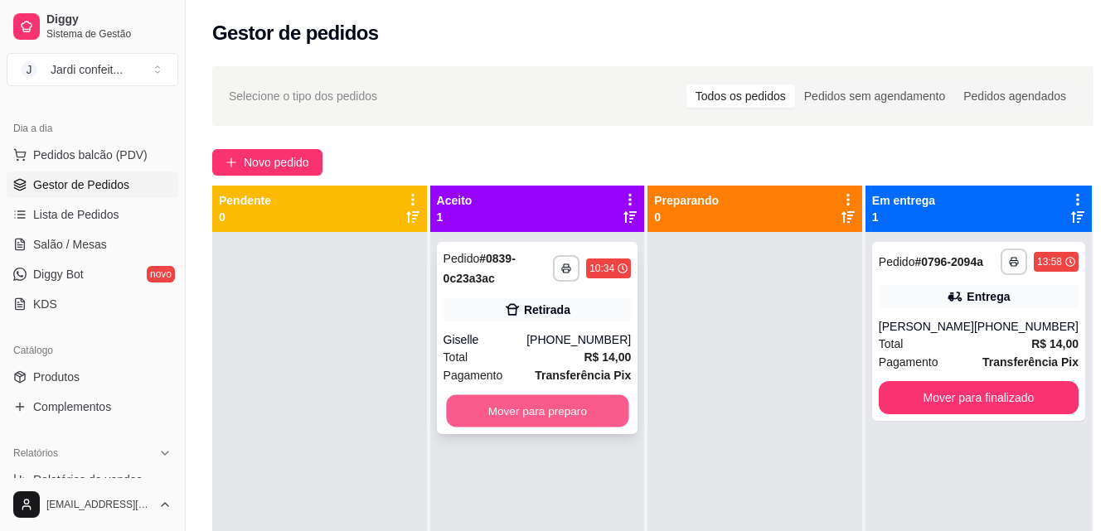
click at [479, 398] on button "Mover para preparo" at bounding box center [537, 411] width 182 height 32
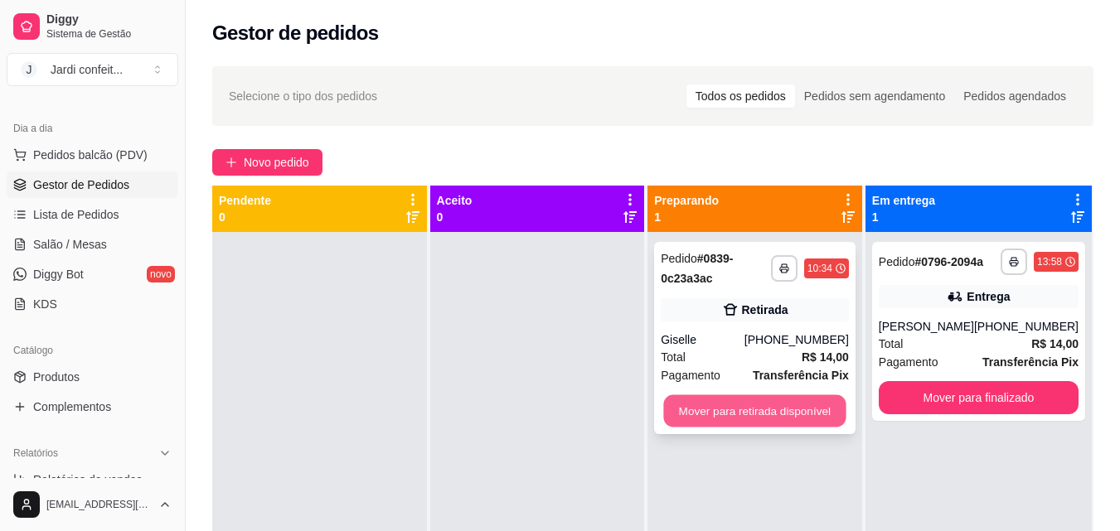
click at [705, 406] on button "Mover para retirada disponível" at bounding box center [755, 411] width 182 height 32
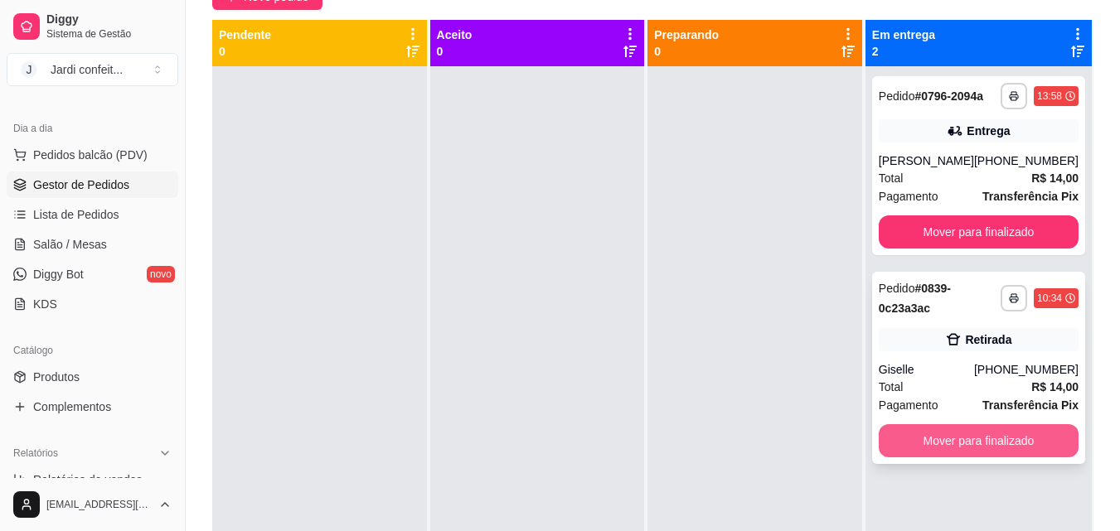
click at [978, 436] on button "Mover para finalizado" at bounding box center [979, 440] width 200 height 33
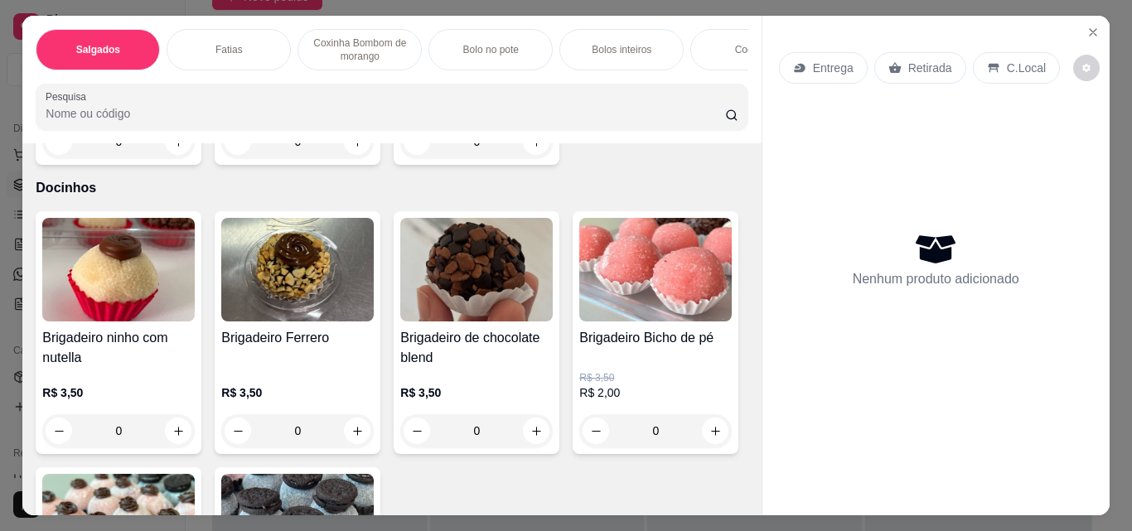
scroll to position [2570, 0]
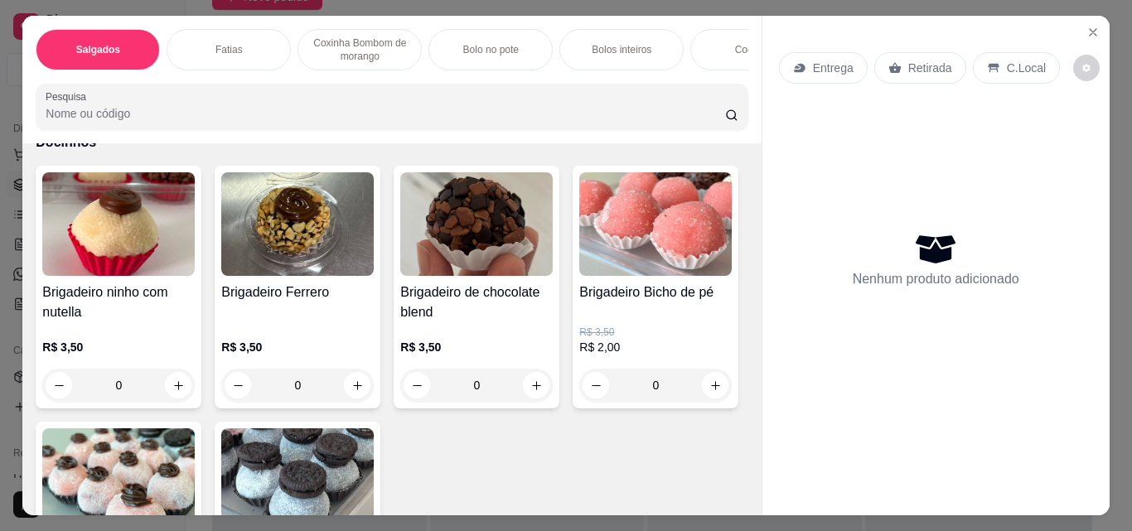
click at [174, 101] on icon "increase-product-quantity" at bounding box center [178, 96] width 9 height 9
type input "1"
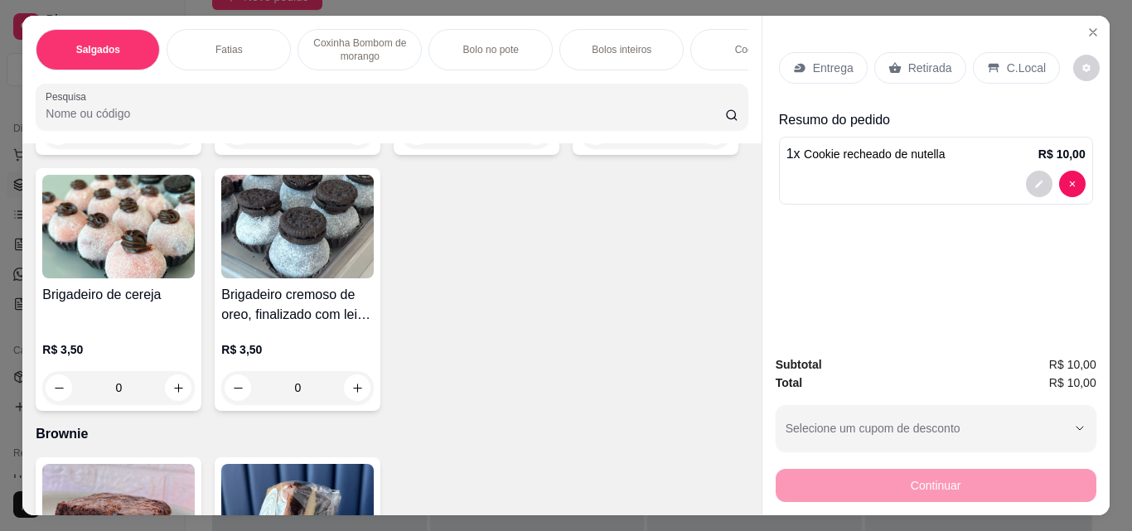
scroll to position [2902, 0]
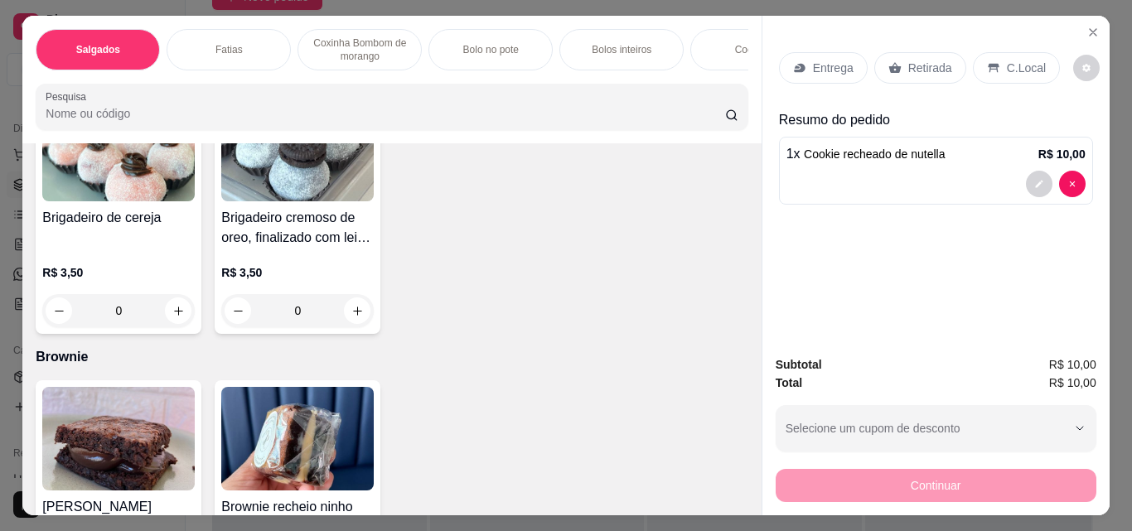
click at [176, 61] on icon "increase-product-quantity" at bounding box center [178, 55] width 12 height 12
type input "3"
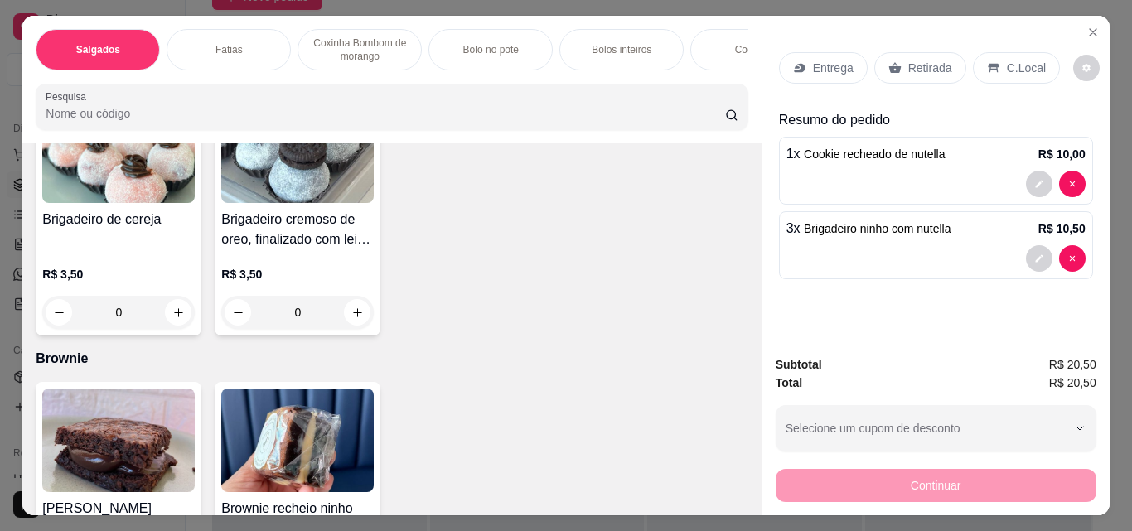
scroll to position [2903, 0]
click at [351, 62] on icon "increase-product-quantity" at bounding box center [357, 56] width 12 height 12
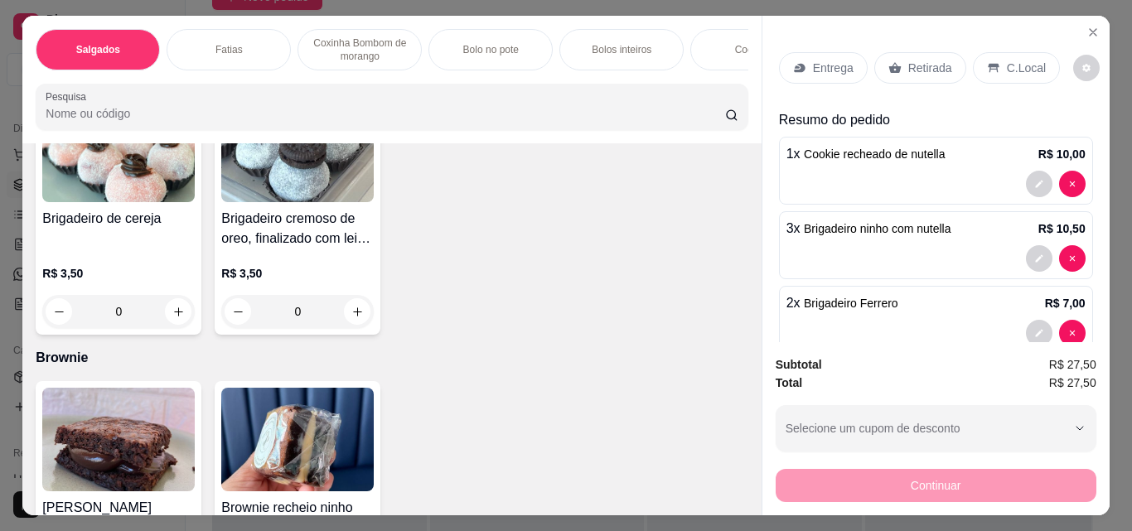
click at [351, 61] on icon "increase-product-quantity" at bounding box center [357, 55] width 12 height 12
type input "3"
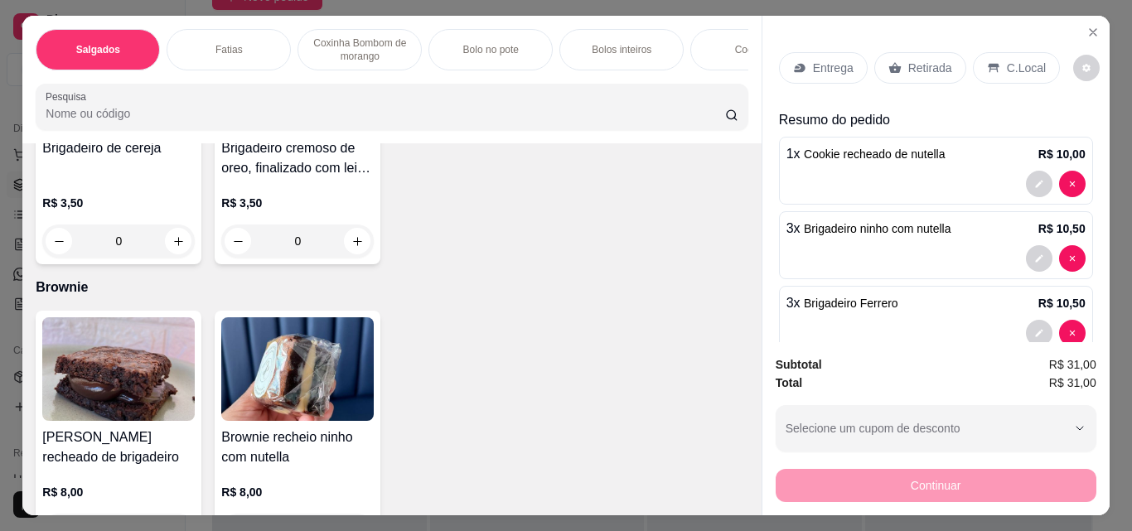
scroll to position [3069, 0]
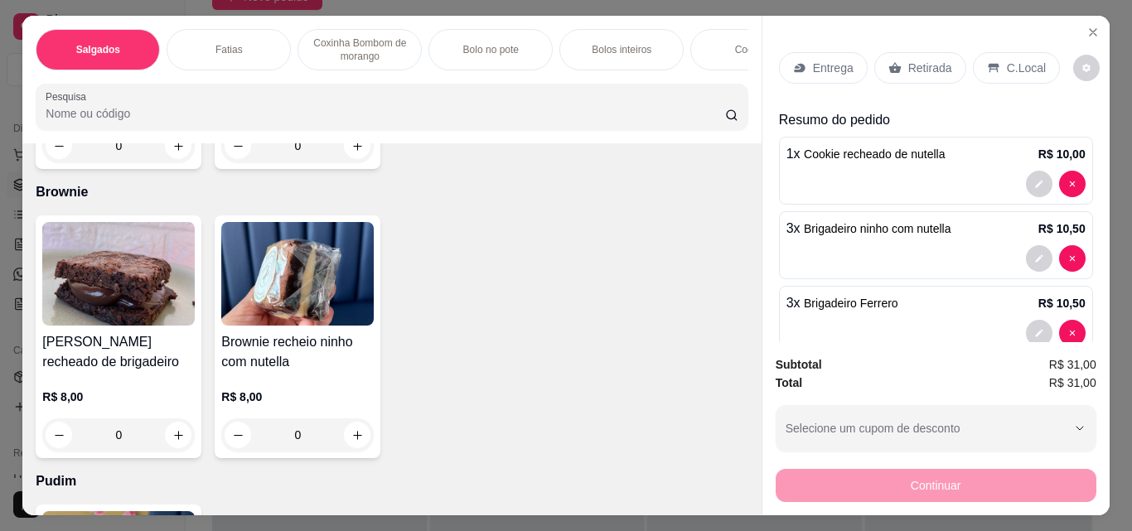
type input "2"
click at [1088, 32] on icon "Close" at bounding box center [1093, 32] width 13 height 13
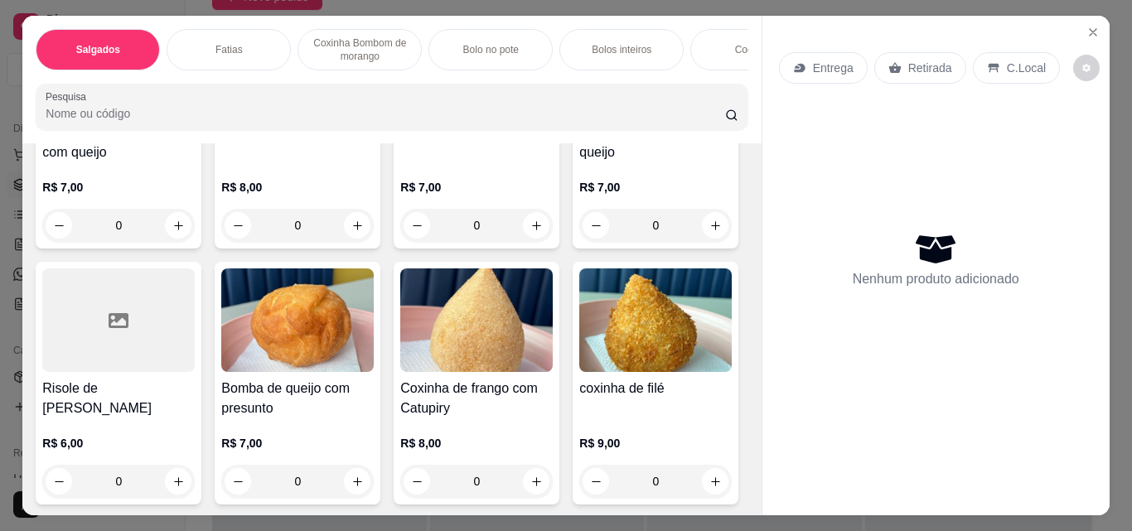
scroll to position [249, 0]
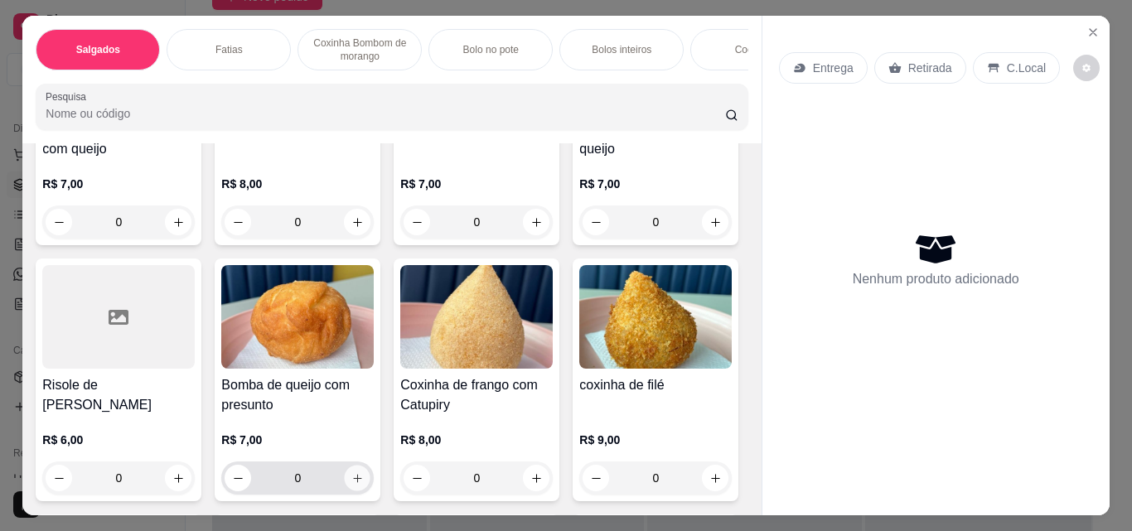
click at [371, 485] on button "increase-product-quantity" at bounding box center [358, 479] width 26 height 26
type input "1"
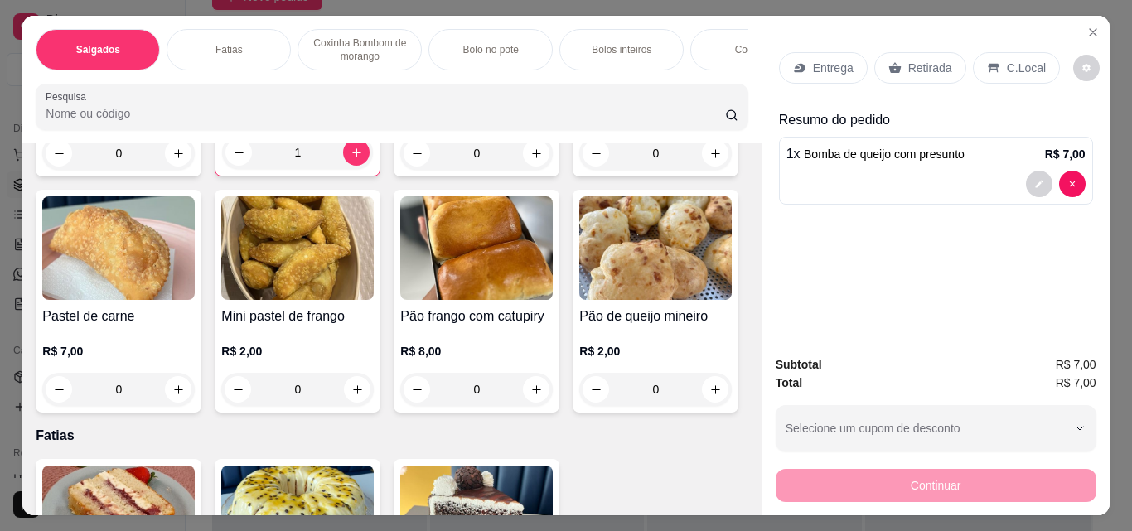
scroll to position [746, 0]
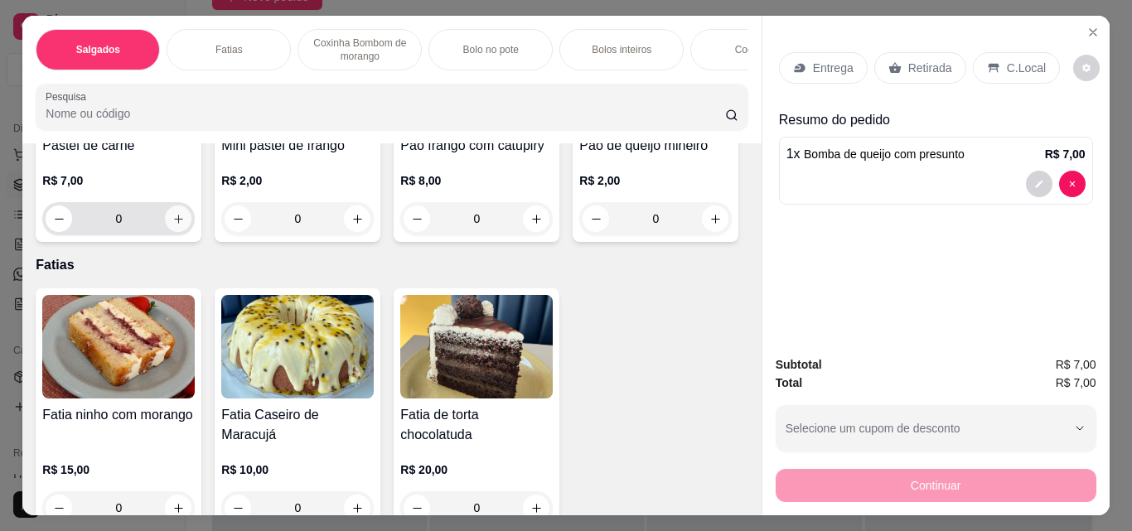
click at [191, 232] on button "increase-product-quantity" at bounding box center [178, 219] width 27 height 27
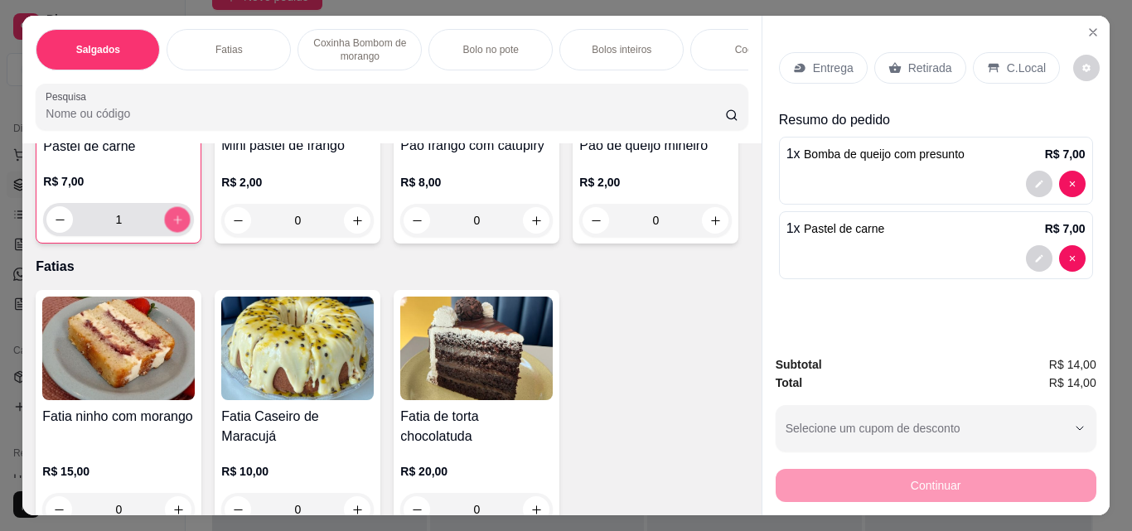
click at [191, 236] on div "1" at bounding box center [118, 219] width 144 height 33
type input "2"
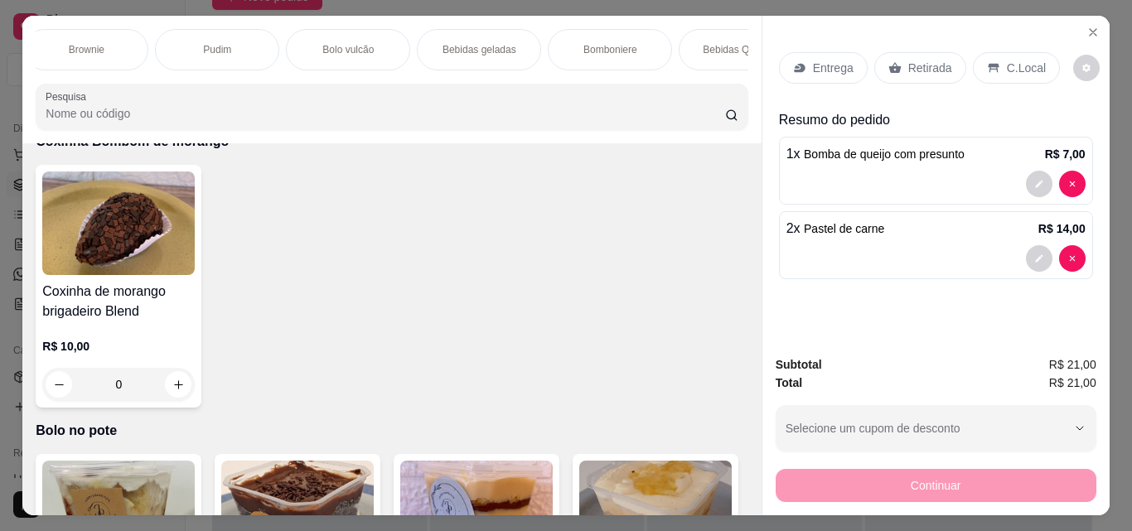
scroll to position [0, 942]
click at [421, 41] on div "Bebidas geladas" at bounding box center [465, 49] width 124 height 41
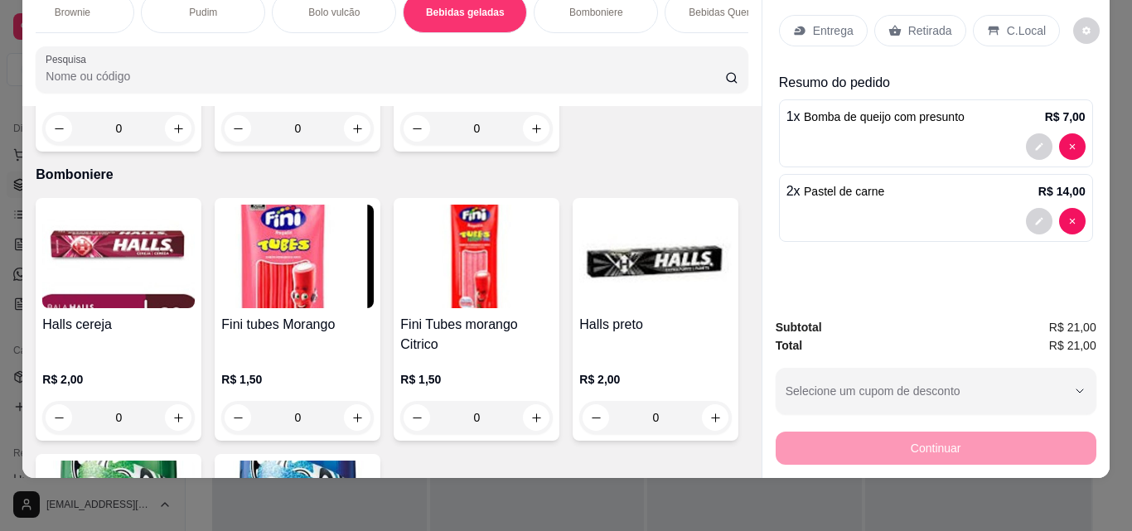
scroll to position [5370, 0]
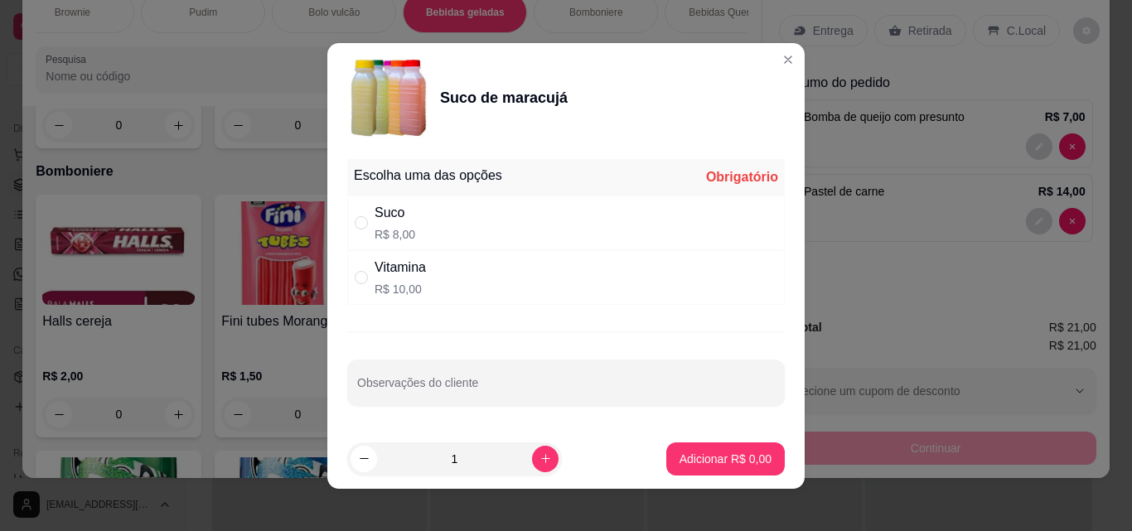
click at [421, 228] on div "Suco R$ 8,00" at bounding box center [566, 223] width 438 height 55
radio input "true"
click at [714, 451] on p "Adicionar R$ 8,00" at bounding box center [726, 459] width 90 height 16
type input "1"
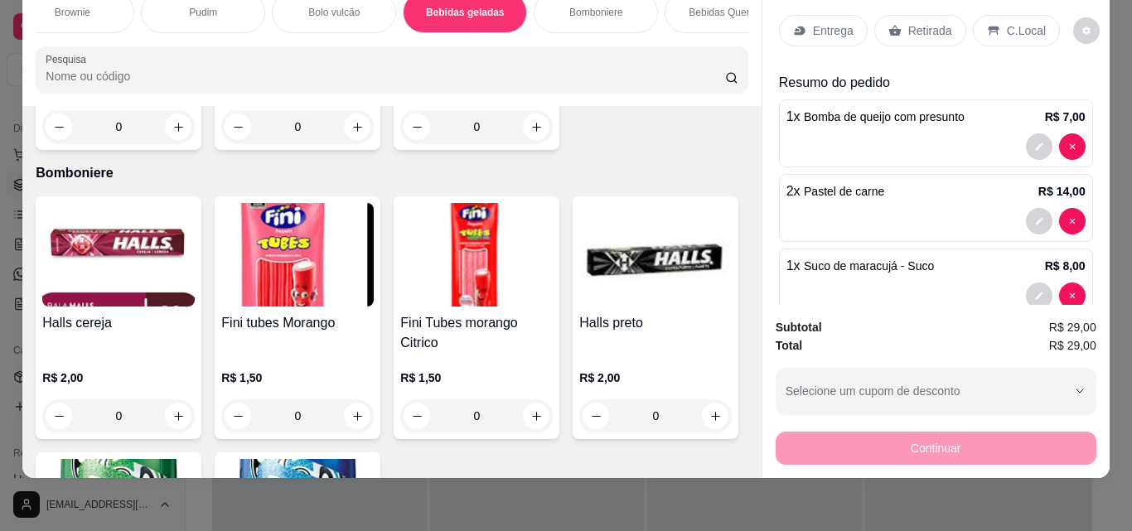
click at [935, 23] on p "Retirada" at bounding box center [930, 30] width 44 height 17
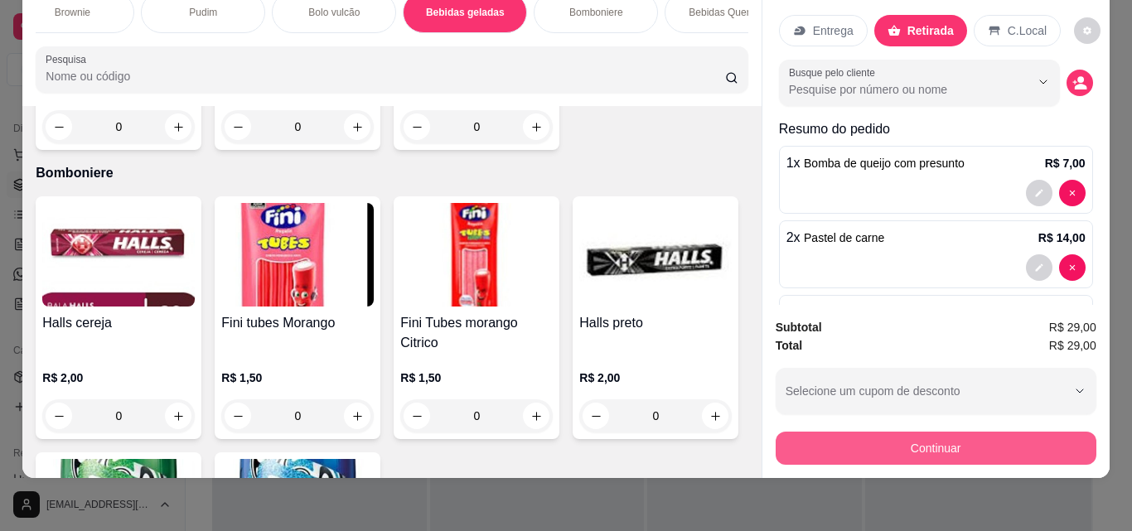
click at [993, 432] on button "Continuar" at bounding box center [936, 448] width 321 height 33
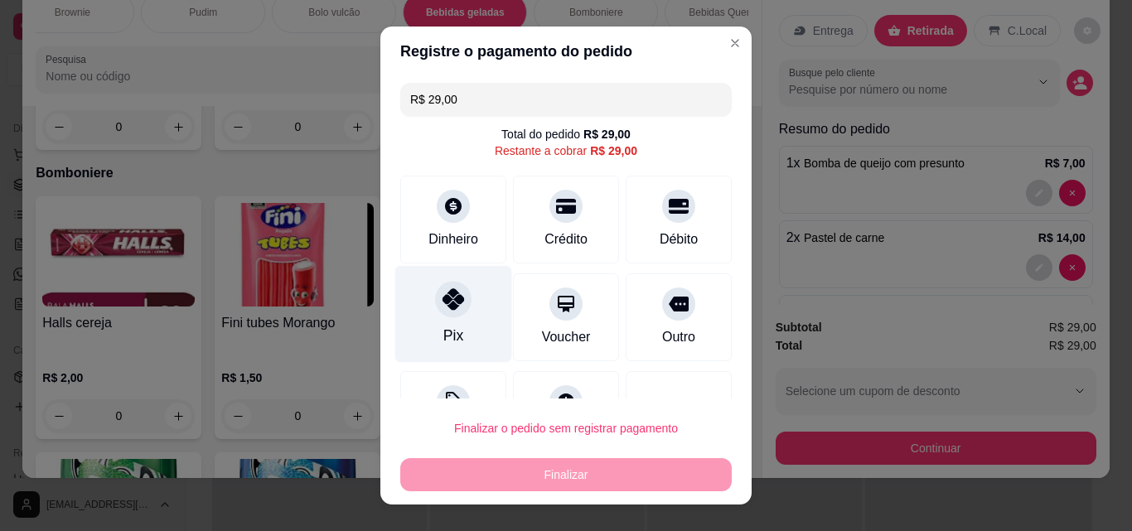
click at [469, 323] on div "Pix" at bounding box center [453, 314] width 117 height 97
type input "R$ 0,00"
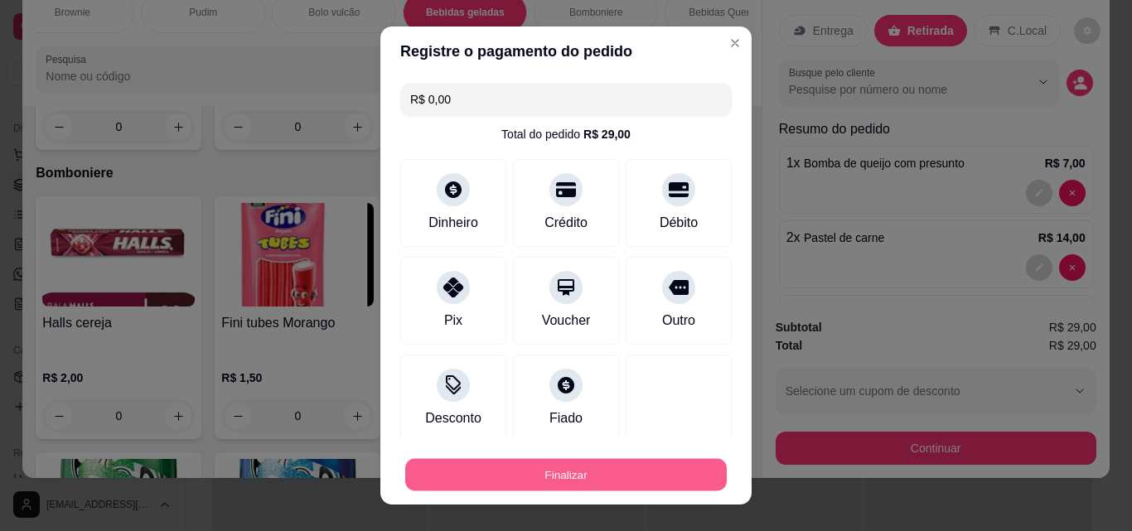
click at [680, 476] on button "Finalizar" at bounding box center [566, 475] width 322 height 32
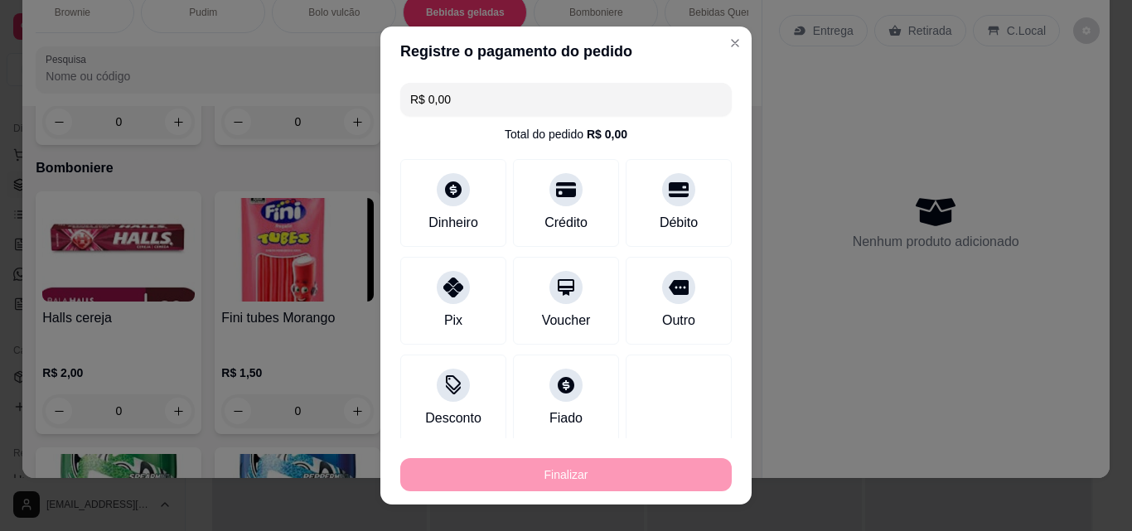
type input "0"
type input "-R$ 29,00"
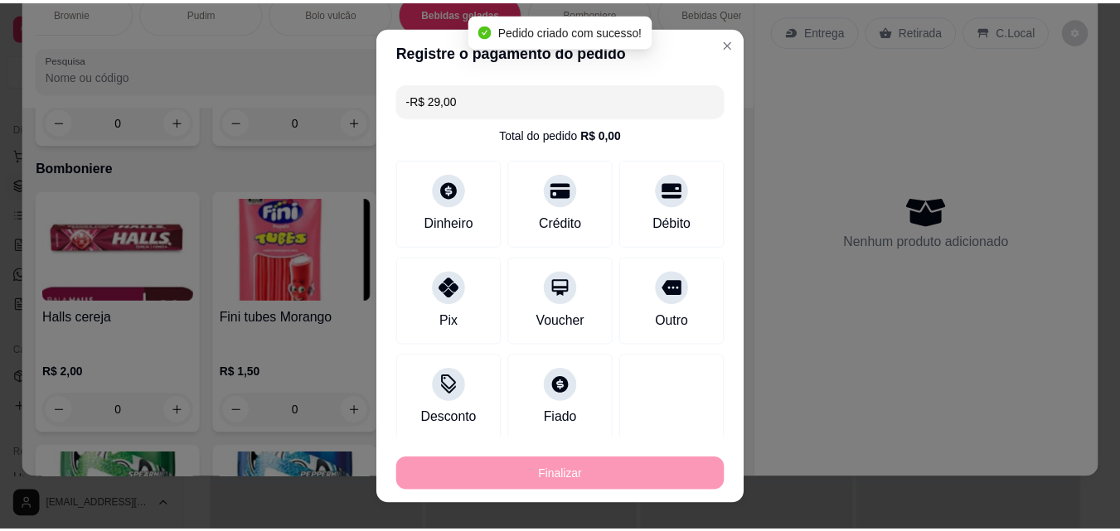
scroll to position [5369, 0]
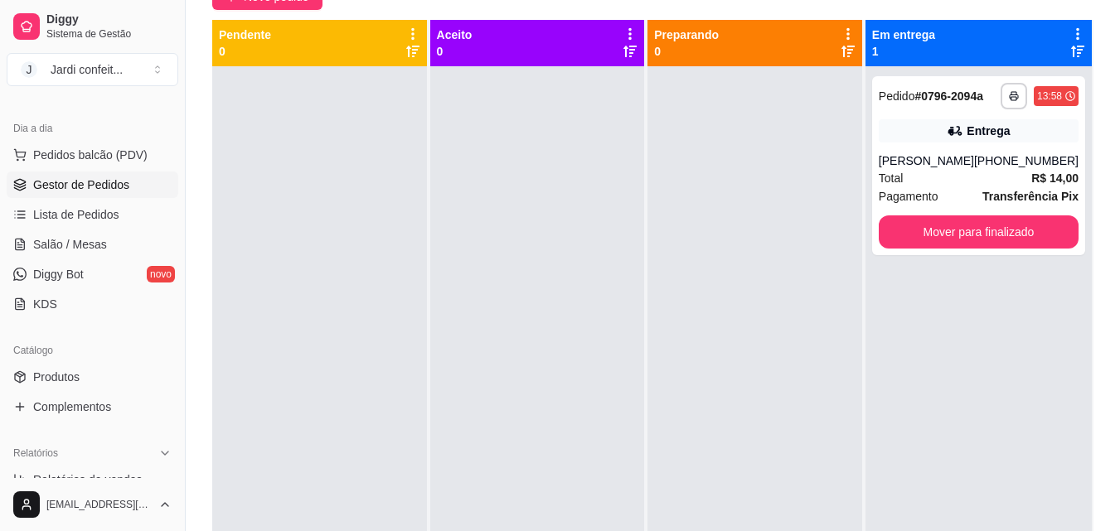
click at [162, 361] on div "Catálogo" at bounding box center [93, 350] width 172 height 27
click at [143, 372] on link "Produtos" at bounding box center [93, 377] width 172 height 27
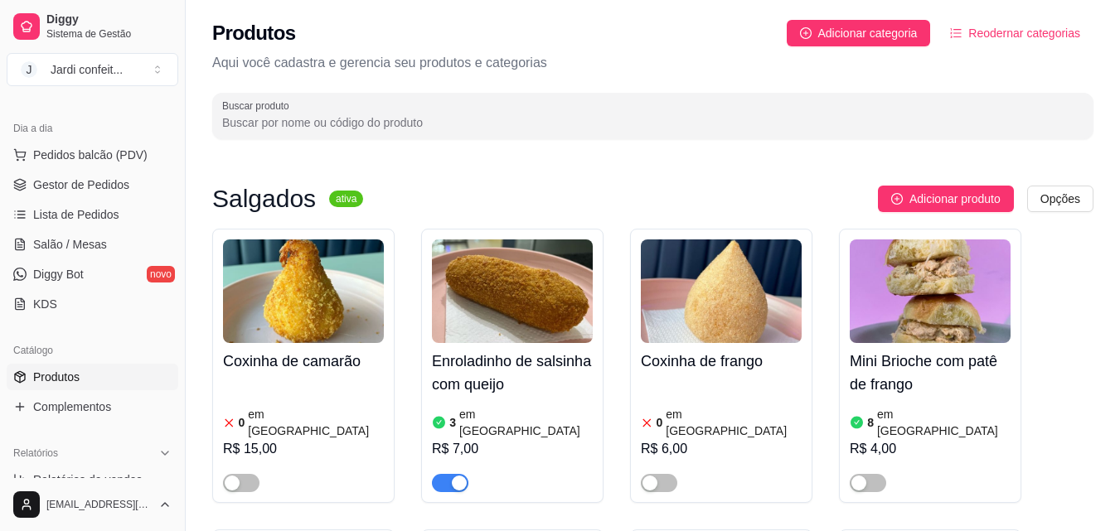
click at [529, 130] on input "Buscar produto" at bounding box center [652, 122] width 861 height 17
click at [535, 115] on input "Buscar produto" at bounding box center [652, 122] width 861 height 17
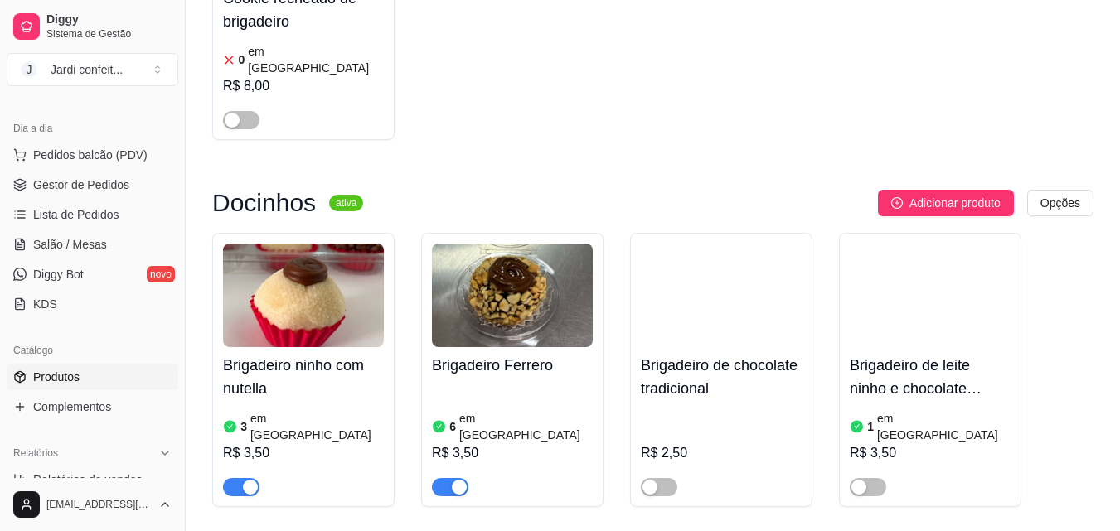
scroll to position [1989, 0]
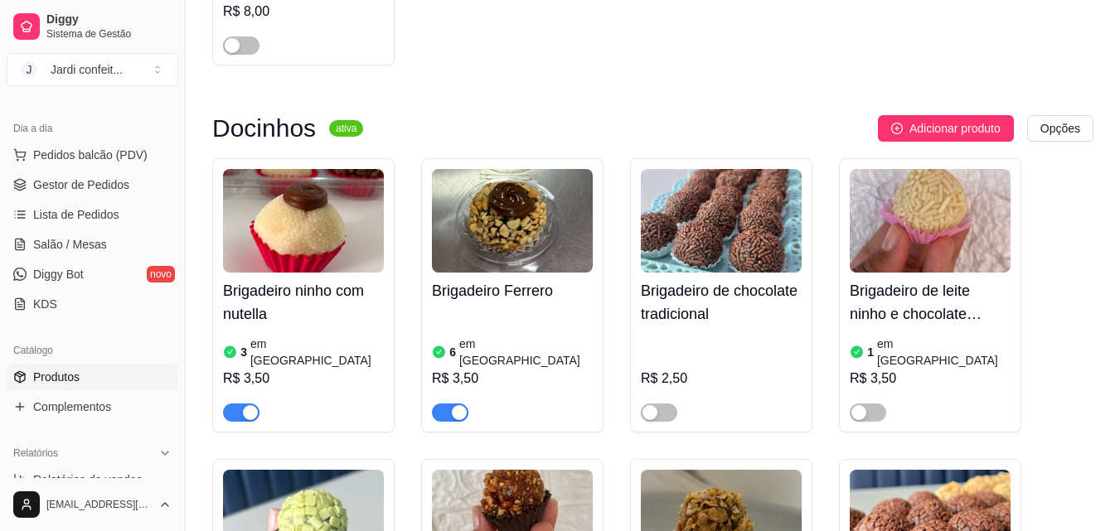
type input "brigade"
click at [253, 279] on h4 "Brigadeiro ninho com nutella" at bounding box center [303, 302] width 161 height 46
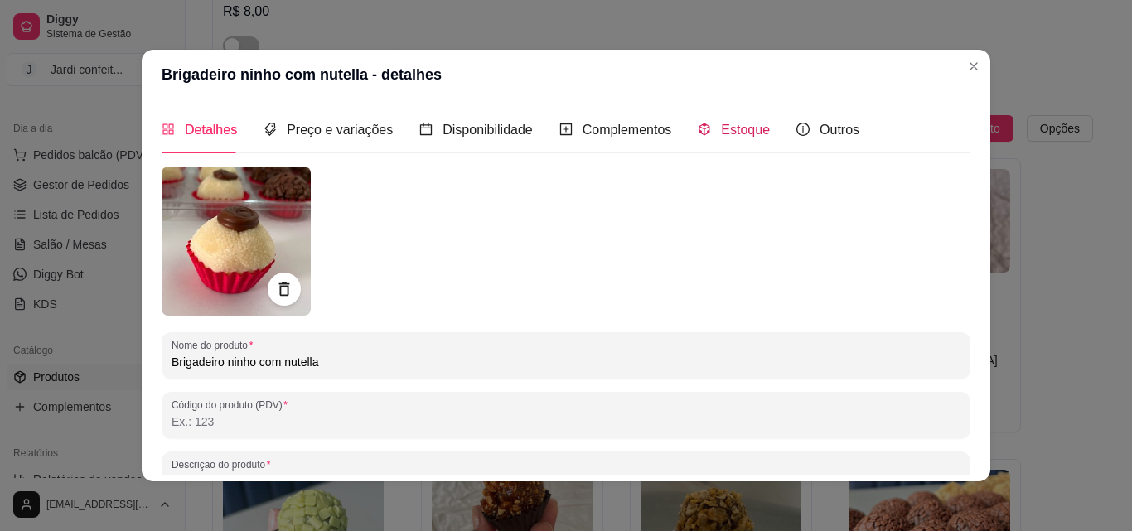
click at [706, 124] on div "Estoque" at bounding box center [734, 129] width 72 height 21
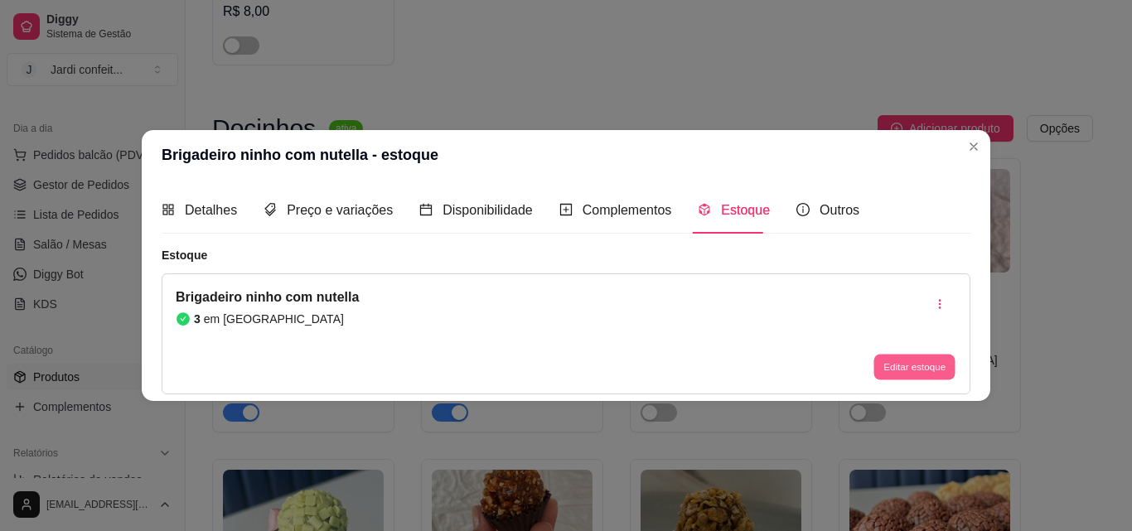
click at [926, 361] on button "Editar estoque" at bounding box center [914, 368] width 81 height 26
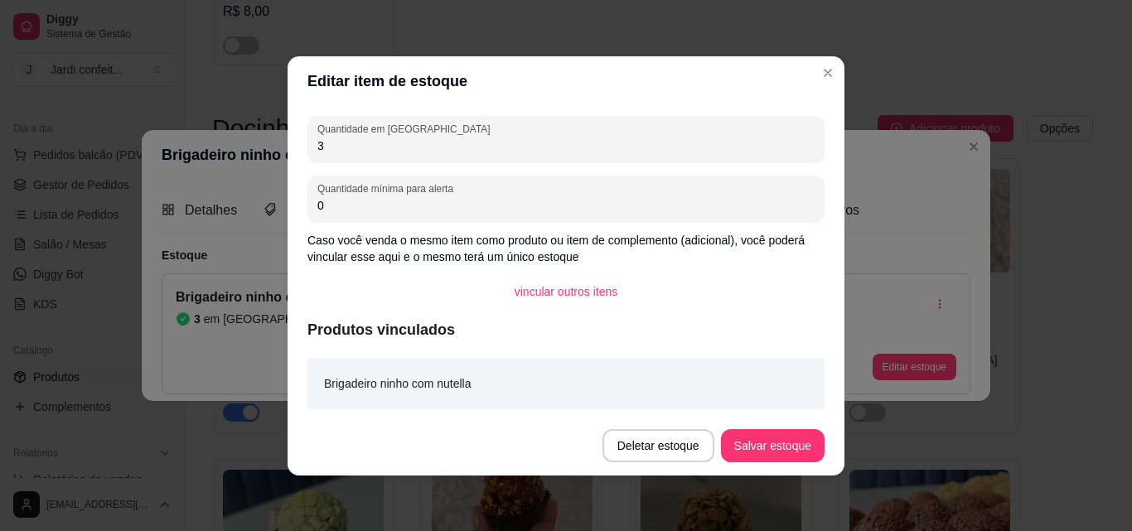
click at [545, 151] on input "3" at bounding box center [565, 146] width 497 height 17
type input "19"
click at [758, 441] on button "Salvar estoque" at bounding box center [773, 445] width 104 height 33
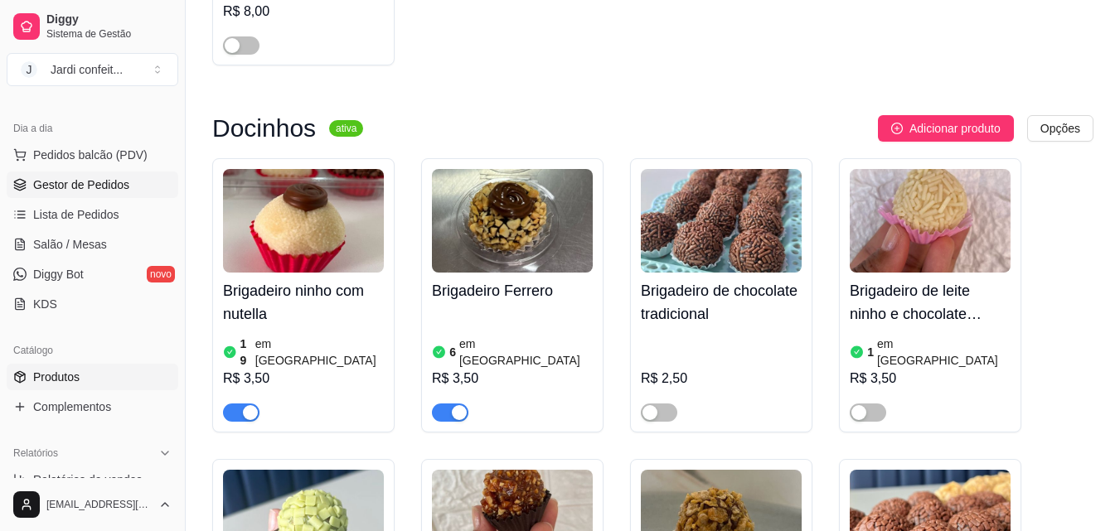
click at [55, 187] on span "Gestor de Pedidos" at bounding box center [81, 185] width 96 height 17
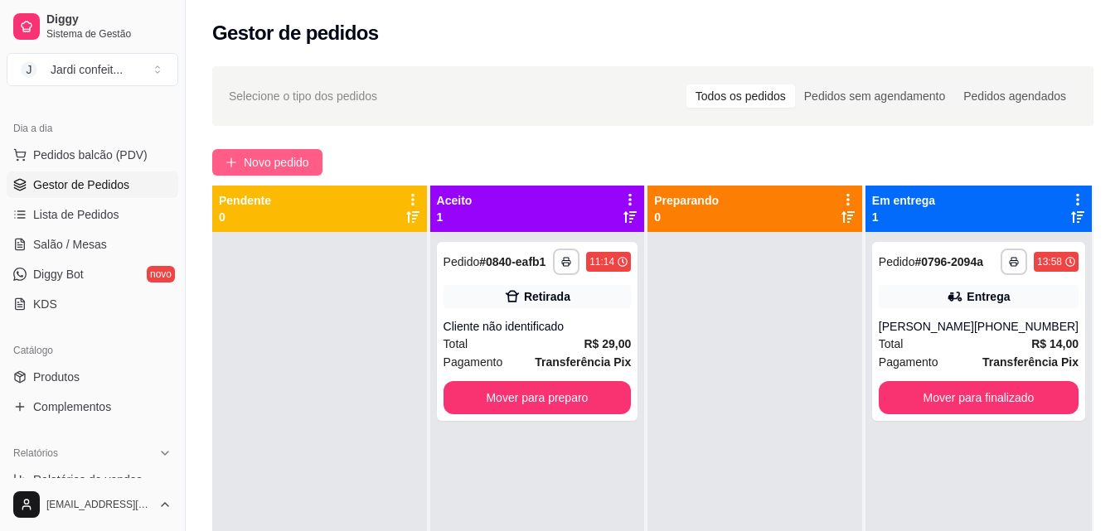
click at [277, 165] on span "Novo pedido" at bounding box center [276, 162] width 65 height 18
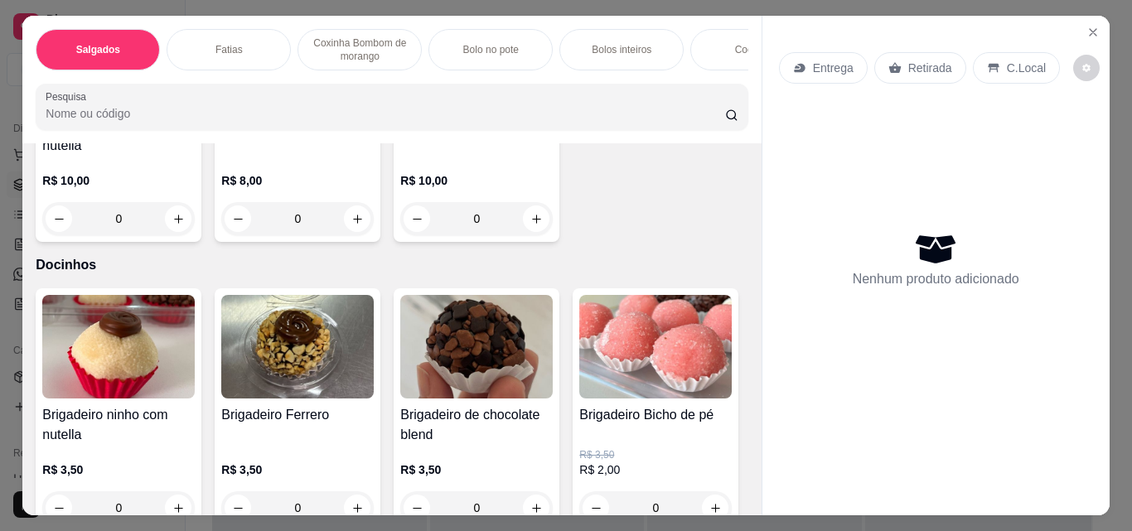
scroll to position [2487, 0]
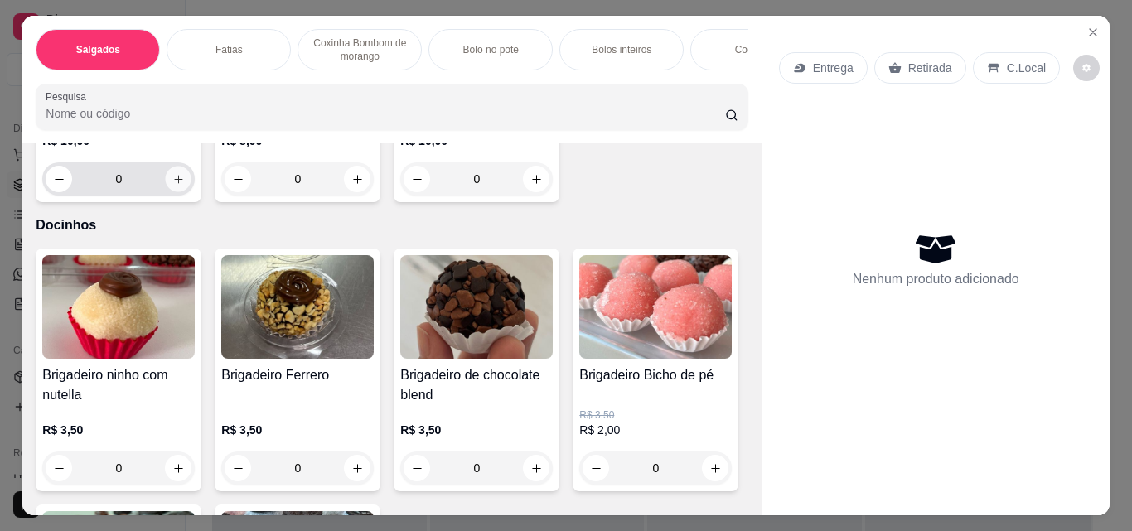
click at [177, 186] on icon "increase-product-quantity" at bounding box center [178, 179] width 12 height 12
type input "1"
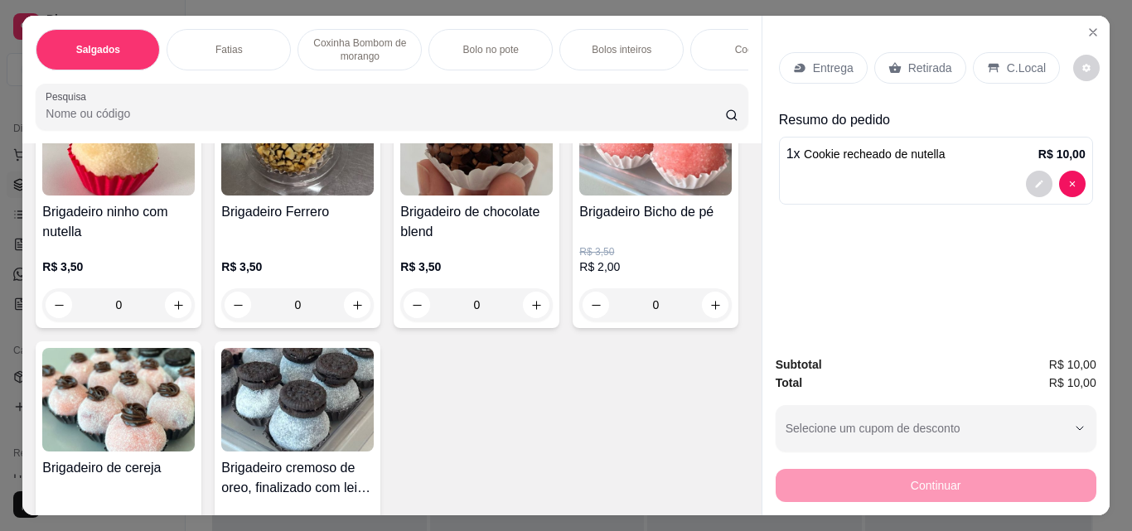
scroll to position [2735, 0]
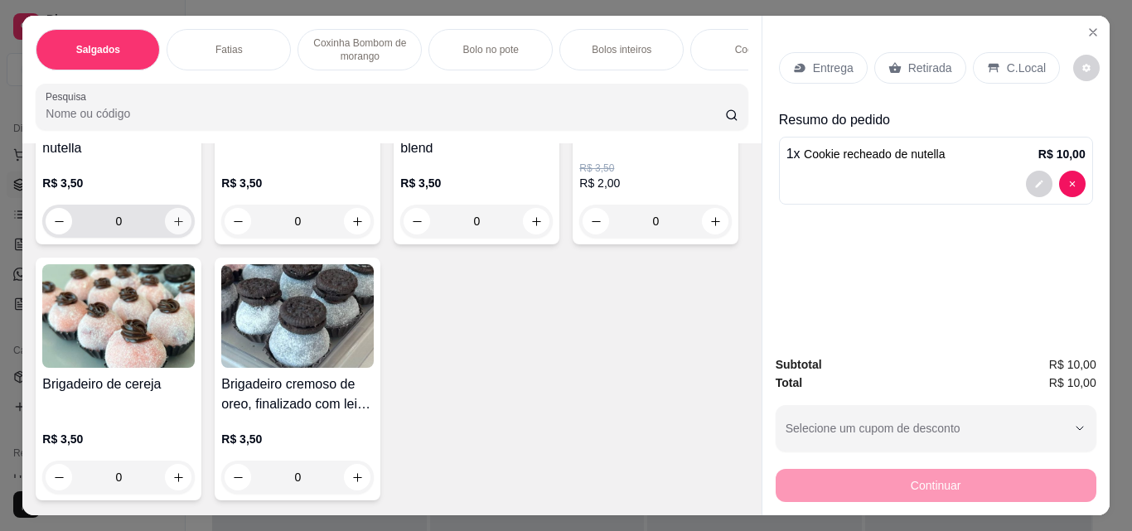
click at [172, 228] on icon "increase-product-quantity" at bounding box center [178, 222] width 12 height 12
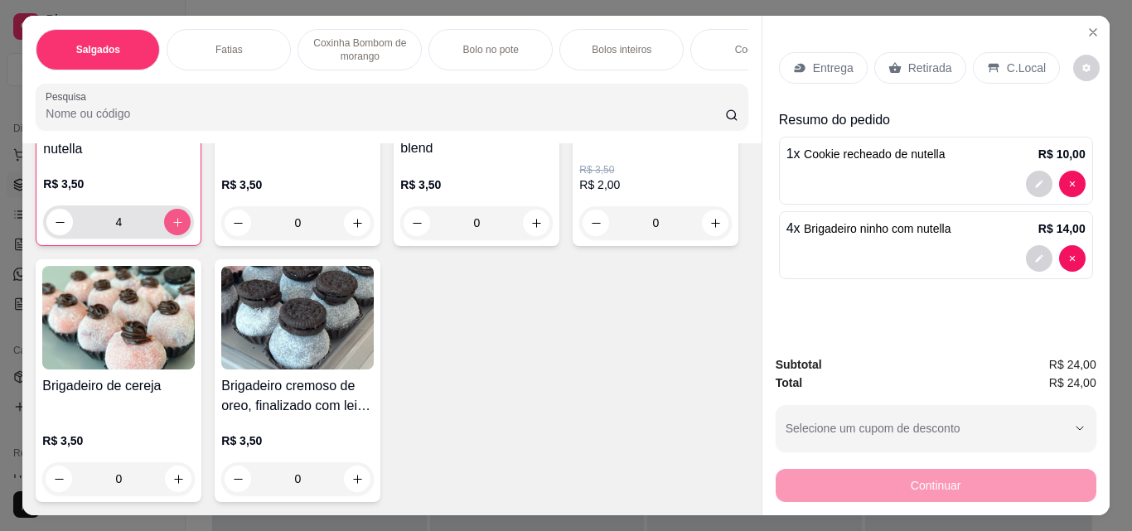
click at [172, 229] on icon "increase-product-quantity" at bounding box center [178, 222] width 12 height 12
type input "6"
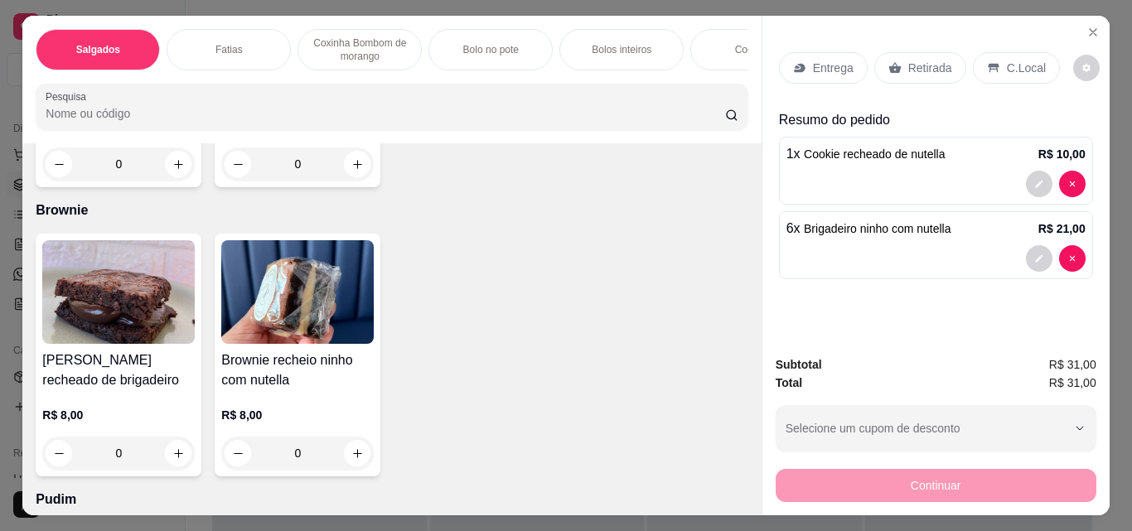
scroll to position [3150, 0]
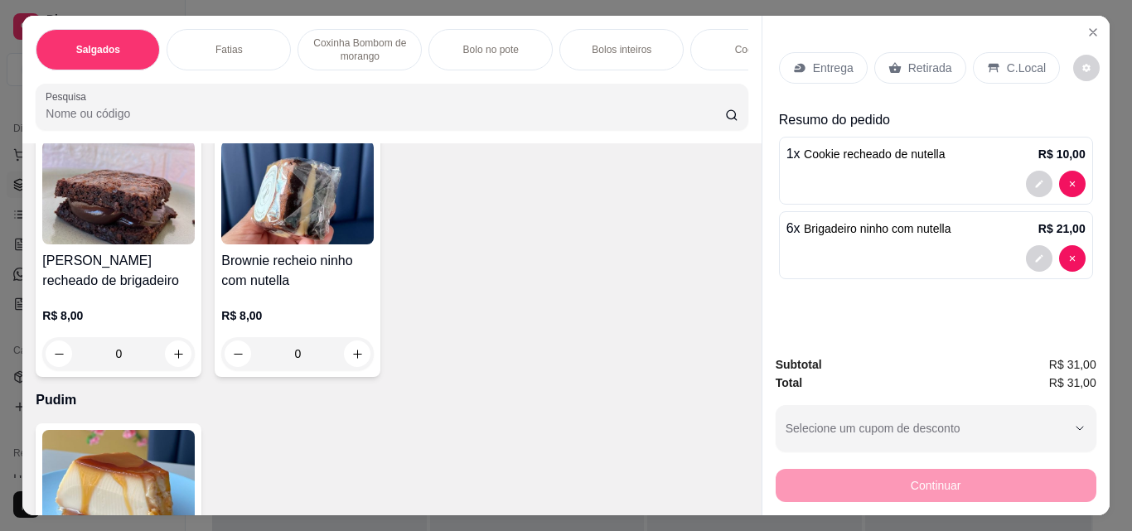
type input "2"
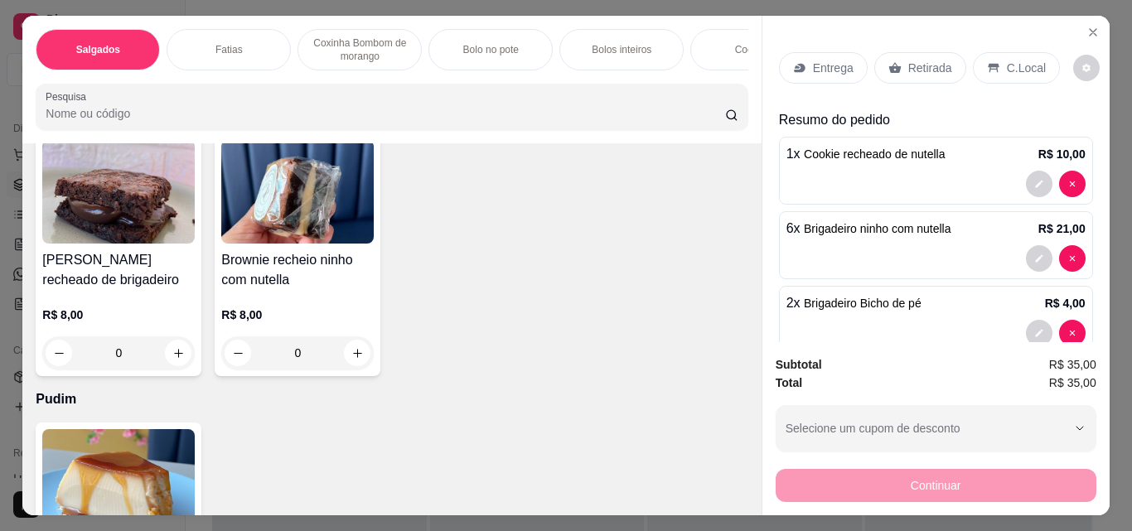
click at [912, 60] on p "Retirada" at bounding box center [930, 68] width 44 height 17
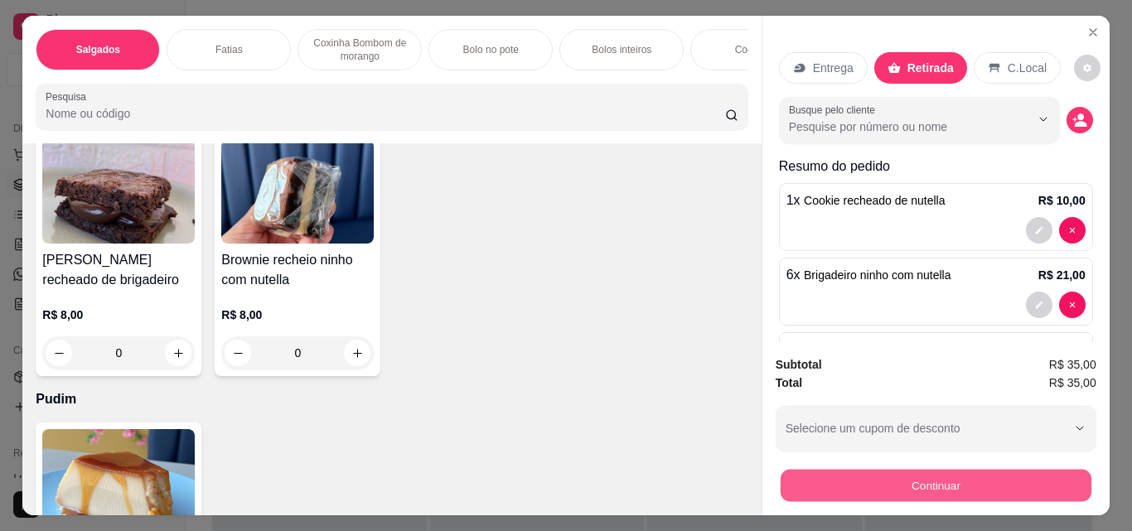
click at [1001, 470] on button "Continuar" at bounding box center [935, 485] width 311 height 32
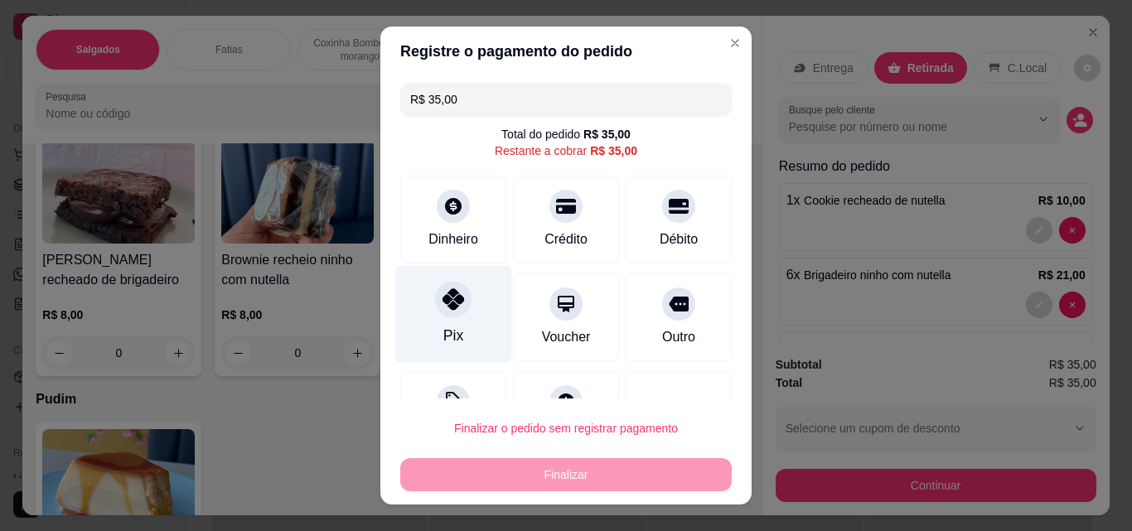
click at [460, 322] on div "Pix" at bounding box center [453, 314] width 117 height 97
type input "R$ 0,00"
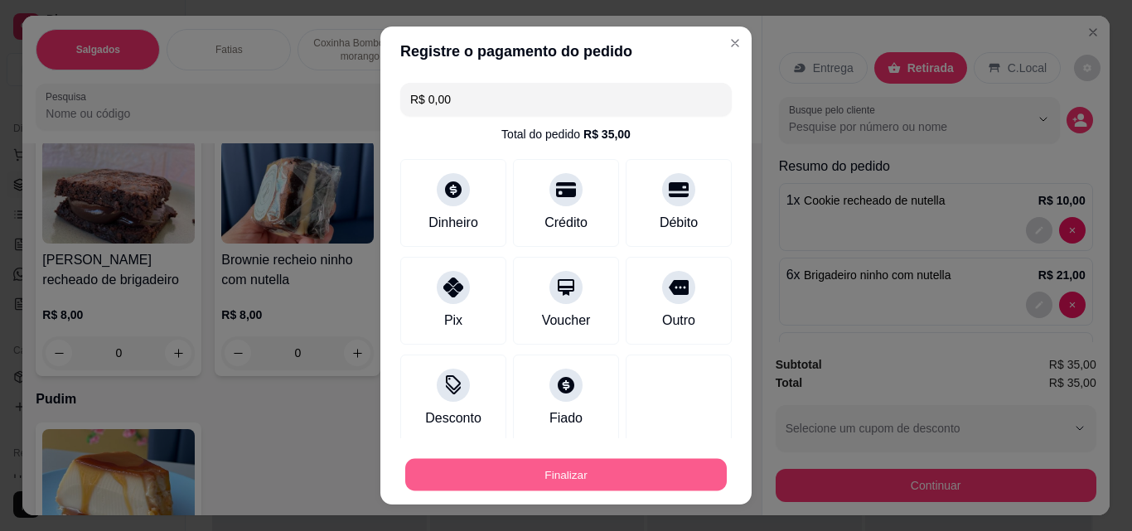
click at [611, 467] on button "Finalizar" at bounding box center [566, 475] width 322 height 32
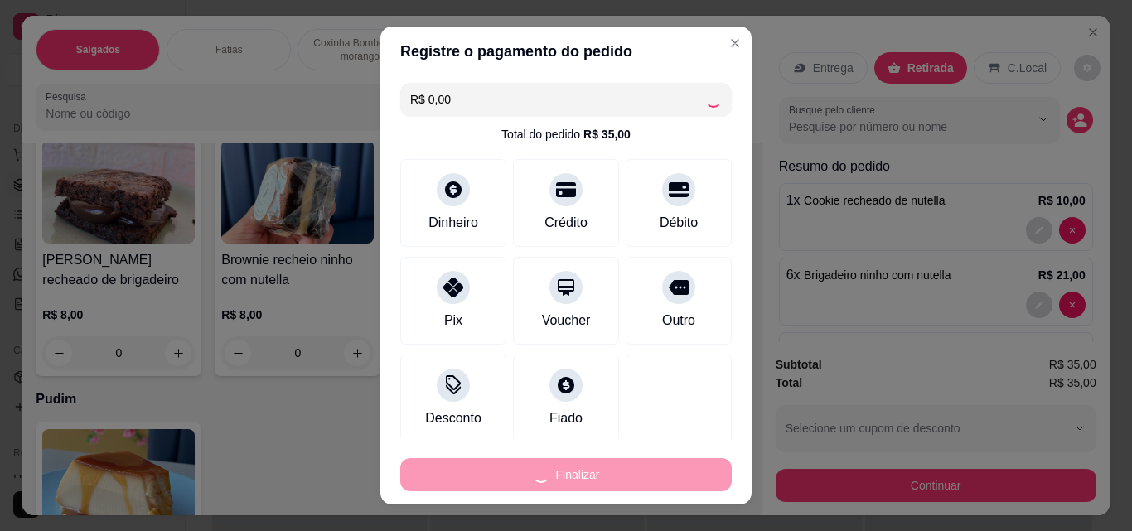
type input "0"
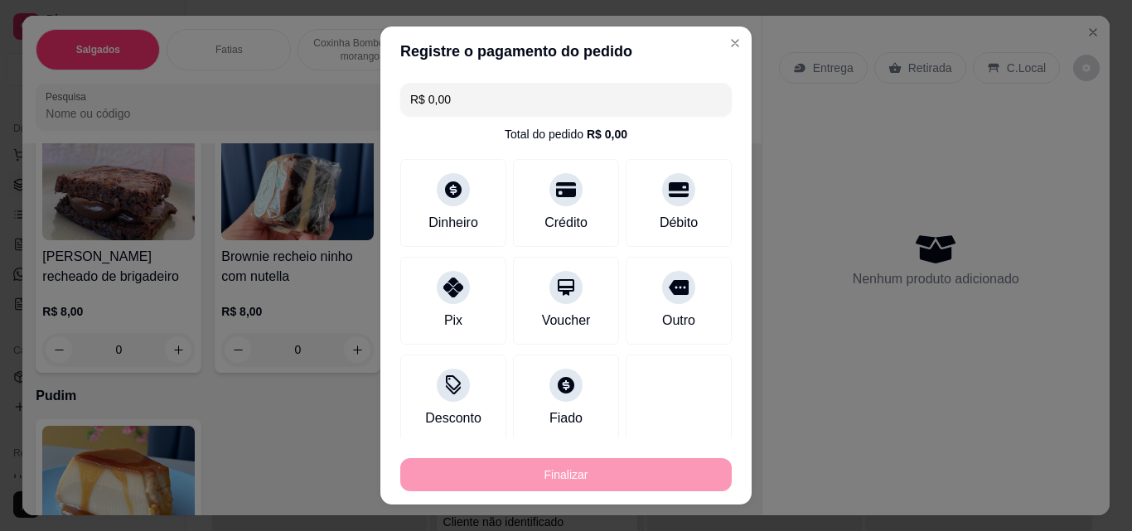
type input "-R$ 35,00"
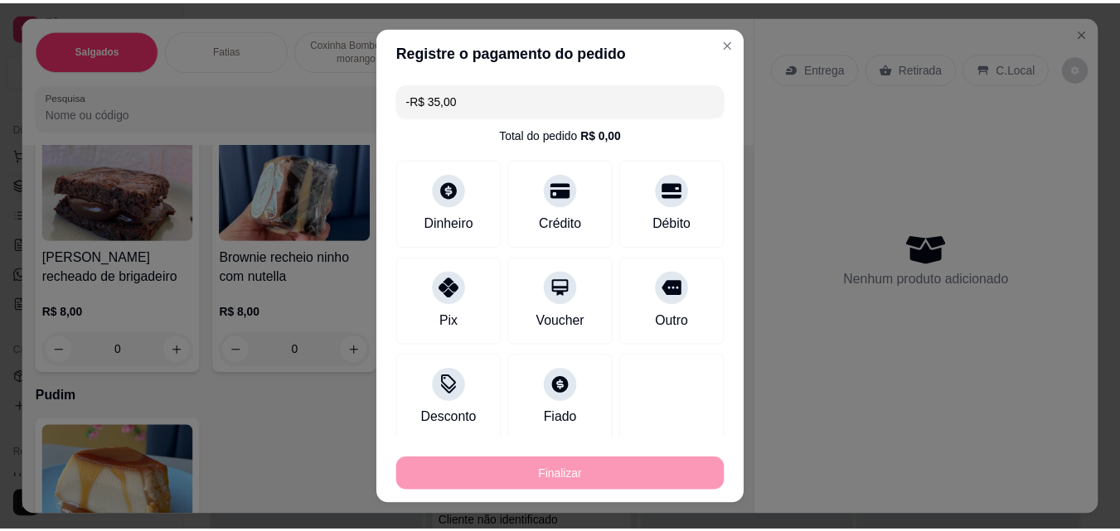
scroll to position [3146, 0]
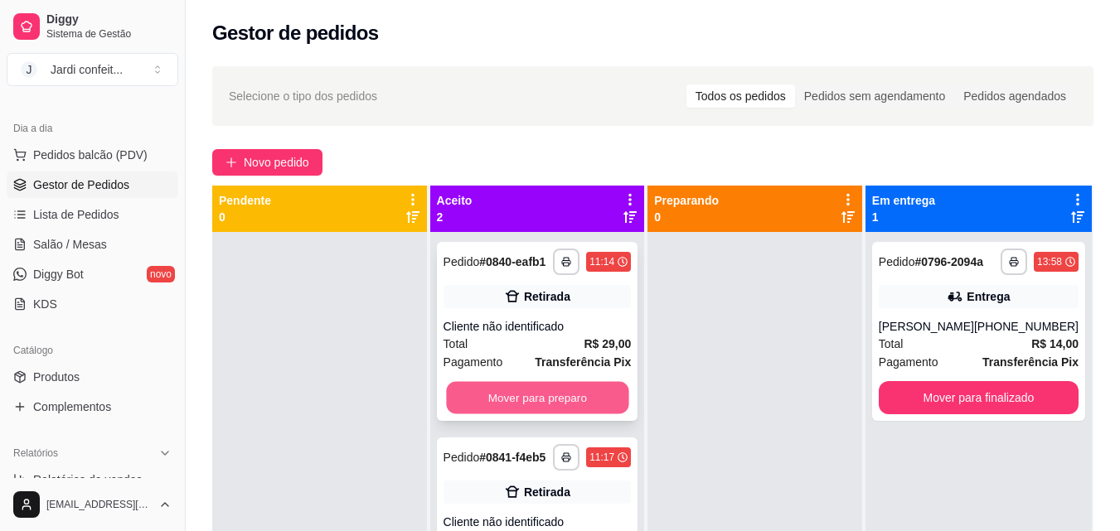
click at [577, 390] on button "Mover para preparo" at bounding box center [537, 398] width 182 height 32
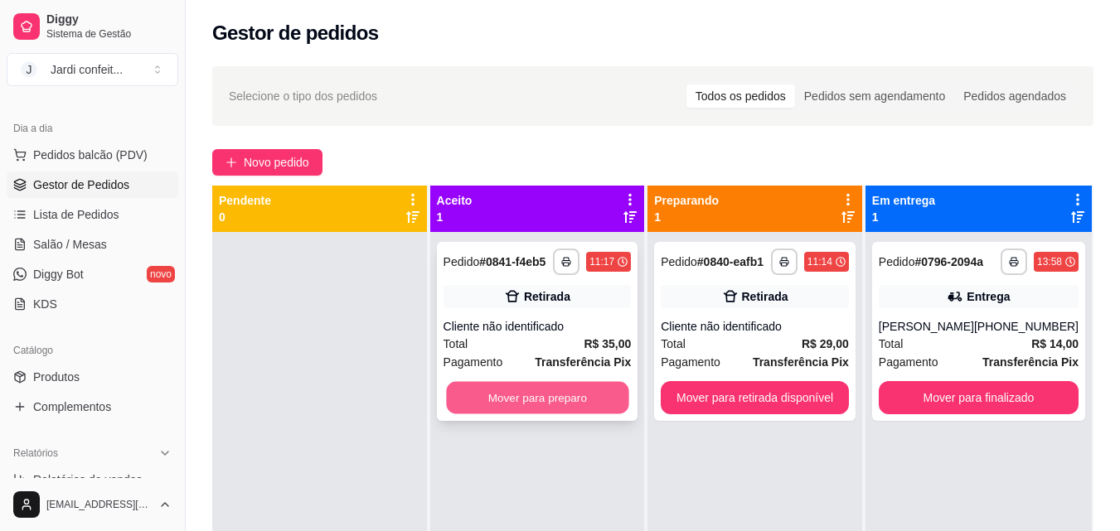
click at [595, 404] on button "Mover para preparo" at bounding box center [537, 398] width 182 height 32
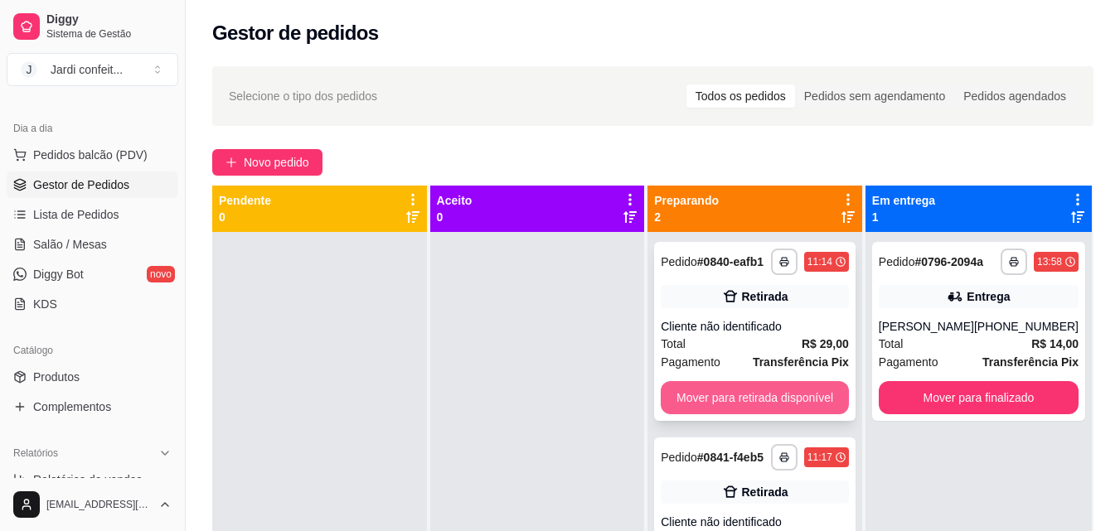
click at [720, 395] on button "Mover para retirada disponível" at bounding box center [755, 397] width 188 height 33
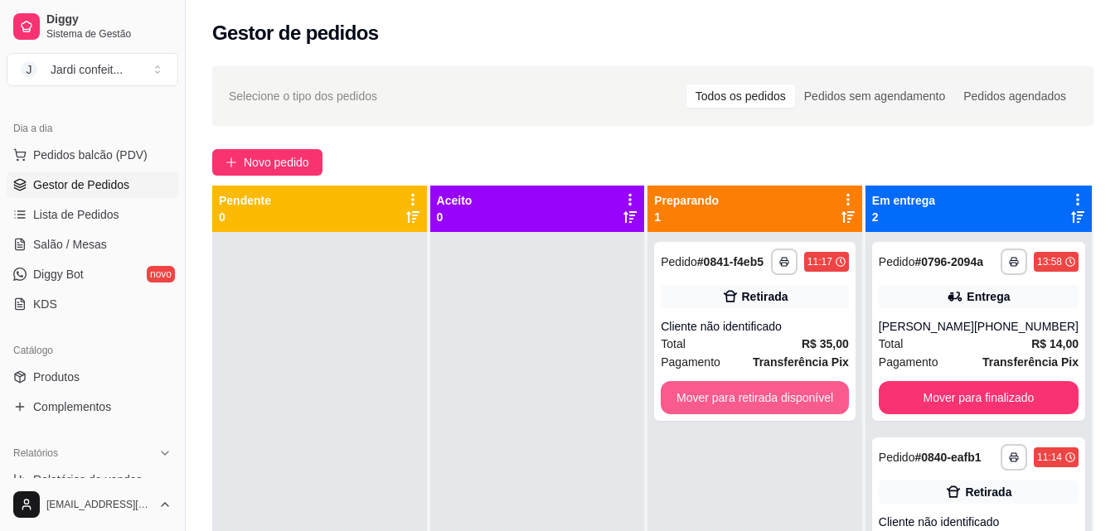
click at [721, 395] on button "Mover para retirada disponível" at bounding box center [755, 397] width 188 height 33
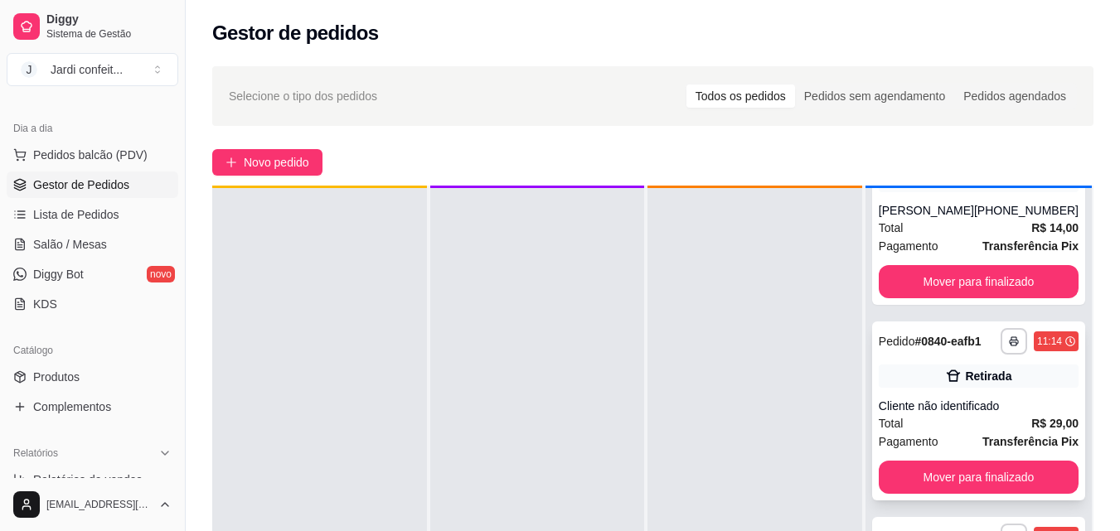
scroll to position [46, 0]
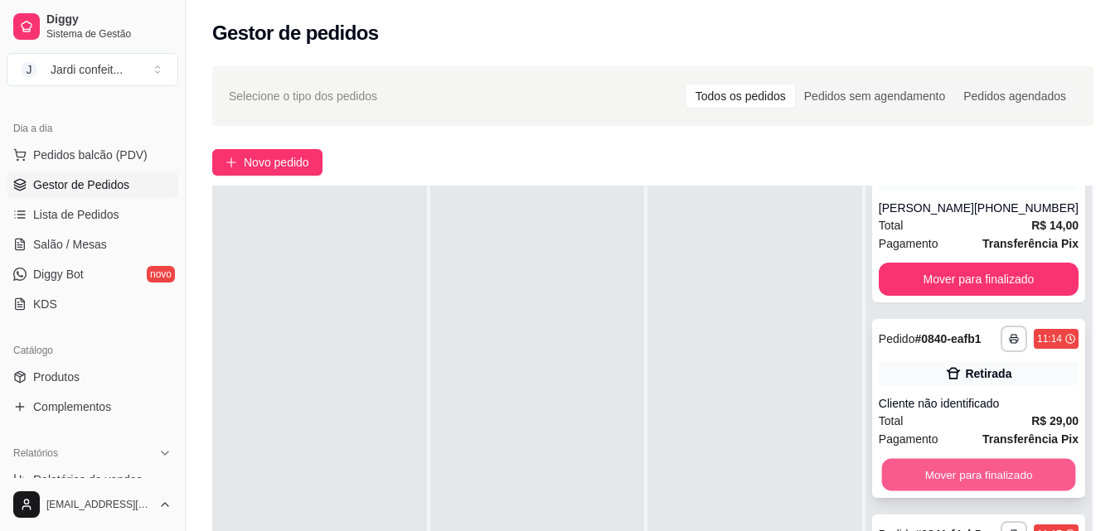
click at [1009, 463] on button "Mover para finalizado" at bounding box center [978, 475] width 194 height 32
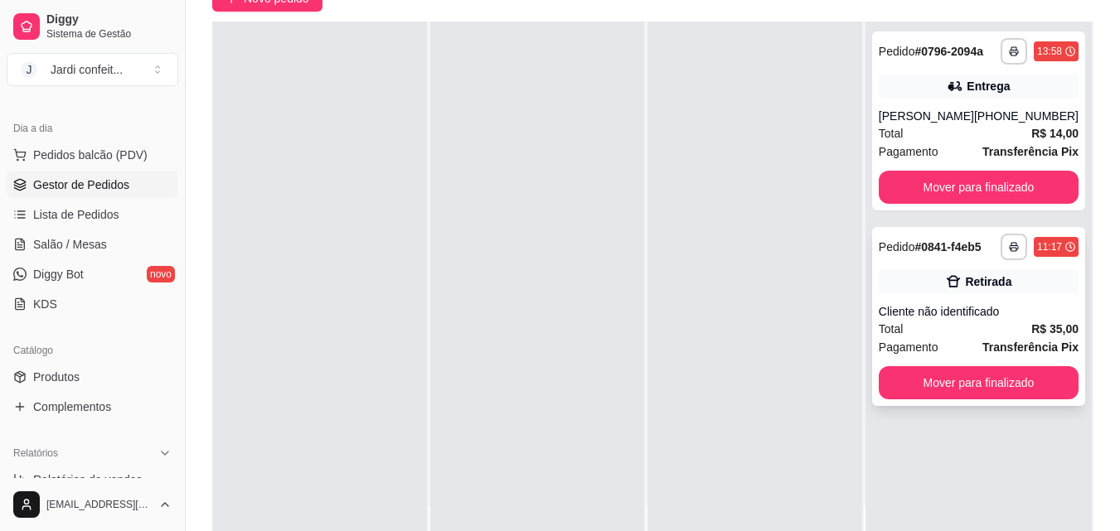
scroll to position [249, 0]
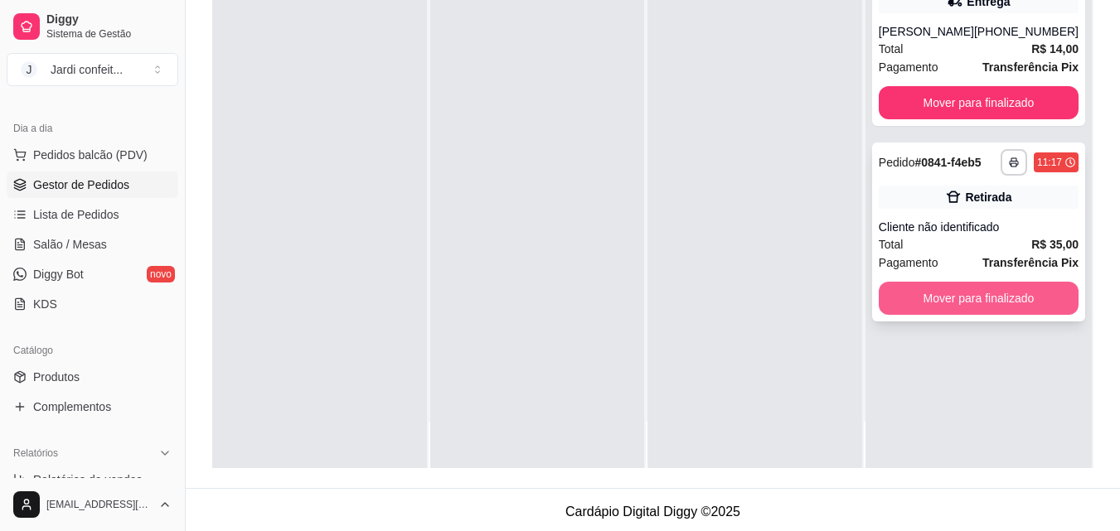
click at [1012, 308] on button "Mover para finalizado" at bounding box center [979, 298] width 200 height 33
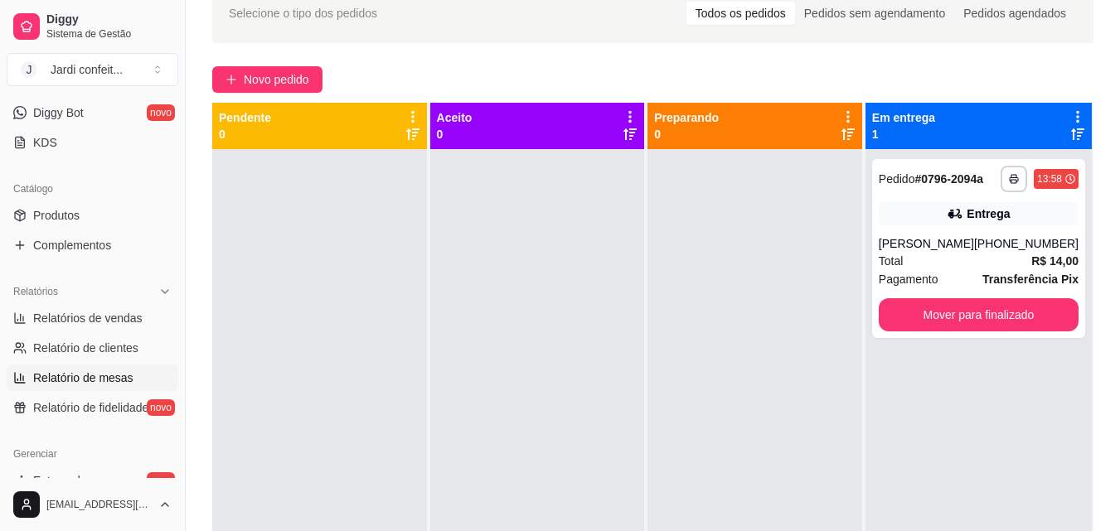
scroll to position [332, 0]
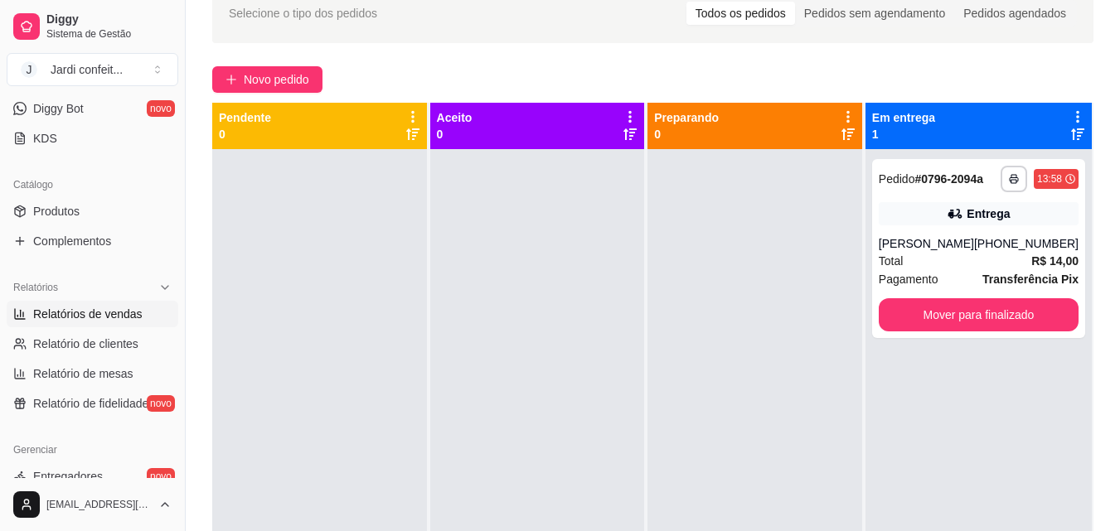
click at [138, 311] on span "Relatórios de vendas" at bounding box center [87, 314] width 109 height 17
select select "ALL"
select select "0"
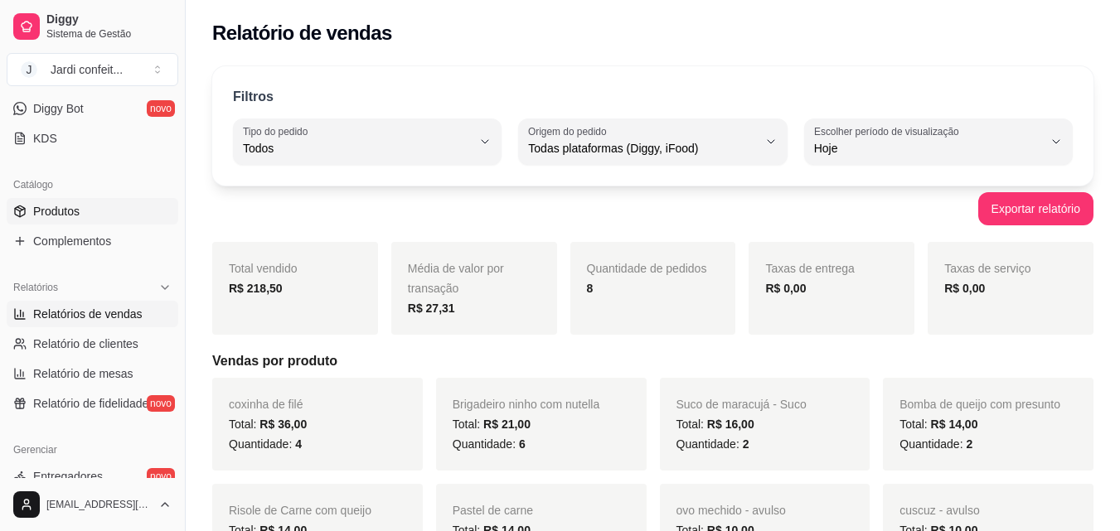
click at [40, 205] on span "Produtos" at bounding box center [56, 211] width 46 height 17
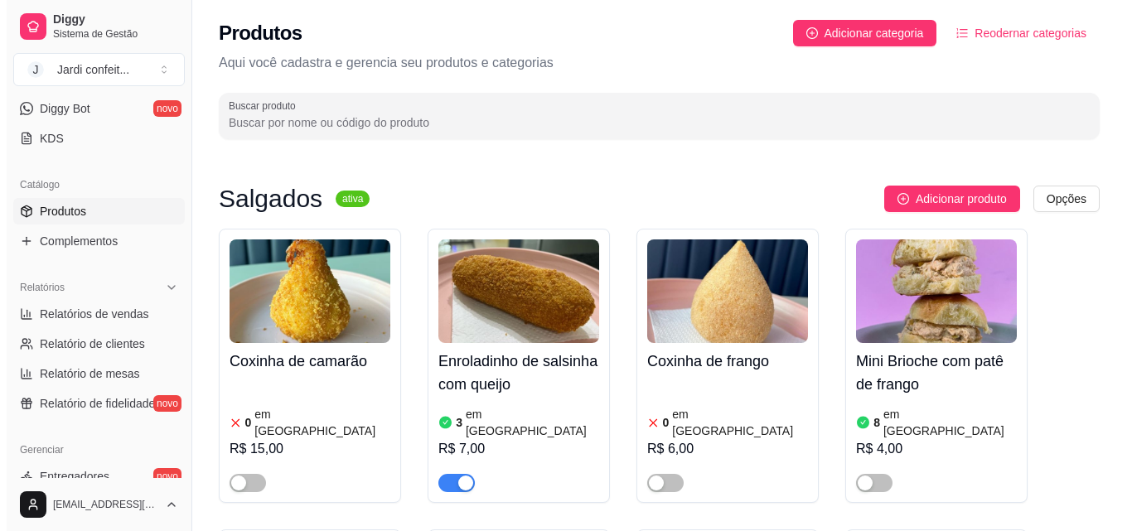
scroll to position [166, 0]
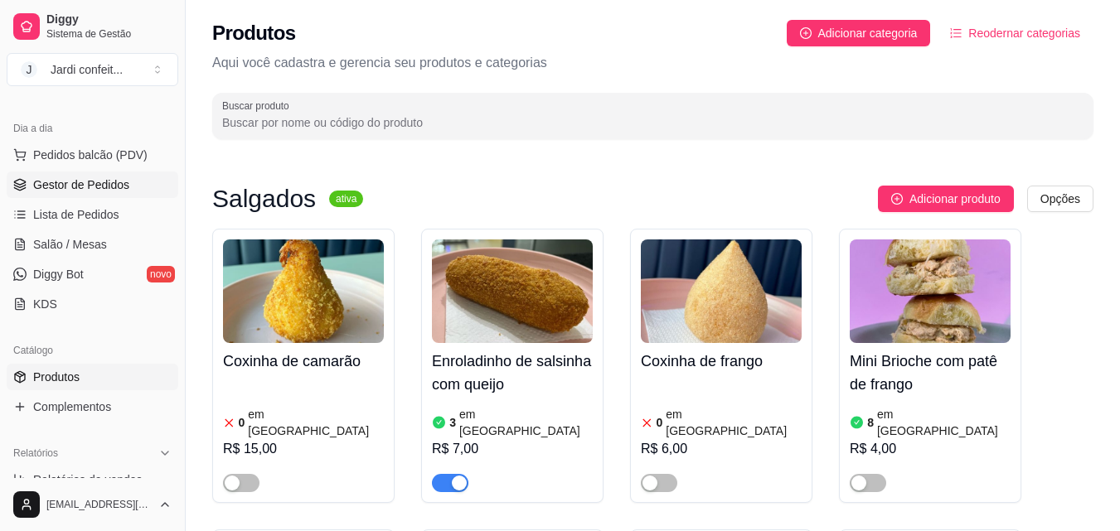
click at [72, 182] on span "Gestor de Pedidos" at bounding box center [81, 185] width 96 height 17
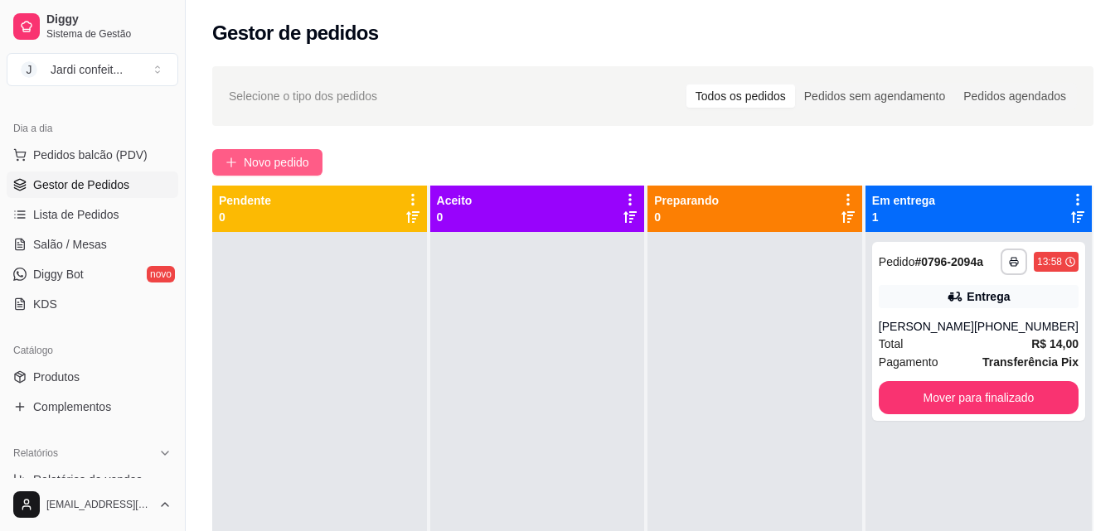
click at [309, 158] on span "Novo pedido" at bounding box center [276, 162] width 65 height 18
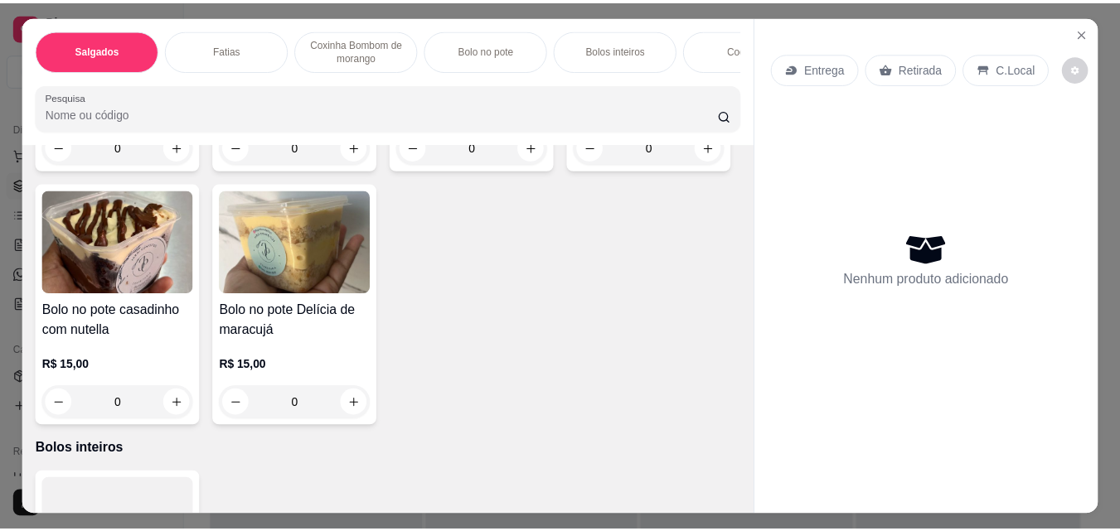
scroll to position [1658, 0]
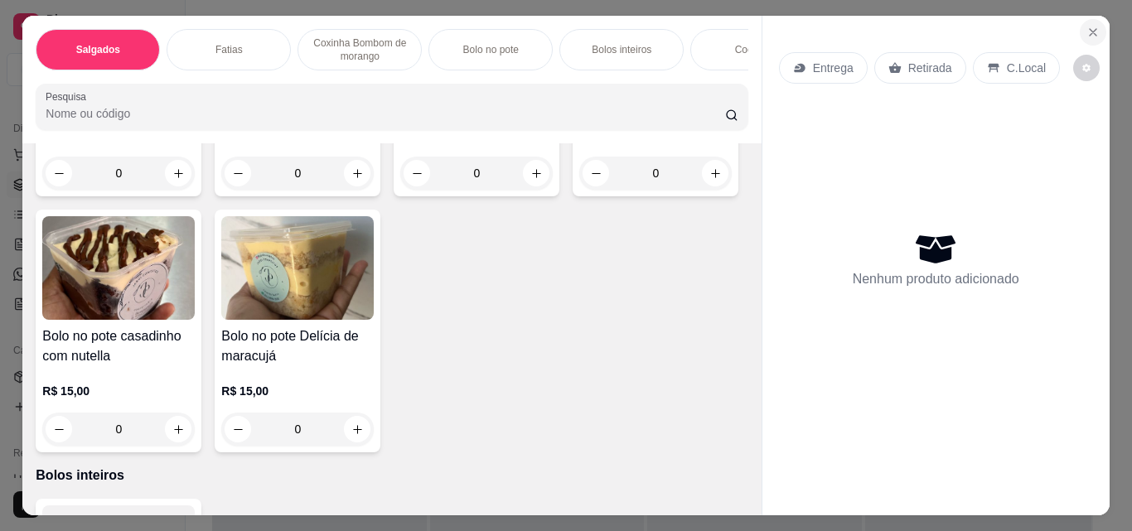
click at [1088, 27] on icon "Close" at bounding box center [1093, 32] width 13 height 13
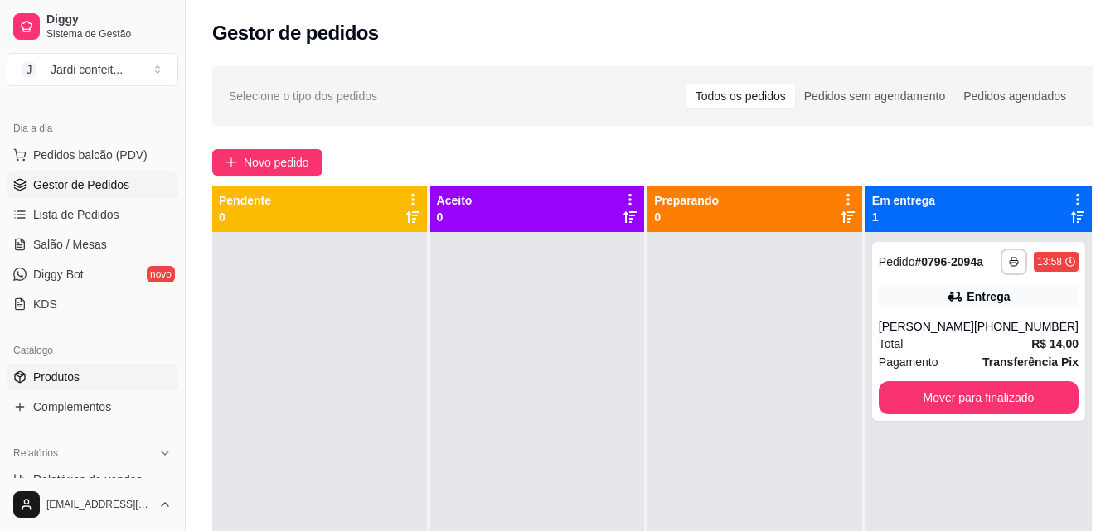
click at [61, 380] on span "Produtos" at bounding box center [56, 377] width 46 height 17
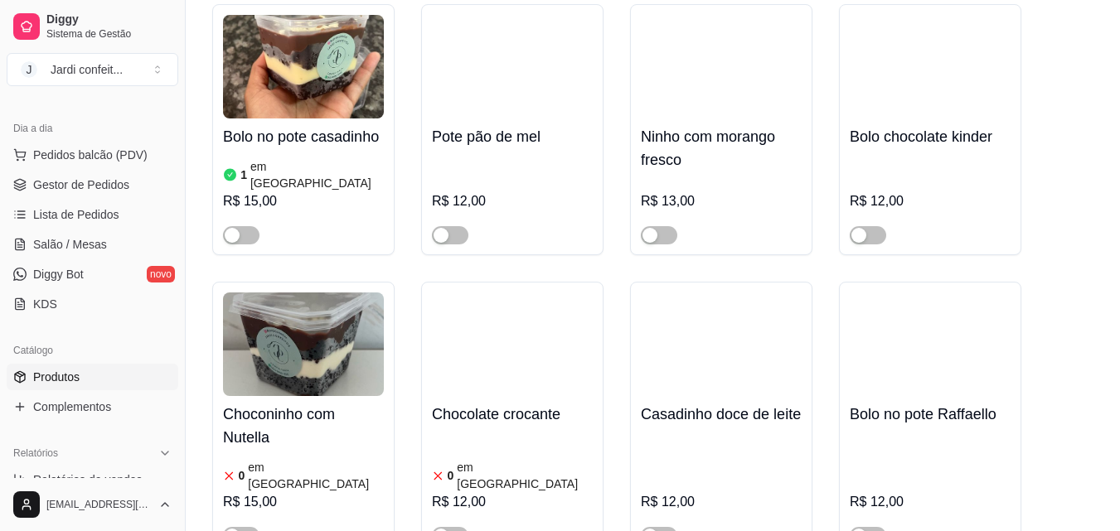
scroll to position [14530, 0]
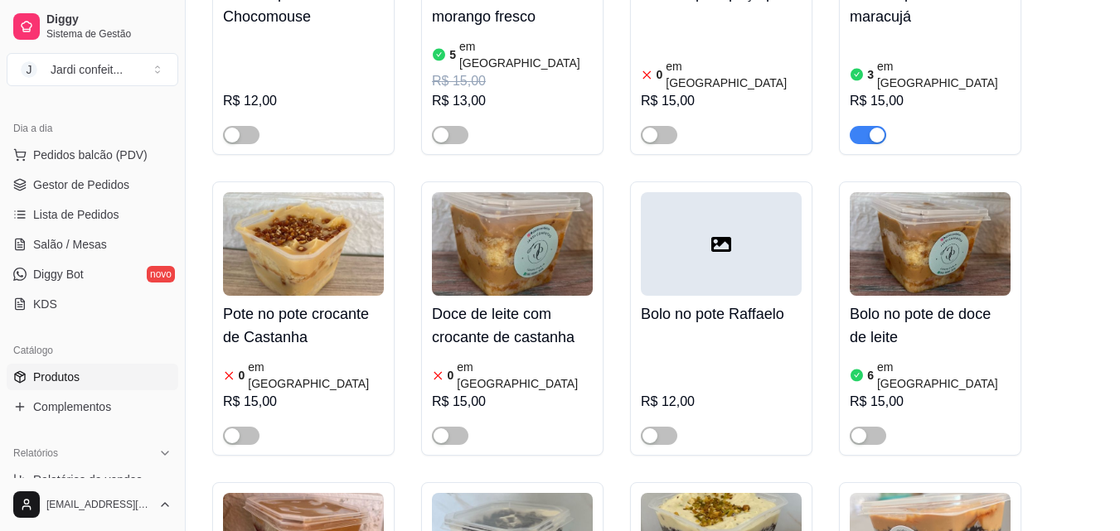
scroll to position [15524, 0]
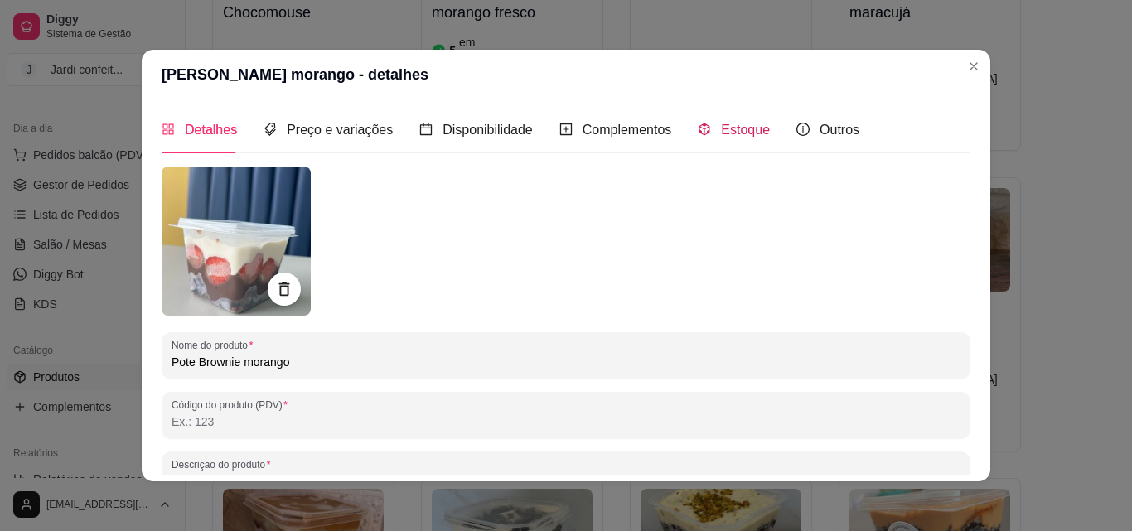
click at [721, 136] on span "Estoque" at bounding box center [745, 130] width 49 height 14
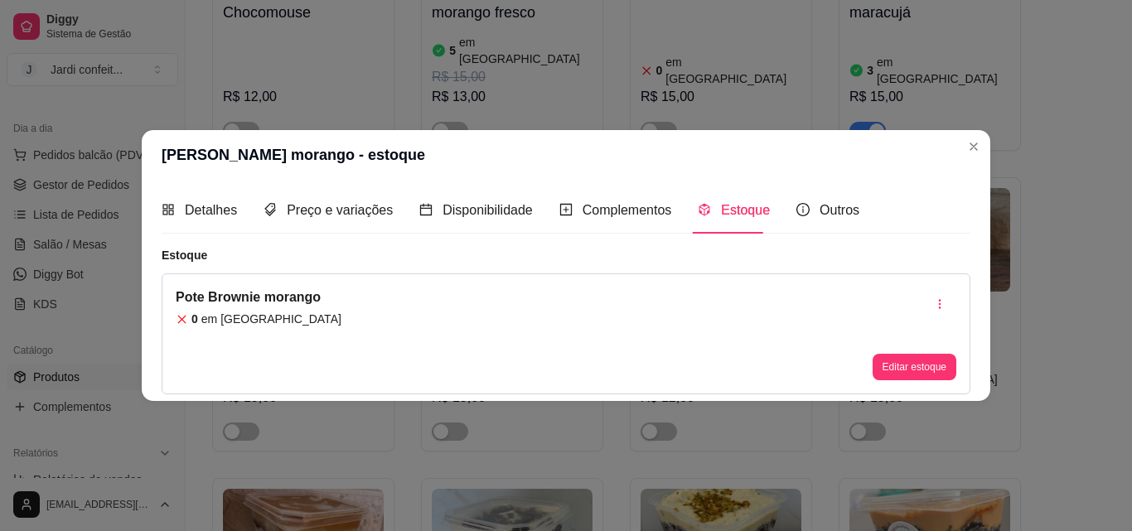
click at [913, 375] on button "Editar estoque" at bounding box center [915, 367] width 84 height 27
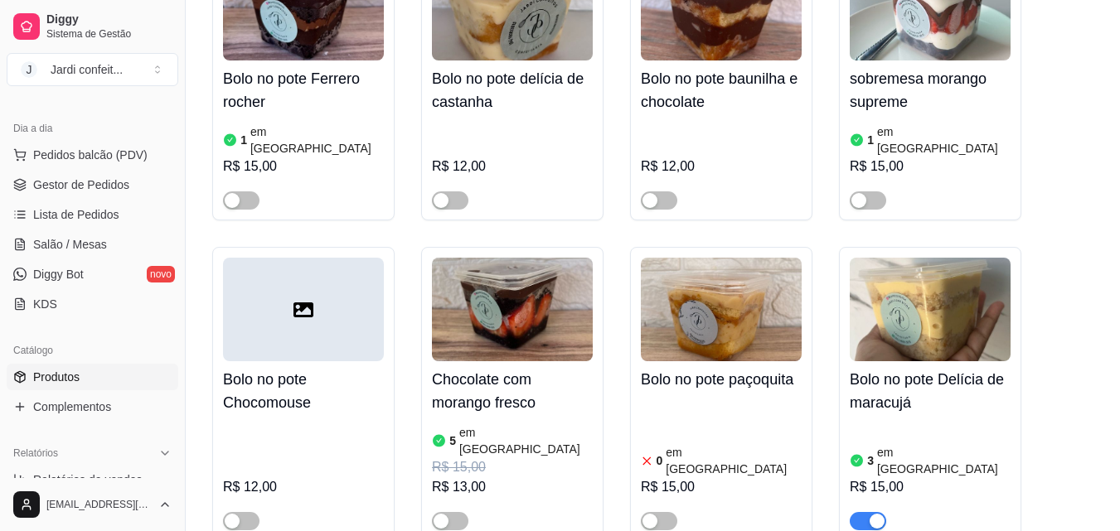
scroll to position [15441, 0]
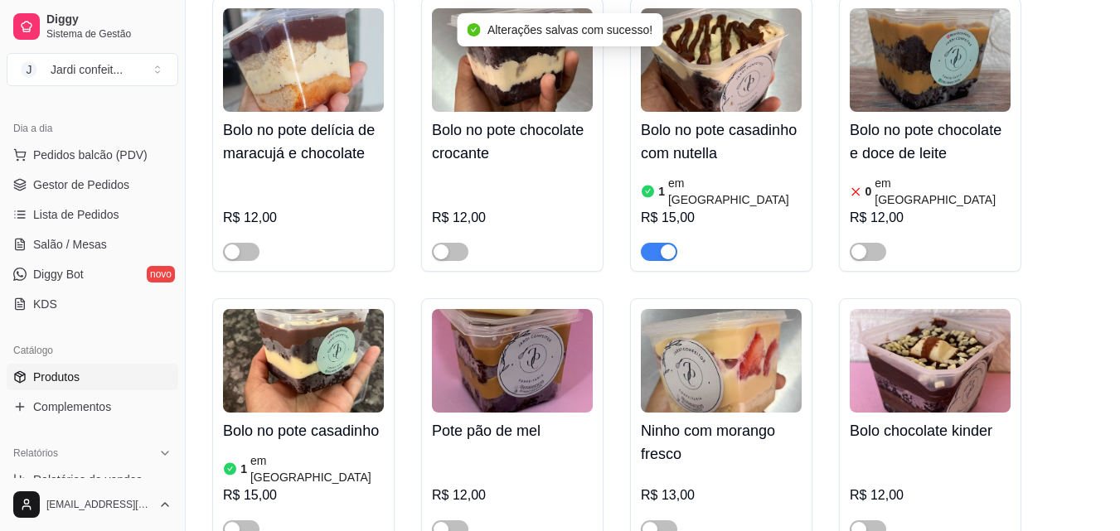
scroll to position [14198, 0]
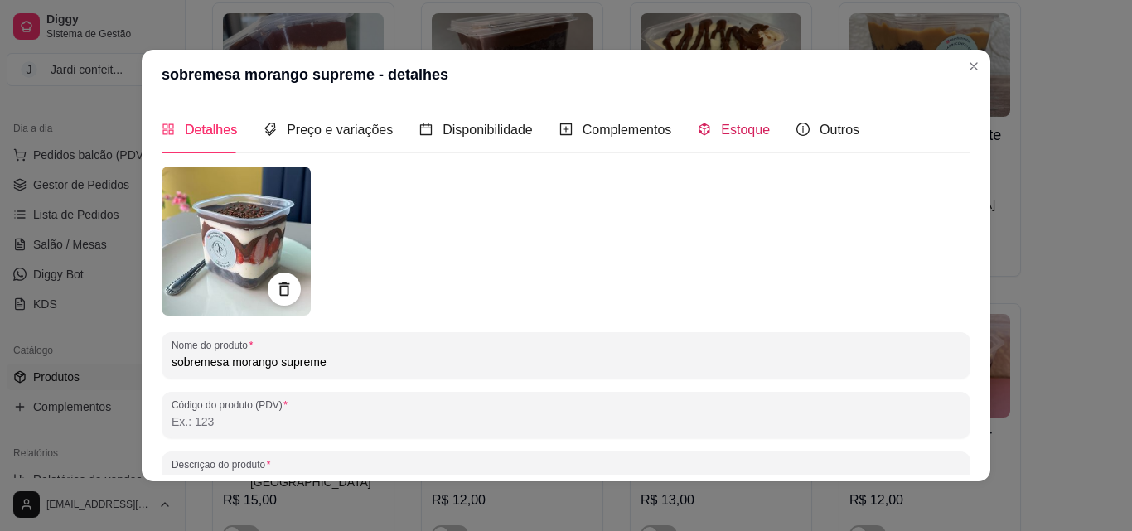
click at [742, 139] on div "Estoque" at bounding box center [734, 129] width 72 height 21
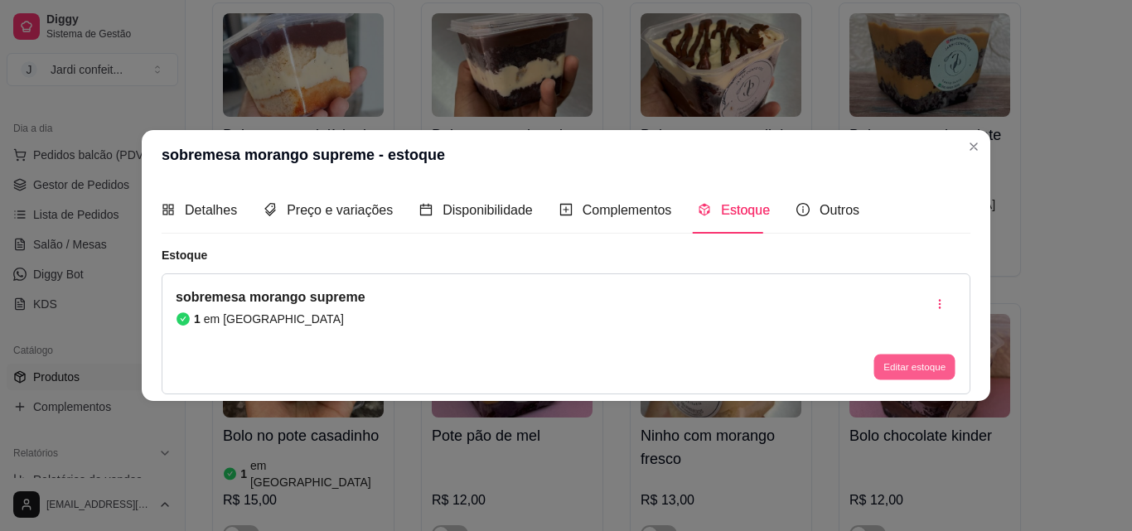
click at [903, 366] on button "Editar estoque" at bounding box center [914, 368] width 81 height 26
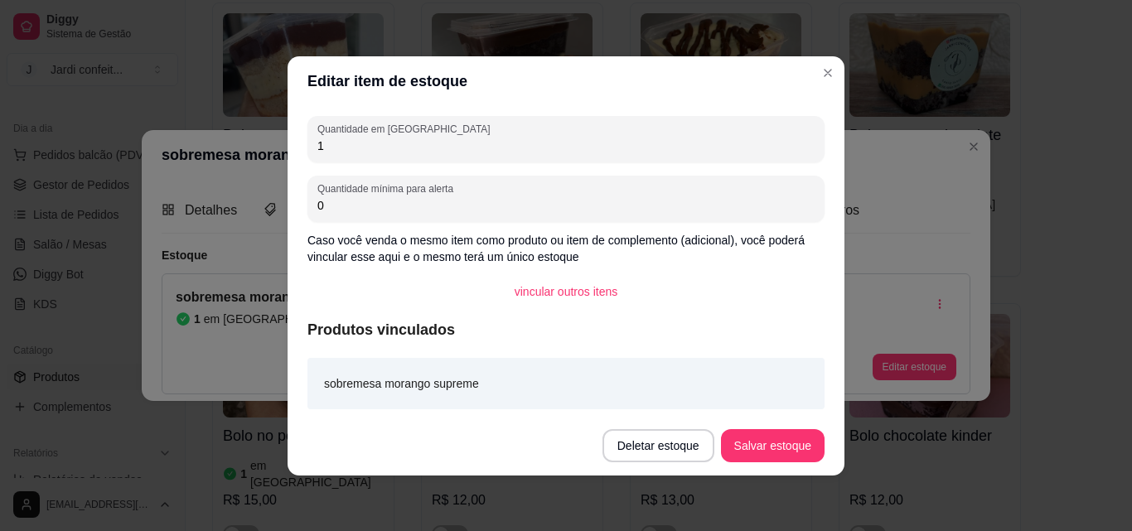
click at [530, 146] on input "1" at bounding box center [565, 146] width 497 height 17
type input "5"
click at [814, 449] on button "Salvar estoque" at bounding box center [773, 445] width 104 height 33
click at [782, 452] on button "Salvar estoque" at bounding box center [772, 445] width 101 height 32
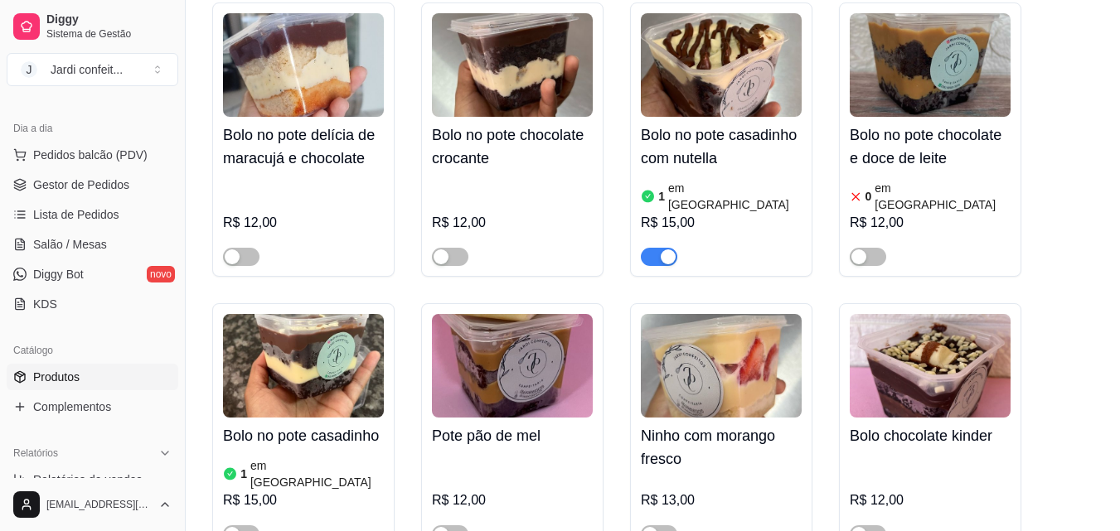
click at [85, 179] on span "Gestor de Pedidos" at bounding box center [81, 185] width 96 height 17
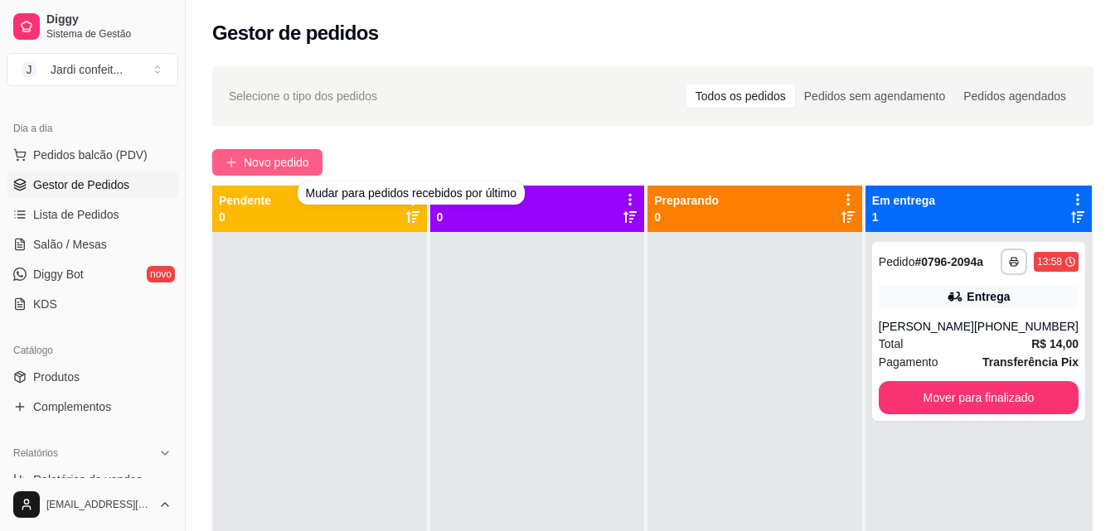
click at [283, 160] on span "Novo pedido" at bounding box center [276, 162] width 65 height 18
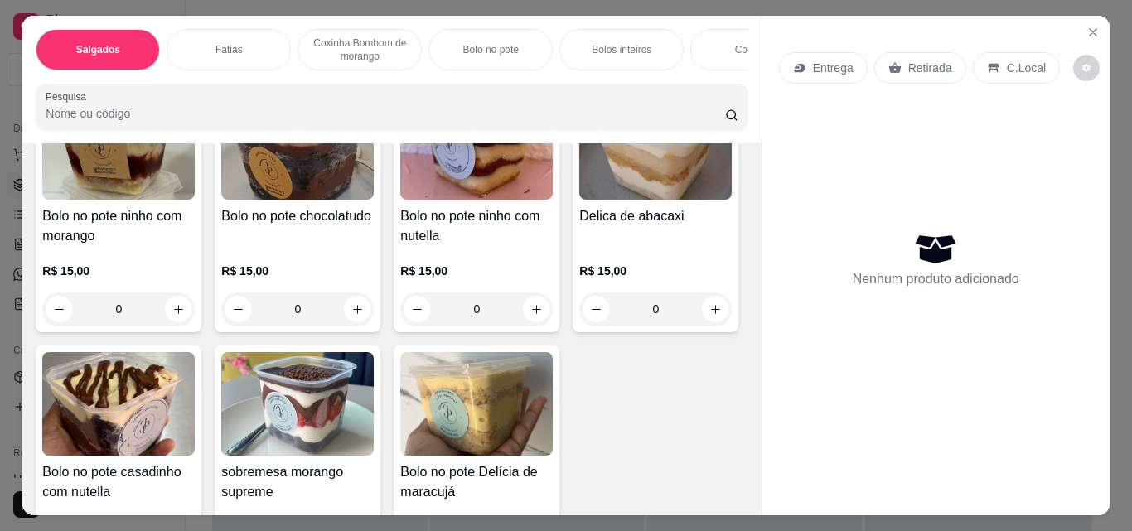
scroll to position [1492, 0]
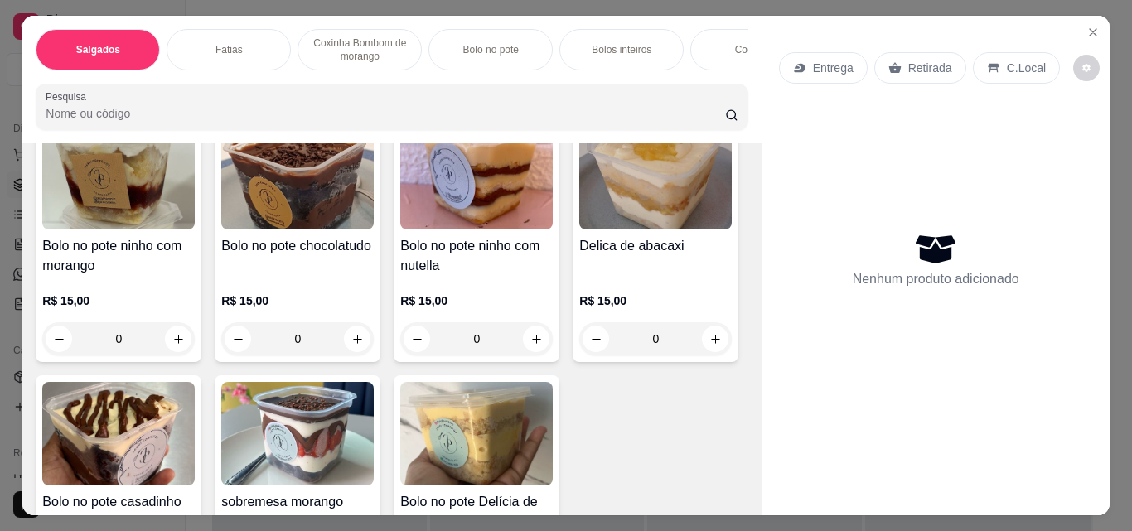
click at [166, 63] on button "increase-product-quantity" at bounding box center [179, 50] width 26 height 26
type input "1"
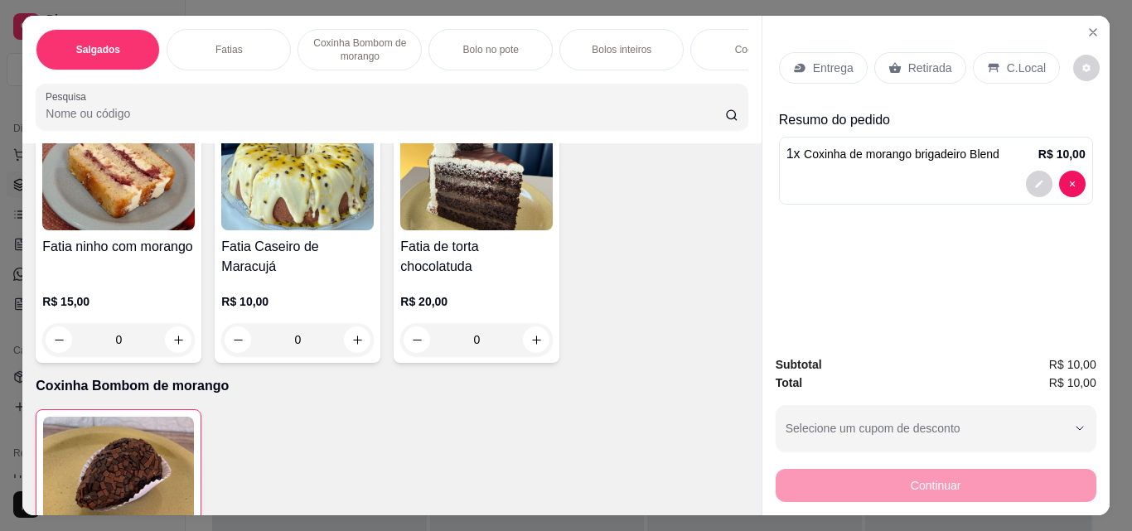
scroll to position [0, 0]
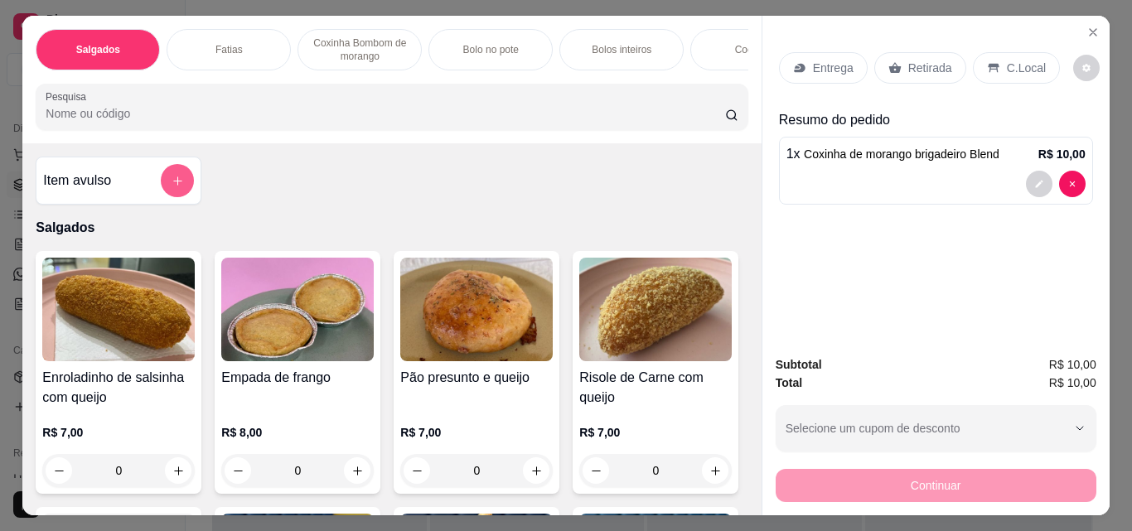
click at [172, 196] on button "add-separate-item" at bounding box center [177, 180] width 33 height 33
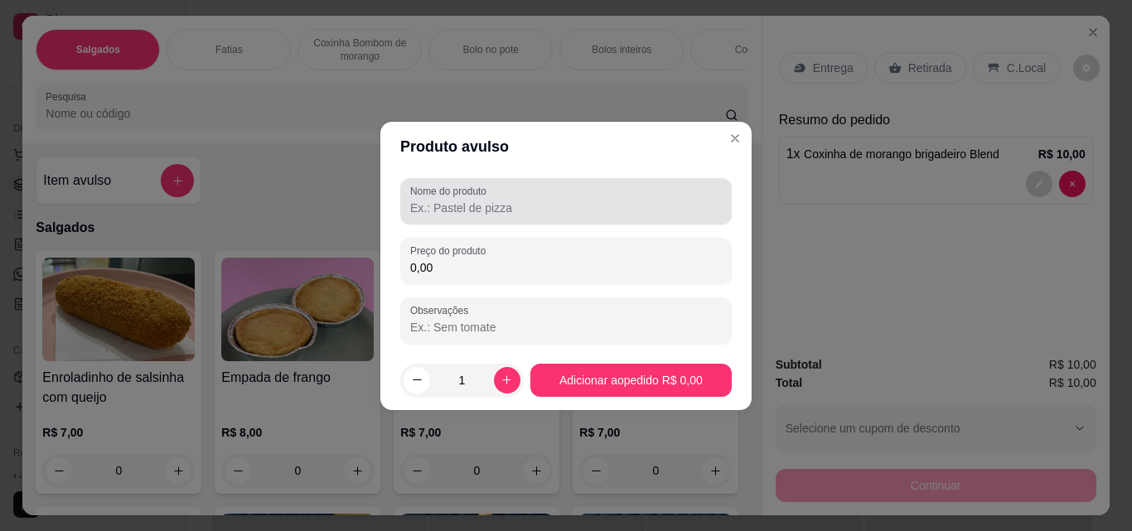
click at [449, 208] on input "Nome do produto" at bounding box center [566, 208] width 312 height 17
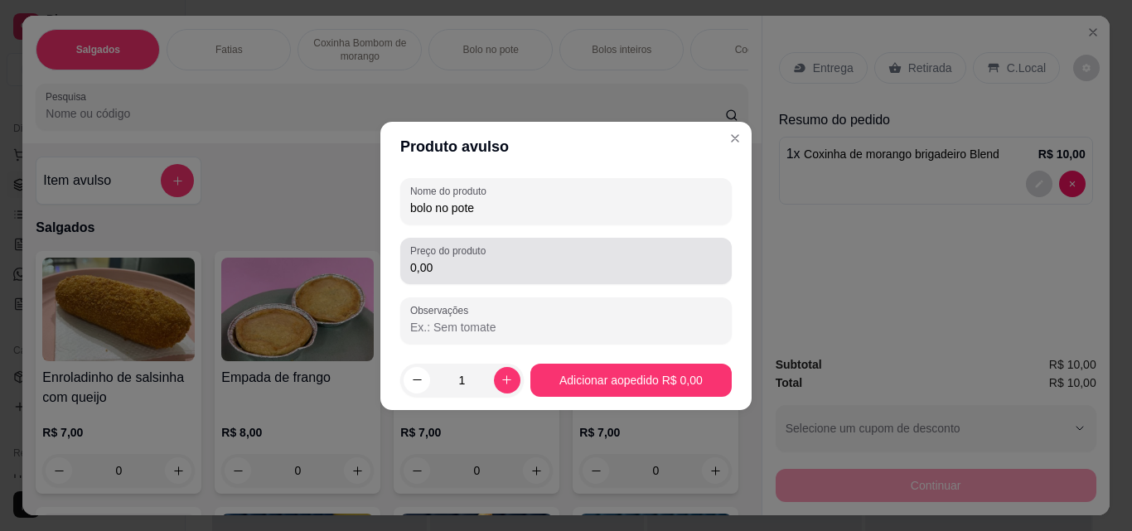
type input "bolo no pote"
click at [434, 276] on div "0,00" at bounding box center [566, 261] width 312 height 33
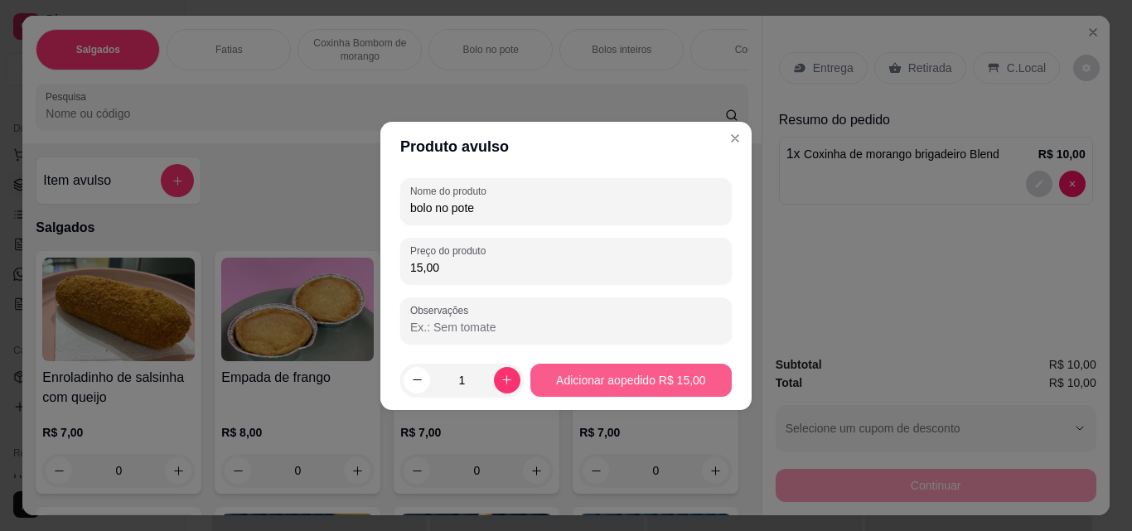
type input "15,00"
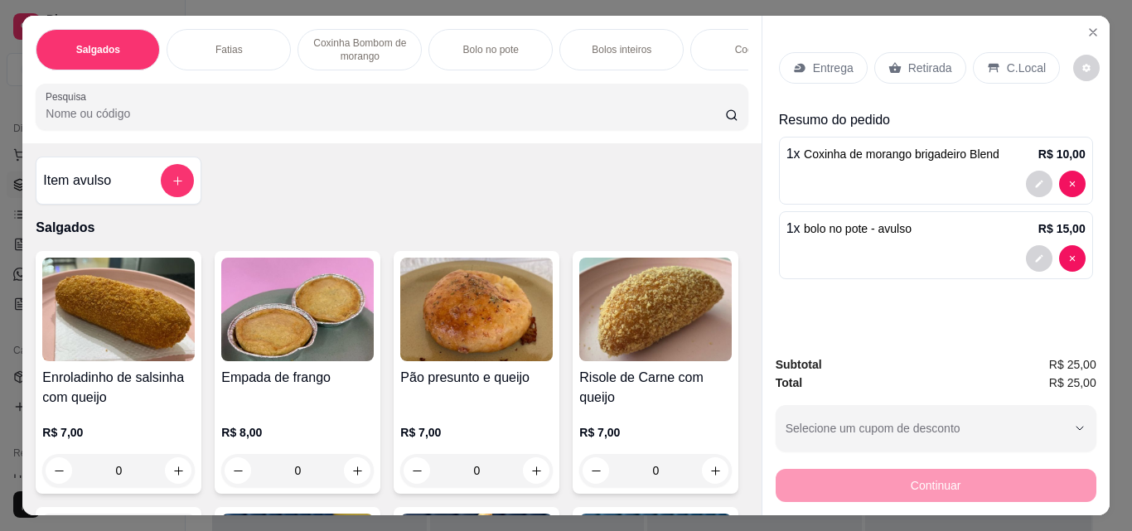
click at [908, 60] on p "Retirada" at bounding box center [930, 68] width 44 height 17
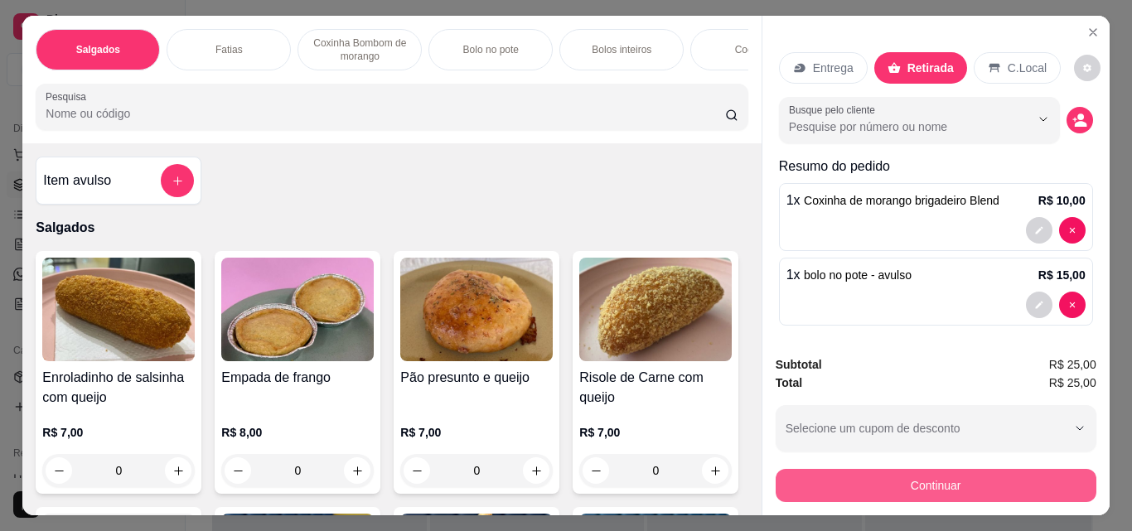
click at [960, 482] on button "Continuar" at bounding box center [936, 485] width 321 height 33
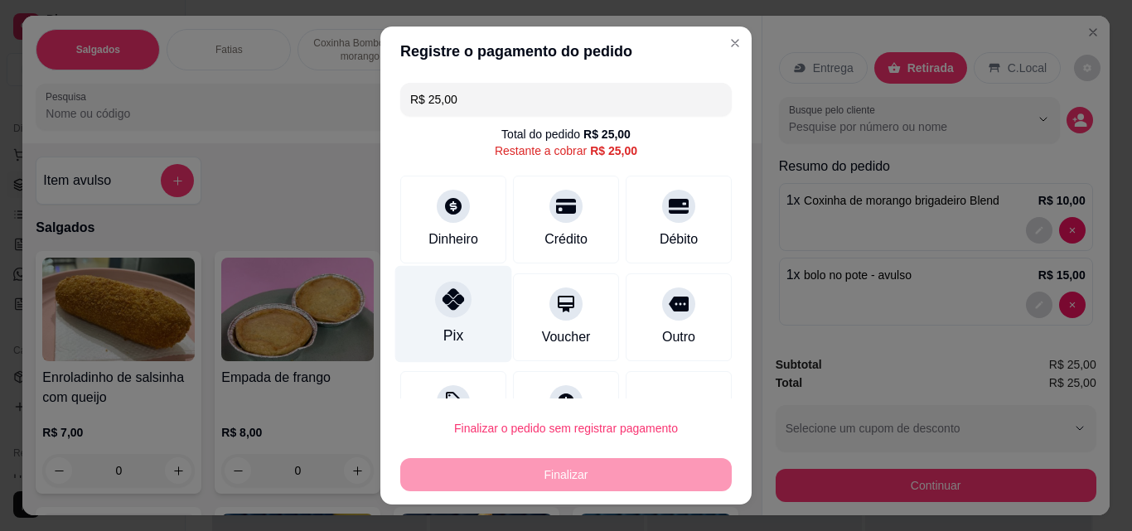
click at [479, 316] on div "Pix" at bounding box center [453, 314] width 117 height 97
type input "R$ 0,00"
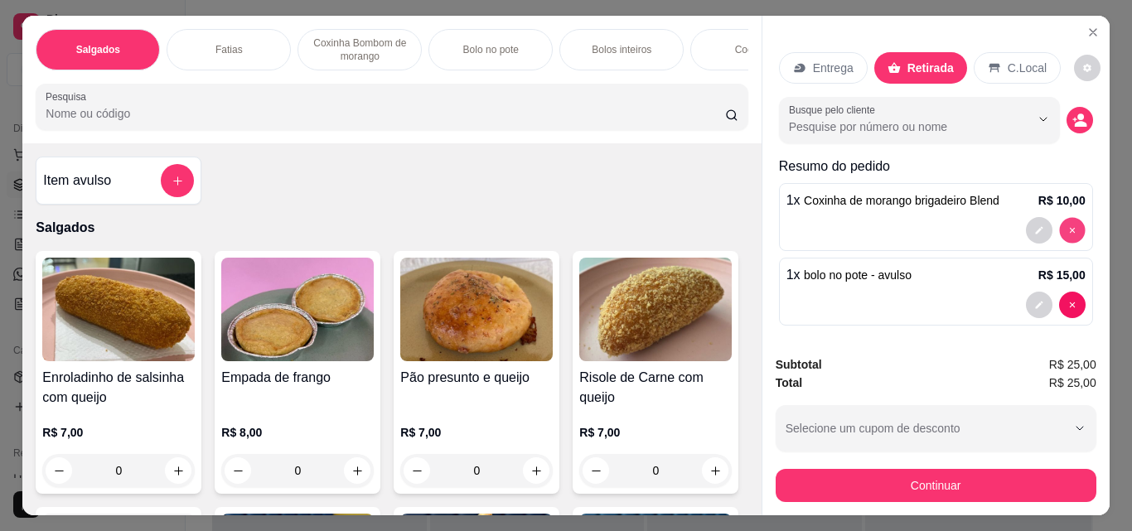
type input "0"
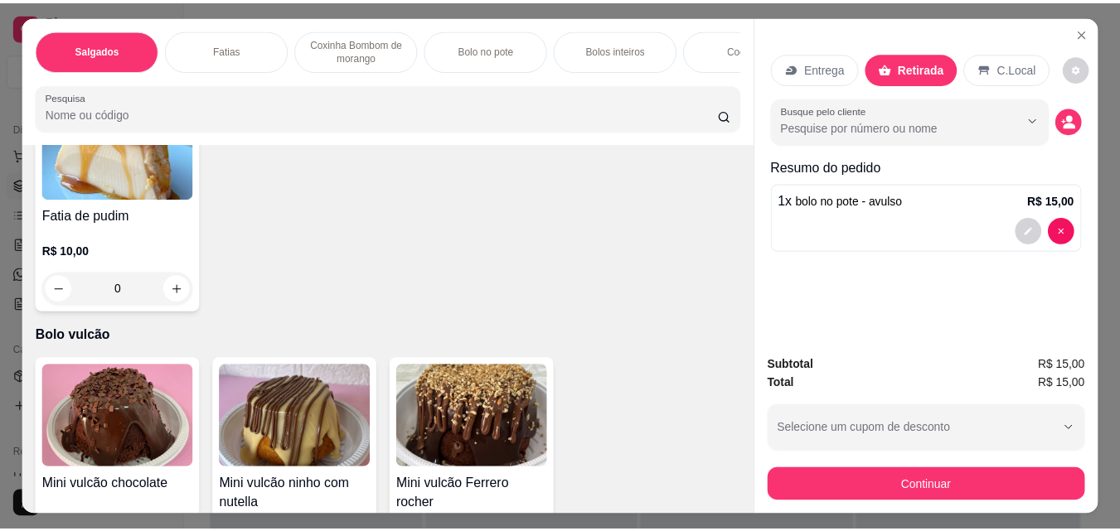
scroll to position [3647, 0]
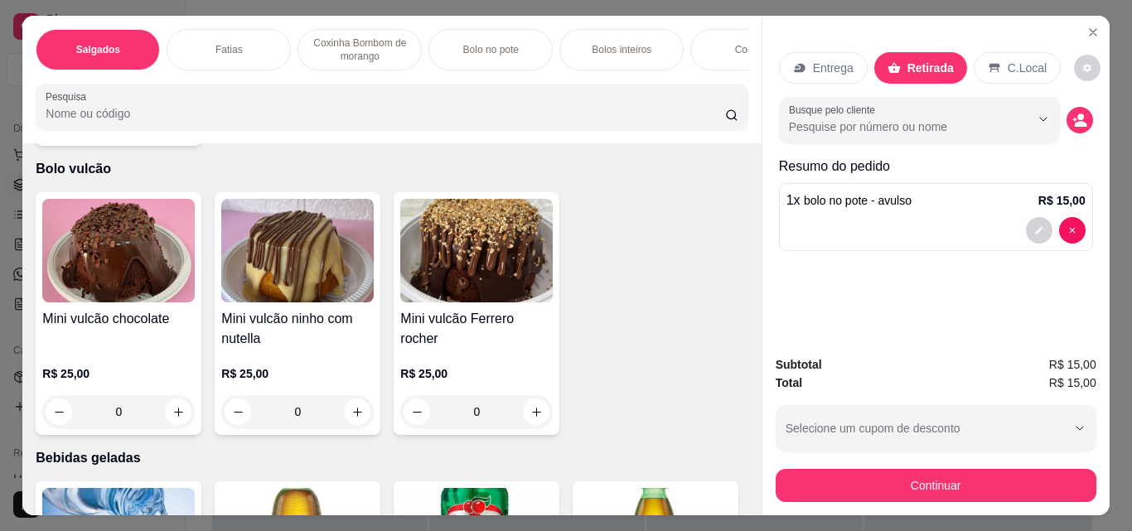
type input "1"
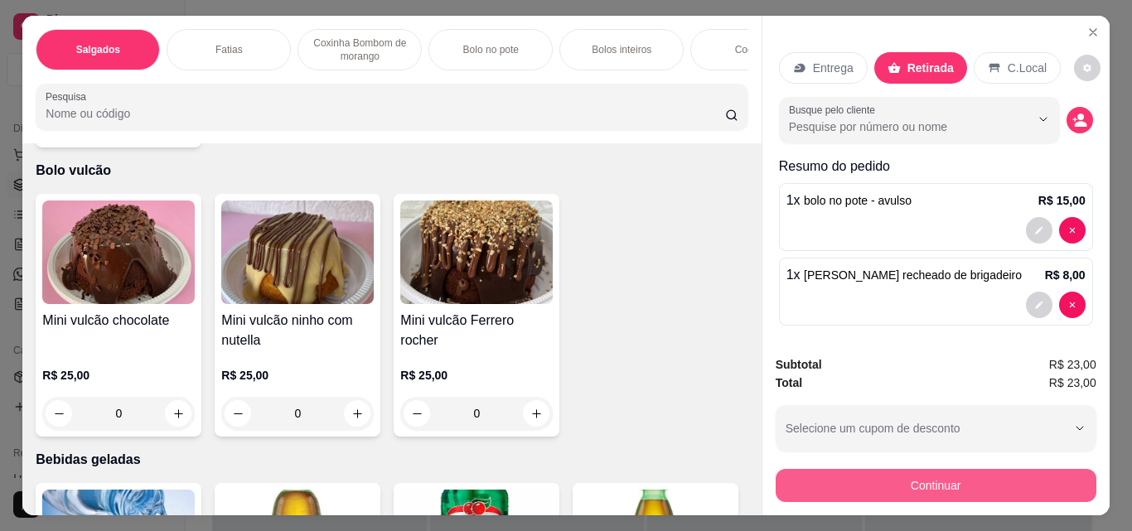
click at [985, 473] on button "Continuar" at bounding box center [936, 485] width 321 height 33
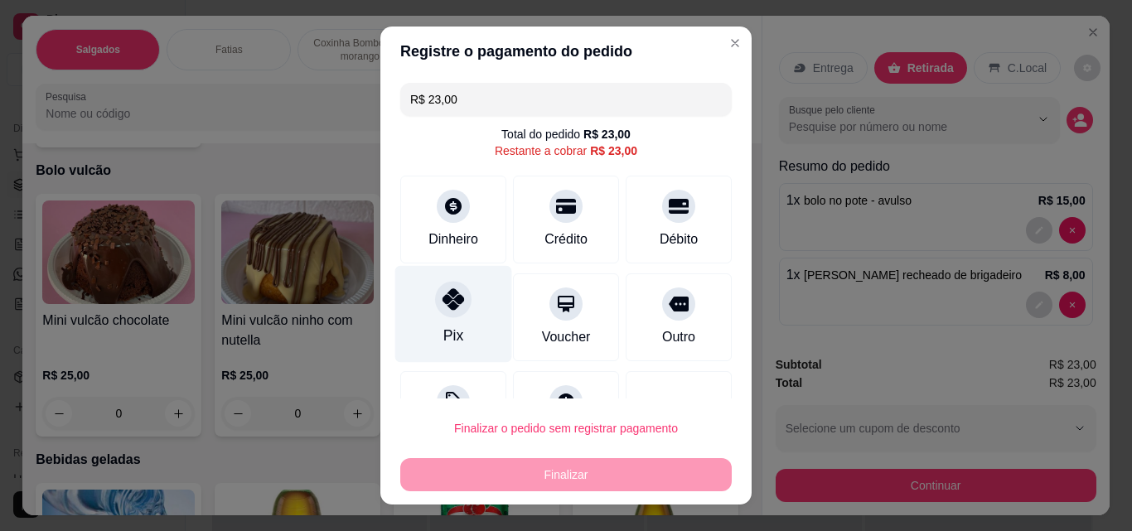
click at [435, 303] on div at bounding box center [453, 299] width 36 height 36
type input "R$ 0,00"
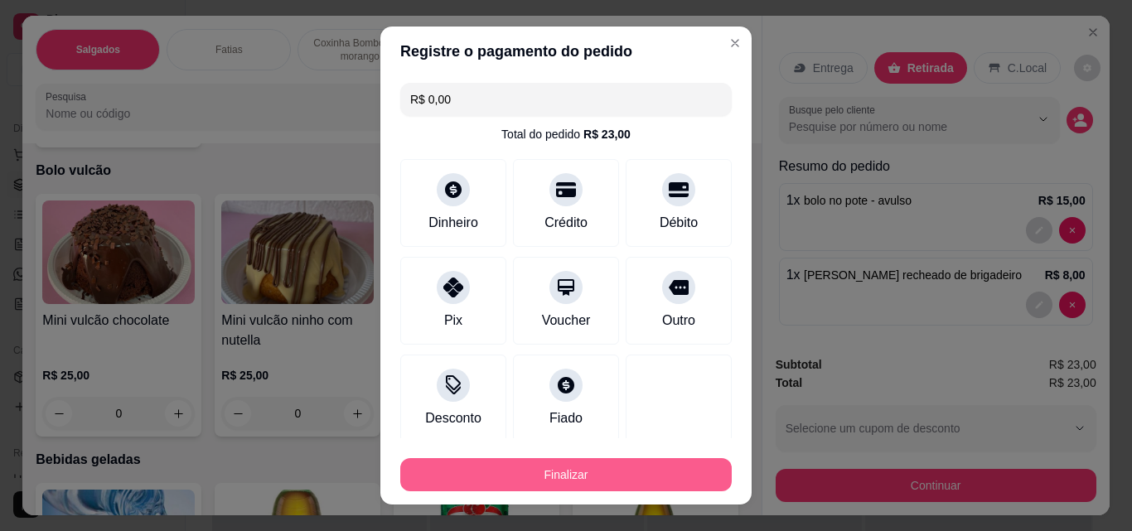
click at [683, 477] on button "Finalizar" at bounding box center [566, 474] width 332 height 33
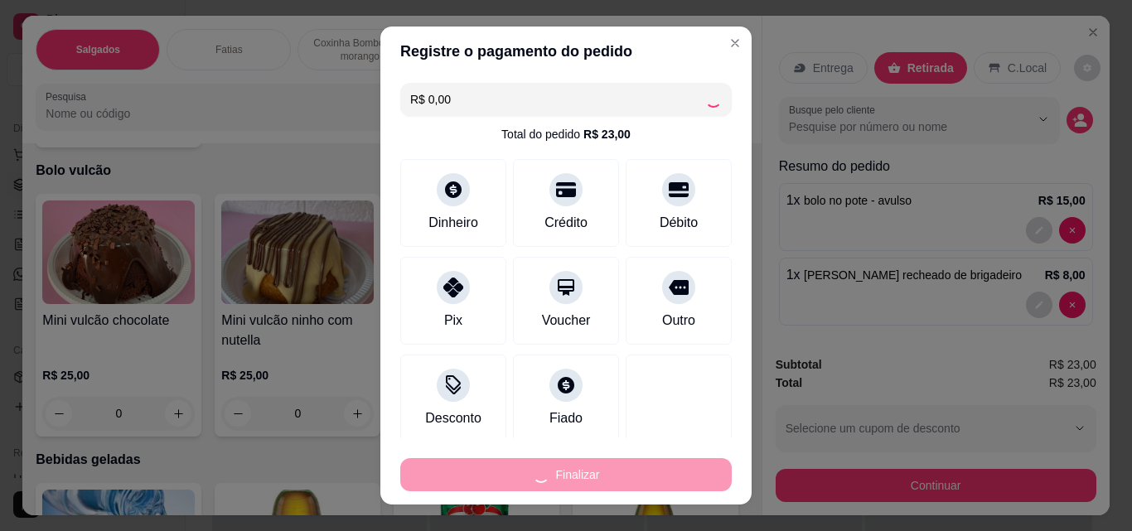
type input "0"
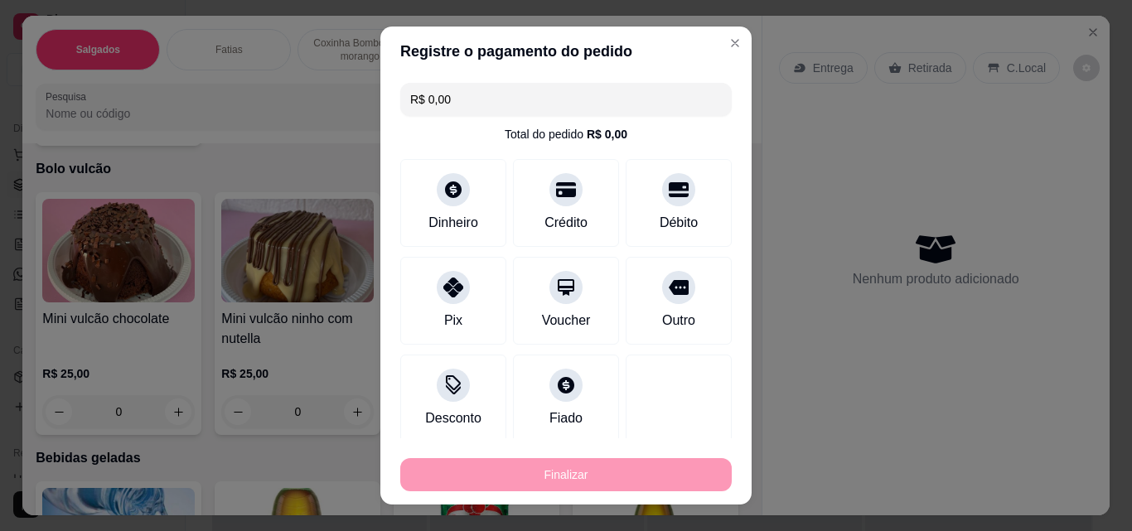
type input "-R$ 23,00"
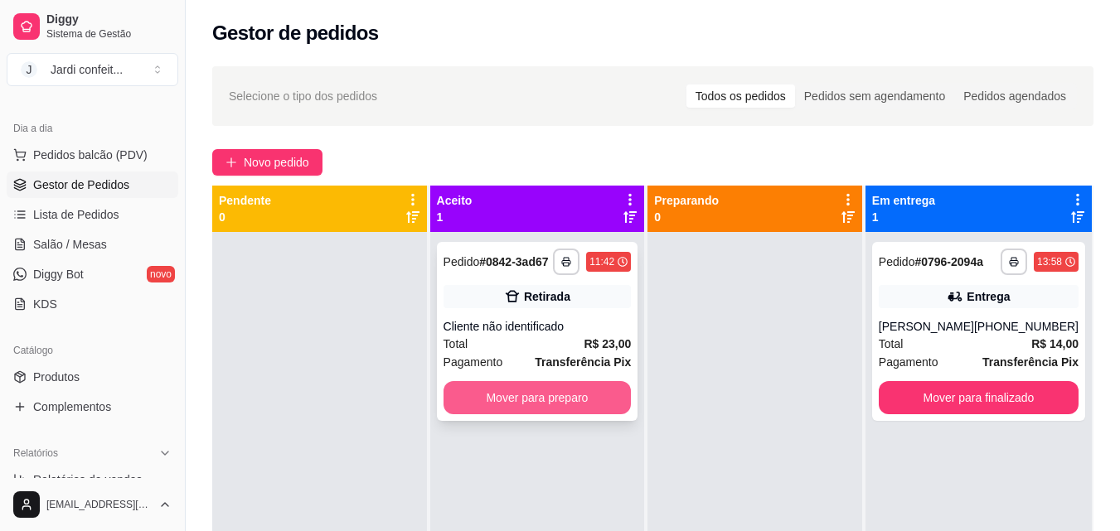
click at [551, 402] on button "Mover para preparo" at bounding box center [537, 397] width 188 height 33
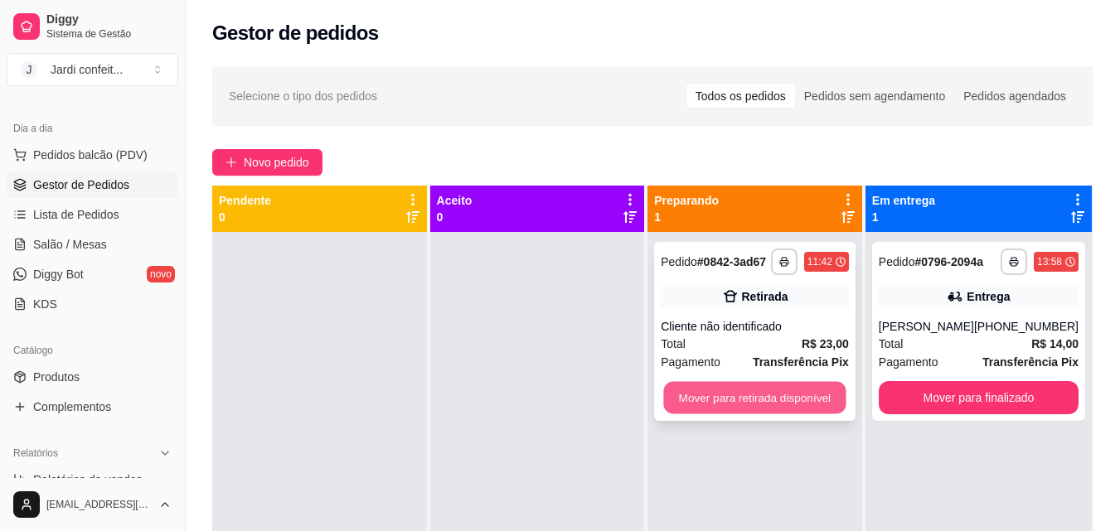
click at [743, 401] on button "Mover para retirada disponível" at bounding box center [755, 398] width 182 height 32
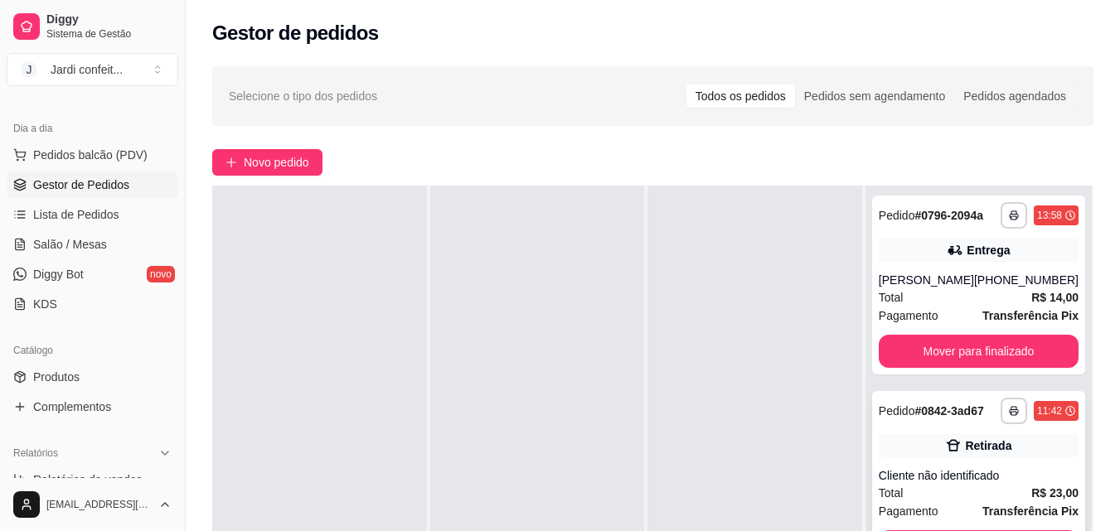
scroll to position [83, 0]
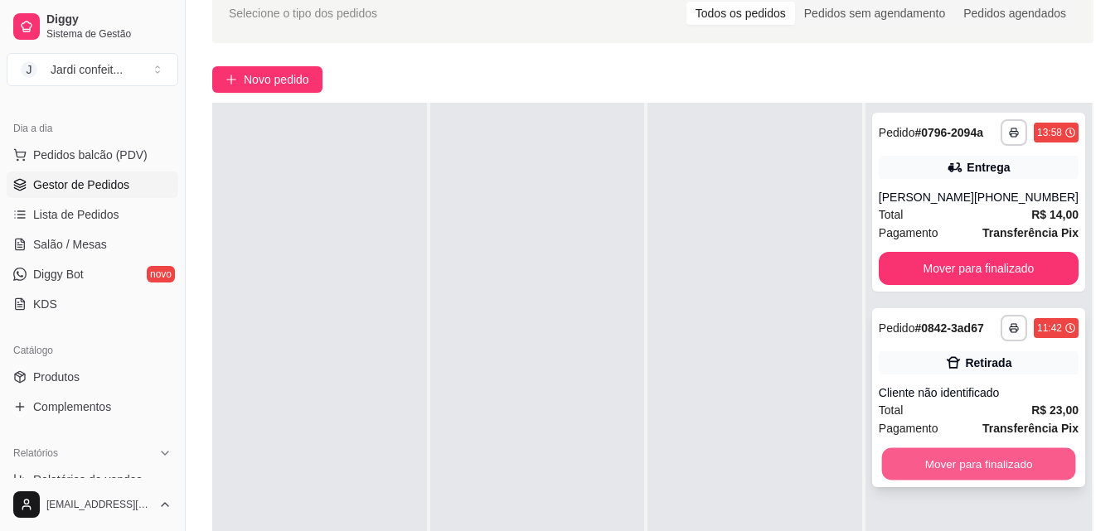
click at [1022, 472] on button "Mover para finalizado" at bounding box center [978, 464] width 194 height 32
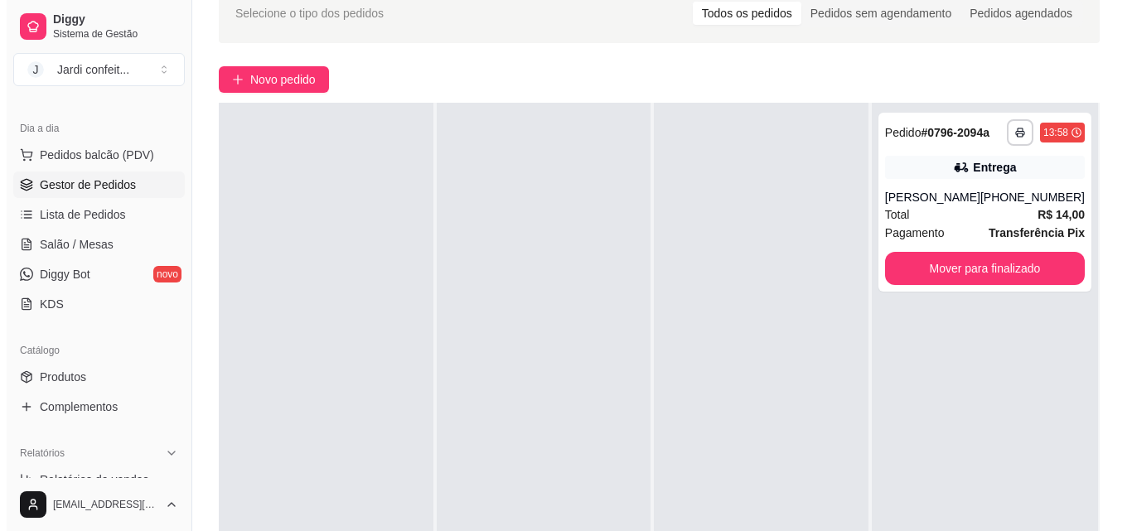
scroll to position [0, 0]
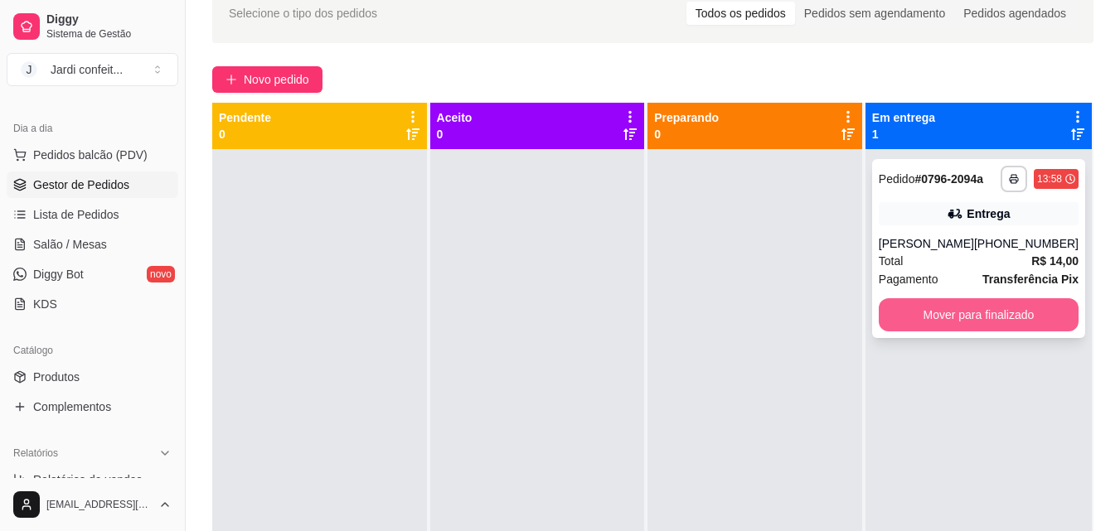
click at [971, 315] on button "Mover para finalizado" at bounding box center [979, 314] width 200 height 33
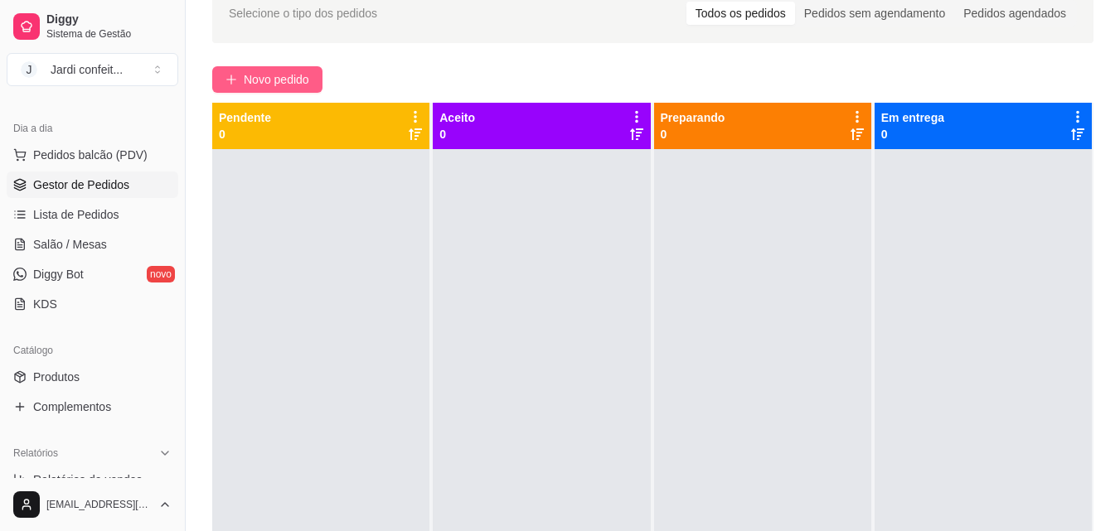
click at [309, 75] on span "Novo pedido" at bounding box center [276, 79] width 65 height 18
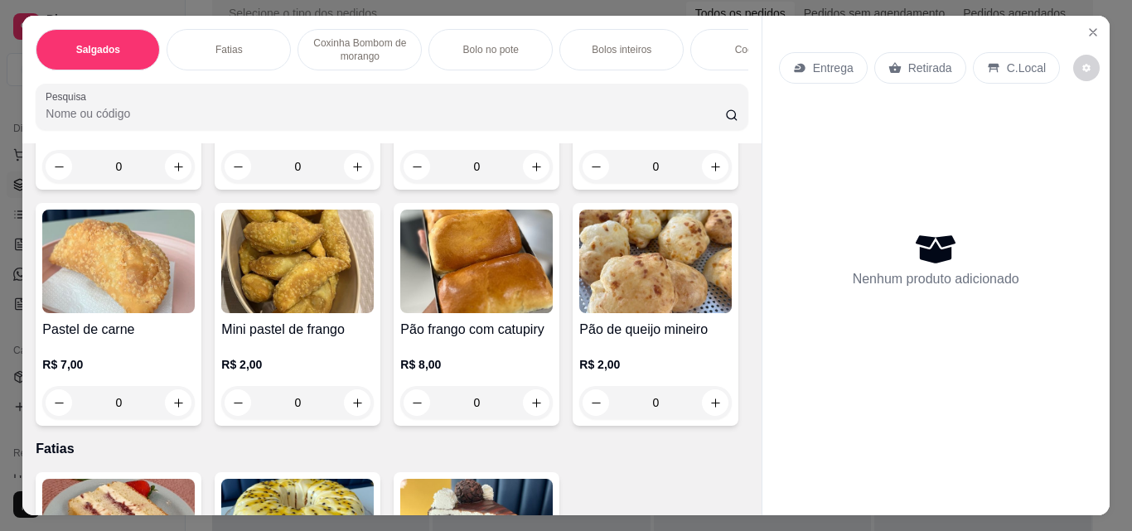
scroll to position [580, 0]
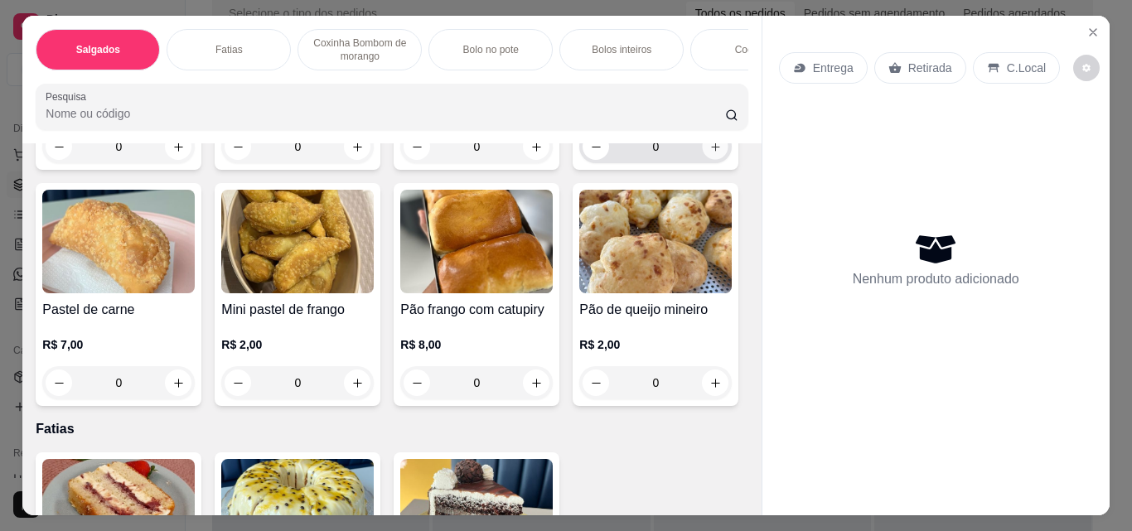
click at [703, 160] on button "increase-product-quantity" at bounding box center [716, 147] width 26 height 26
click at [710, 153] on icon "increase-product-quantity" at bounding box center [716, 147] width 12 height 12
type input "2"
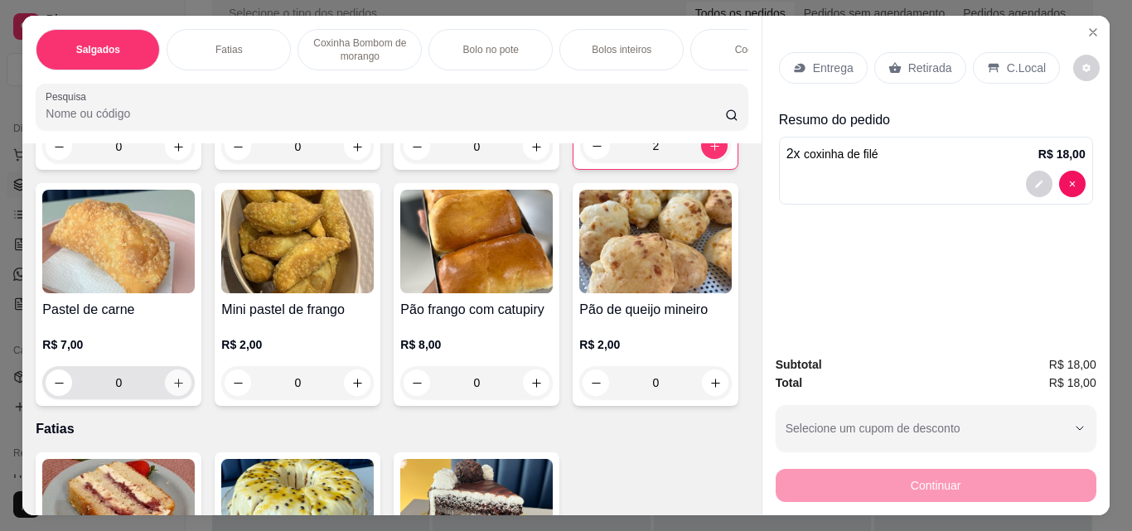
click at [191, 396] on button "increase-product-quantity" at bounding box center [178, 383] width 27 height 27
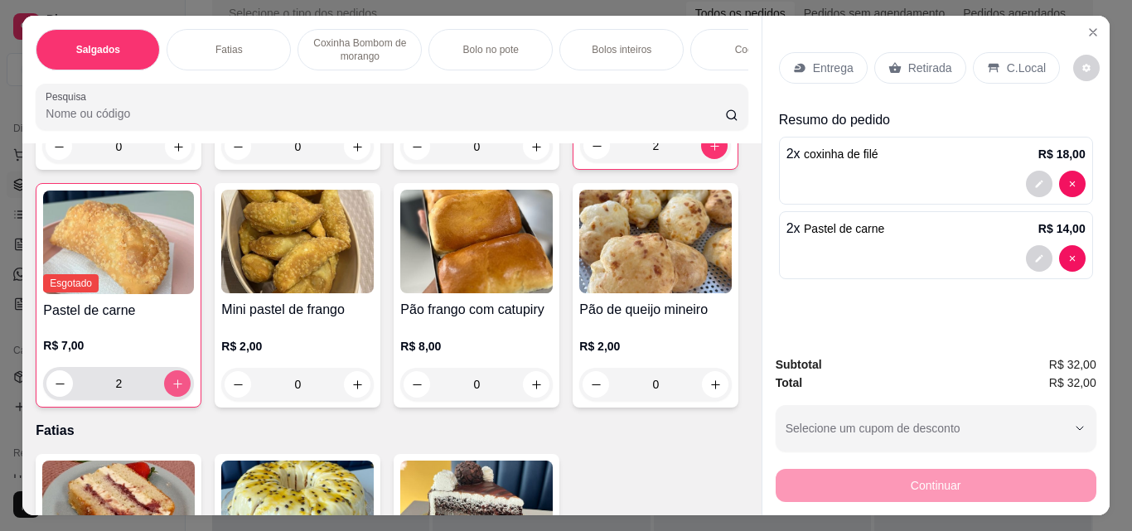
type input "2"
click at [915, 67] on p "Retirada" at bounding box center [930, 68] width 44 height 17
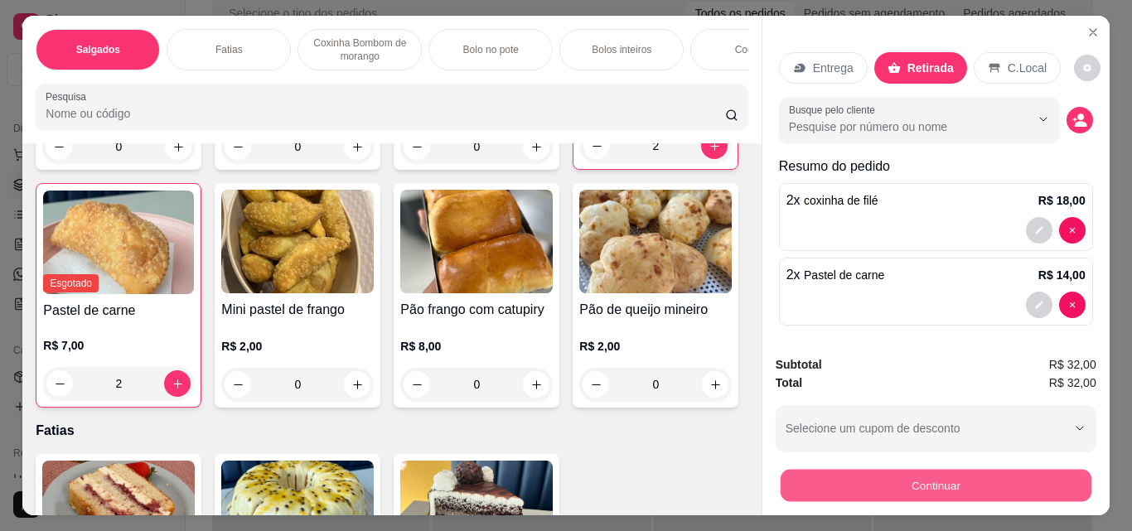
click at [935, 480] on button "Continuar" at bounding box center [935, 485] width 311 height 32
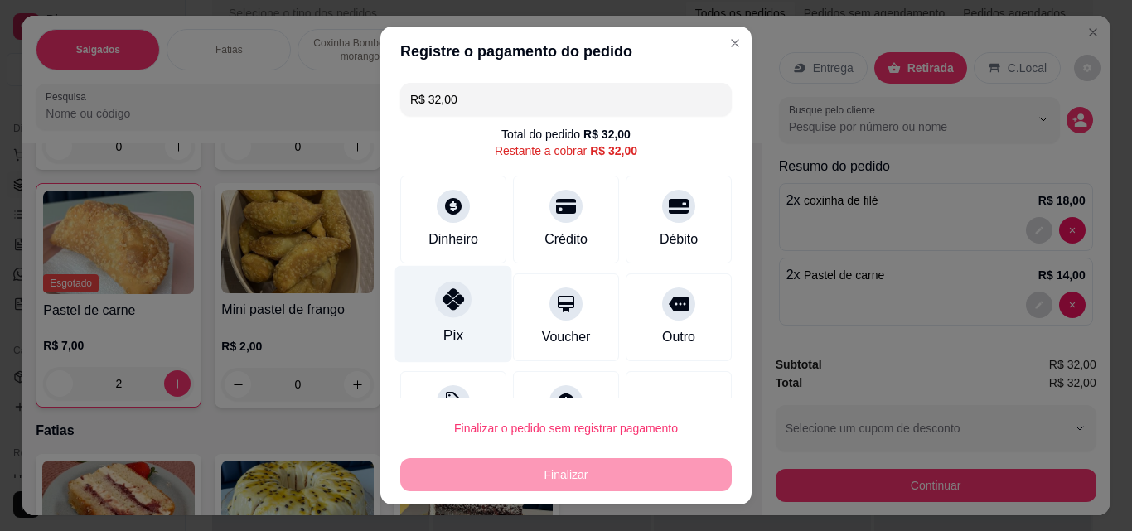
click at [443, 295] on icon at bounding box center [454, 299] width 22 height 22
type input "R$ 0,00"
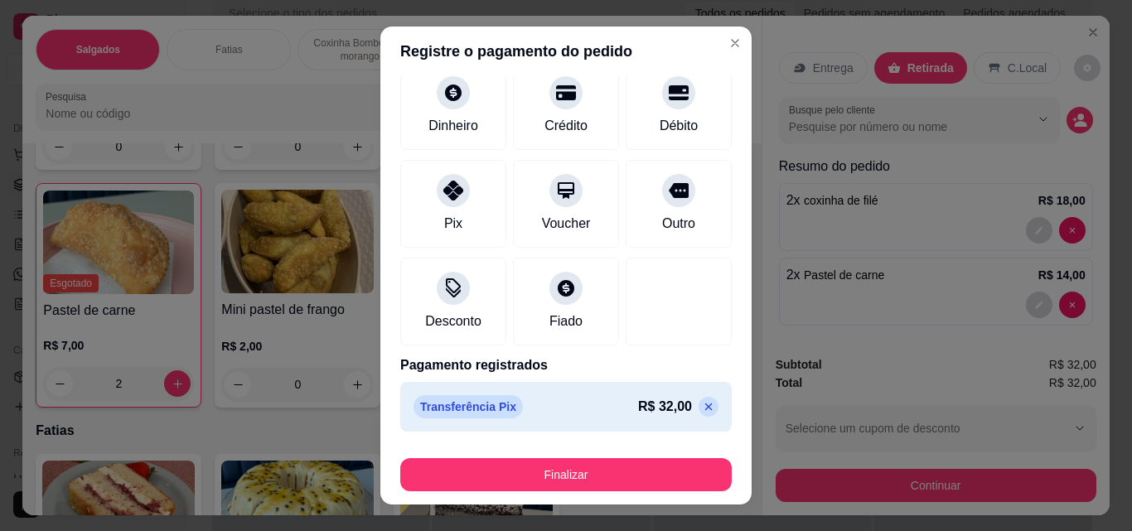
scroll to position [0, 0]
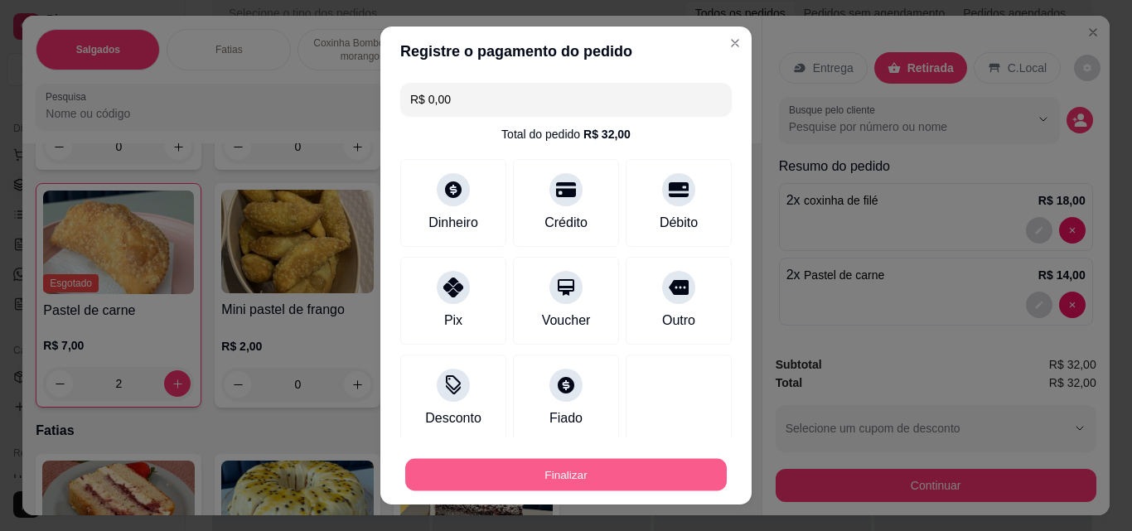
click at [626, 476] on button "Finalizar" at bounding box center [566, 475] width 322 height 32
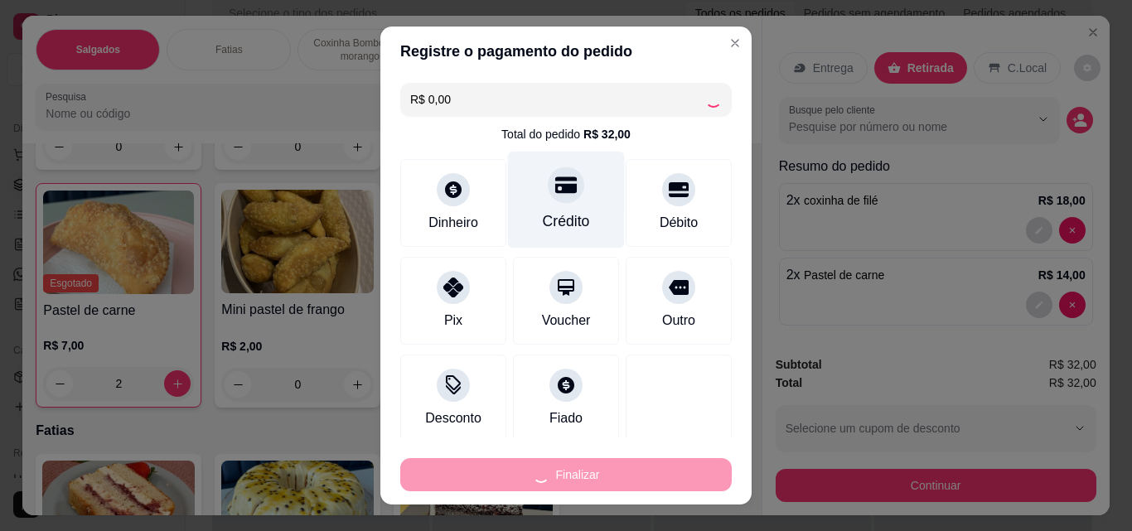
type input "0"
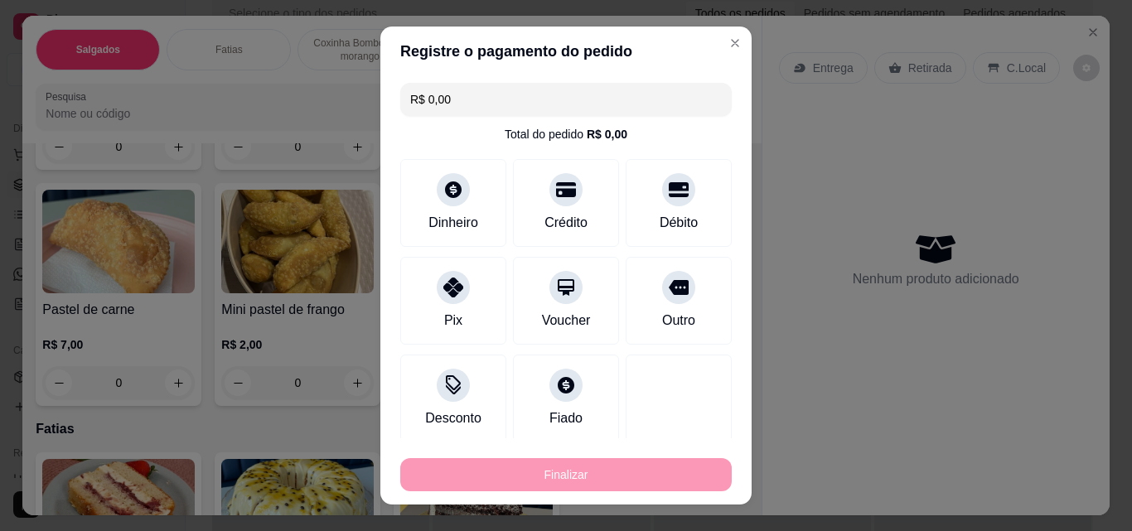
type input "-R$ 32,00"
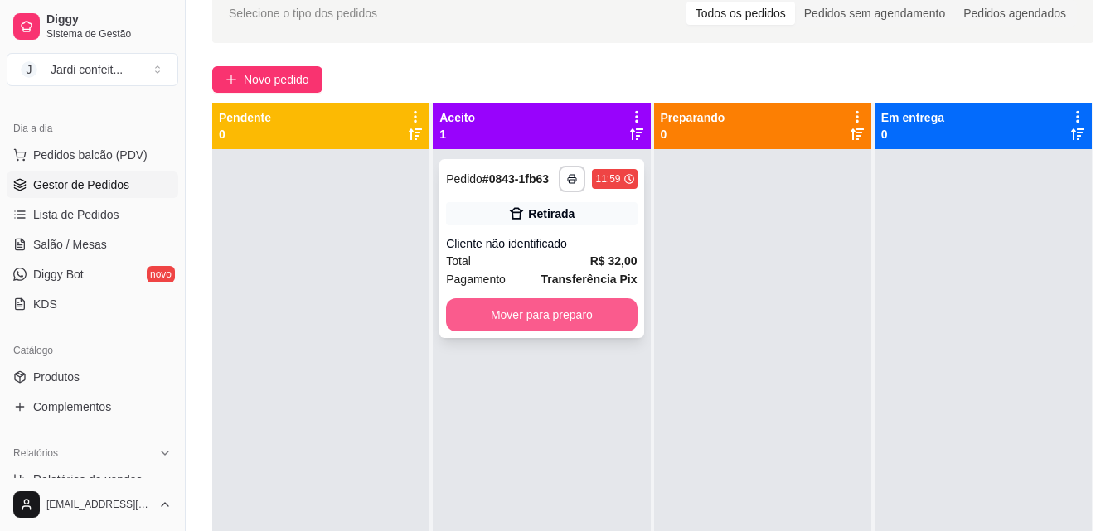
click at [545, 321] on button "Mover para preparo" at bounding box center [541, 314] width 191 height 33
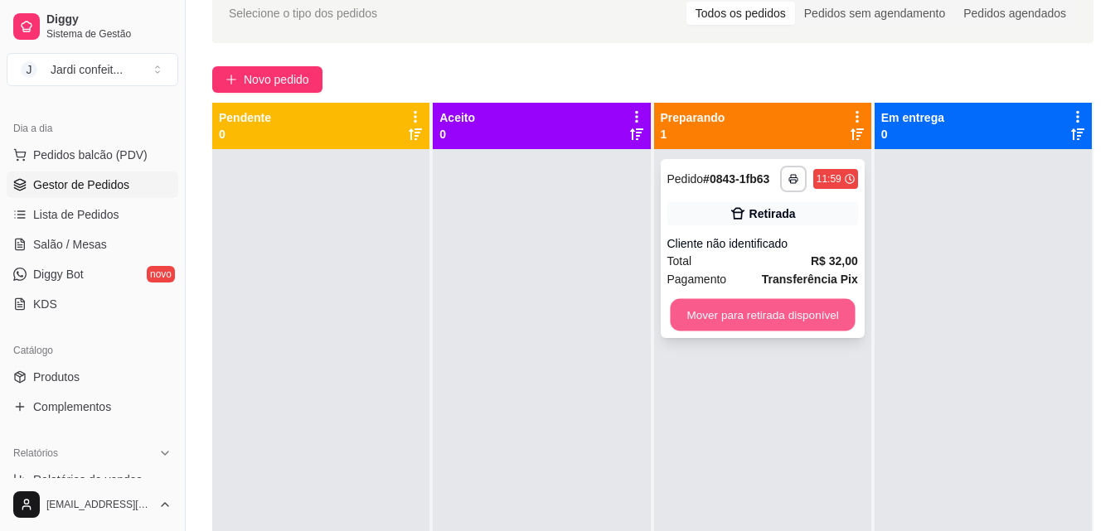
click at [727, 320] on button "Mover para retirada disponível" at bounding box center [762, 315] width 185 height 32
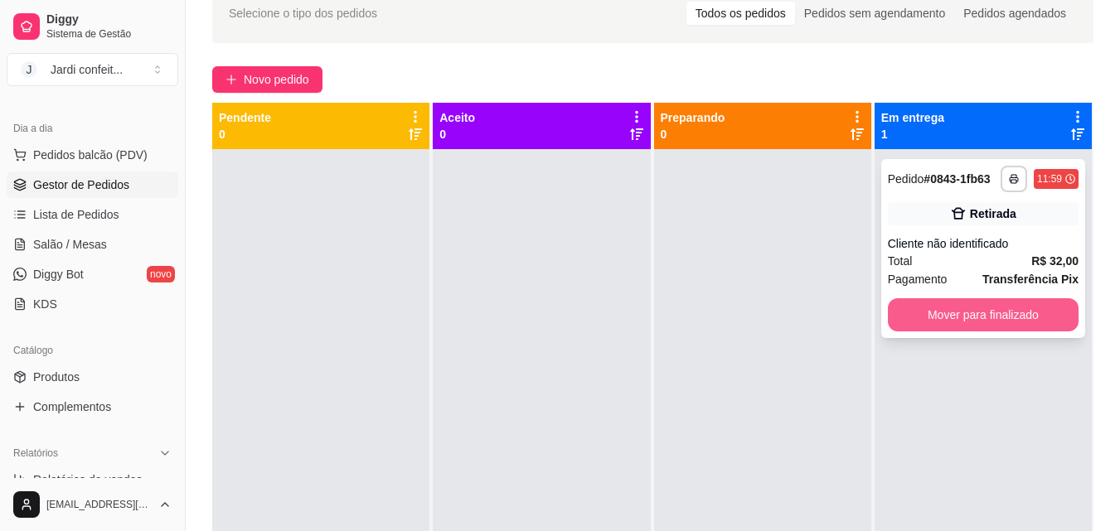
click at [929, 309] on button "Mover para finalizado" at bounding box center [983, 314] width 191 height 33
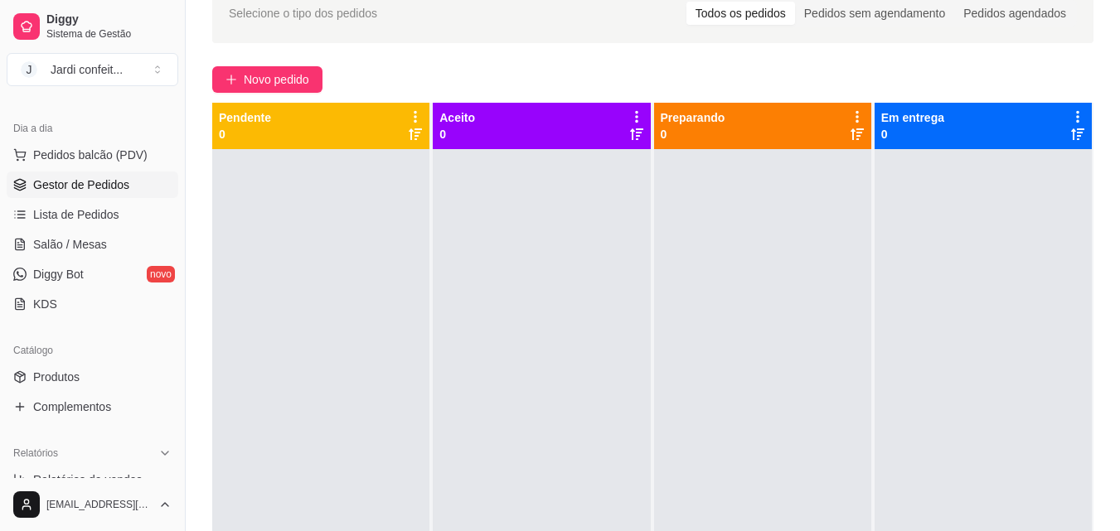
drag, startPoint x: 415, startPoint y: 91, endPoint x: 231, endPoint y: 20, distance: 197.3
click at [410, 86] on div "Novo pedido" at bounding box center [652, 79] width 881 height 27
click at [275, 70] on button "Novo pedido" at bounding box center [267, 79] width 110 height 27
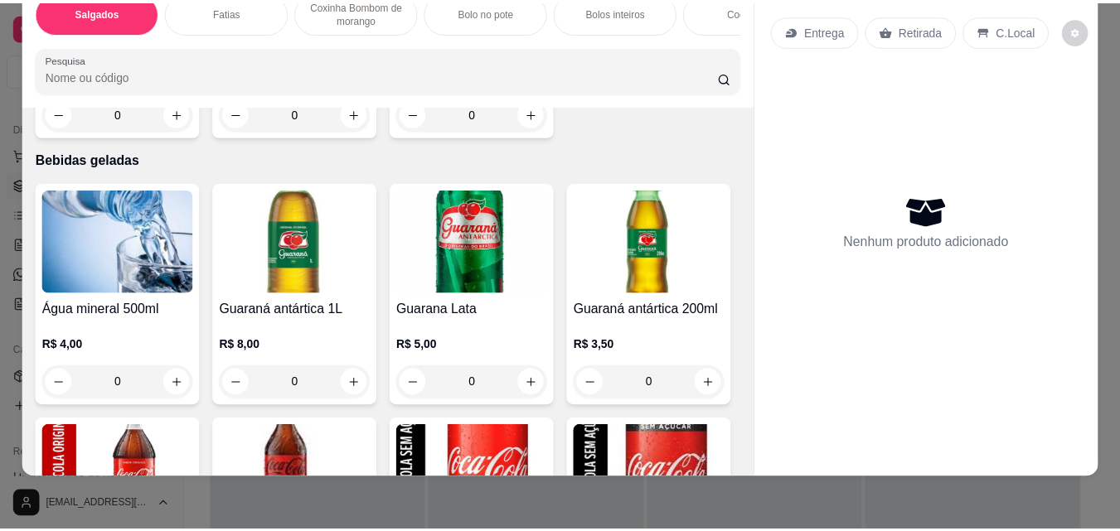
scroll to position [4144, 0]
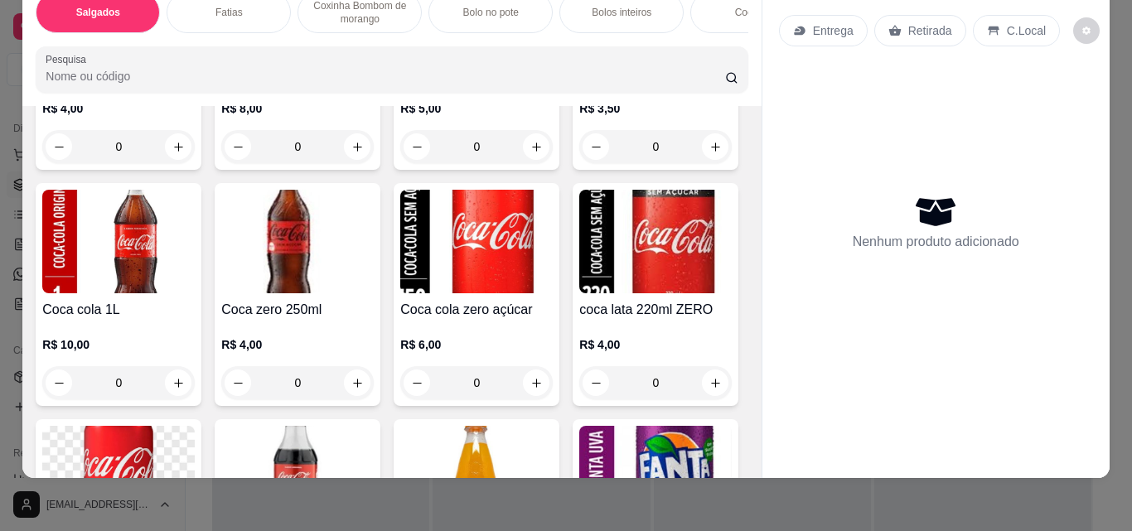
type input "1"
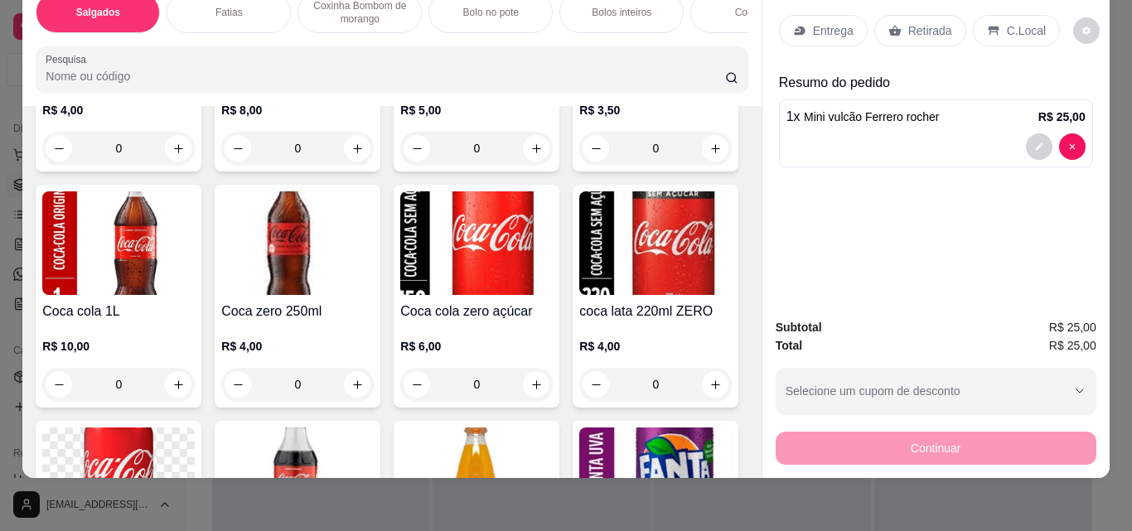
click at [912, 15] on div "Retirada" at bounding box center [920, 30] width 92 height 31
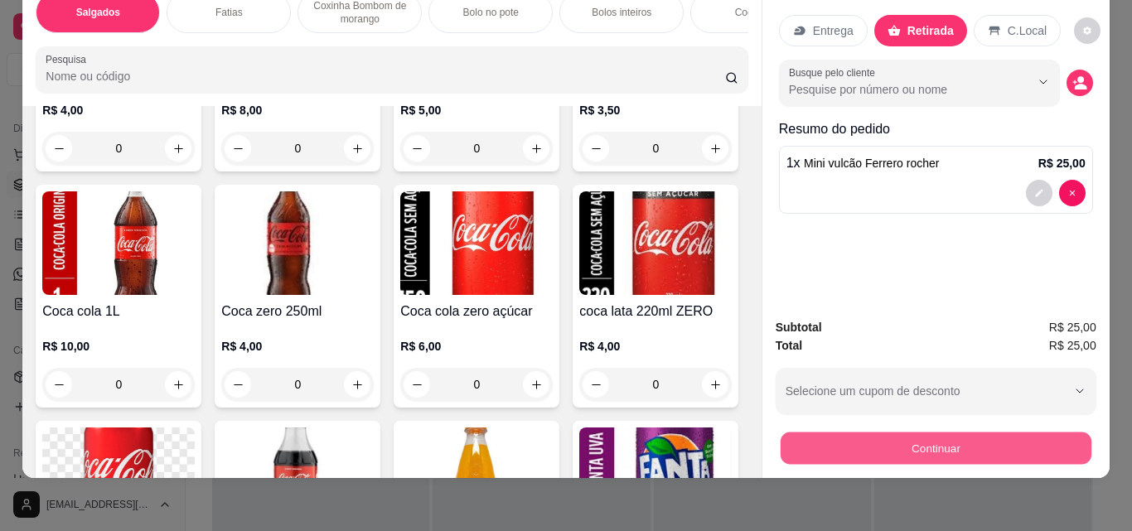
click at [952, 432] on button "Continuar" at bounding box center [935, 448] width 311 height 32
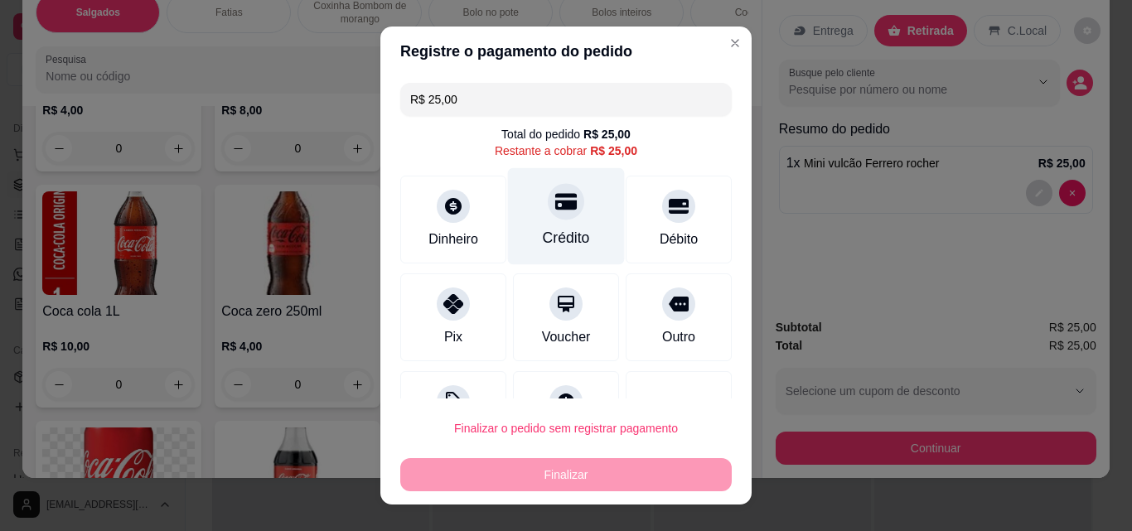
click at [585, 235] on div "Crédito" at bounding box center [566, 216] width 117 height 97
type input "R$ 0,00"
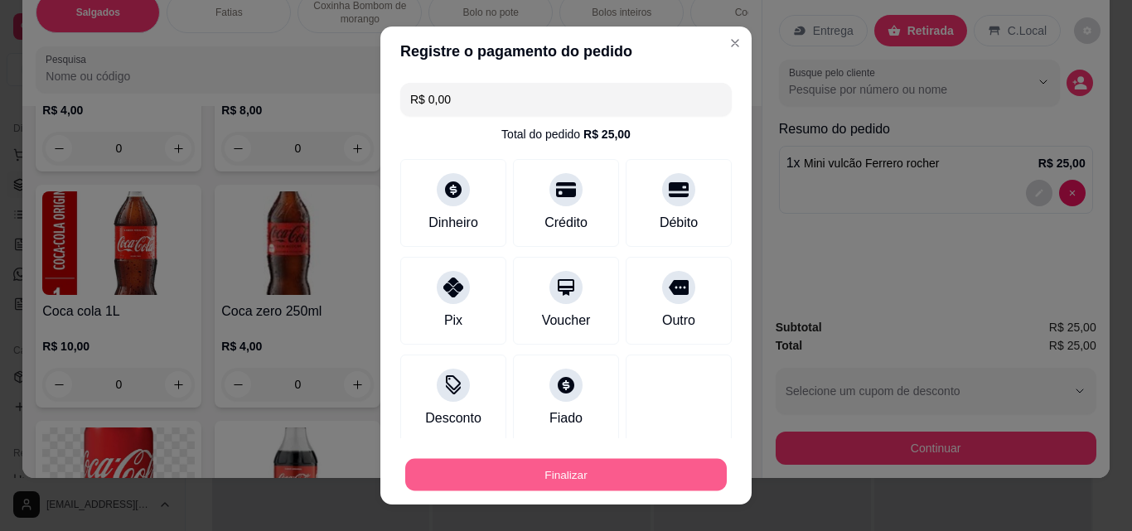
click at [646, 464] on button "Finalizar" at bounding box center [566, 475] width 322 height 32
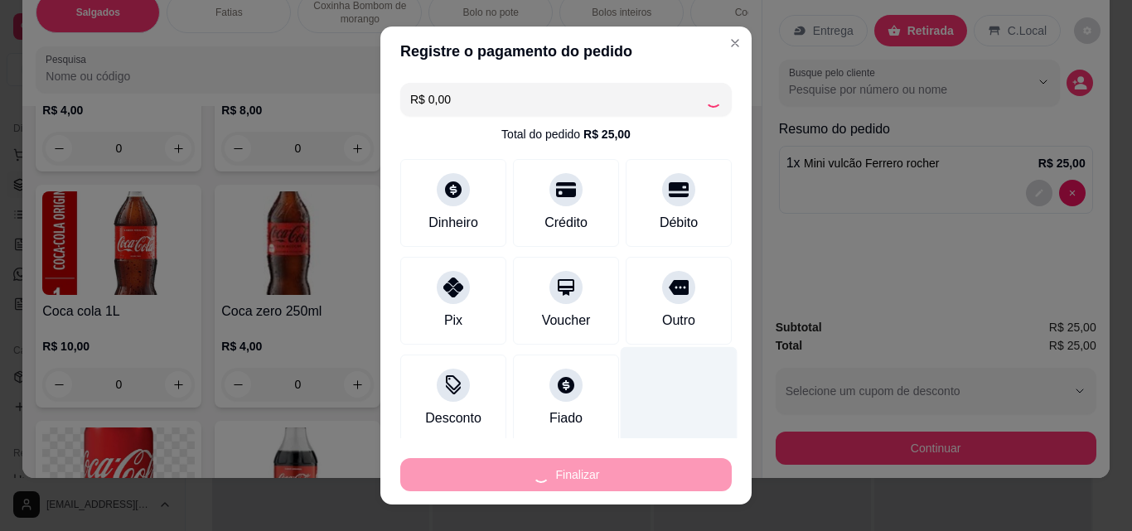
type input "0"
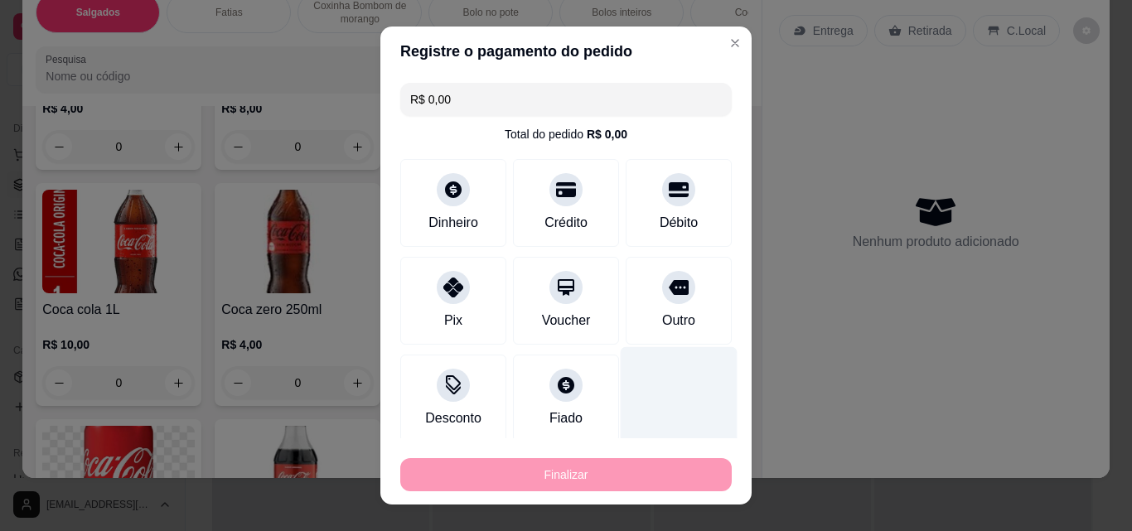
type input "-R$ 25,00"
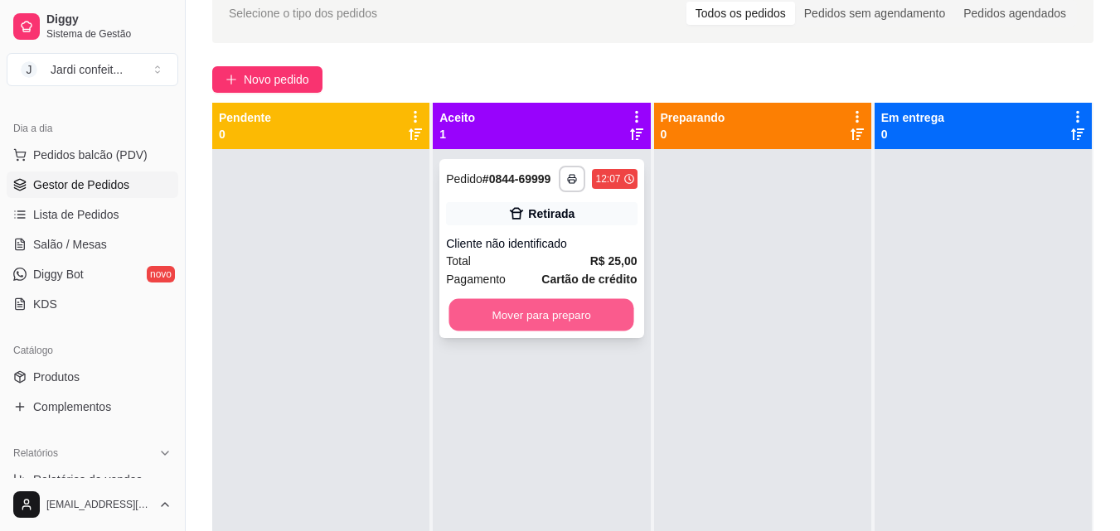
click at [603, 322] on button "Mover para preparo" at bounding box center [541, 315] width 185 height 32
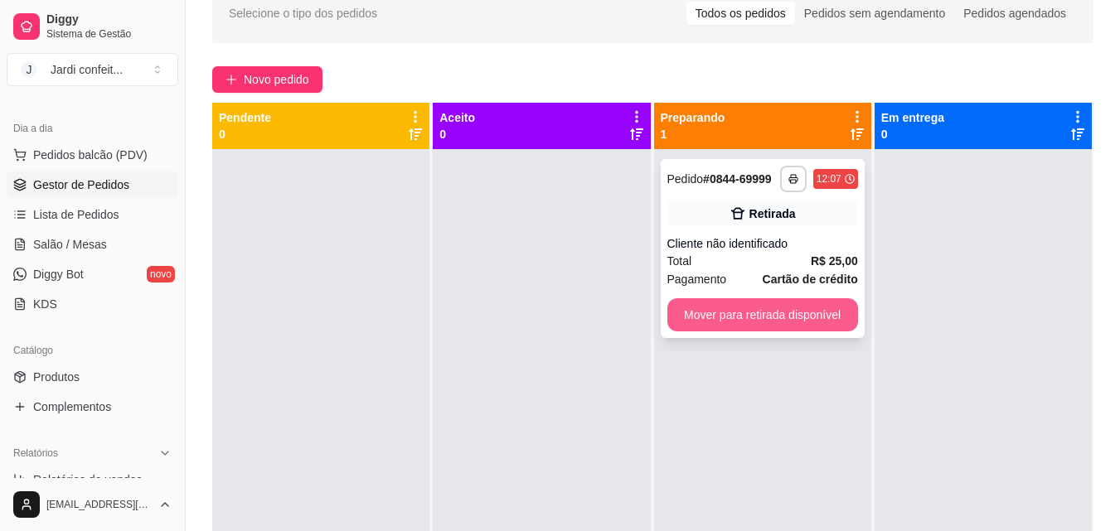
click at [763, 319] on button "Mover para retirada disponível" at bounding box center [762, 314] width 191 height 33
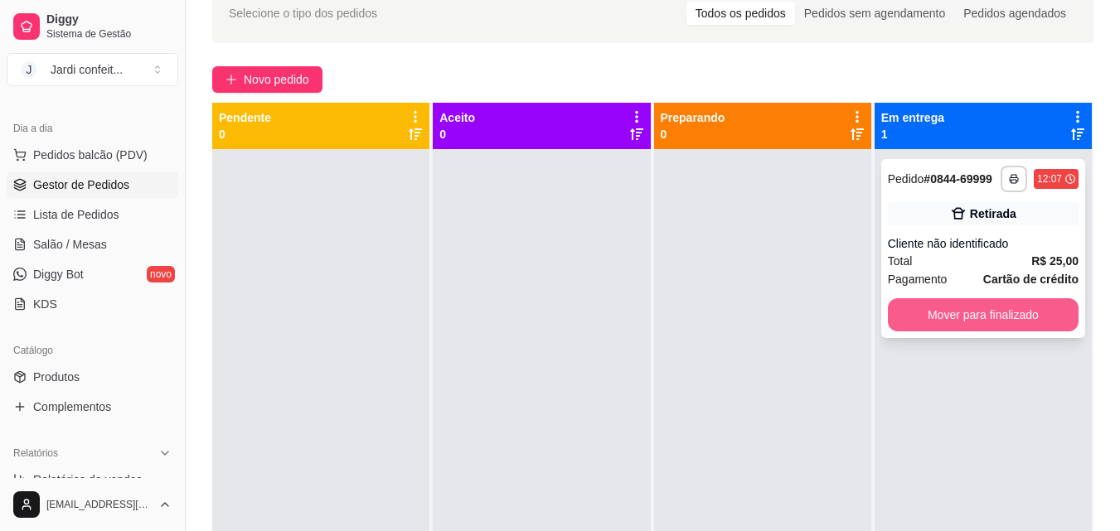
click at [964, 313] on button "Mover para finalizado" at bounding box center [983, 314] width 191 height 33
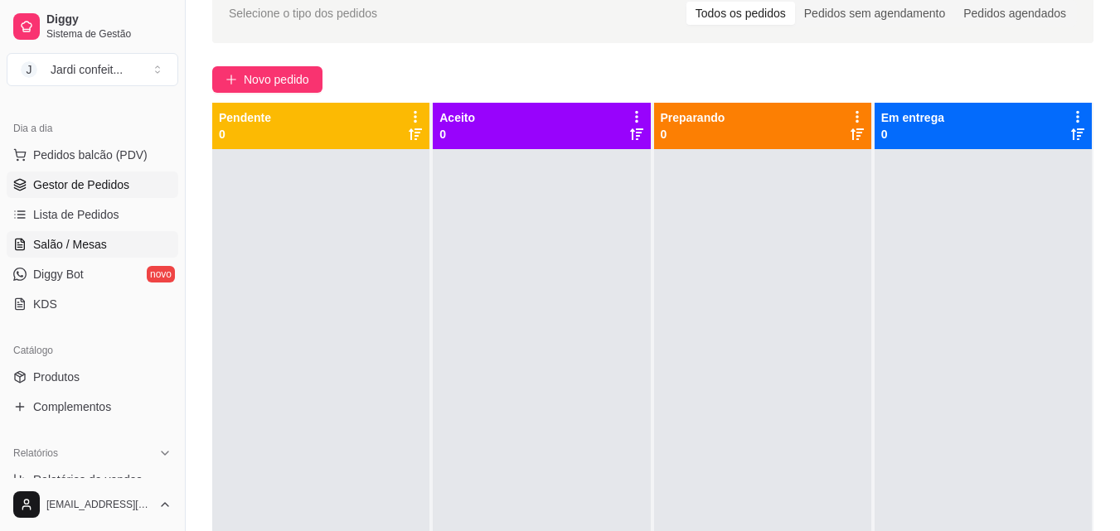
click at [58, 236] on link "Salão / Mesas" at bounding box center [93, 244] width 172 height 27
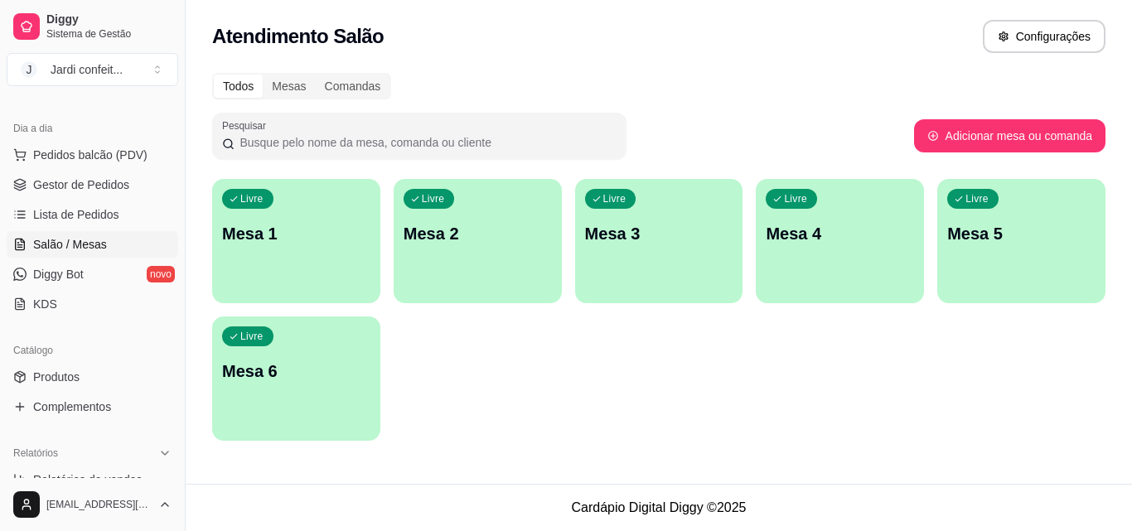
click at [392, 251] on div "Livre Mesa 1 Livre Mesa 2 Livre Mesa 3 Livre Mesa 4 Livre Mesa 5 Livre Mesa 6" at bounding box center [659, 310] width 894 height 262
click at [357, 256] on div "Livre Mesa 1" at bounding box center [296, 231] width 168 height 104
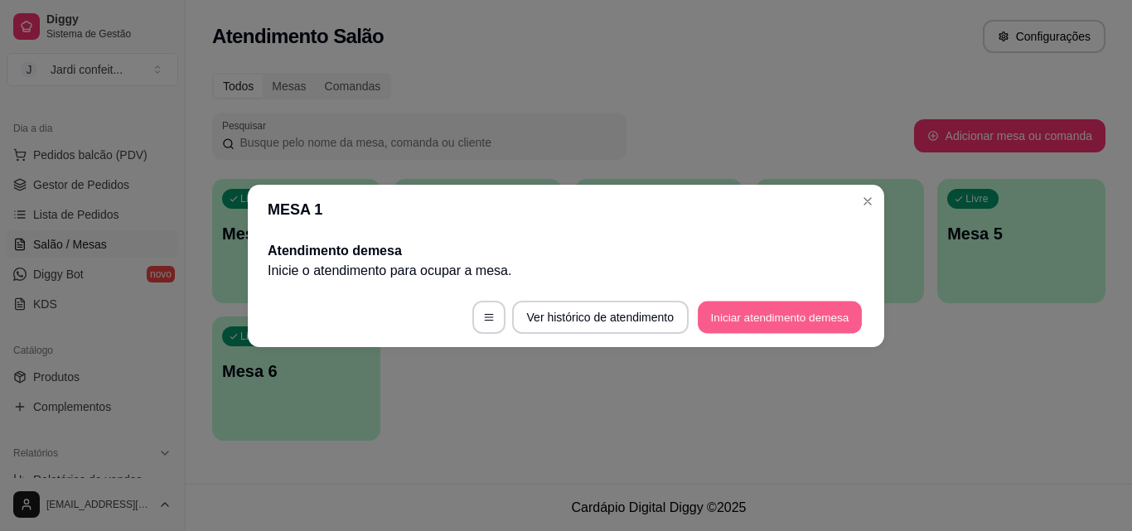
click at [746, 326] on button "Iniciar atendimento de mesa" at bounding box center [780, 317] width 164 height 32
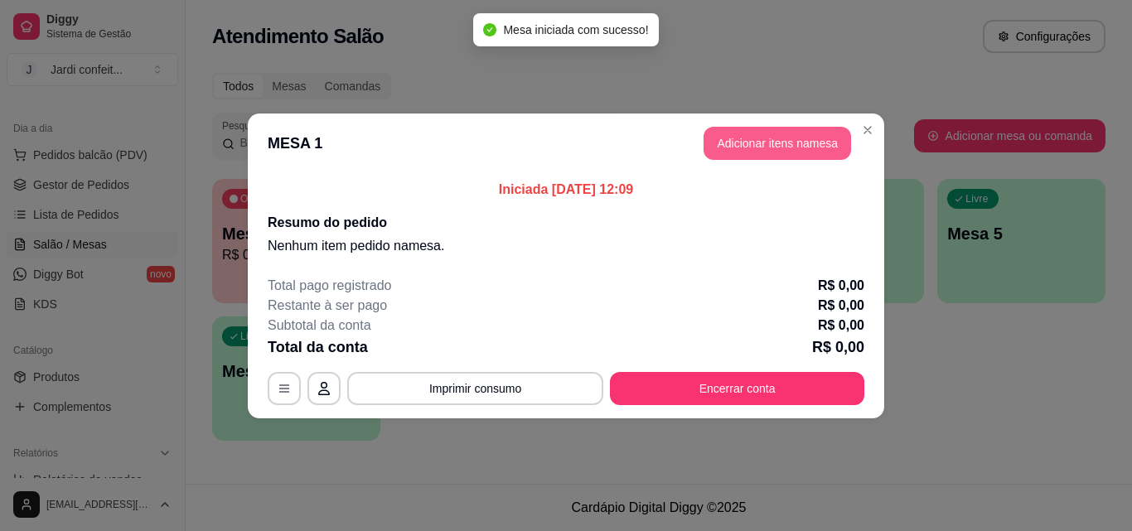
click at [773, 146] on button "Adicionar itens na mesa" at bounding box center [778, 143] width 148 height 33
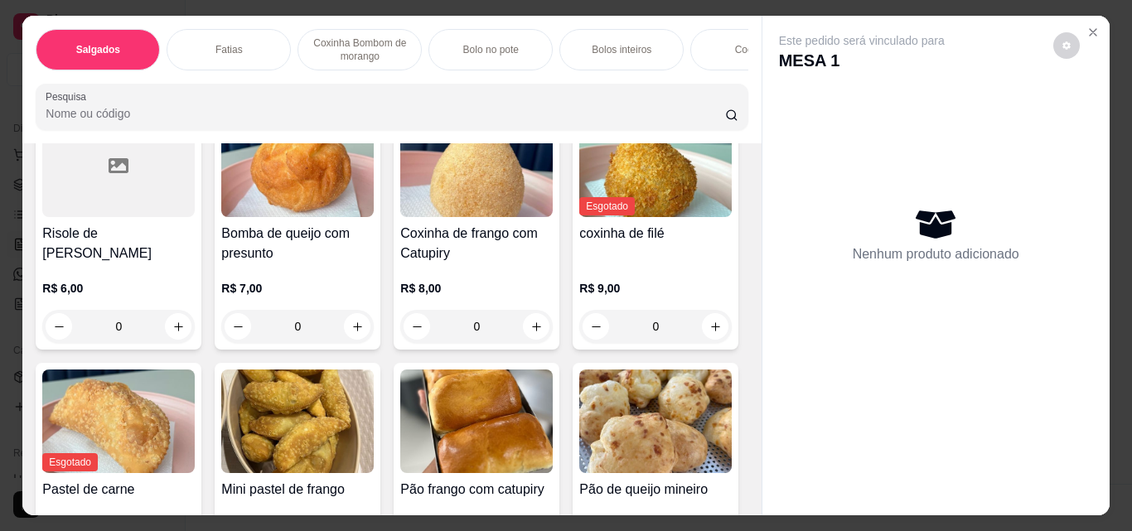
scroll to position [497, 0]
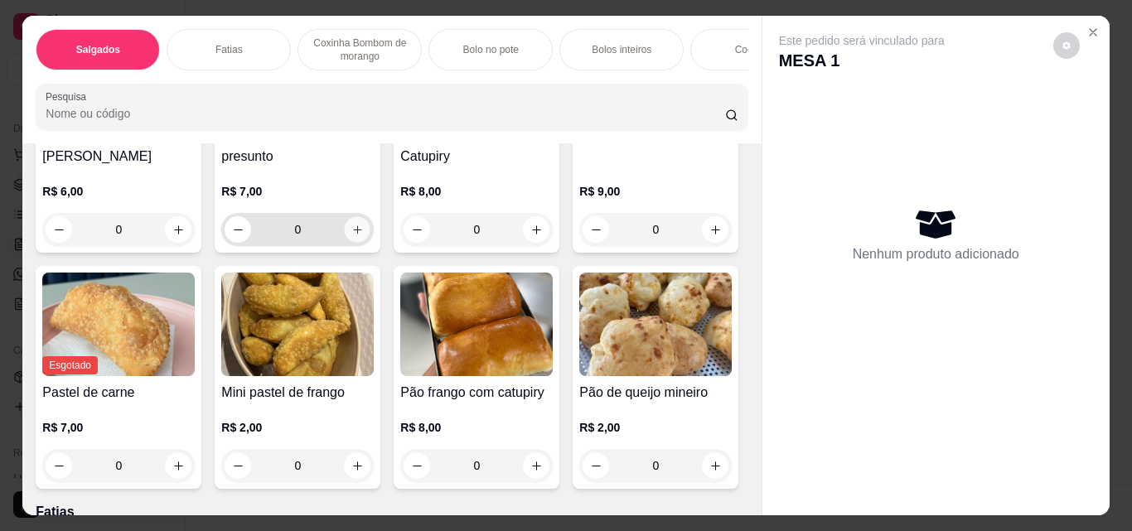
click at [364, 236] on icon "increase-product-quantity" at bounding box center [357, 230] width 12 height 12
type input "2"
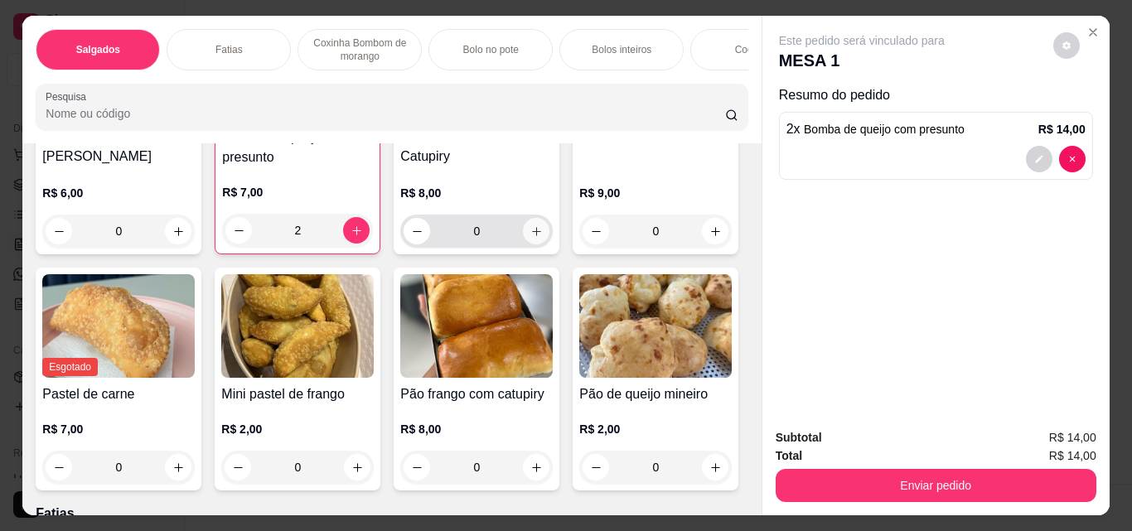
click at [530, 238] on icon "increase-product-quantity" at bounding box center [536, 231] width 12 height 12
type input "1"
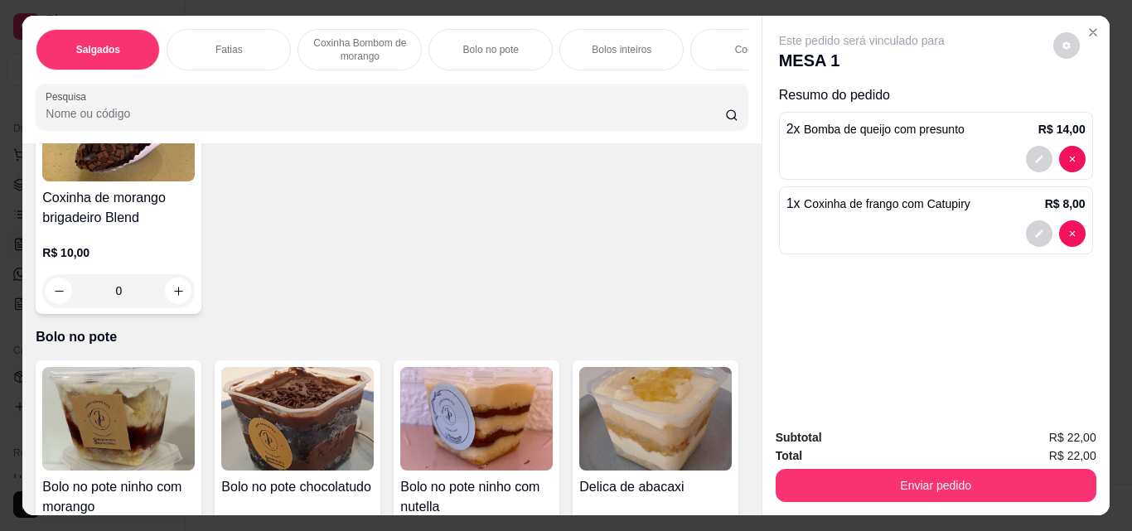
scroll to position [1243, 0]
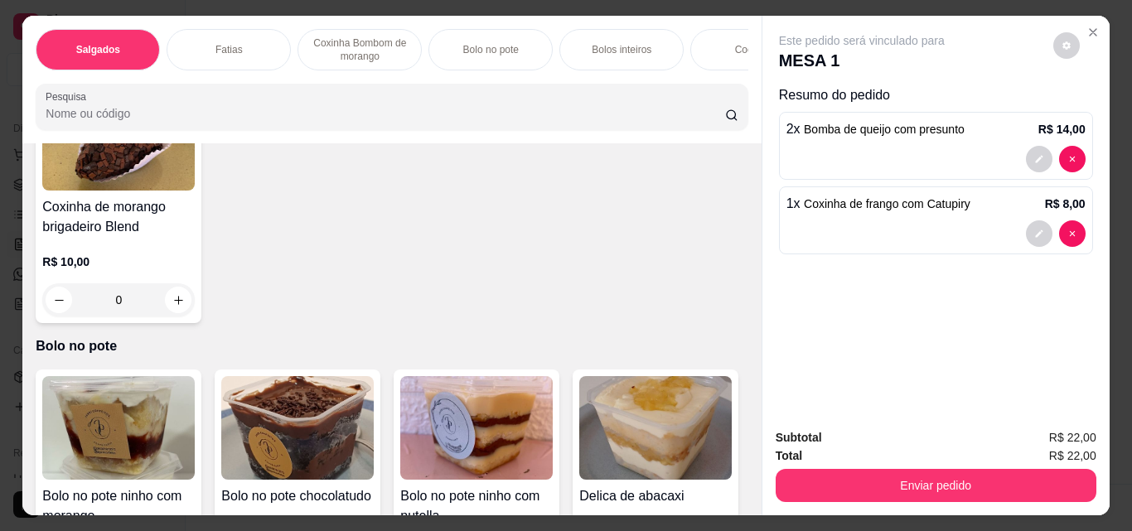
click at [177, 24] on button "increase-product-quantity" at bounding box center [179, 11] width 26 height 26
type input "1"
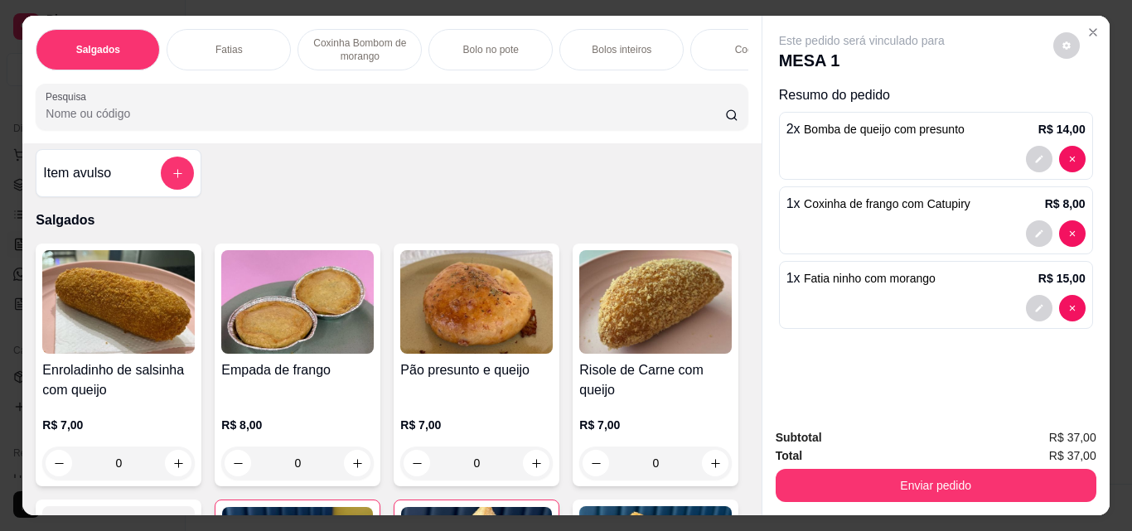
scroll to position [0, 0]
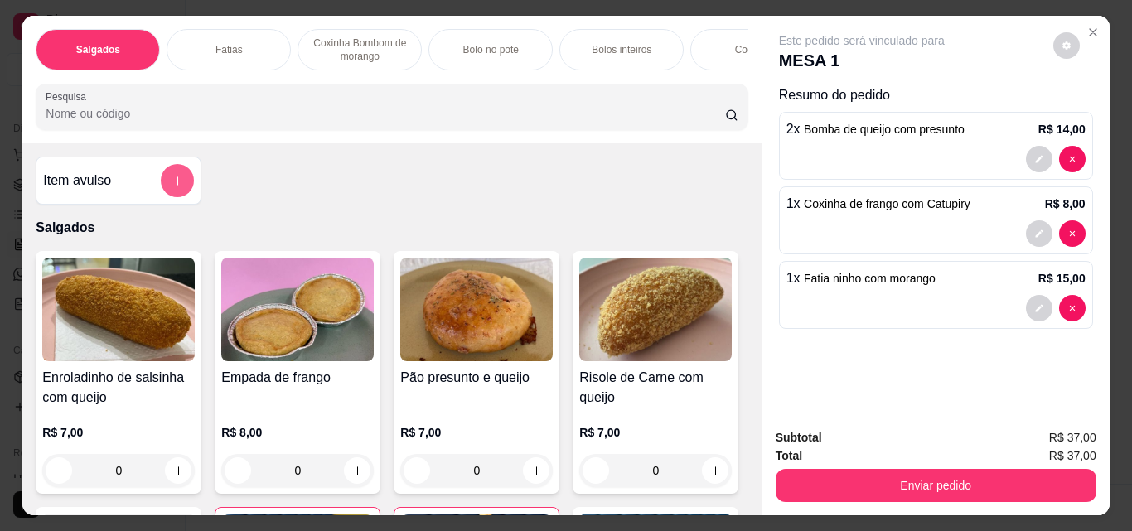
click at [174, 187] on icon "add-separate-item" at bounding box center [178, 181] width 12 height 12
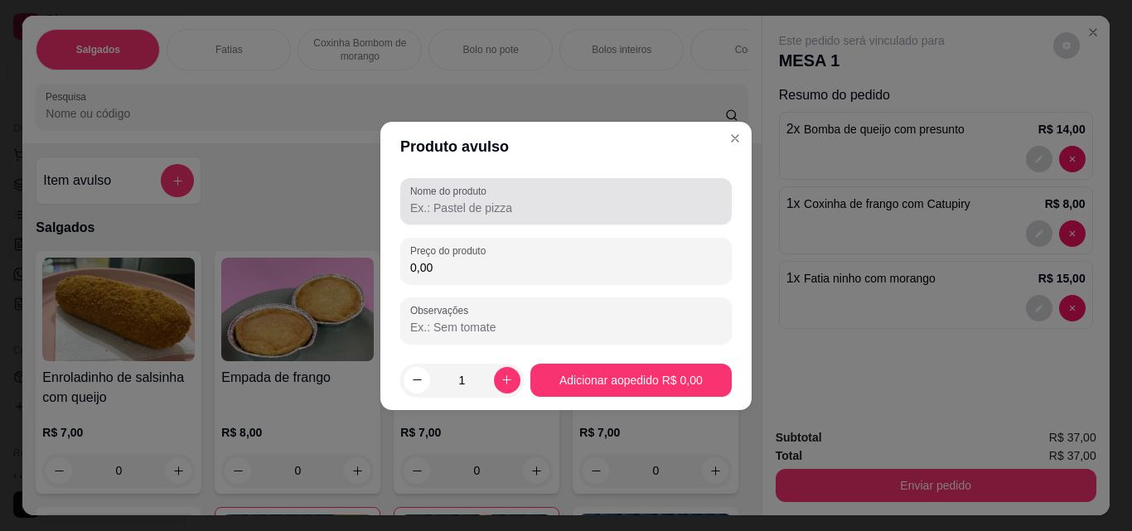
click at [468, 197] on label "Nome do produto" at bounding box center [451, 191] width 82 height 14
click at [468, 200] on input "Nome do produto" at bounding box center [566, 208] width 312 height 17
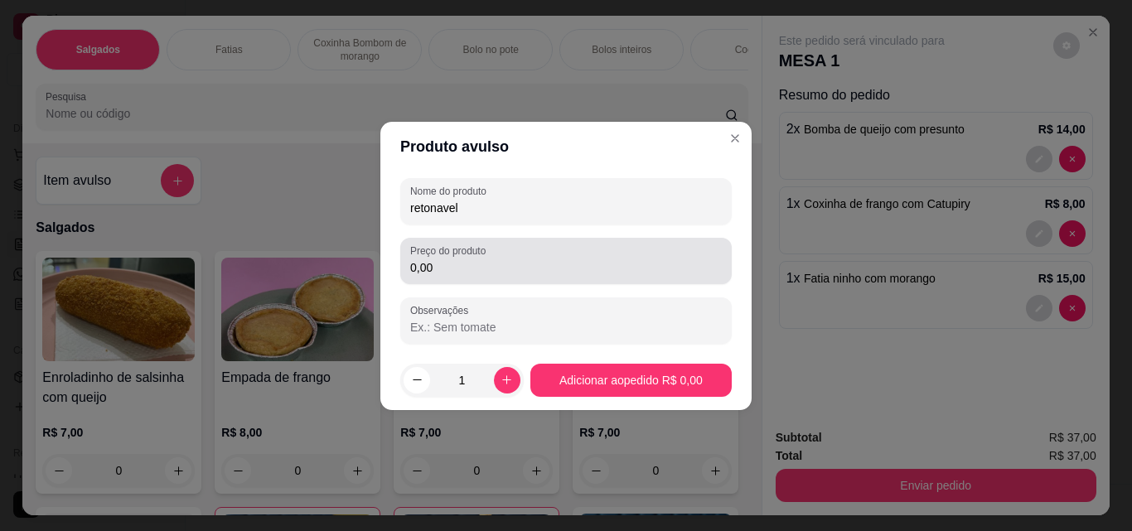
type input "retonavel"
click at [486, 282] on div "Preço do produto 0,00" at bounding box center [566, 261] width 332 height 46
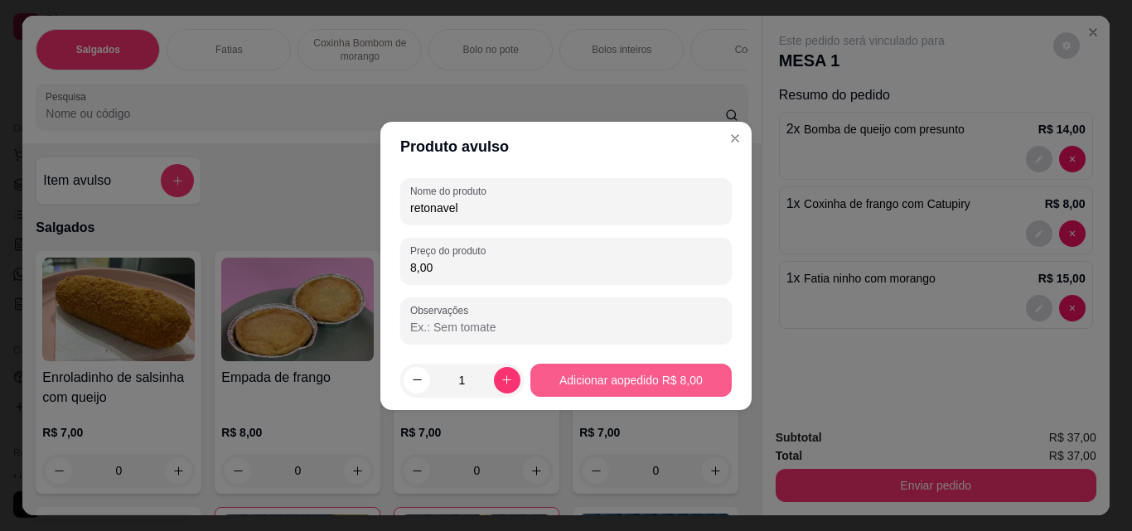
type input "8,00"
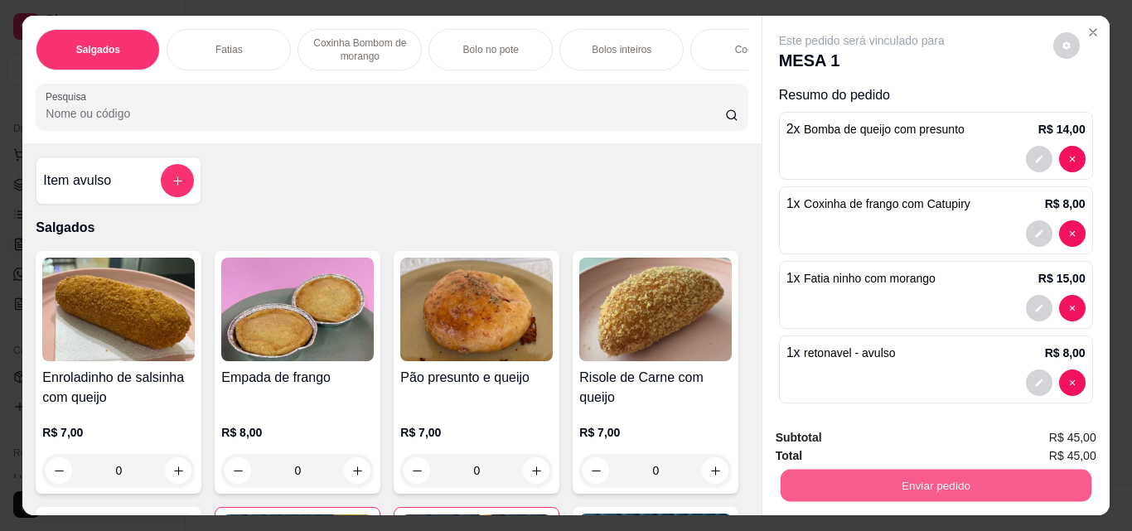
click at [903, 473] on button "Enviar pedido" at bounding box center [935, 485] width 311 height 32
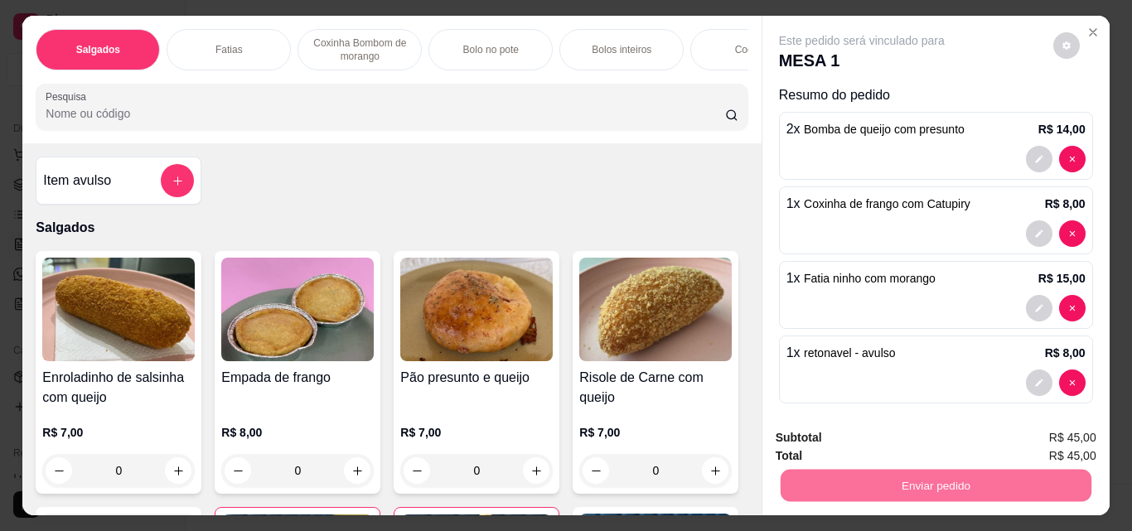
click at [1089, 446] on button "Enviar pedido" at bounding box center [1053, 438] width 94 height 31
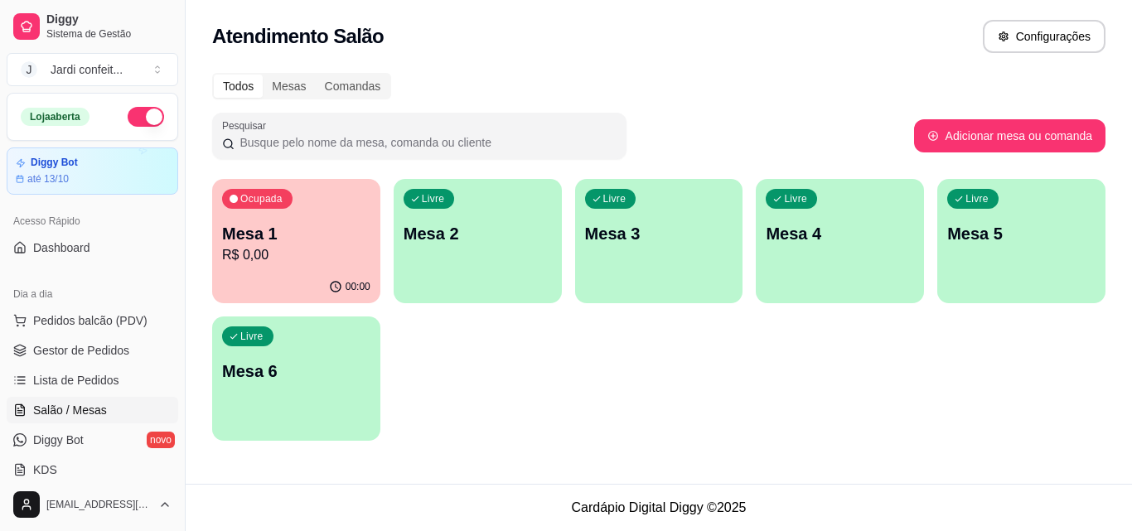
click at [330, 223] on p "Mesa 1" at bounding box center [296, 233] width 148 height 23
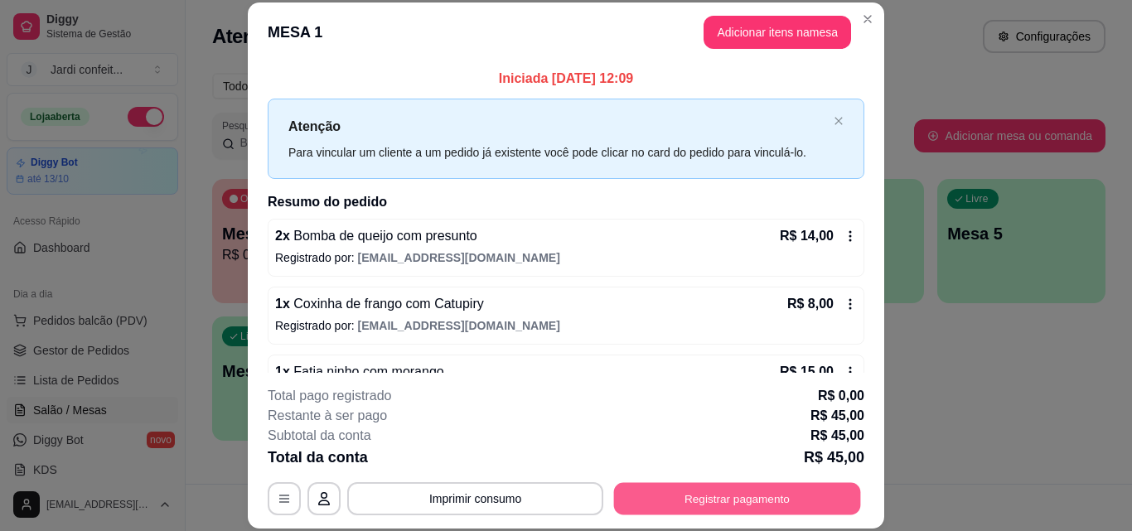
click at [745, 485] on button "Registrar pagamento" at bounding box center [737, 498] width 247 height 32
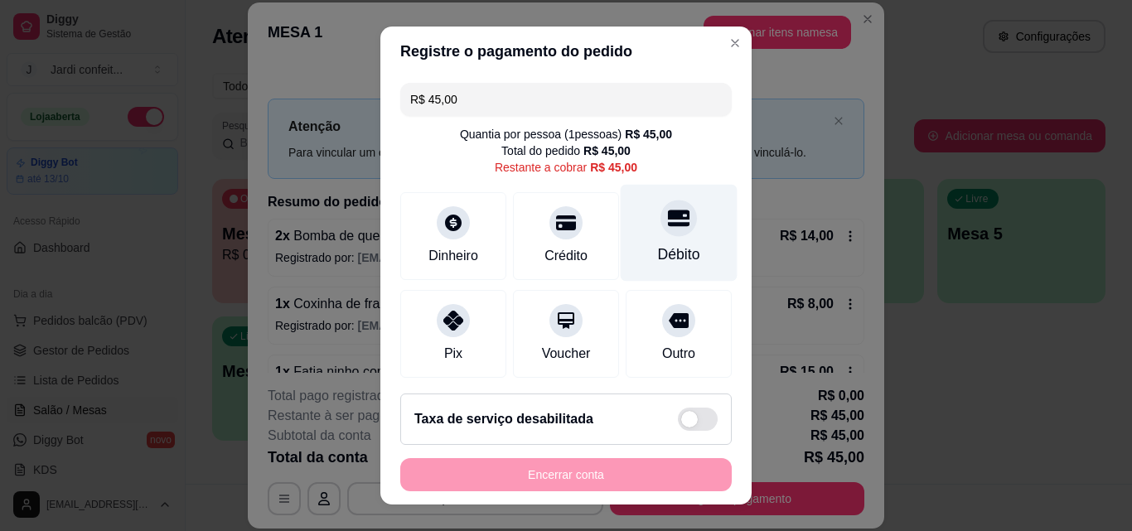
click at [633, 230] on div "Débito" at bounding box center [679, 233] width 117 height 97
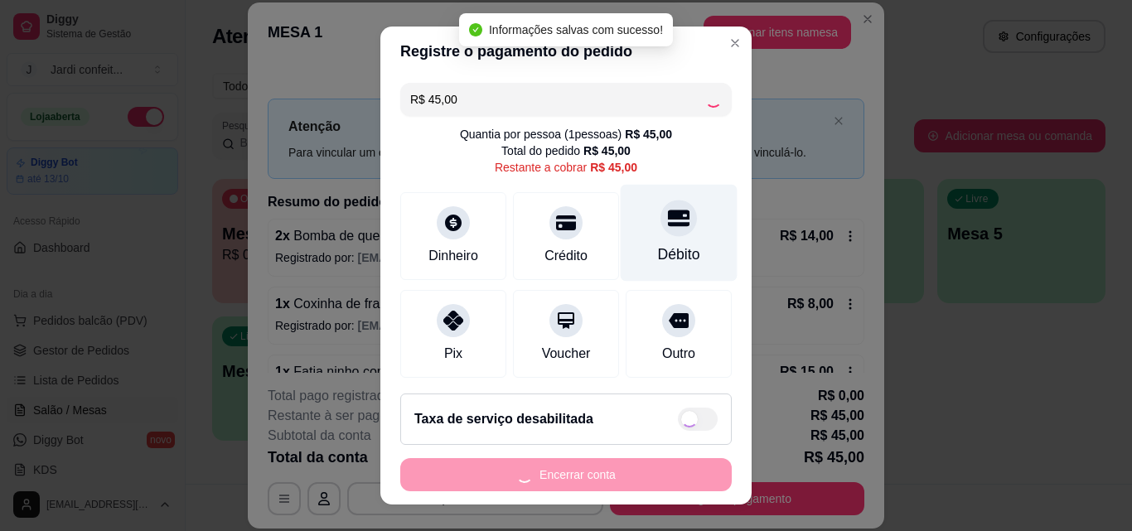
type input "R$ 0,00"
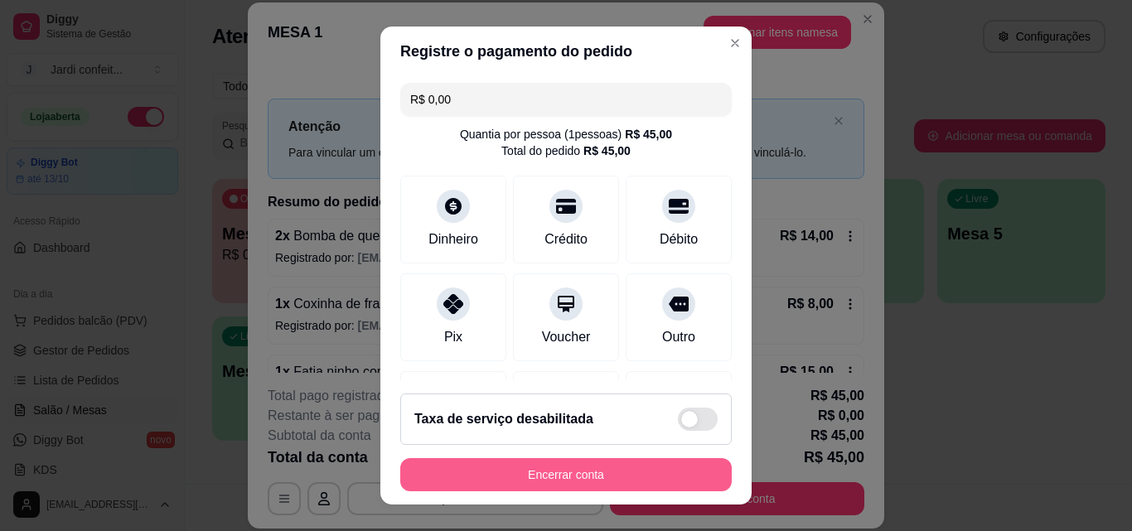
click at [525, 467] on button "Encerrar conta" at bounding box center [566, 474] width 332 height 33
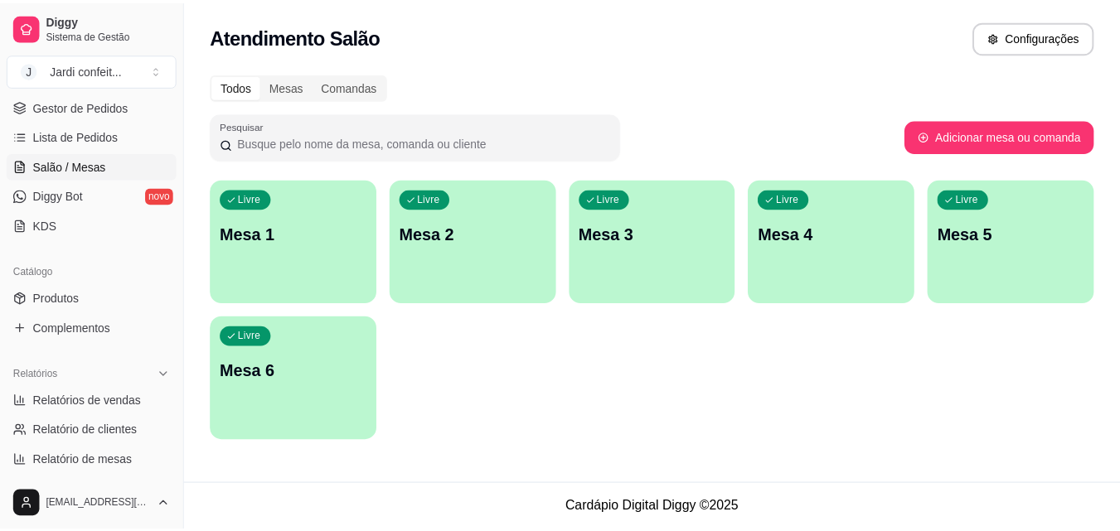
scroll to position [249, 0]
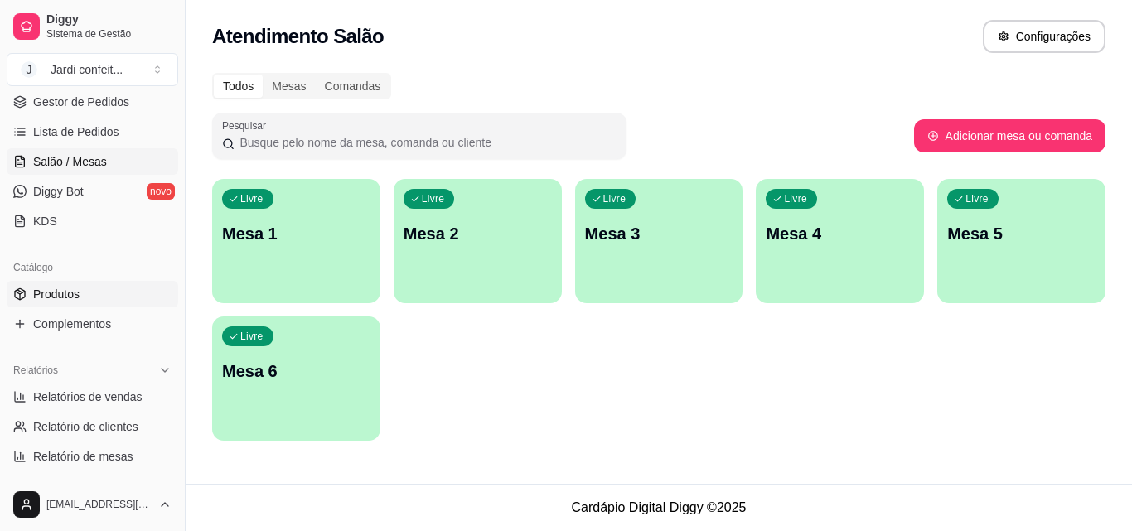
click at [84, 290] on link "Produtos" at bounding box center [93, 294] width 172 height 27
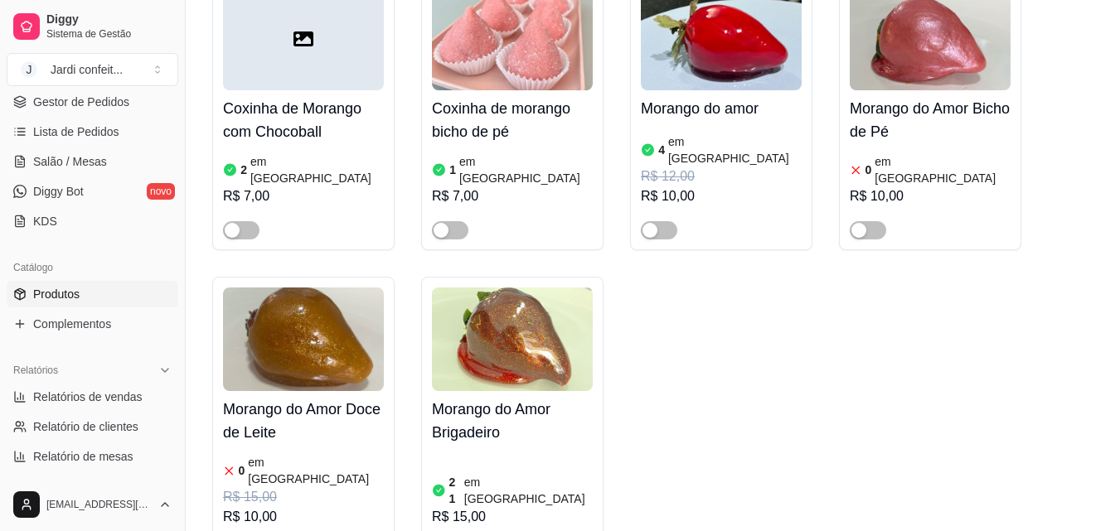
scroll to position [11936, 0]
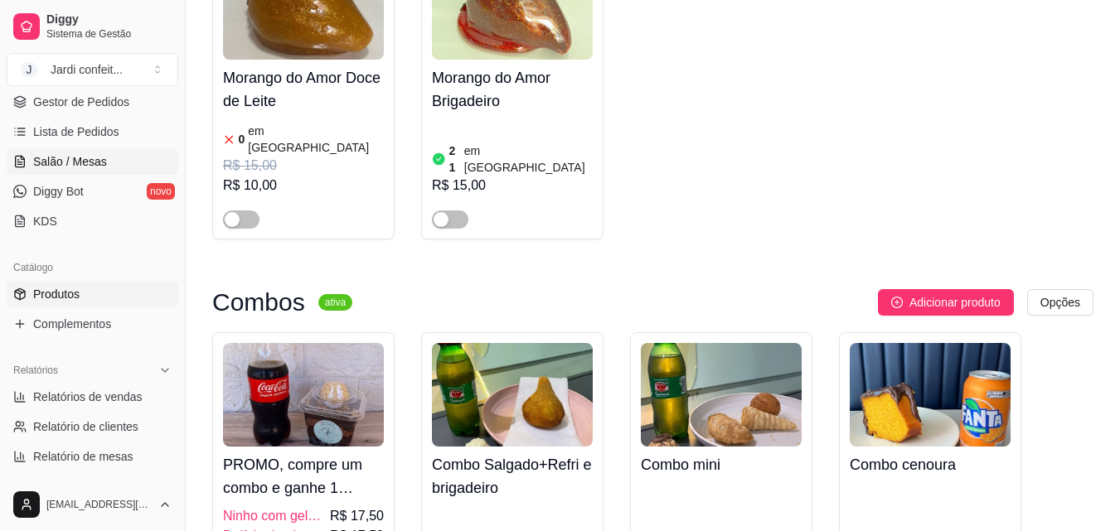
click at [70, 149] on link "Salão / Mesas" at bounding box center [93, 161] width 172 height 27
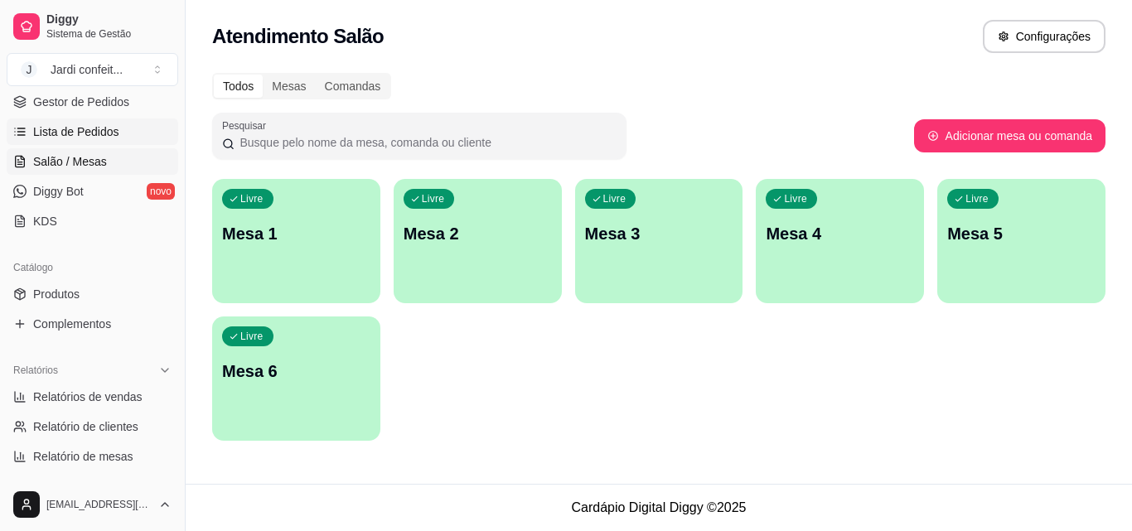
click at [76, 138] on span "Lista de Pedidos" at bounding box center [76, 132] width 86 height 17
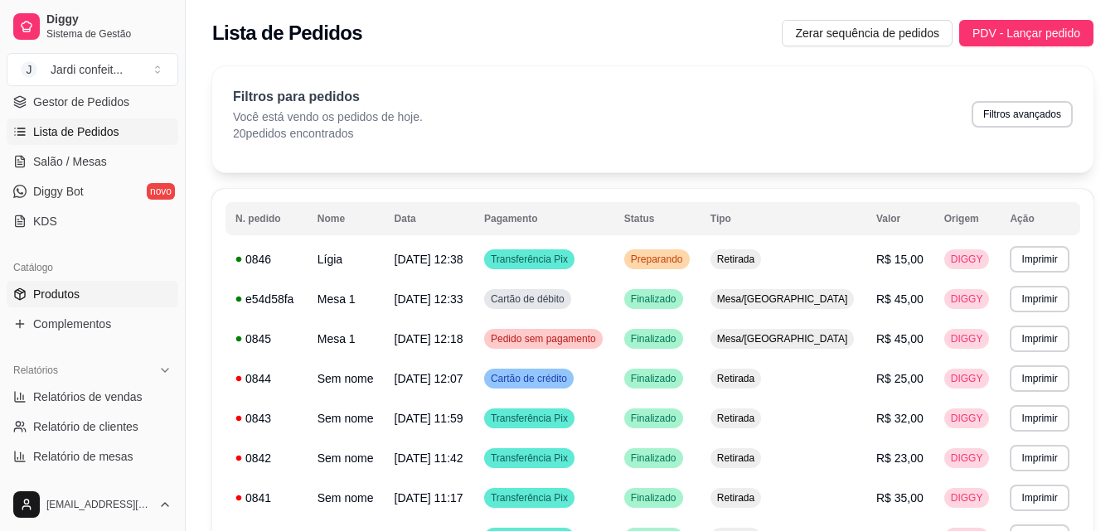
click at [121, 293] on link "Produtos" at bounding box center [93, 294] width 172 height 27
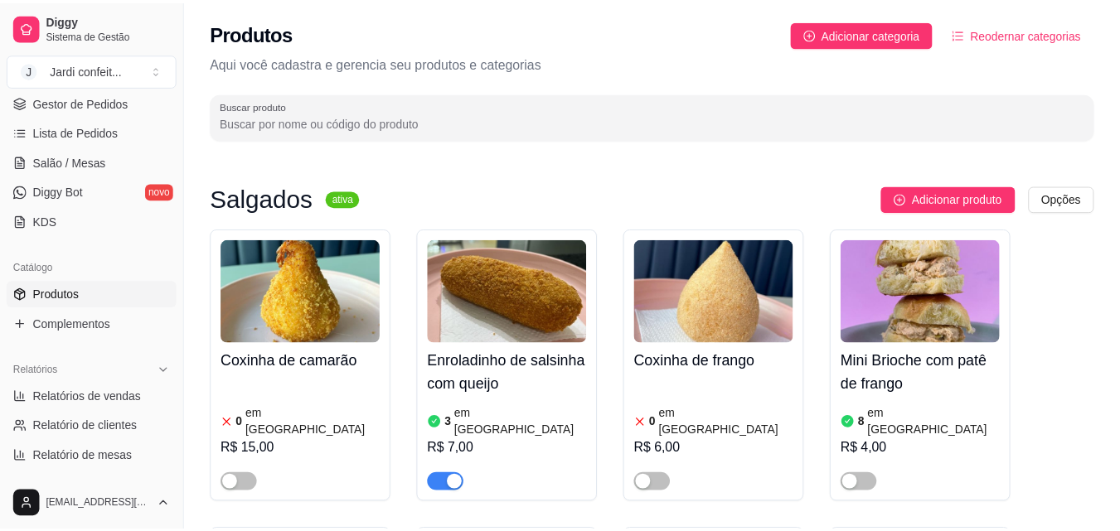
scroll to position [11936, 0]
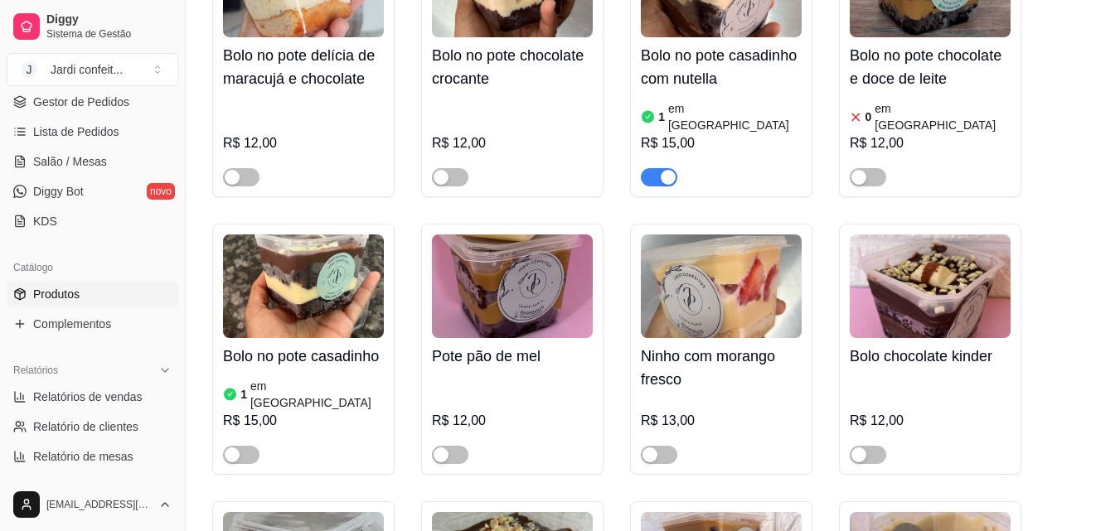
scroll to position [14281, 0]
